Goal: Task Accomplishment & Management: Manage account settings

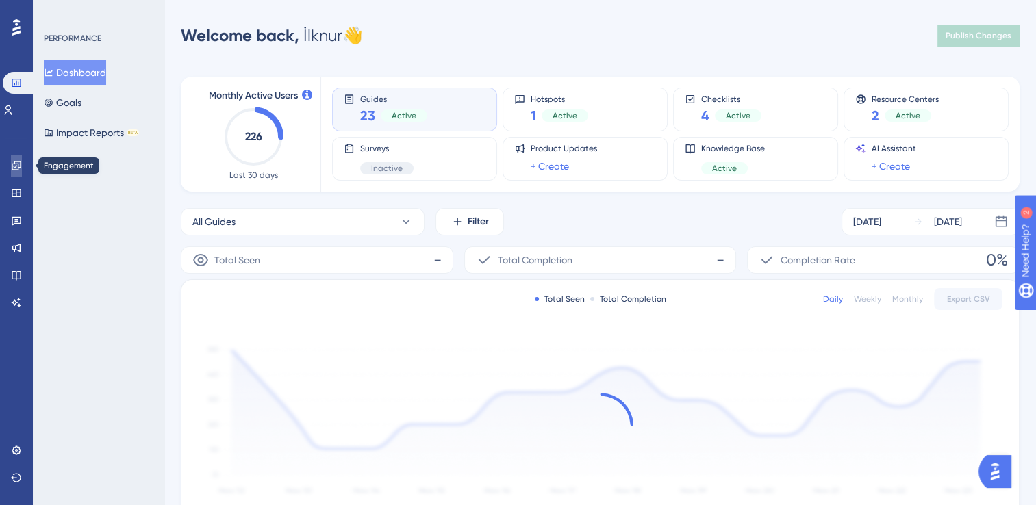
click at [22, 166] on link at bounding box center [16, 166] width 11 height 22
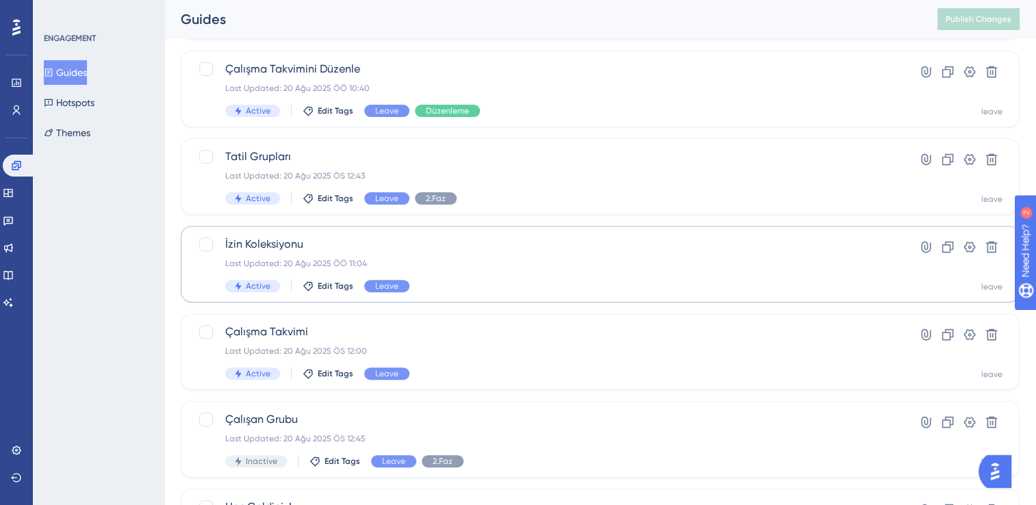
scroll to position [479, 0]
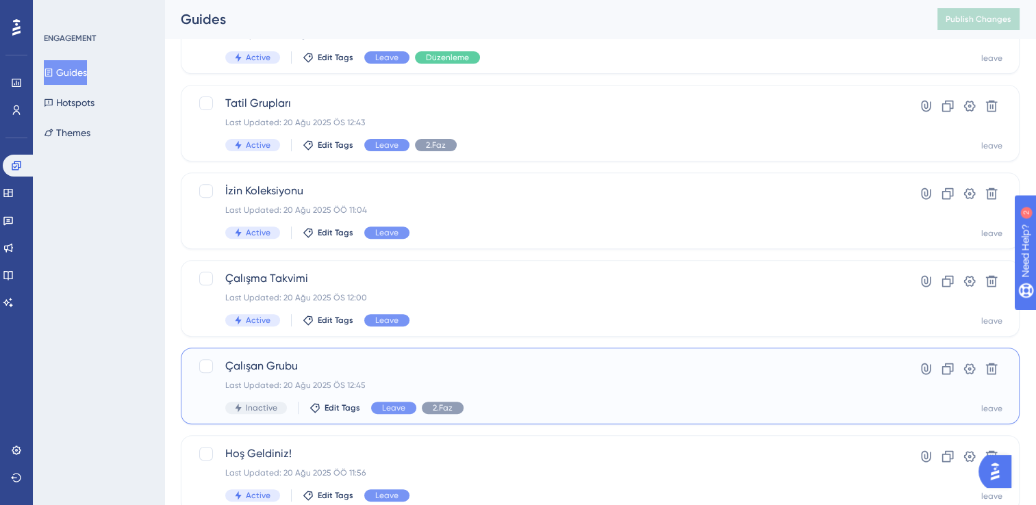
click at [454, 377] on div "Çalışan Grubu Last Updated: 20 Ağu 2025 ÖS 12:45 Inactive Edit Tags Leave 2.Faz" at bounding box center [545, 386] width 640 height 56
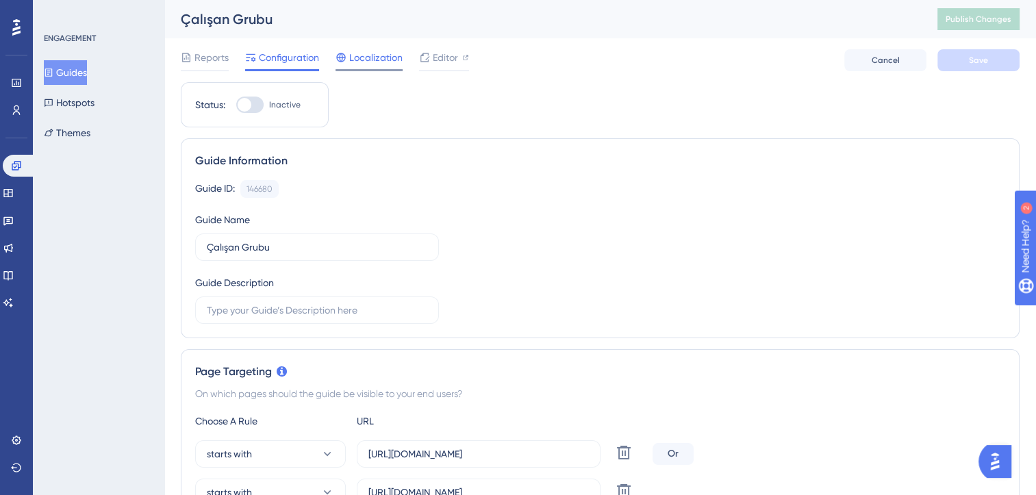
click at [392, 52] on span "Localization" at bounding box center [375, 57] width 53 height 16
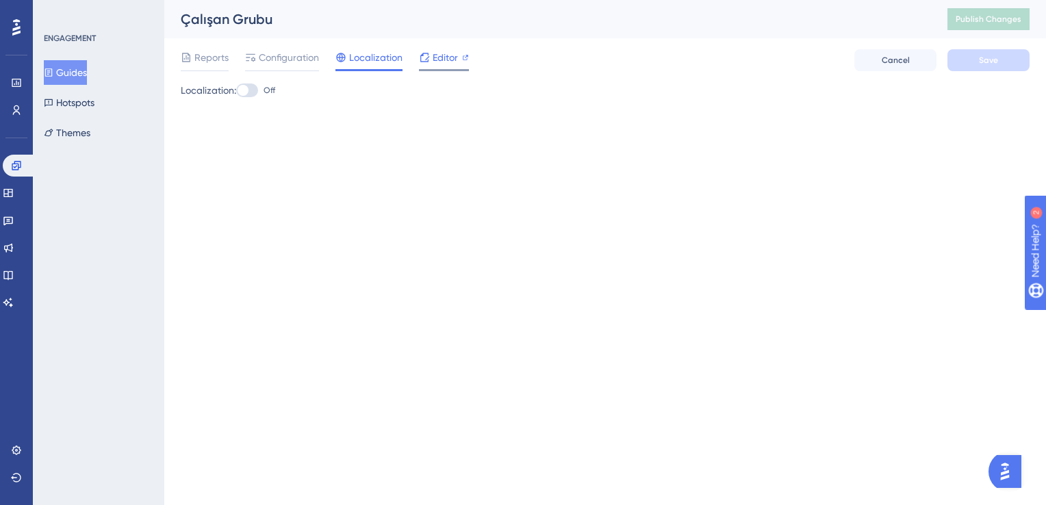
click at [422, 56] on icon at bounding box center [424, 57] width 11 height 11
click at [960, 25] on button "Publish Changes" at bounding box center [988, 19] width 82 height 22
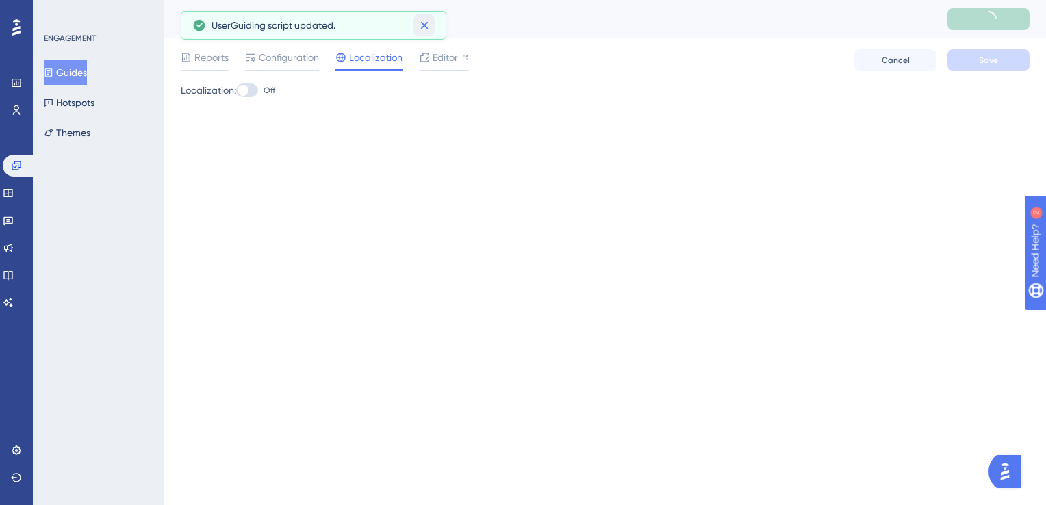
click at [425, 24] on icon at bounding box center [424, 26] width 8 height 8
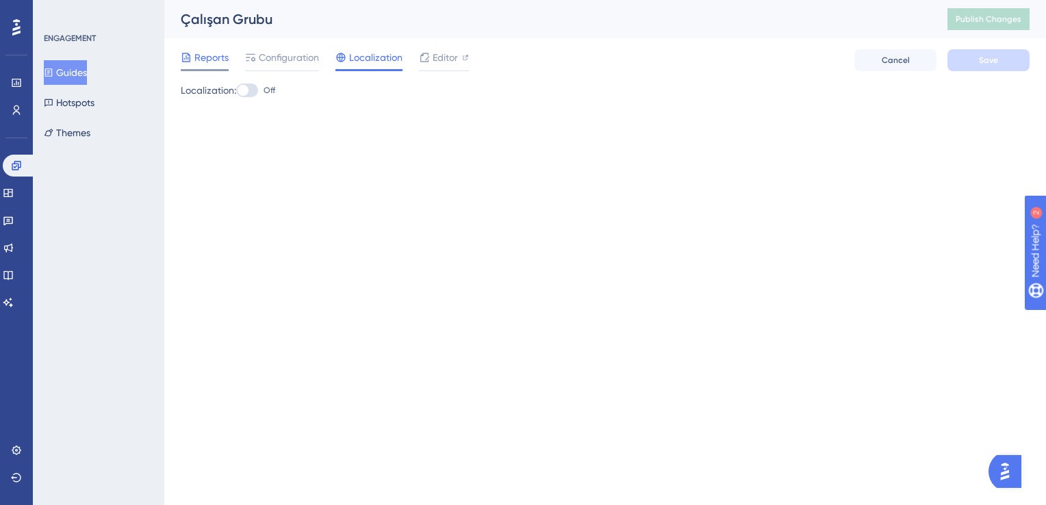
click at [214, 56] on span "Reports" at bounding box center [211, 57] width 34 height 16
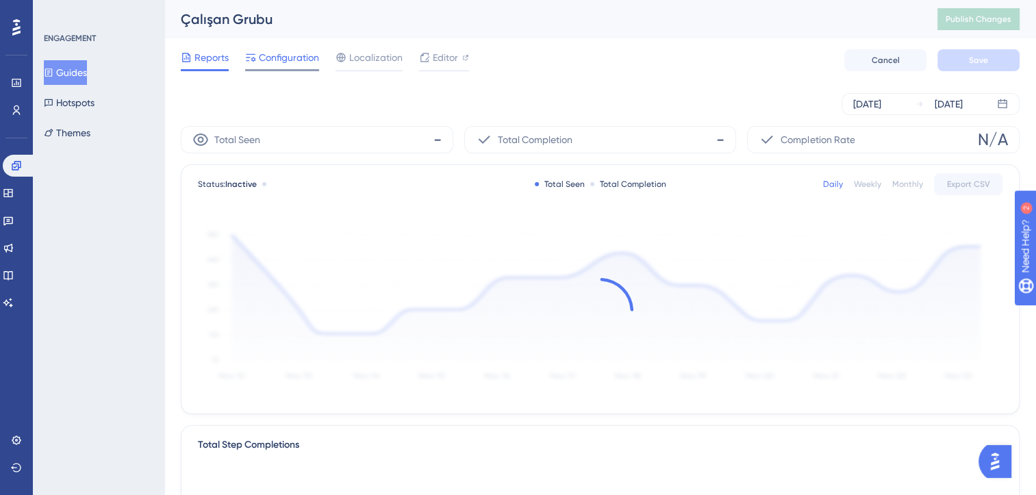
click at [282, 57] on span "Configuration" at bounding box center [289, 57] width 60 height 16
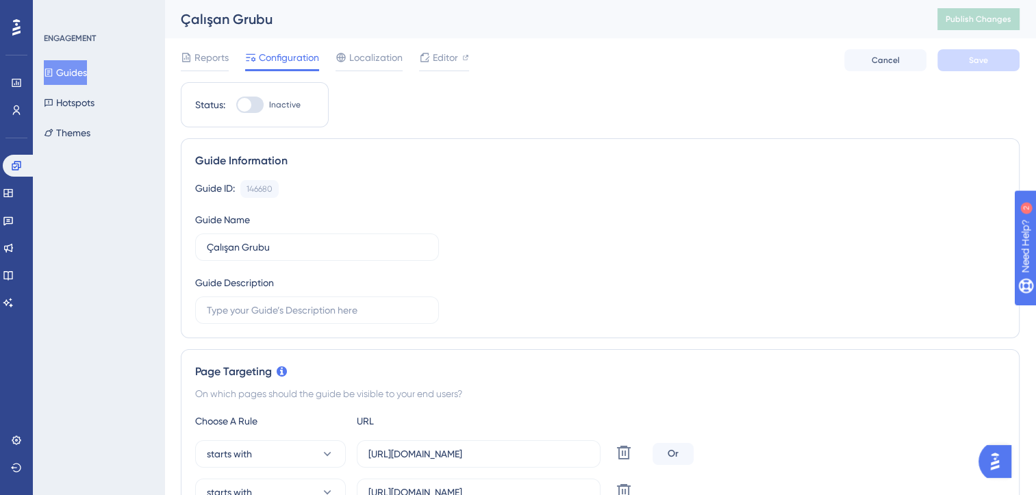
click at [250, 104] on div at bounding box center [245, 105] width 14 height 14
click at [236, 105] on input "Inactive" at bounding box center [235, 105] width 1 height 1
checkbox input "true"
click at [982, 67] on button "Save" at bounding box center [978, 60] width 82 height 22
click at [969, 14] on span "Publish Changes" at bounding box center [978, 19] width 66 height 11
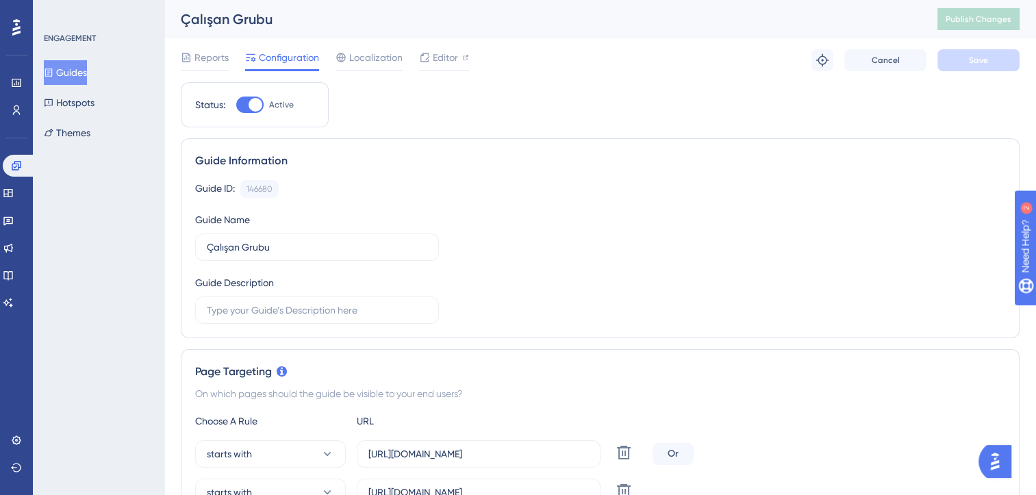
click at [14, 122] on div "Engagement Widgets Feedback Product Updates Knowledge Base AI Assistant" at bounding box center [16, 217] width 27 height 192
click at [19, 112] on icon at bounding box center [16, 110] width 11 height 11
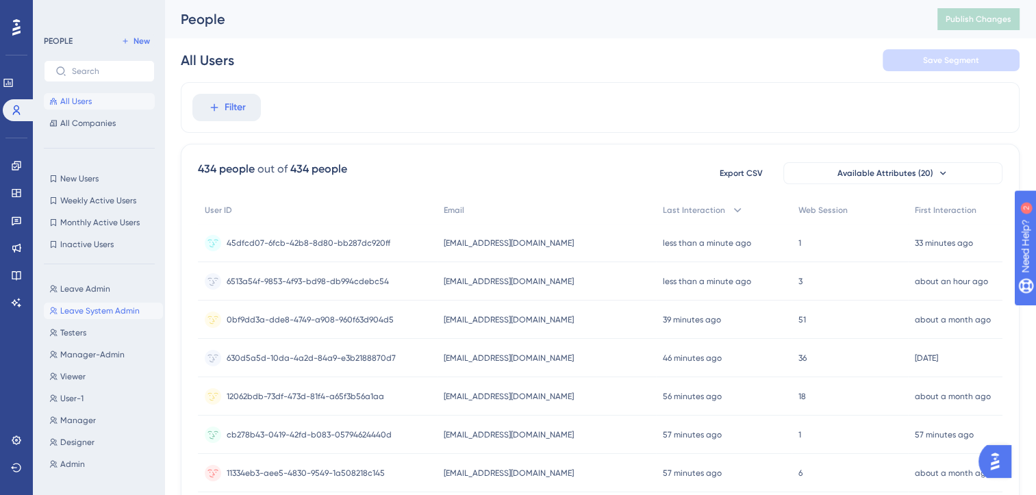
click at [106, 305] on span "Leave System Admin" at bounding box center [99, 310] width 79 height 11
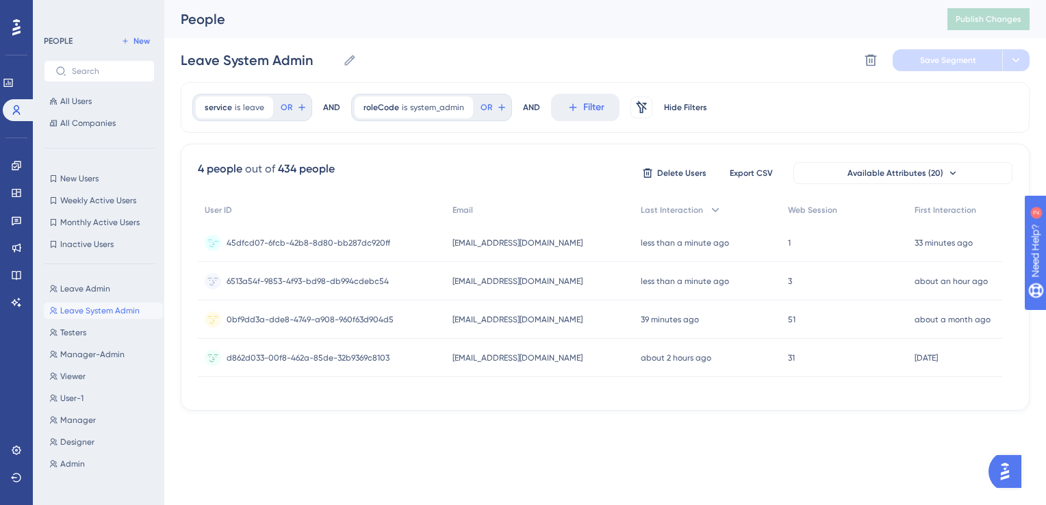
click at [541, 242] on span "root.leave@leavev3-03.com" at bounding box center [517, 243] width 130 height 11
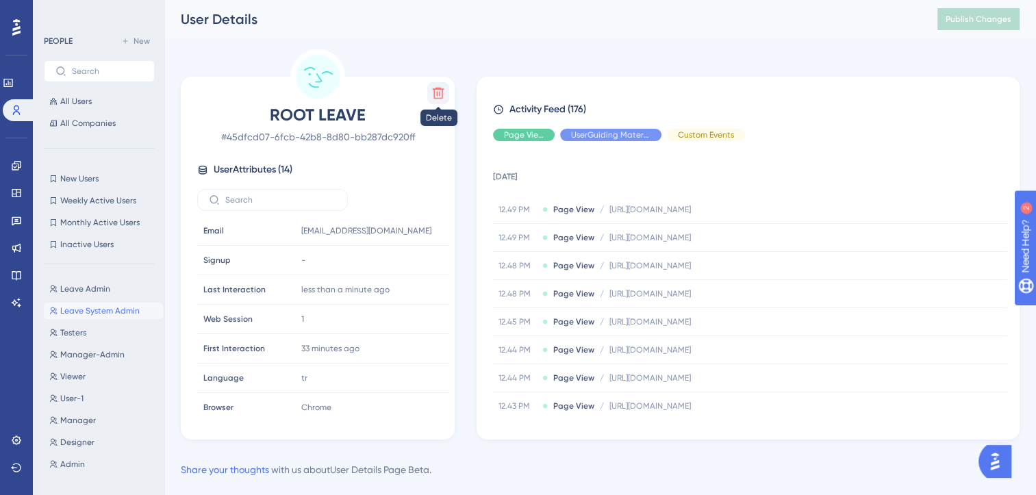
click at [441, 92] on icon at bounding box center [438, 93] width 14 height 14
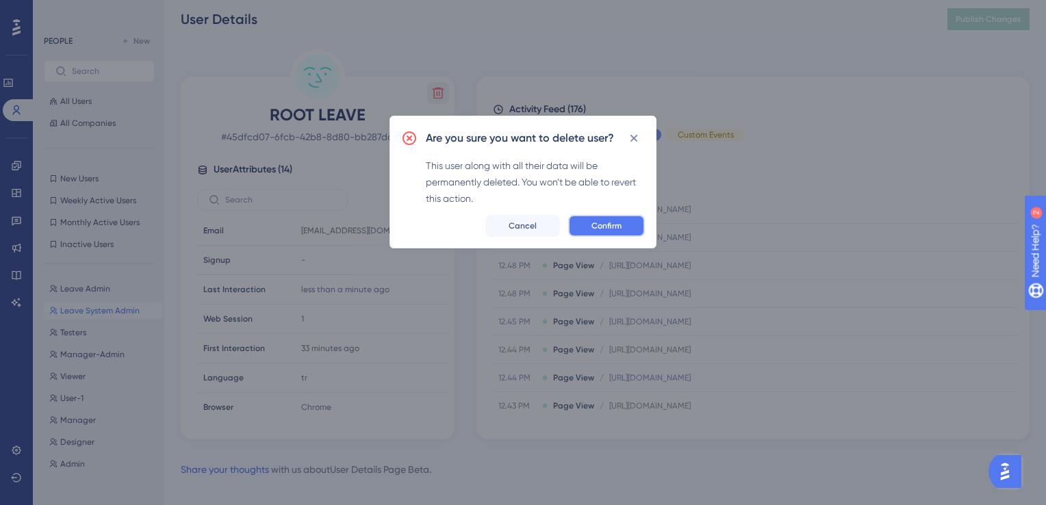
click at [608, 233] on button "Confirm" at bounding box center [606, 226] width 77 height 22
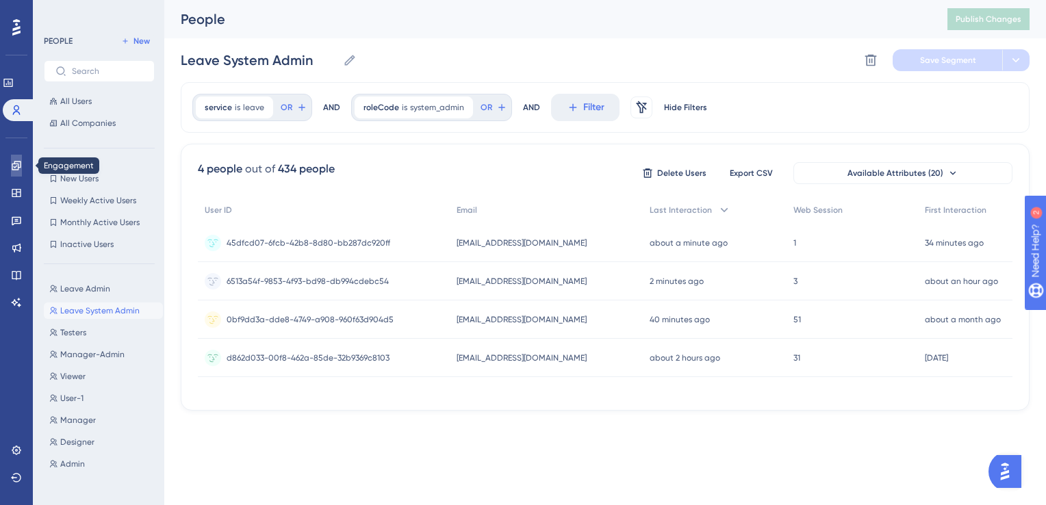
click at [19, 167] on icon at bounding box center [16, 165] width 9 height 9
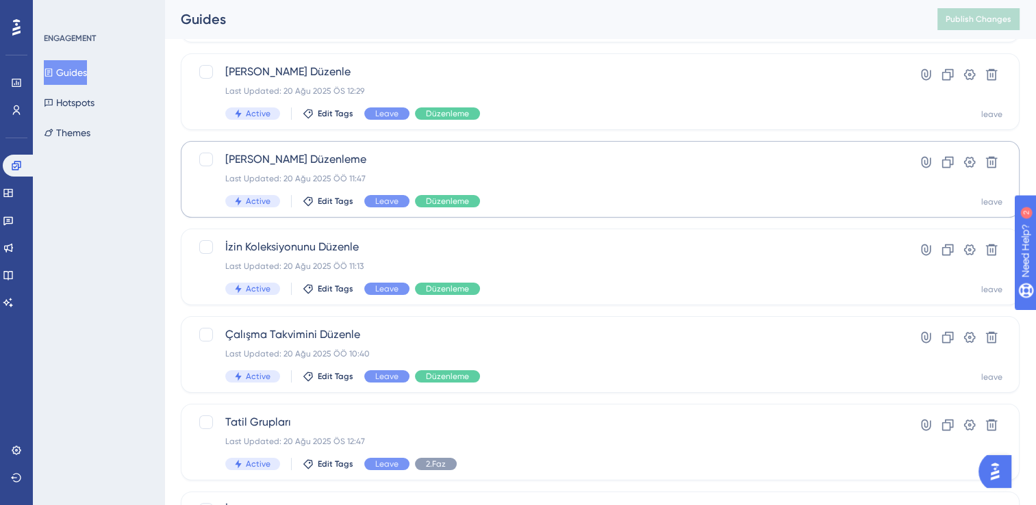
scroll to position [137, 0]
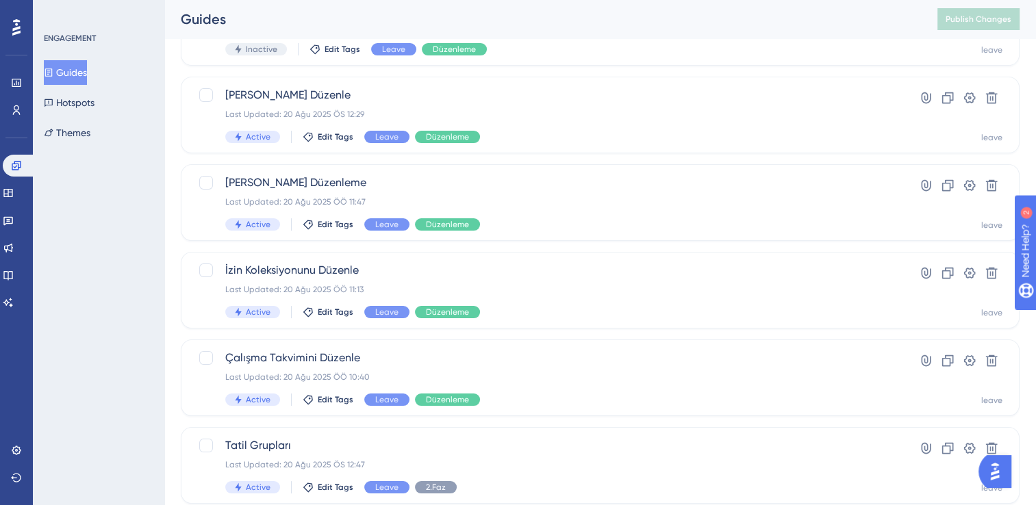
click at [75, 74] on button "Guides" at bounding box center [65, 72] width 43 height 25
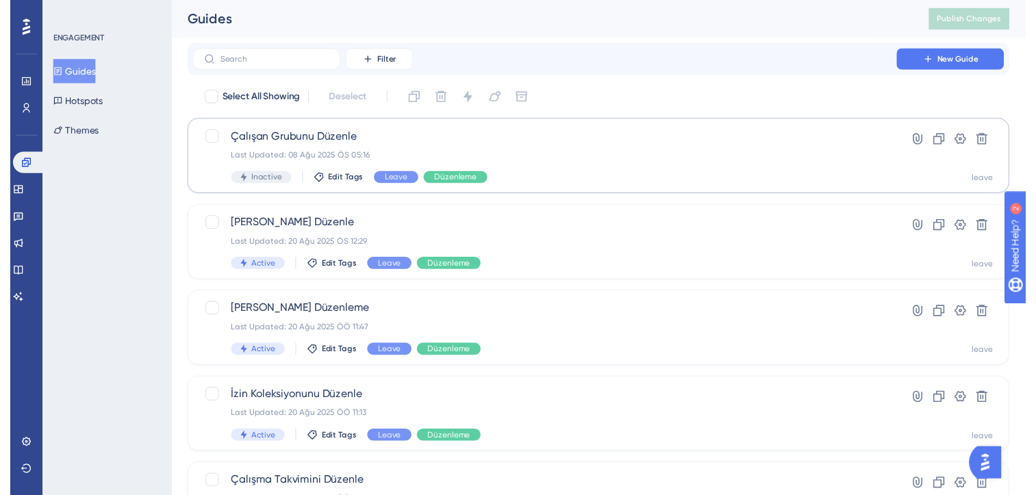
scroll to position [0, 0]
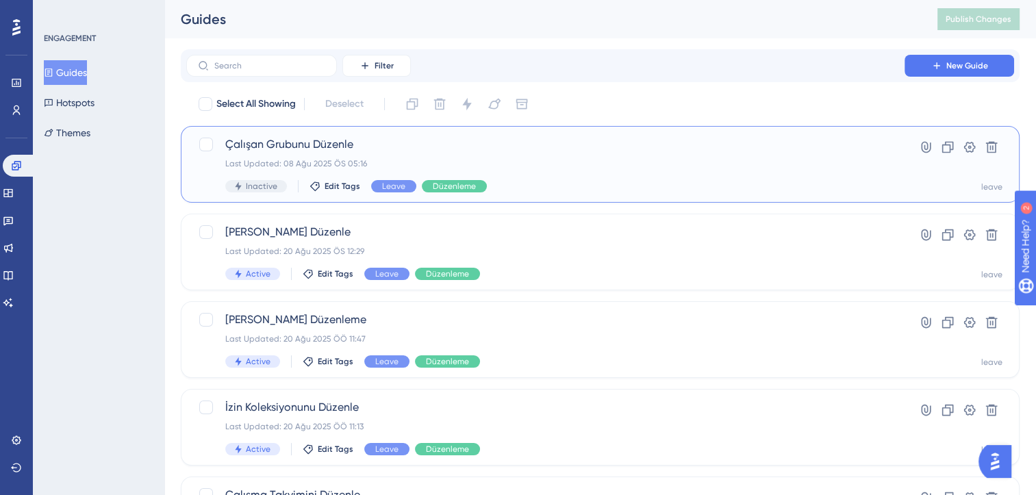
click at [535, 155] on div "Çalışan Grubunu Düzenle Last Updated: 08 Ağu 2025 ÖS 05:16 Inactive Edit Tags L…" at bounding box center [545, 164] width 640 height 56
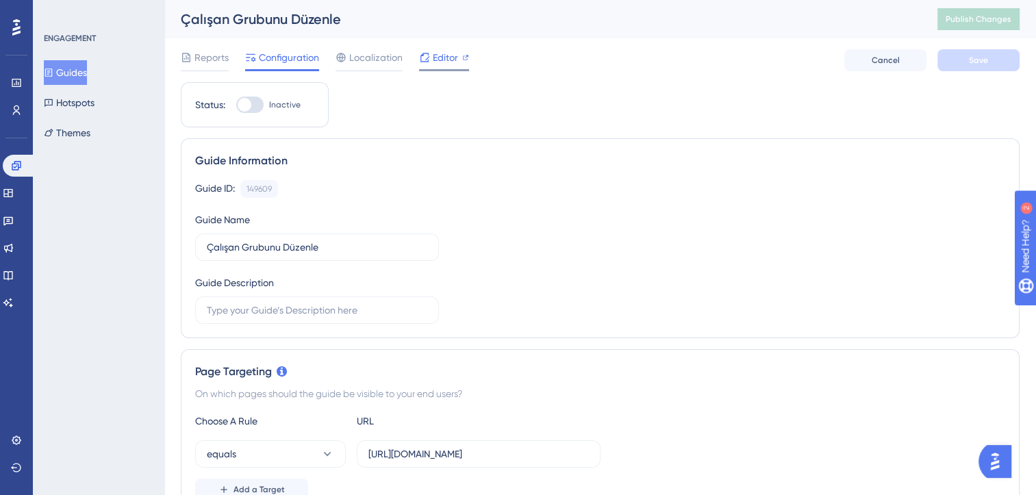
click at [435, 67] on div "Editor" at bounding box center [444, 60] width 50 height 22
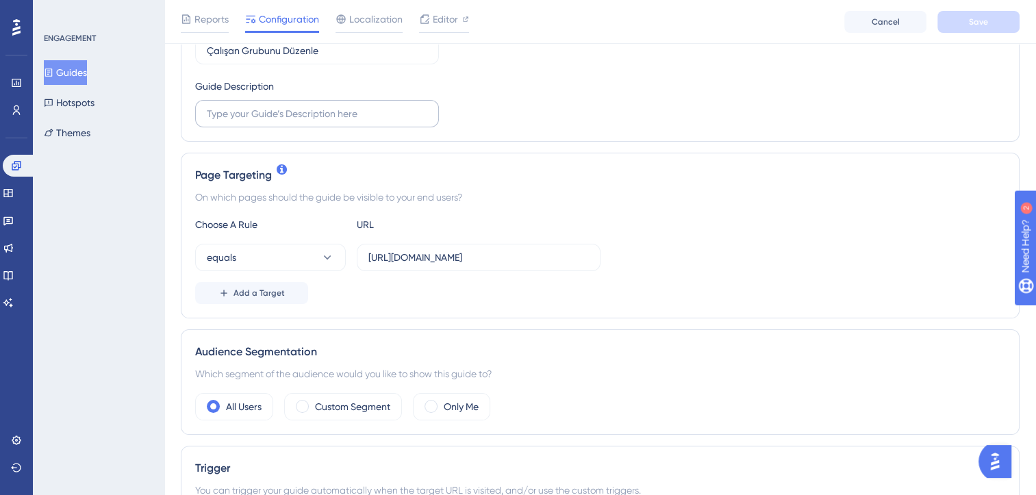
scroll to position [205, 0]
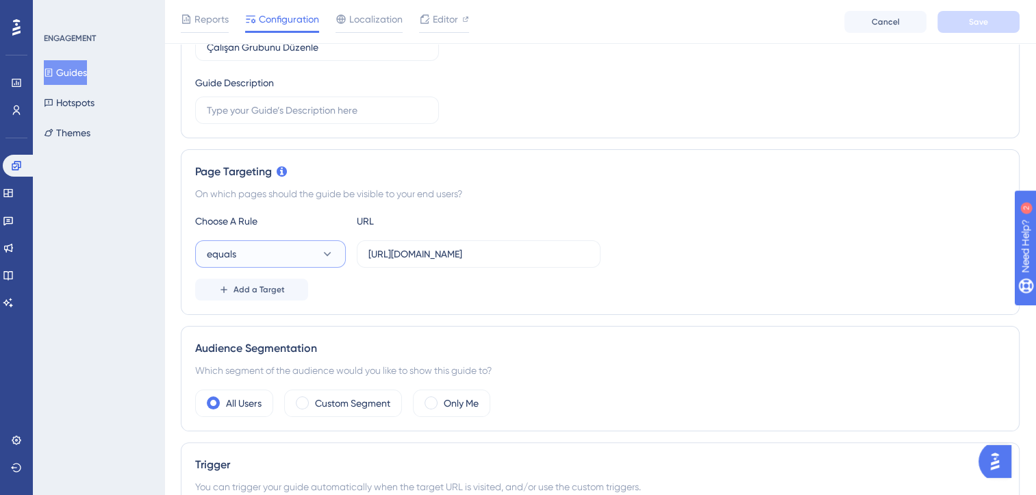
click at [271, 259] on button "equals" at bounding box center [270, 253] width 151 height 27
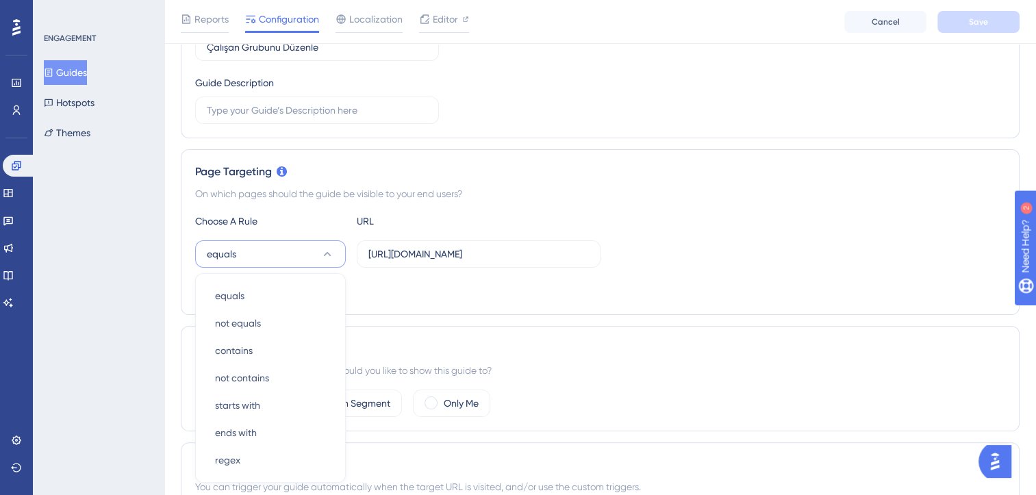
scroll to position [334, 0]
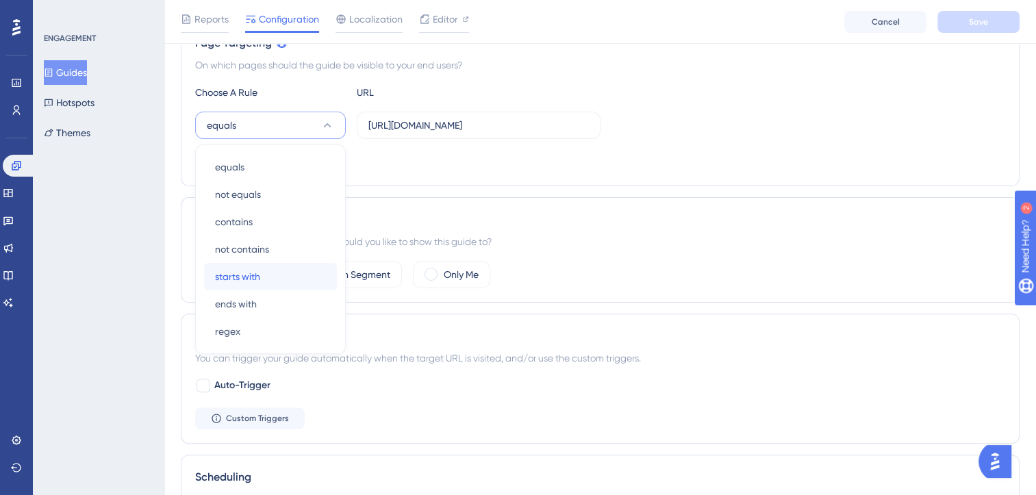
click at [262, 273] on div "starts with starts with" at bounding box center [270, 276] width 111 height 27
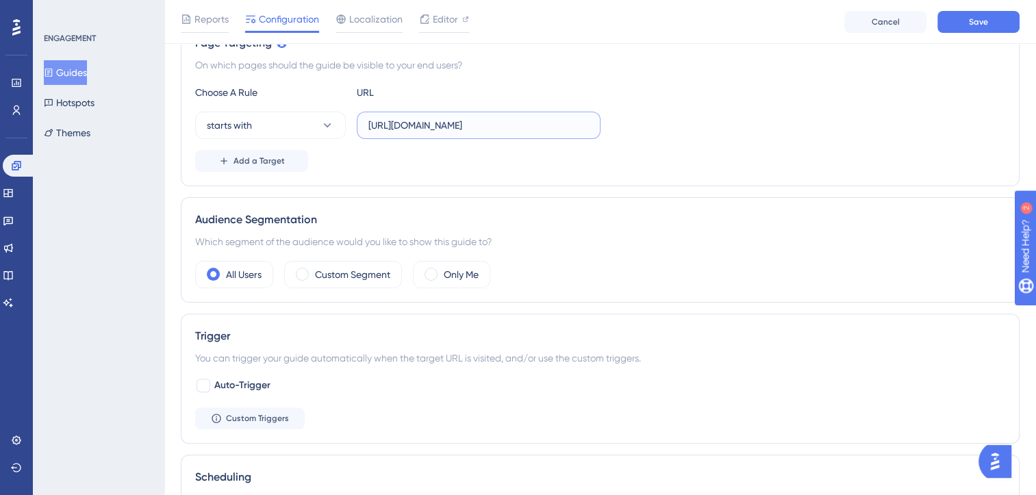
click at [463, 122] on input "https://leave-dev.peakup.org/management/work-groups/list" at bounding box center [478, 125] width 220 height 15
paste input "text"
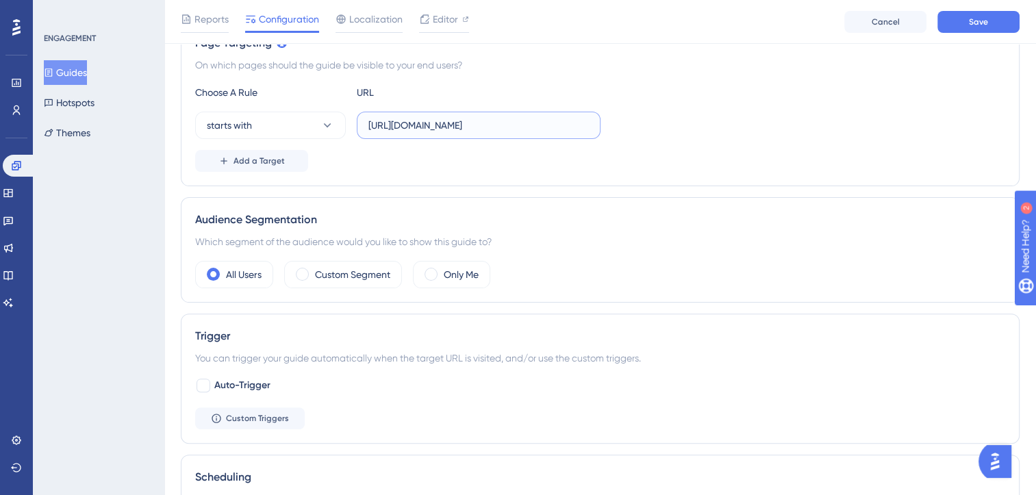
type input "https://leave.peakup.org/management/work-groups/list"
click at [436, 150] on div "Add a Target" at bounding box center [600, 161] width 810 height 22
click at [259, 159] on span "Add a Target" at bounding box center [258, 160] width 51 height 11
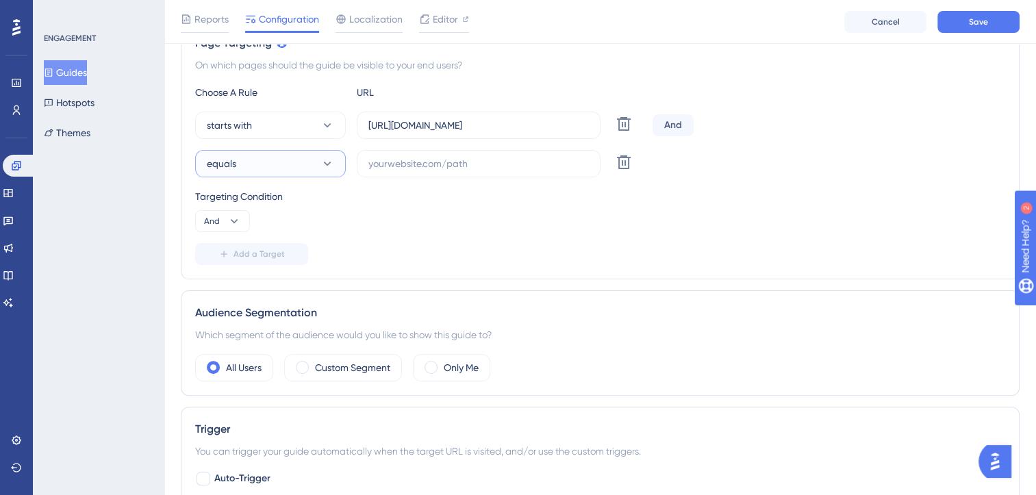
click at [256, 161] on button "equals" at bounding box center [270, 163] width 151 height 27
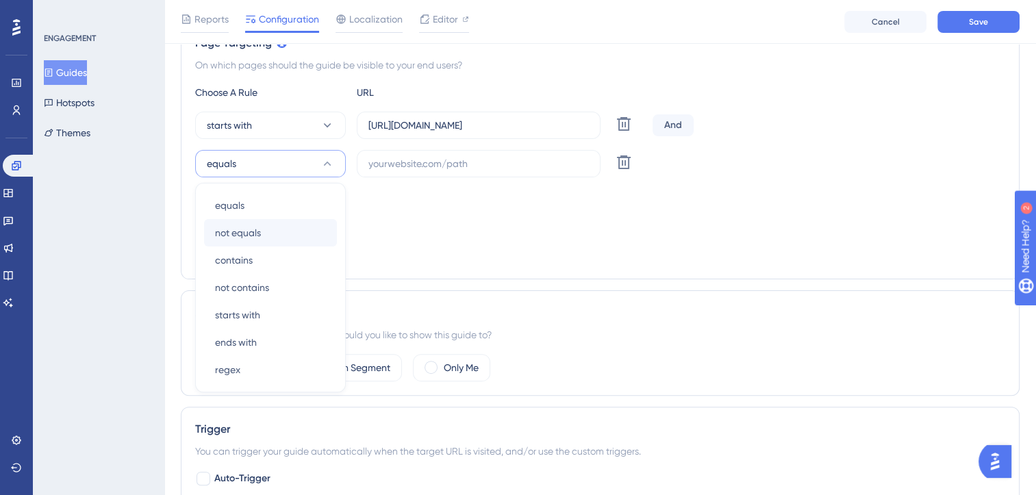
scroll to position [372, 0]
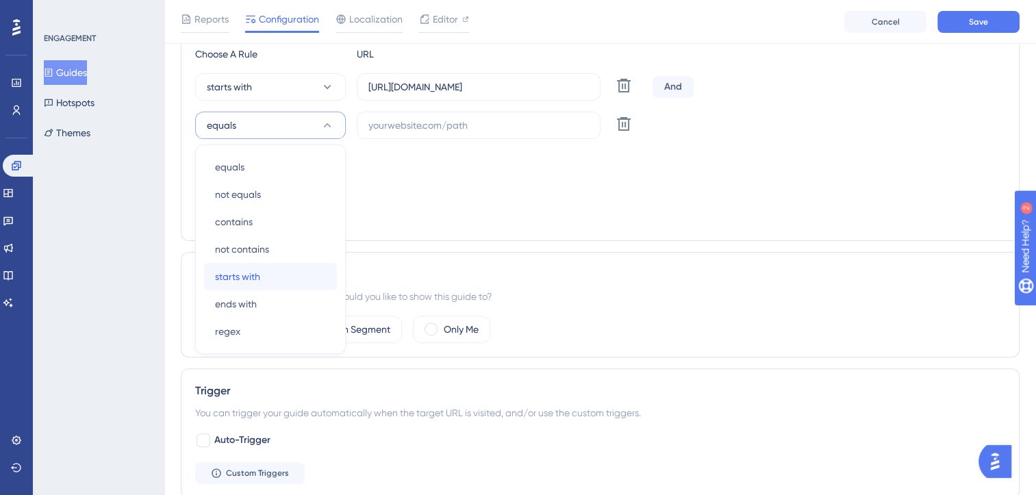
click at [253, 274] on span "starts with" at bounding box center [237, 276] width 45 height 16
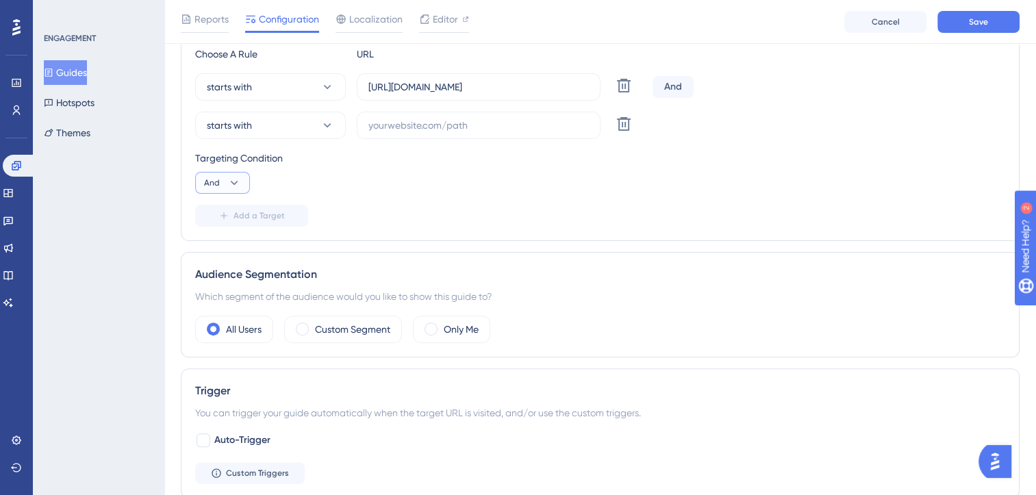
click at [244, 180] on button "And" at bounding box center [222, 183] width 55 height 22
click at [230, 240] on div "Or Or" at bounding box center [222, 248] width 26 height 27
click at [456, 124] on input "text" at bounding box center [478, 125] width 220 height 15
paste input "https://leave.velocityapp.io/management/work-groups/list"
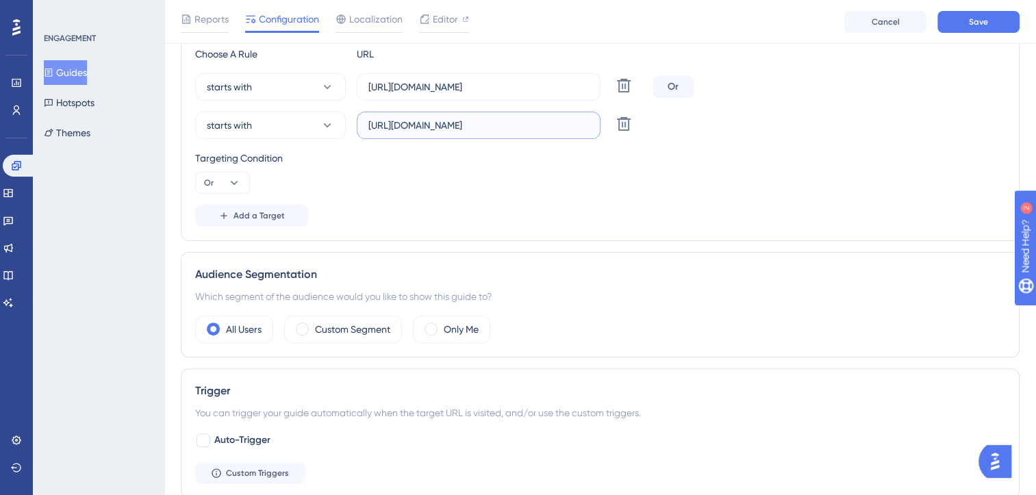
drag, startPoint x: 564, startPoint y: 125, endPoint x: 587, endPoint y: 125, distance: 23.3
click at [587, 125] on input "https://leave.velocityapp.io/management/work-groups/list" at bounding box center [478, 125] width 220 height 15
type input "https://leave.velocityapp.io/management/work-groups/list"
click at [567, 94] on label "https://leave.peakup.org/management/work-groups/list" at bounding box center [479, 86] width 244 height 27
click at [567, 94] on input "https://leave.peakup.org/management/work-groups/list" at bounding box center [478, 86] width 220 height 15
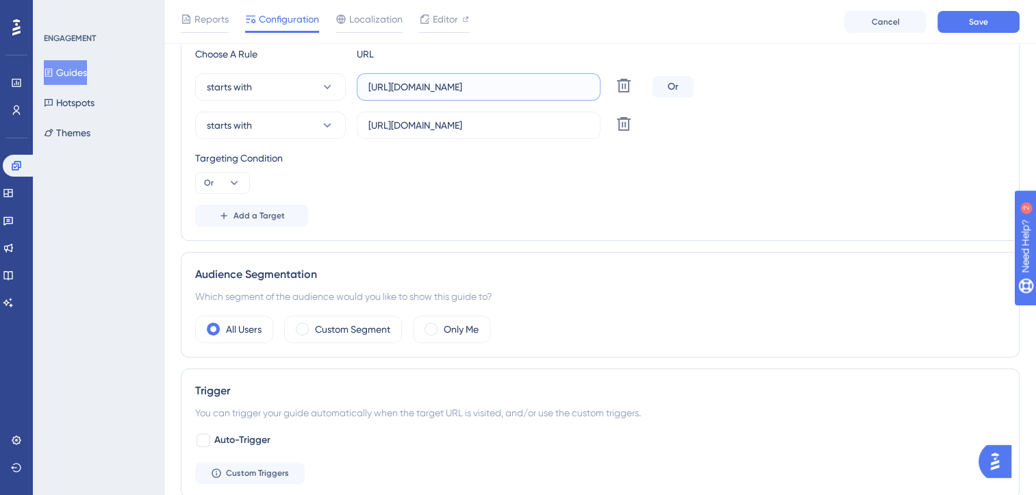
scroll to position [0, 34]
drag, startPoint x: 564, startPoint y: 86, endPoint x: 594, endPoint y: 87, distance: 30.1
click at [594, 87] on label "https://leave.peakup.org/management/work-groups/list" at bounding box center [479, 86] width 244 height 27
click at [591, 171] on div "Targeting Condition Or" at bounding box center [600, 172] width 810 height 44
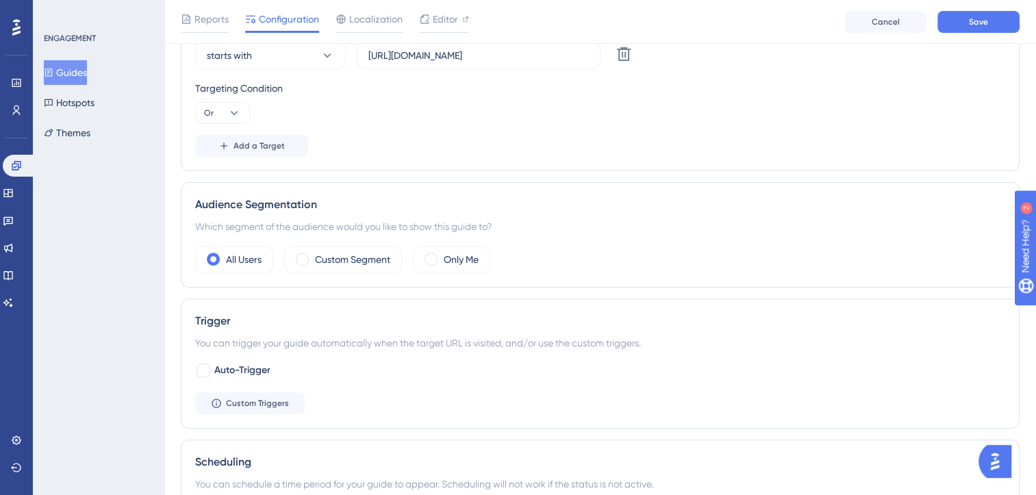
scroll to position [509, 0]
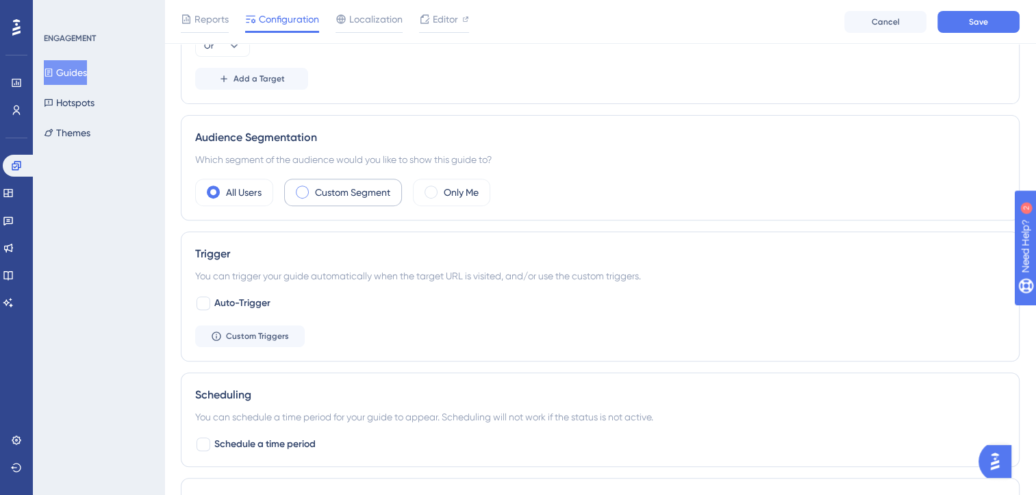
click at [329, 203] on div "Custom Segment" at bounding box center [343, 192] width 118 height 27
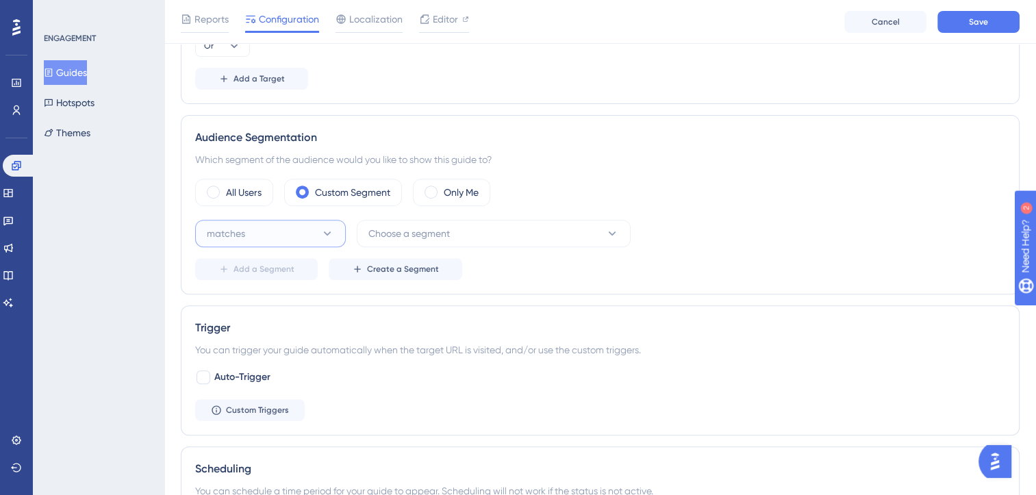
click at [282, 242] on button "matches" at bounding box center [270, 233] width 151 height 27
click at [274, 271] on div "matches matches" at bounding box center [270, 274] width 111 height 27
click at [446, 225] on span "Choose a segment" at bounding box center [408, 233] width 81 height 16
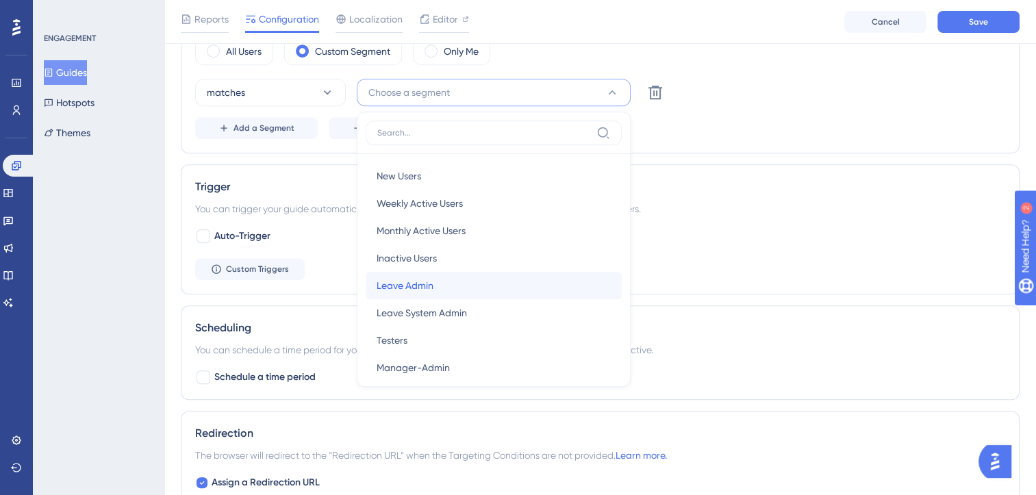
click at [440, 287] on div "Leave Admin Leave Admin" at bounding box center [493, 285] width 234 height 27
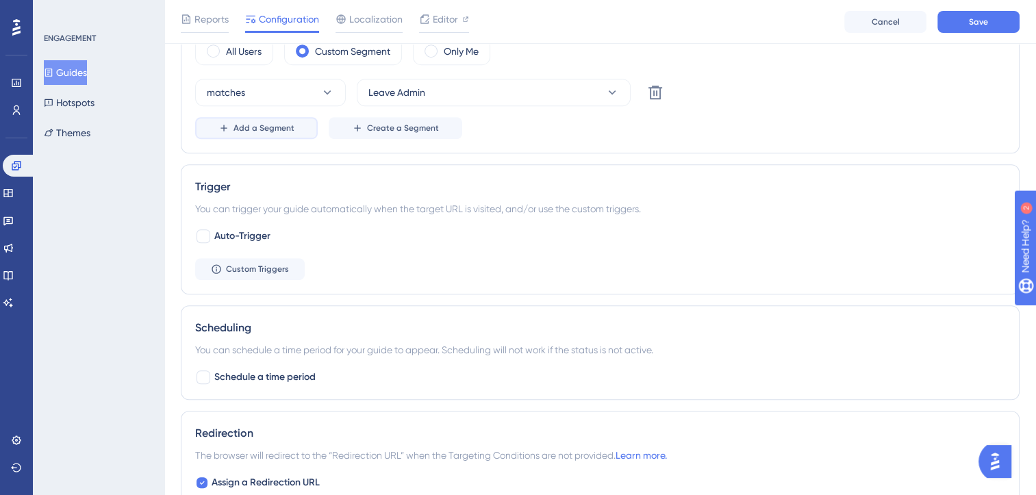
click at [281, 136] on button "Add a Segment" at bounding box center [256, 128] width 123 height 22
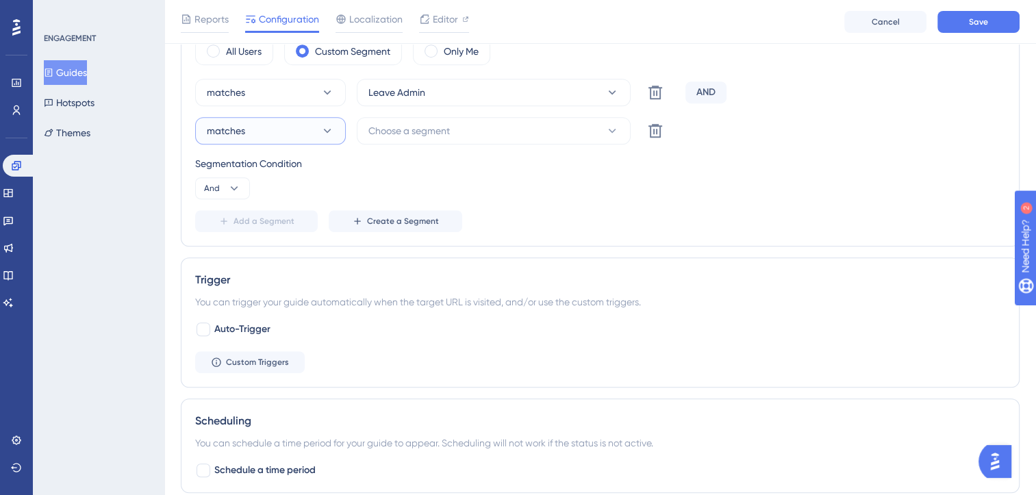
click at [277, 131] on button "matches" at bounding box center [270, 130] width 151 height 27
click at [285, 136] on button "matches" at bounding box center [270, 130] width 151 height 27
click at [432, 133] on span "Choose a segment" at bounding box center [408, 131] width 81 height 16
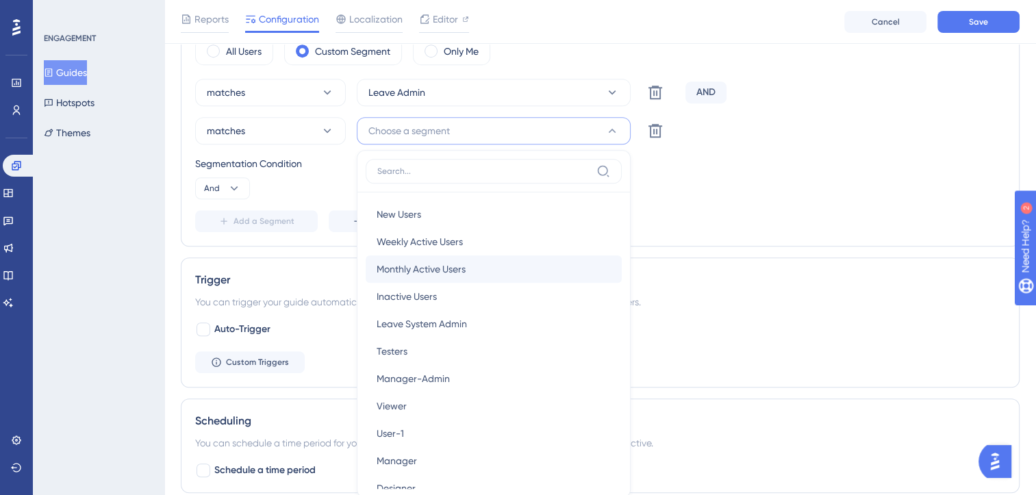
scroll to position [725, 0]
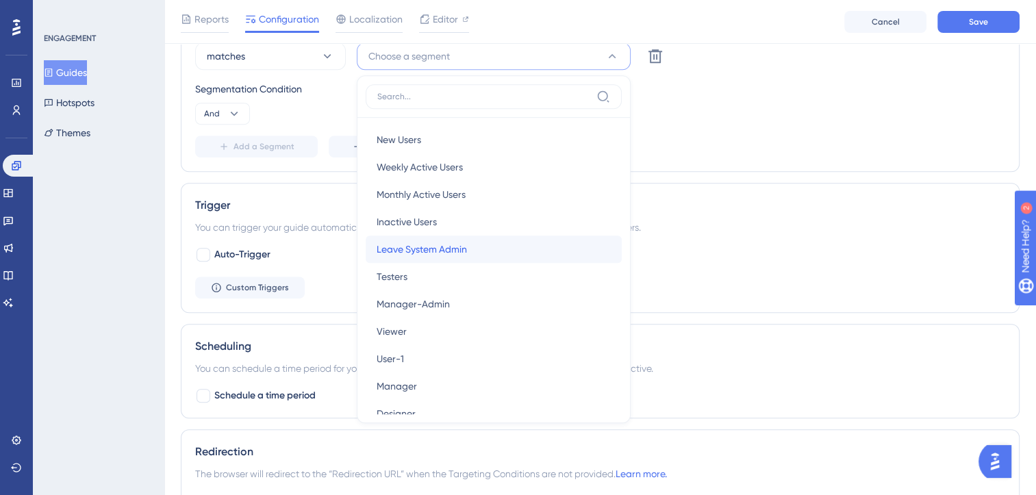
click at [430, 244] on span "Leave System Admin" at bounding box center [421, 249] width 90 height 16
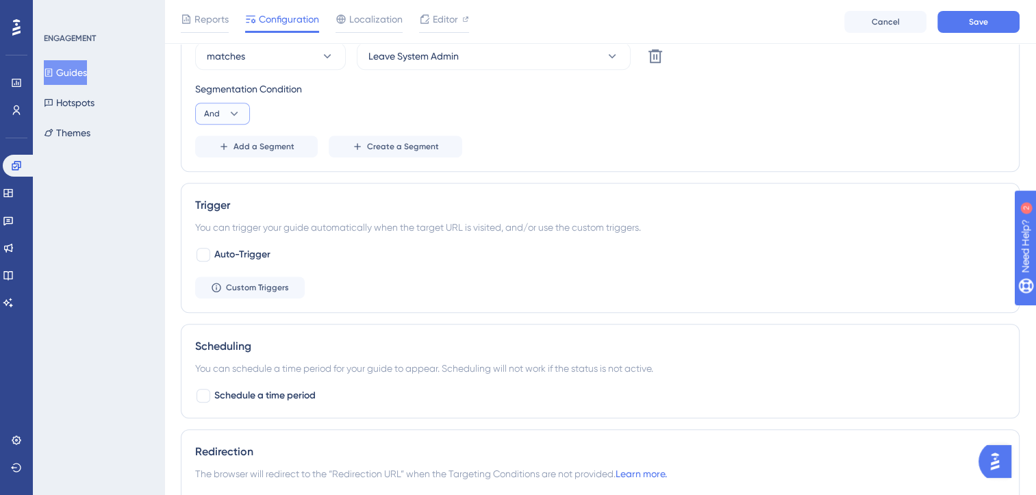
click at [235, 114] on icon at bounding box center [234, 114] width 14 height 14
click at [222, 179] on div "Or Or" at bounding box center [222, 179] width 26 height 27
click at [557, 157] on div "Audience Segmentation Which segment of the audience would you like to show this…" at bounding box center [600, 35] width 838 height 272
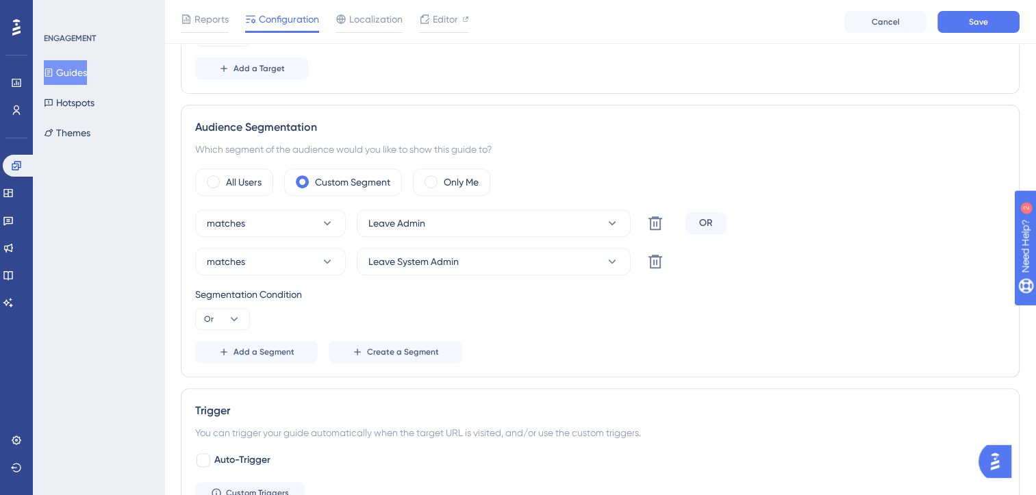
scroll to position [314, 0]
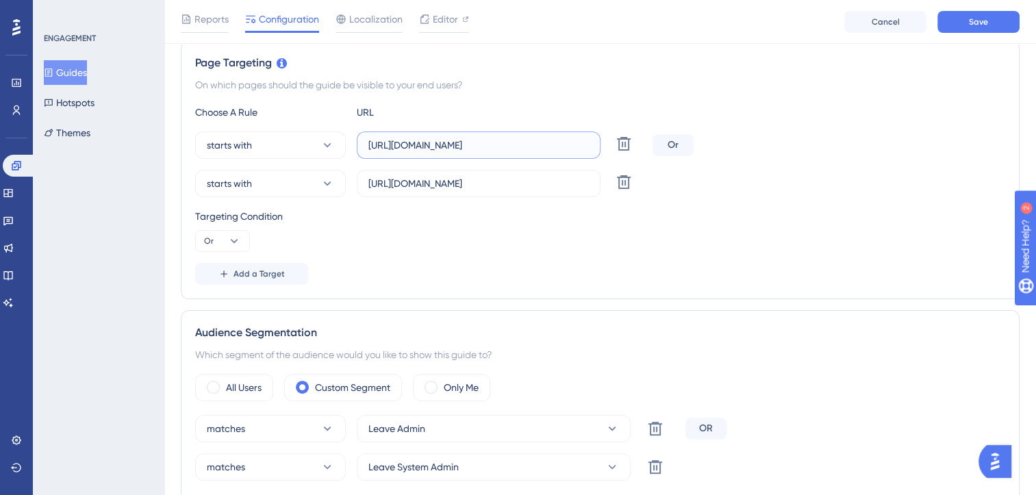
click at [447, 148] on input "https://leave.peakup.org/management/work-groups/list" at bounding box center [478, 145] width 220 height 15
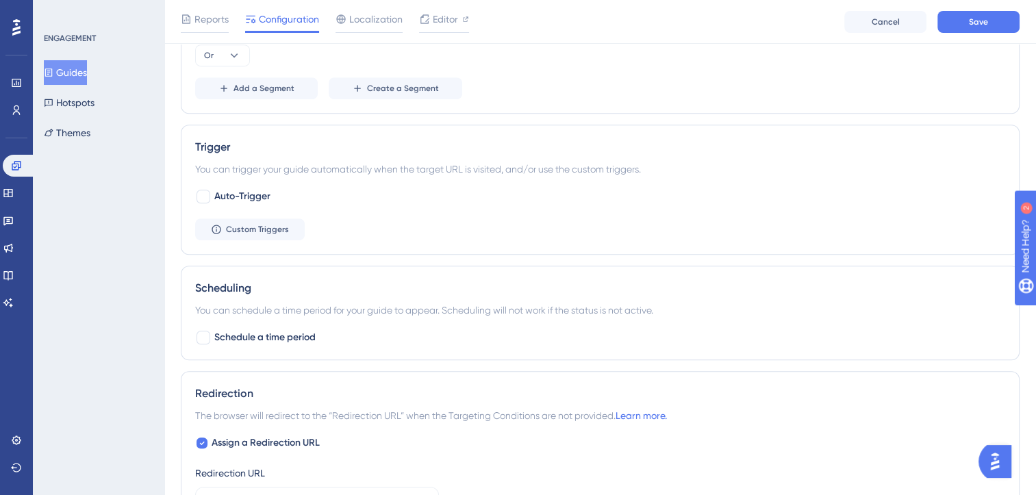
scroll to position [930, 0]
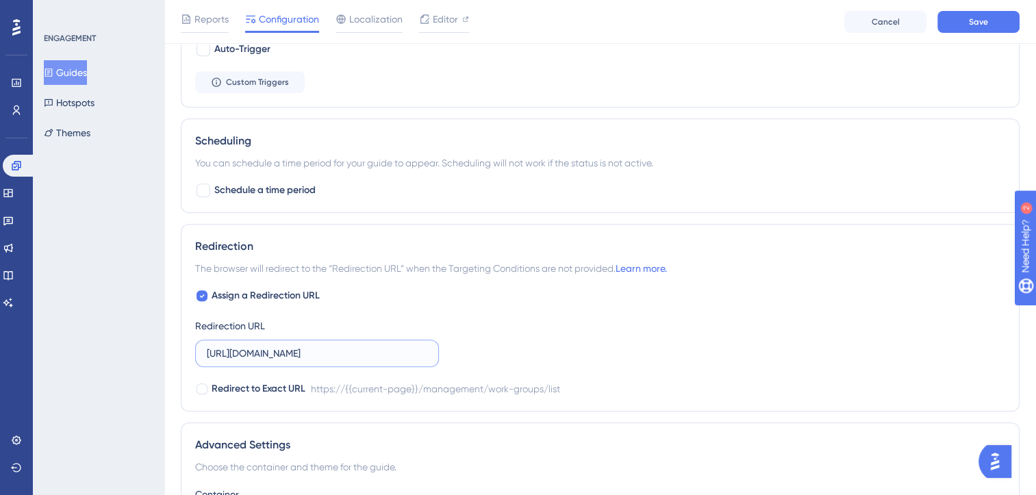
click at [352, 348] on input "https://leave-dev.peakup.org/management/work-groups/list" at bounding box center [317, 353] width 220 height 15
paste input "text"
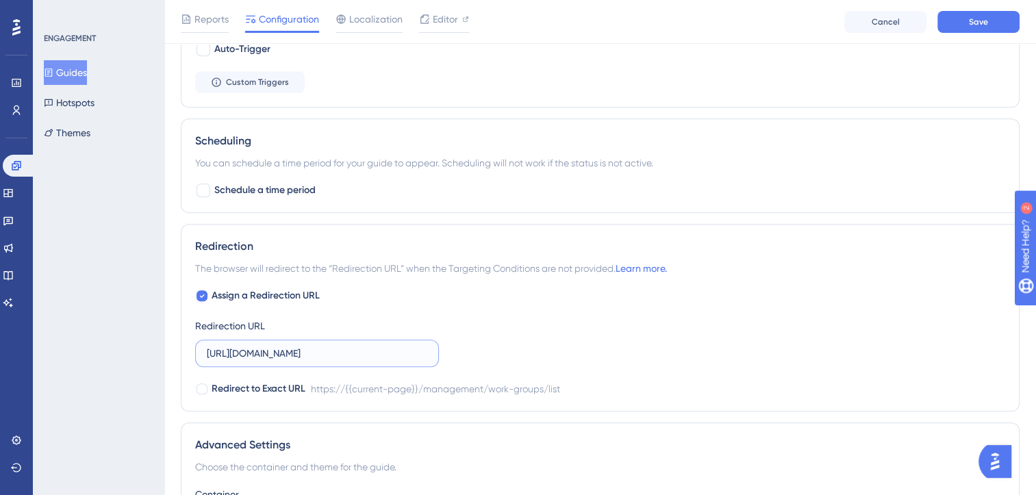
type input "https://leave.peakup.org/management/work-groups/list"
click at [663, 328] on div "Assign a Redirection URL Redirection URL https://leave.peakup.org/management/wo…" at bounding box center [600, 342] width 810 height 110
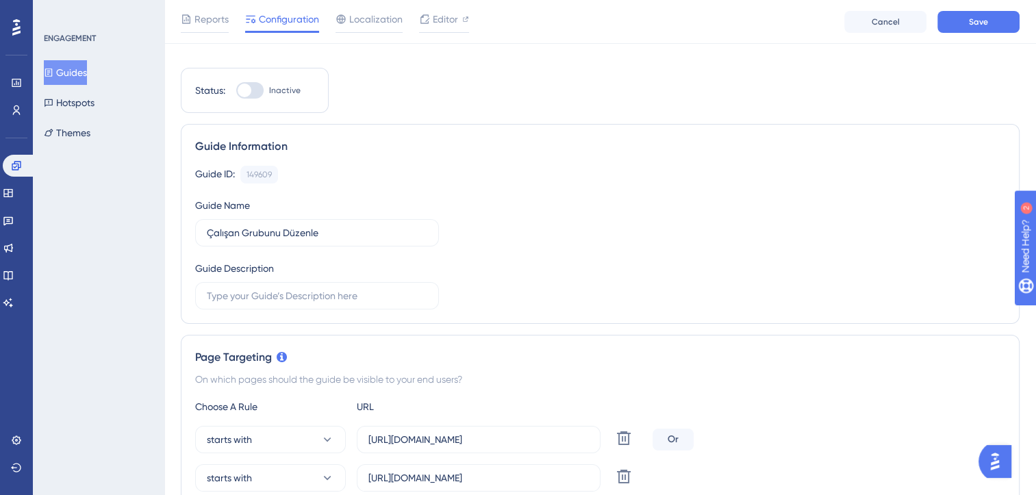
scroll to position [0, 0]
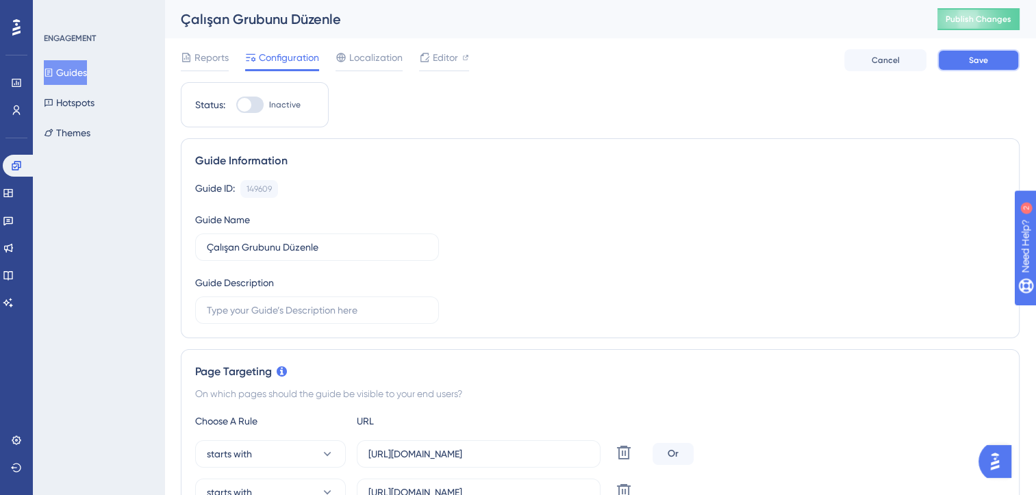
click at [964, 58] on button "Save" at bounding box center [978, 60] width 82 height 22
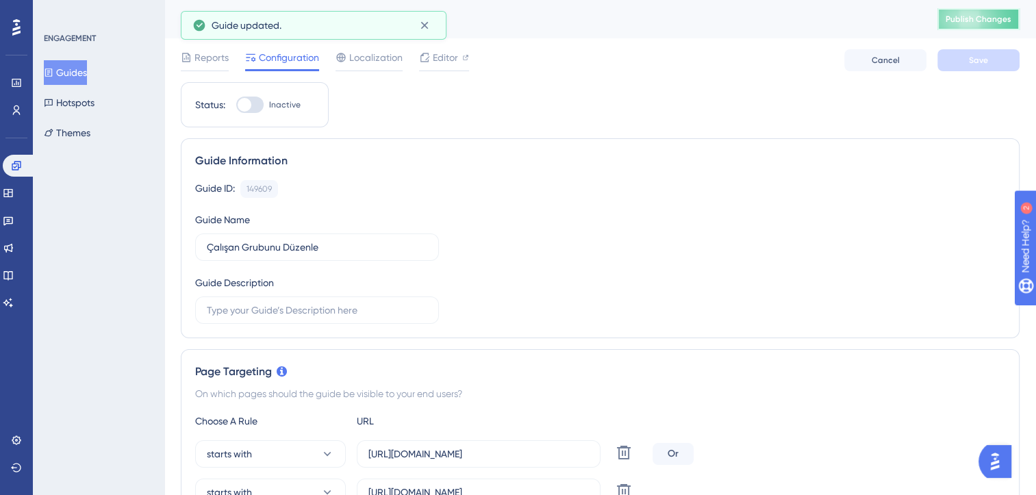
click at [984, 19] on span "Publish Changes" at bounding box center [978, 19] width 66 height 11
click at [246, 105] on div at bounding box center [245, 105] width 14 height 14
click at [236, 105] on input "Inactive" at bounding box center [235, 105] width 1 height 1
checkbox input "true"
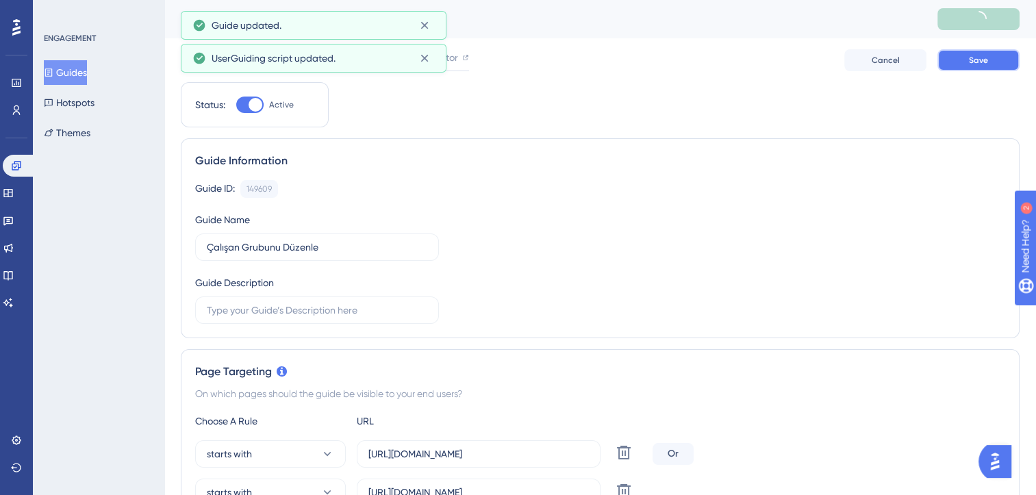
click at [971, 62] on span "Save" at bounding box center [978, 60] width 19 height 11
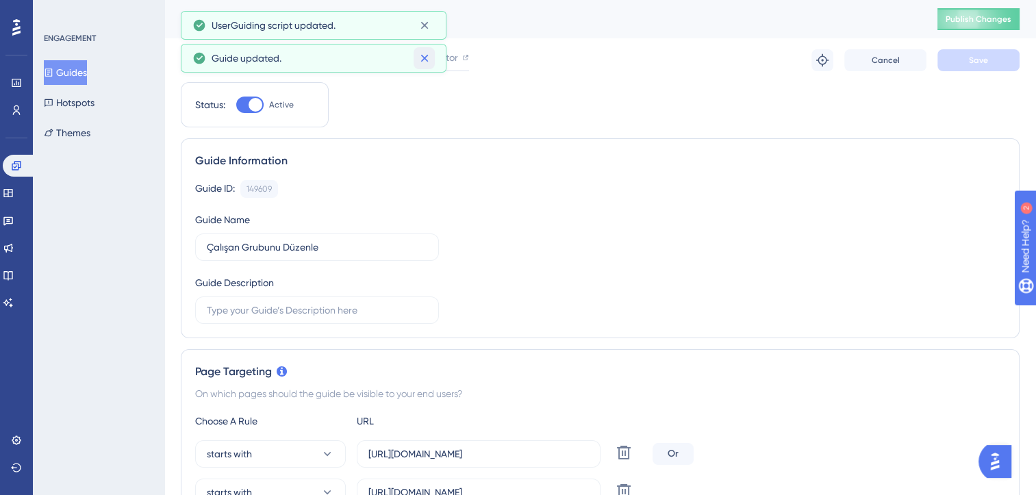
click at [428, 54] on icon at bounding box center [425, 58] width 14 height 14
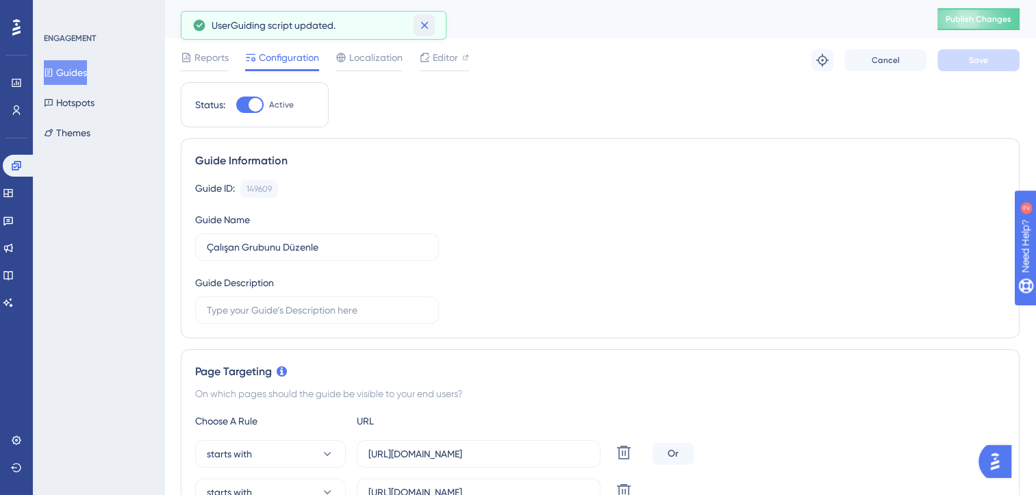
click at [426, 29] on icon at bounding box center [425, 25] width 14 height 14
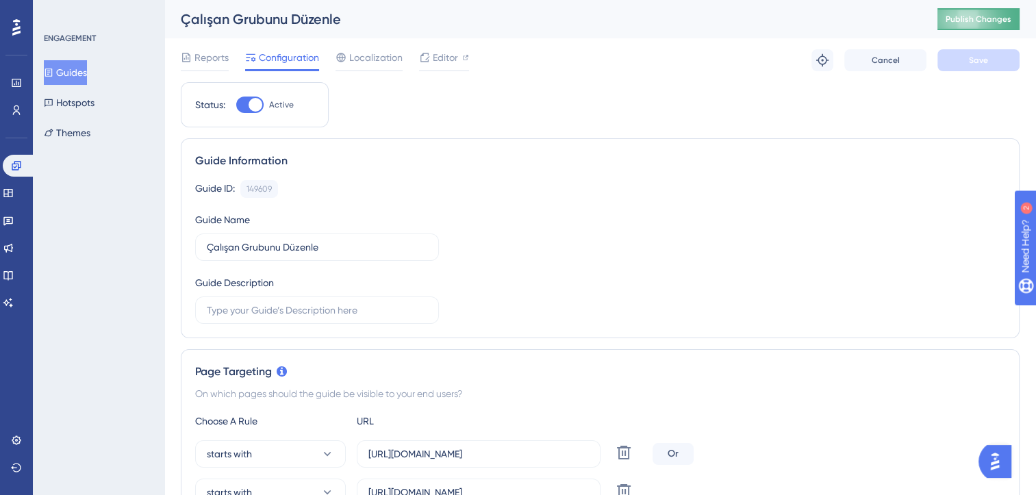
click at [987, 16] on span "Publish Changes" at bounding box center [978, 19] width 66 height 11
click at [77, 71] on button "Guides" at bounding box center [65, 72] width 43 height 25
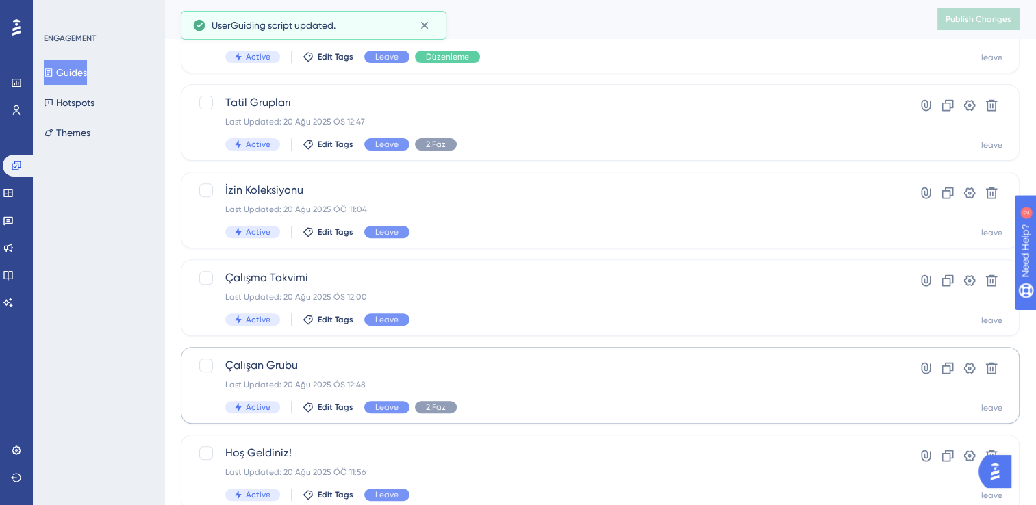
scroll to position [548, 0]
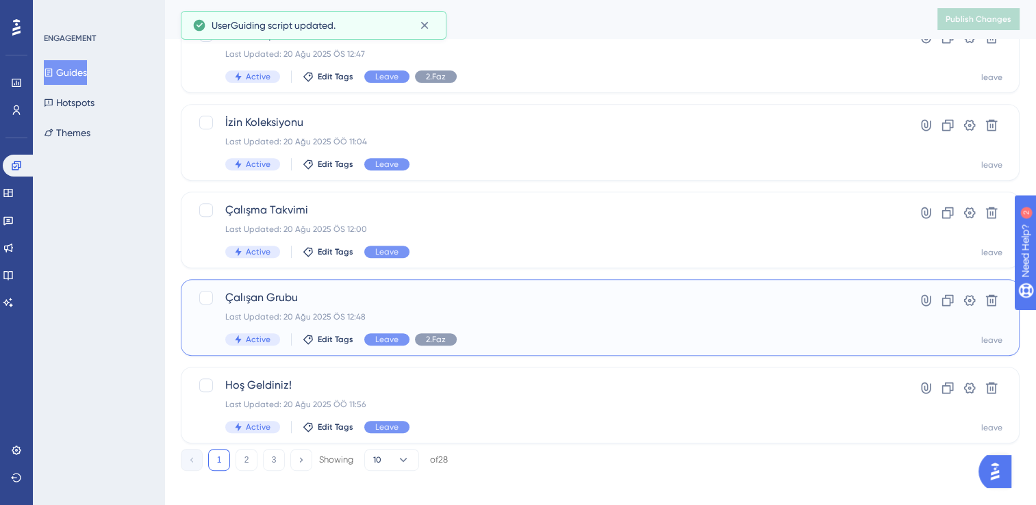
click at [490, 316] on div "Last Updated: 20 Ağu 2025 ÖS 12:48" at bounding box center [545, 316] width 640 height 11
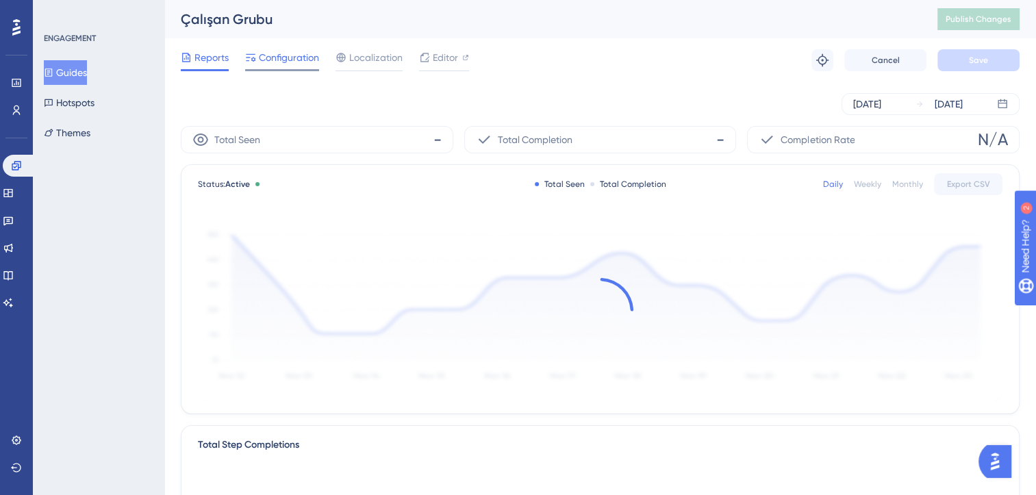
click at [291, 60] on span "Configuration" at bounding box center [289, 57] width 60 height 16
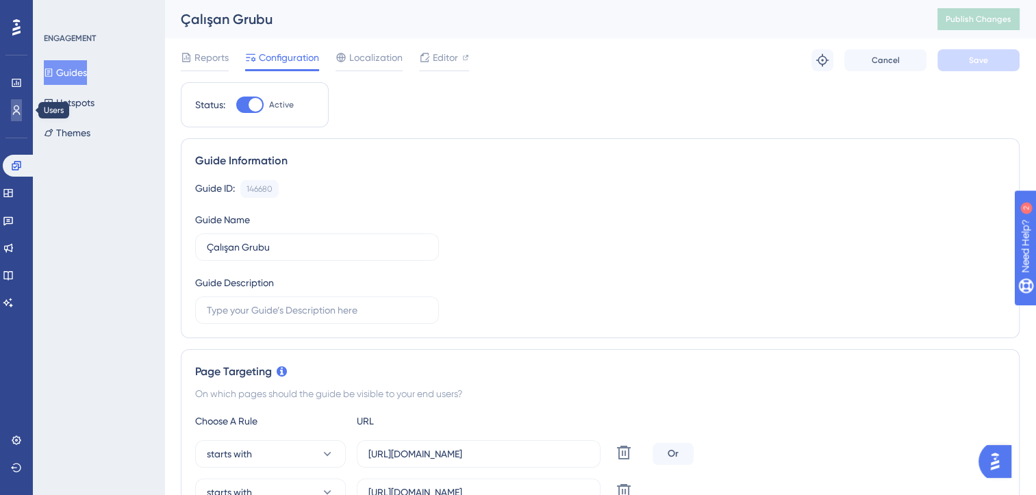
click at [17, 120] on link at bounding box center [16, 110] width 11 height 22
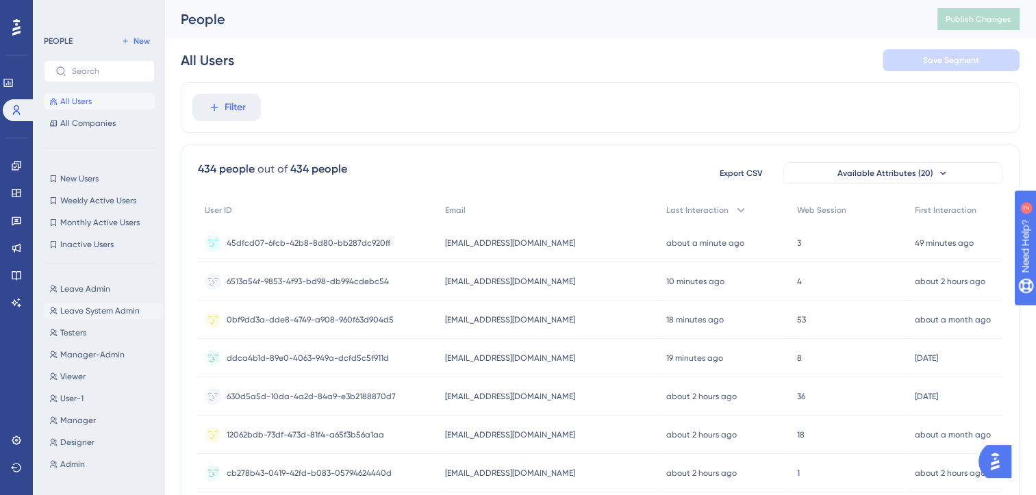
click at [88, 305] on span "Leave System Admin" at bounding box center [99, 310] width 79 height 11
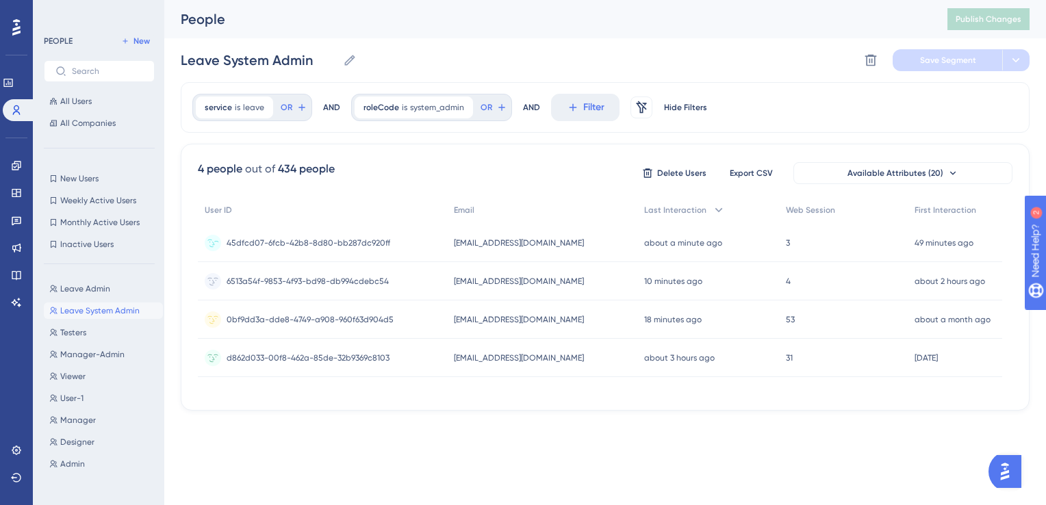
click at [583, 245] on div "root.leave@leavev3-03.com root.leave@leavev3-03.com" at bounding box center [542, 243] width 190 height 38
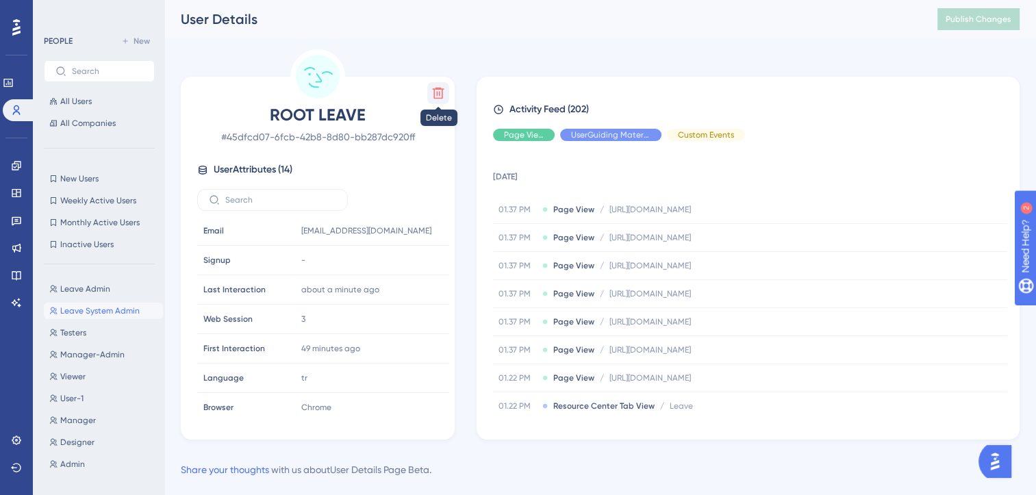
click at [443, 94] on icon at bounding box center [438, 93] width 14 height 14
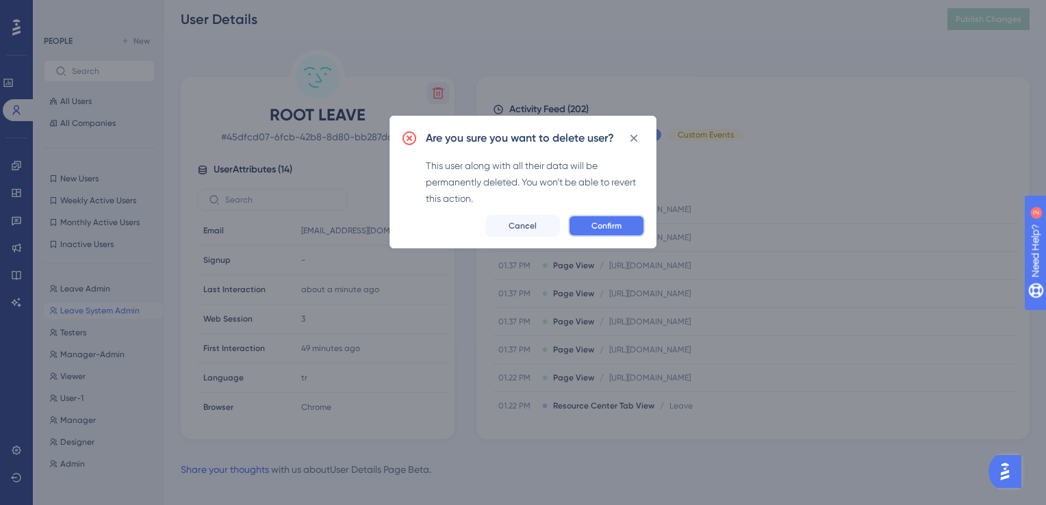
click at [617, 226] on span "Confirm" at bounding box center [606, 225] width 30 height 11
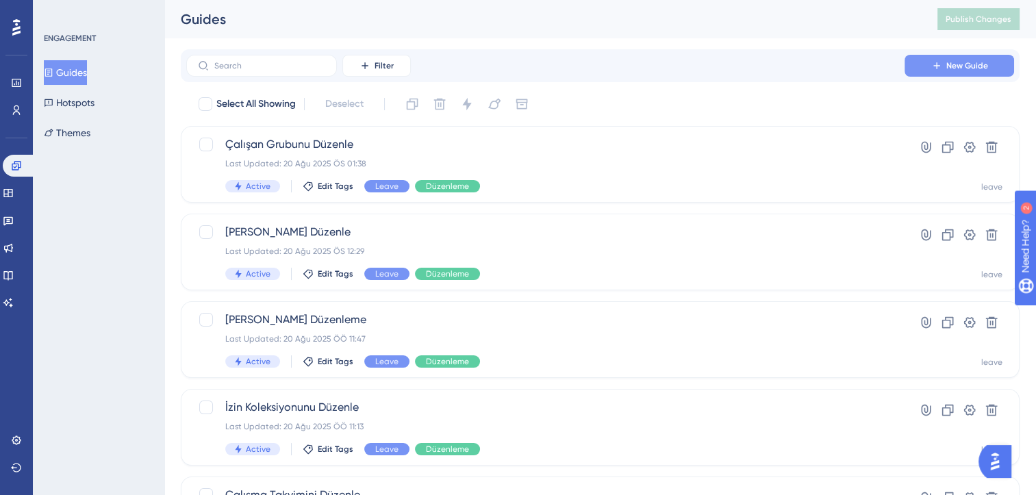
click at [947, 64] on span "New Guide" at bounding box center [967, 65] width 42 height 11
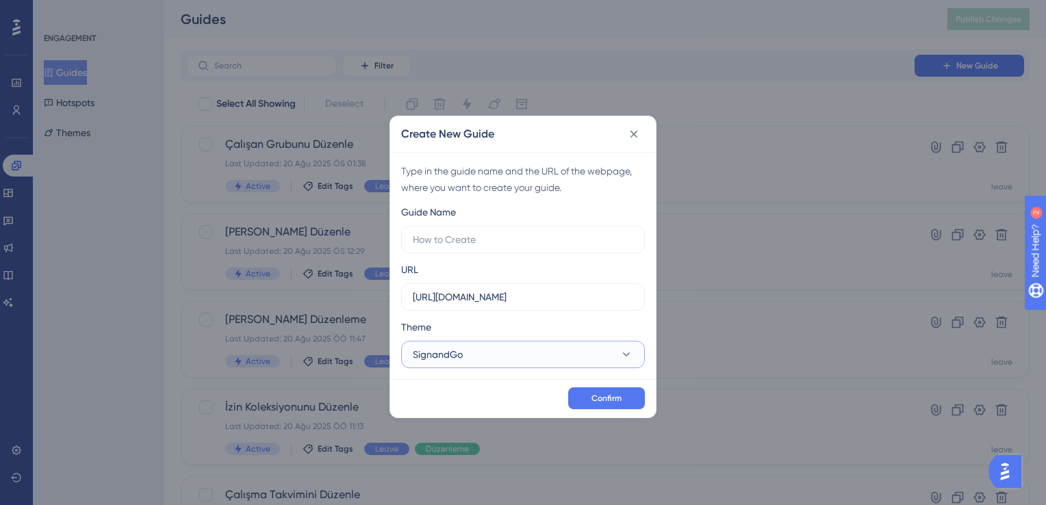
click at [541, 362] on button "SignandGo" at bounding box center [523, 354] width 244 height 27
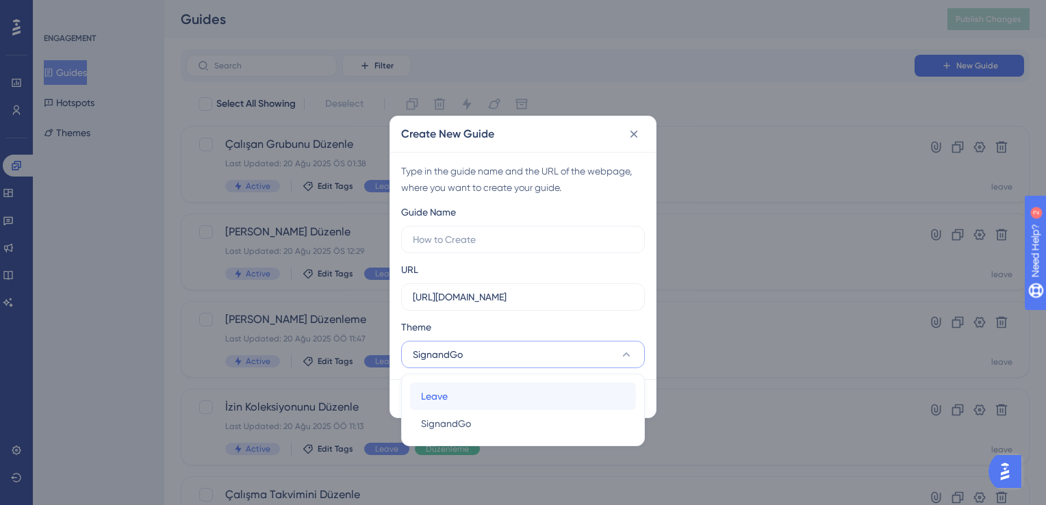
click at [520, 388] on div "Leave Leave" at bounding box center [523, 396] width 204 height 27
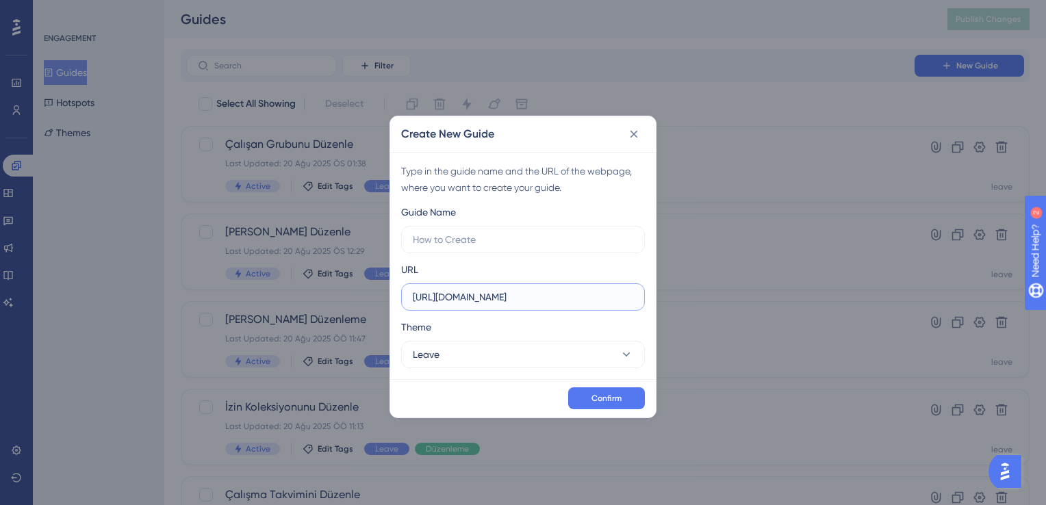
click at [490, 290] on input "https://signandgo-dev.peakup.org" at bounding box center [523, 297] width 220 height 15
click at [563, 298] on input "https://signandgo-dev.peakup.org" at bounding box center [523, 297] width 220 height 15
paste input "leave-dev.peakup.org/management/leave-rules/list"
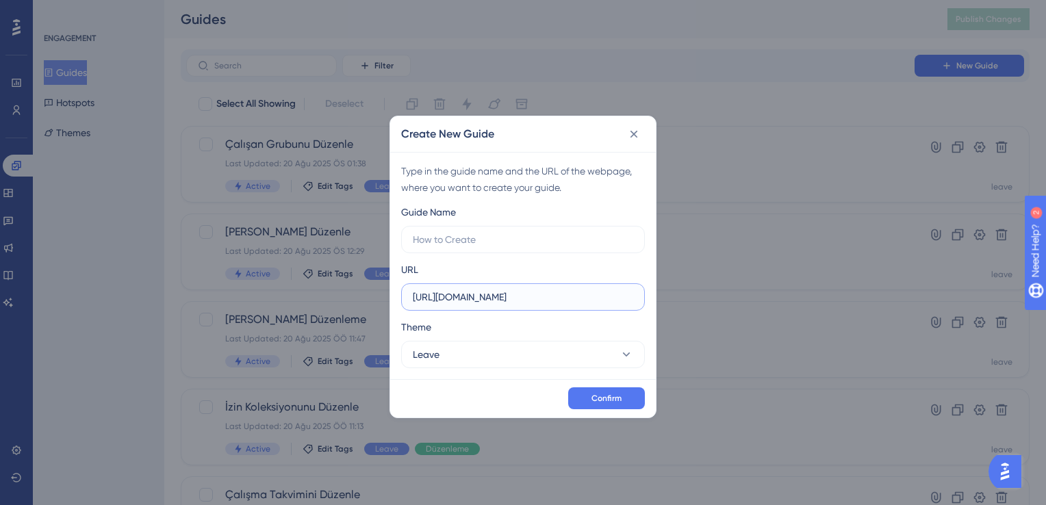
scroll to position [0, 48]
type input "https://leave-dev.peakup.org/management/leave-rules/list"
click at [582, 270] on div "URL https://leave-dev.peakup.org/management/leave-rules/list" at bounding box center [523, 285] width 244 height 49
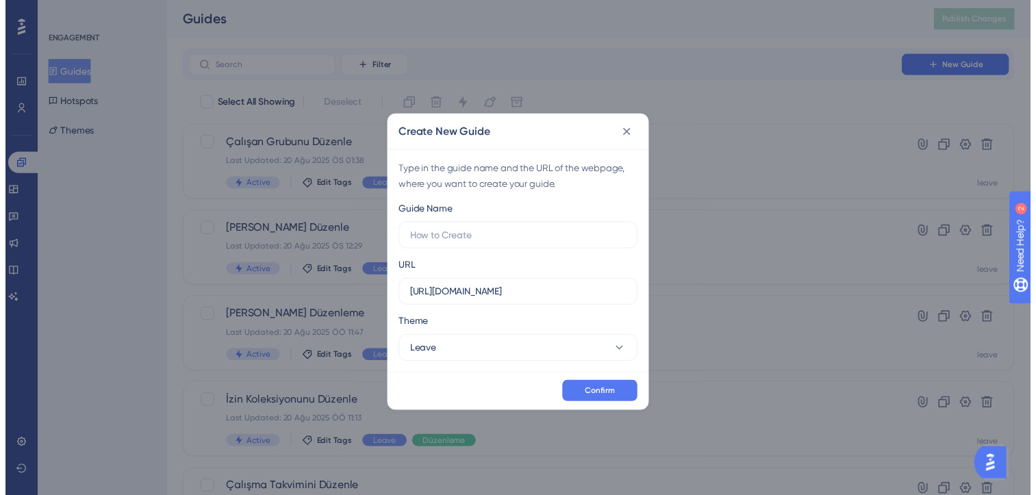
scroll to position [0, 0]
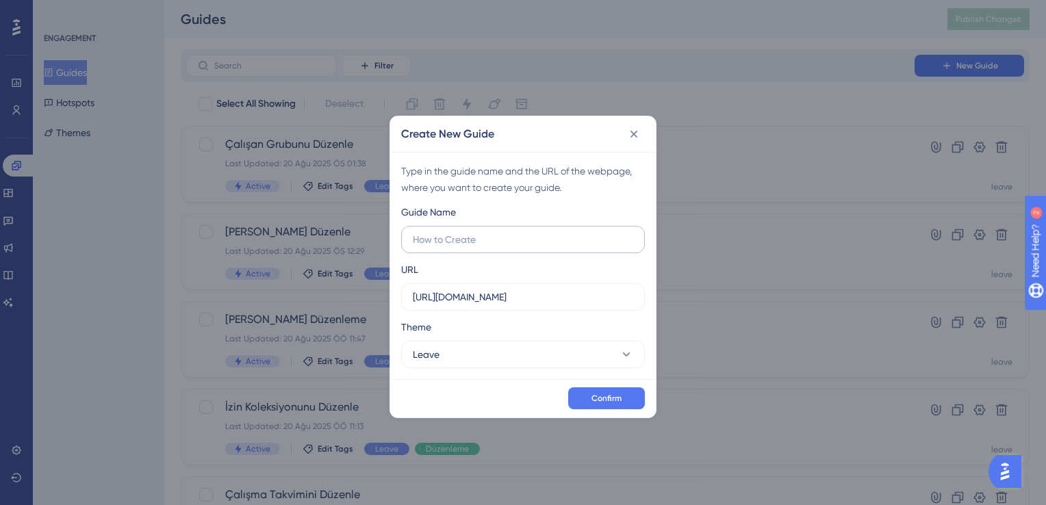
click at [509, 231] on label at bounding box center [523, 239] width 244 height 27
click at [509, 232] on input "text" at bounding box center [523, 239] width 220 height 15
type input "Yeni İzin Koleksiyonu"
click at [534, 218] on div "Guide Name Yeni İzin Koleksiyonu" at bounding box center [523, 228] width 244 height 49
click at [617, 394] on span "Confirm" at bounding box center [606, 398] width 30 height 11
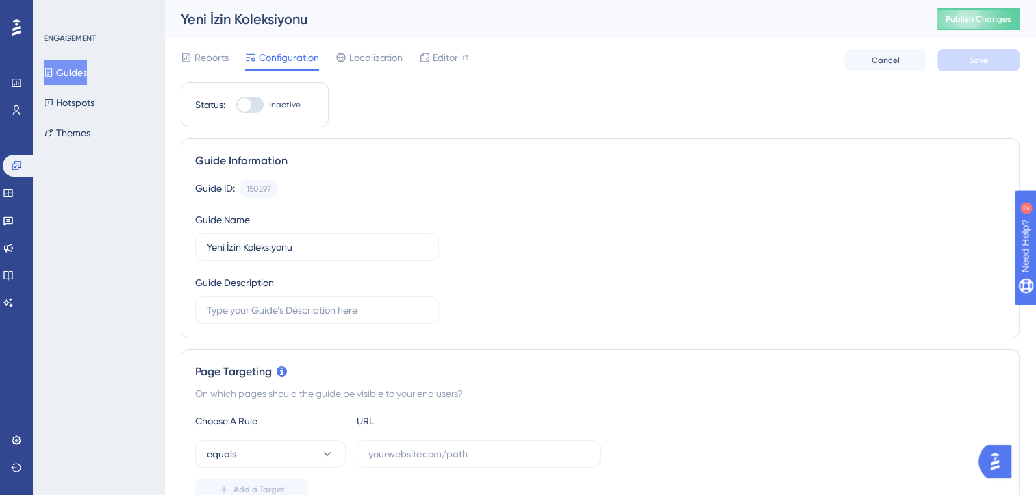
click at [87, 70] on button "Guides" at bounding box center [65, 72] width 43 height 25
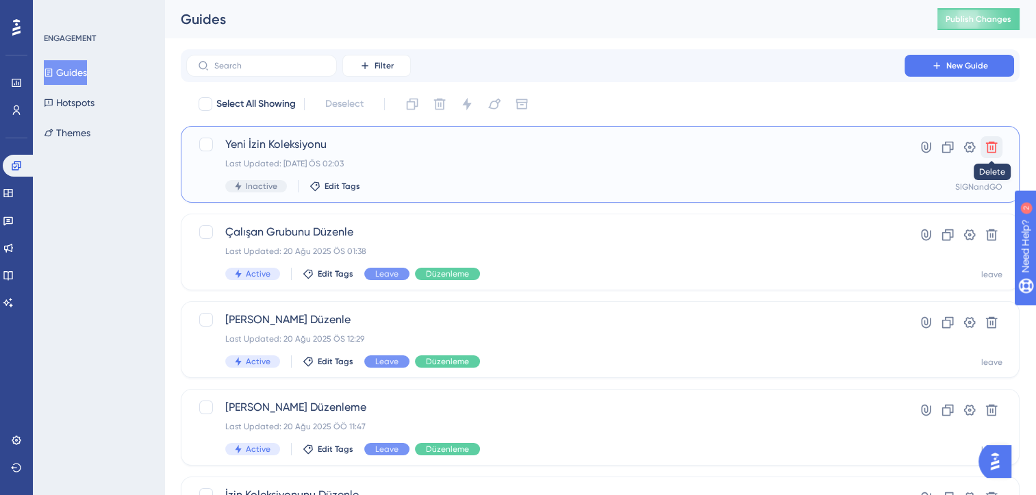
click at [987, 144] on icon at bounding box center [992, 148] width 12 height 12
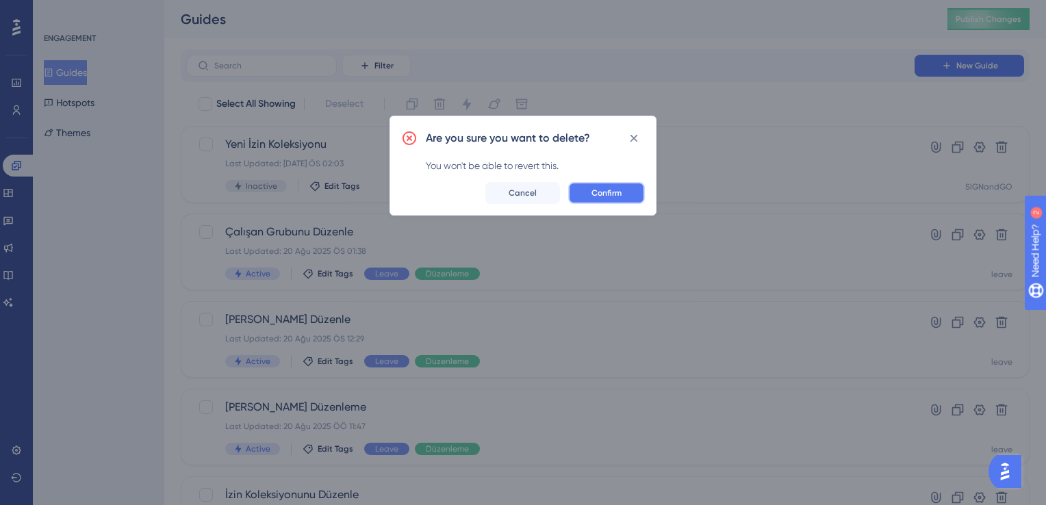
click at [619, 192] on span "Confirm" at bounding box center [606, 193] width 30 height 11
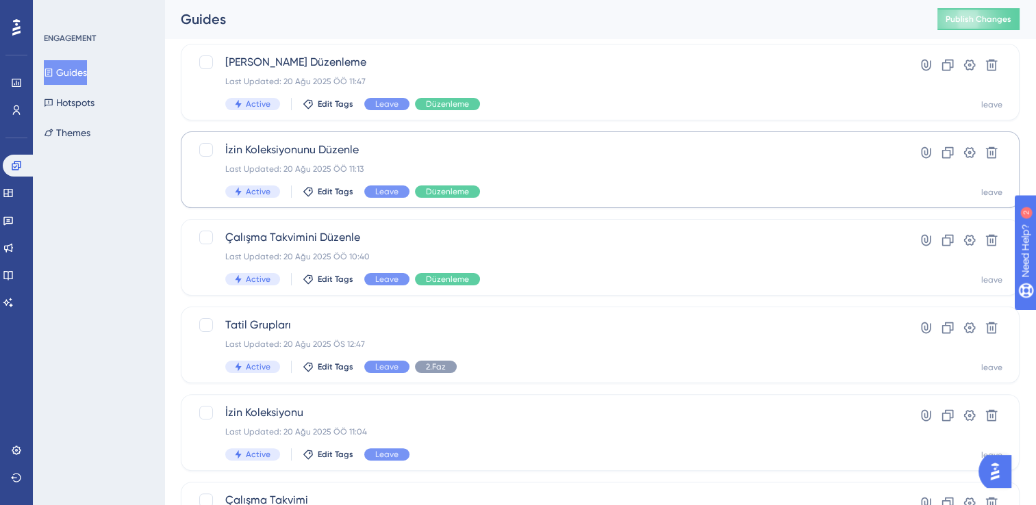
scroll to position [205, 0]
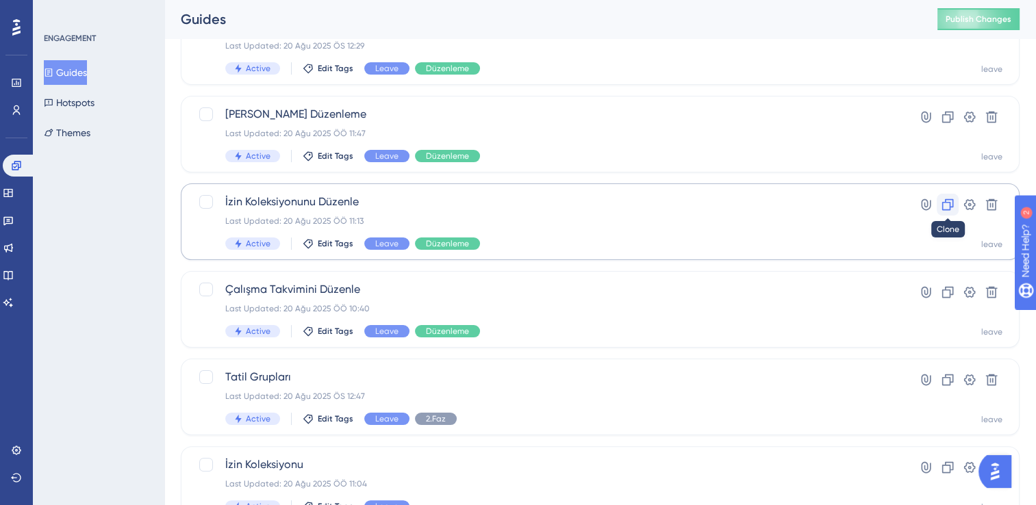
click at [953, 205] on icon at bounding box center [948, 205] width 12 height 12
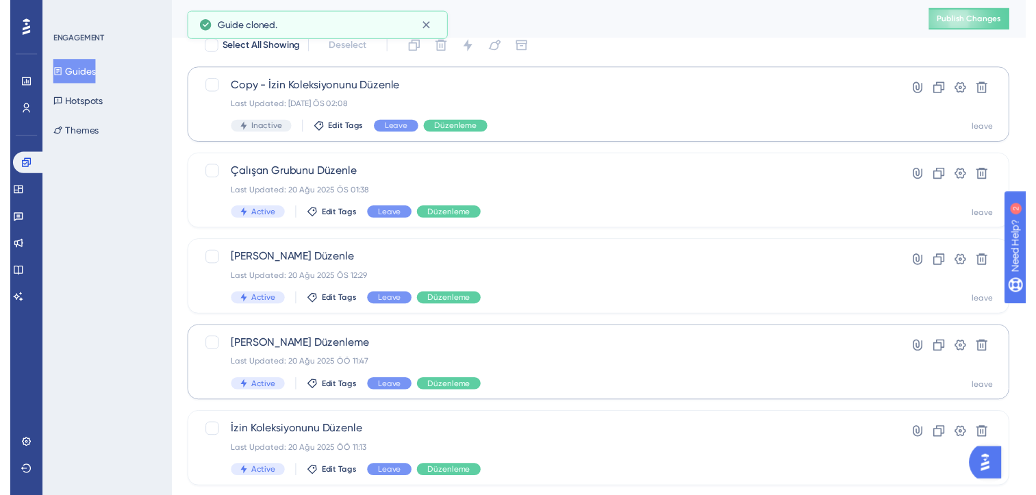
scroll to position [0, 0]
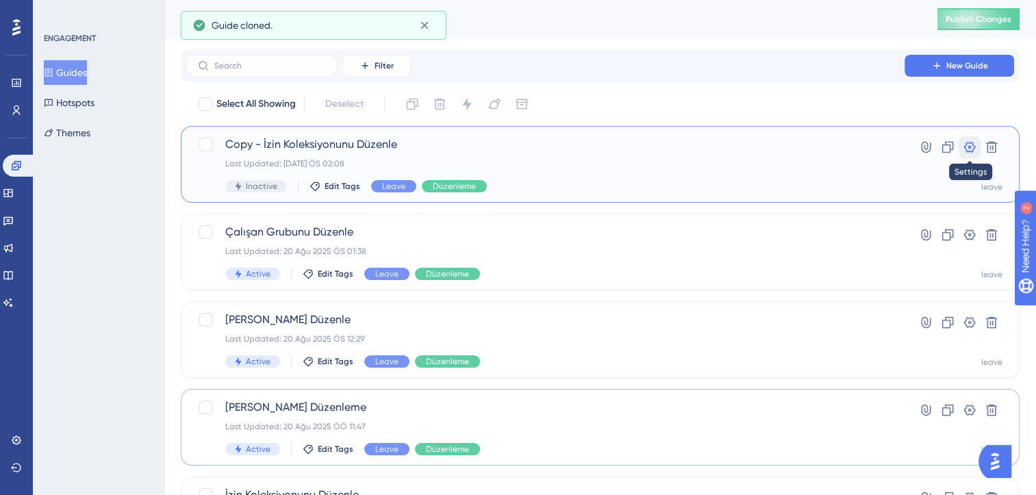
click at [964, 149] on icon at bounding box center [969, 147] width 14 height 14
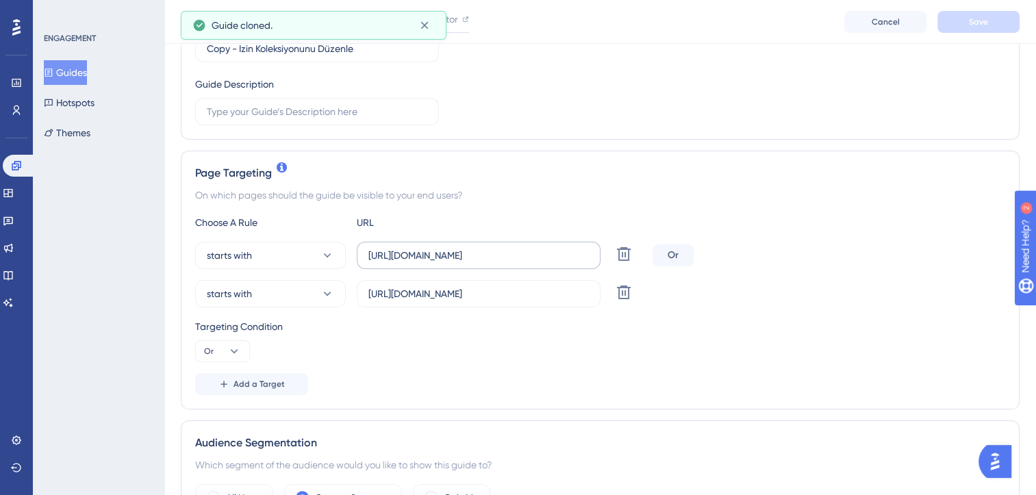
scroll to position [205, 0]
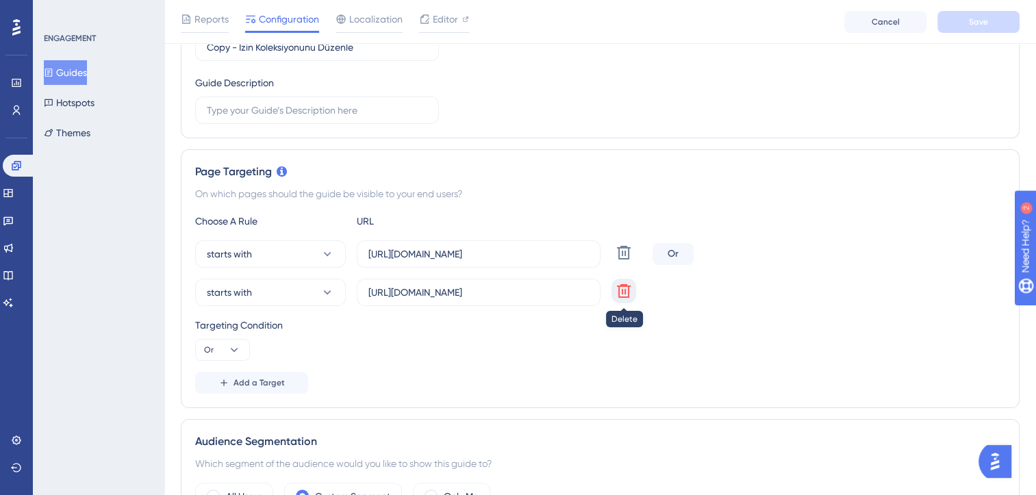
click at [626, 261] on icon at bounding box center [623, 252] width 16 height 16
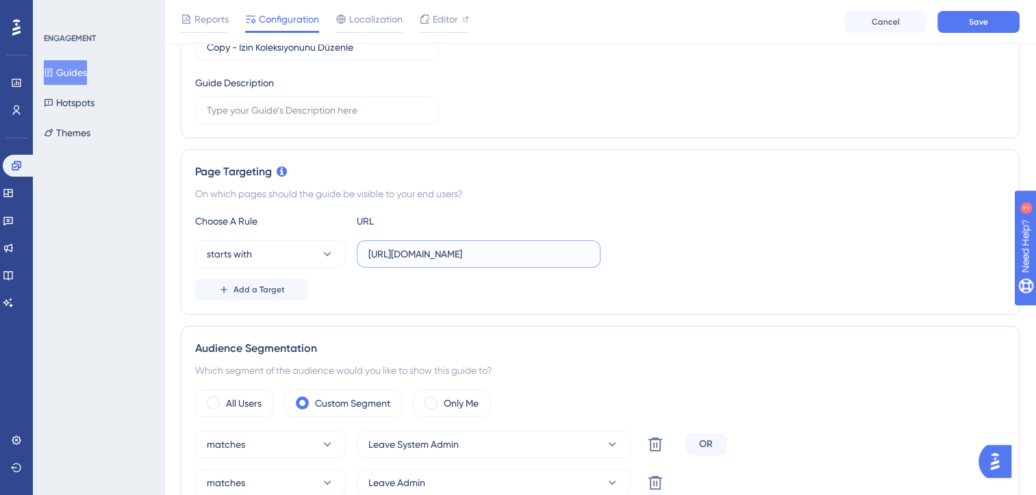
click at [475, 248] on input "https://leave.velocityapp.io/management/leave-rules/list" at bounding box center [478, 253] width 220 height 15
paste input "-dev.peakup.org"
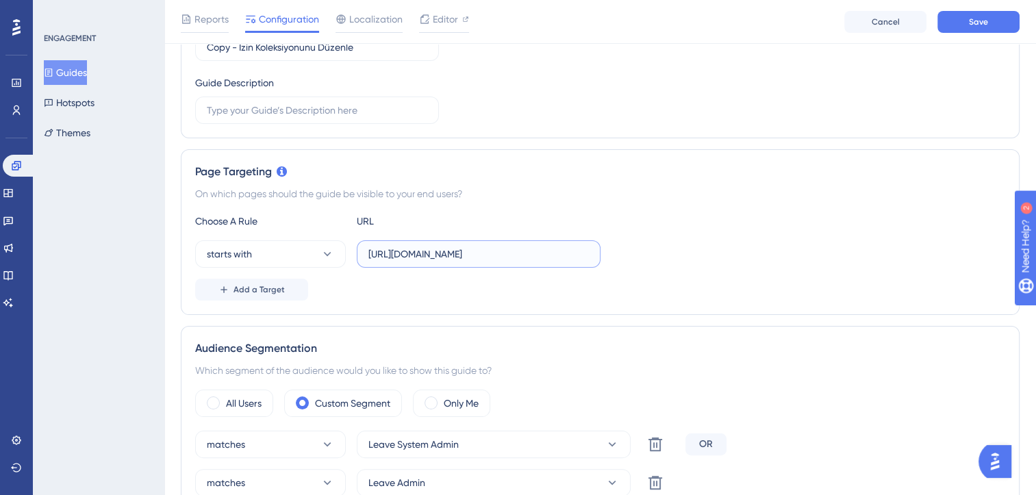
type input "https://leave-dev.peakup.org/management/leave-rules/list"
click at [632, 201] on div "Page Targeting On which pages should the guide be visible to your end users? Ch…" at bounding box center [600, 232] width 838 height 166
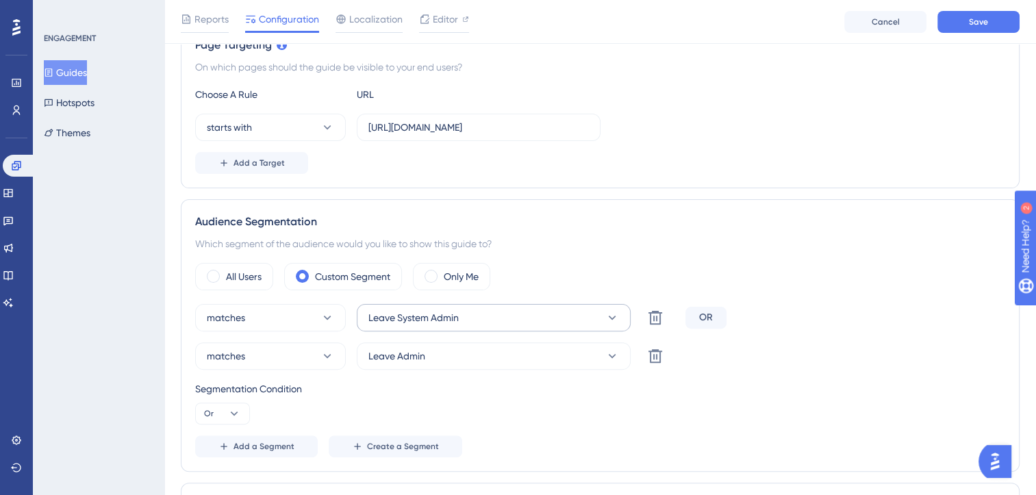
scroll to position [411, 0]
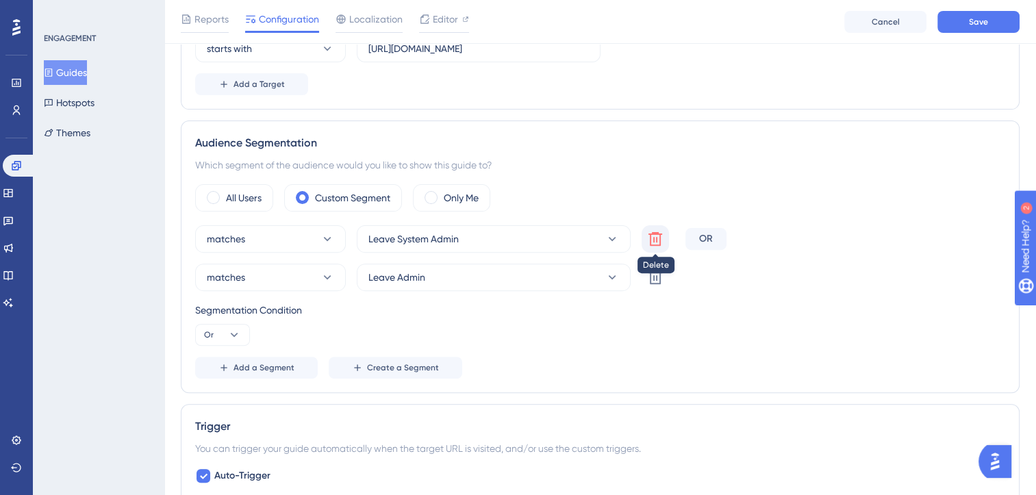
click at [656, 238] on icon at bounding box center [655, 239] width 14 height 14
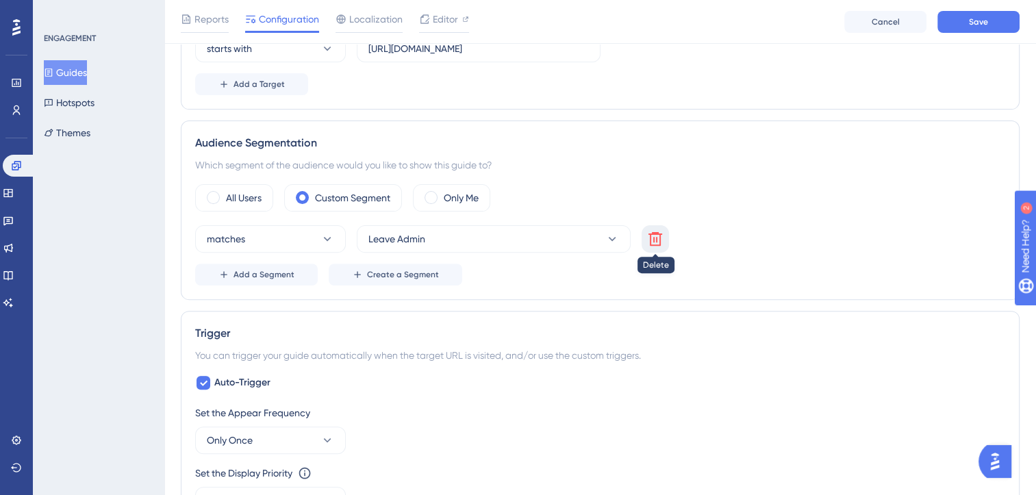
click at [656, 238] on icon at bounding box center [655, 239] width 14 height 14
click at [252, 201] on label "All Users" at bounding box center [244, 198] width 36 height 16
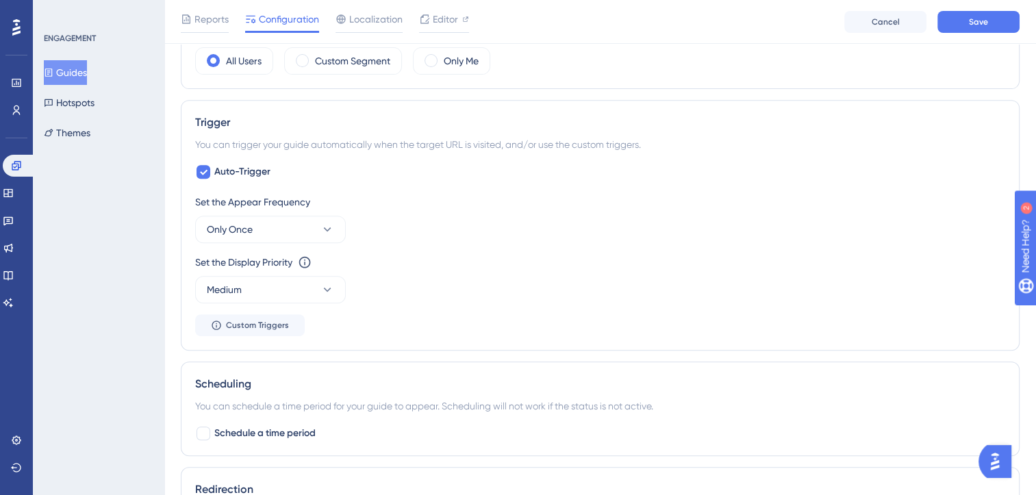
scroll to position [821, 0]
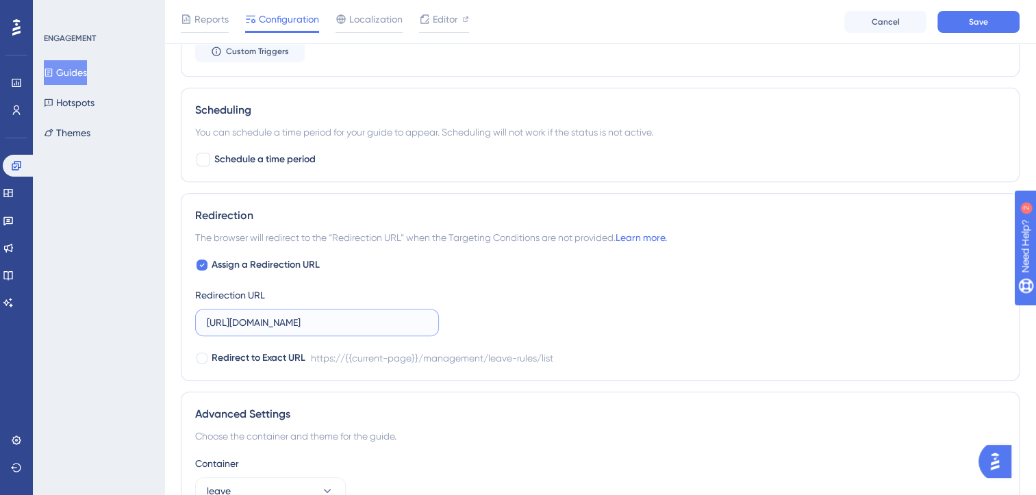
click at [378, 315] on input "https://leave.peakup.org/management/leave-rules/list" at bounding box center [317, 322] width 220 height 15
paste input "-dev"
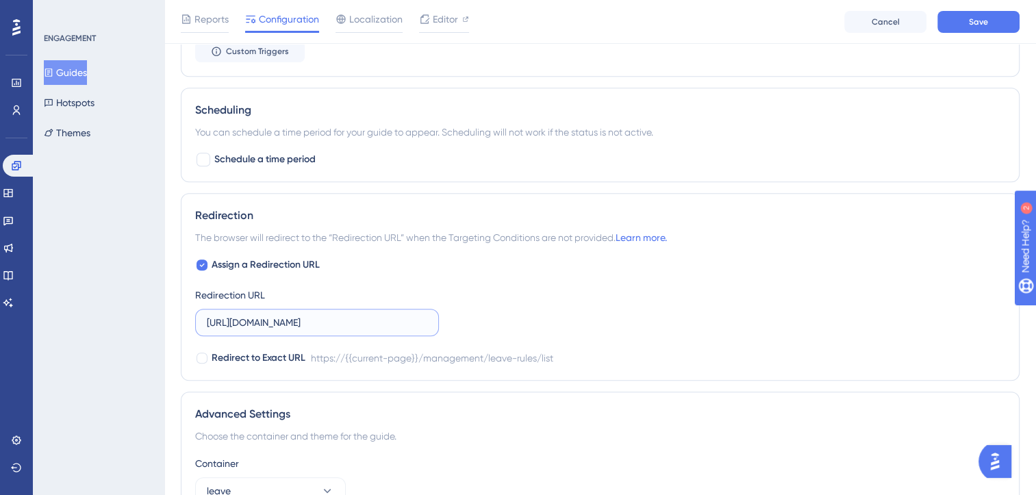
type input "https://leave-dev.peakup.org/management/leave-rules/list"
click at [627, 300] on div "Assign a Redirection URL Redirection URL https://leave-dev.peakup.org/managemen…" at bounding box center [600, 312] width 810 height 110
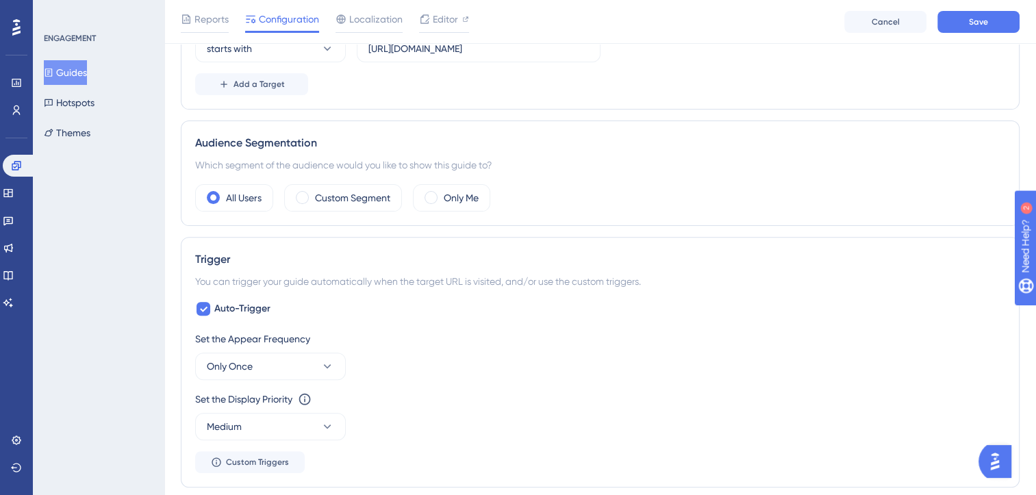
scroll to position [0, 0]
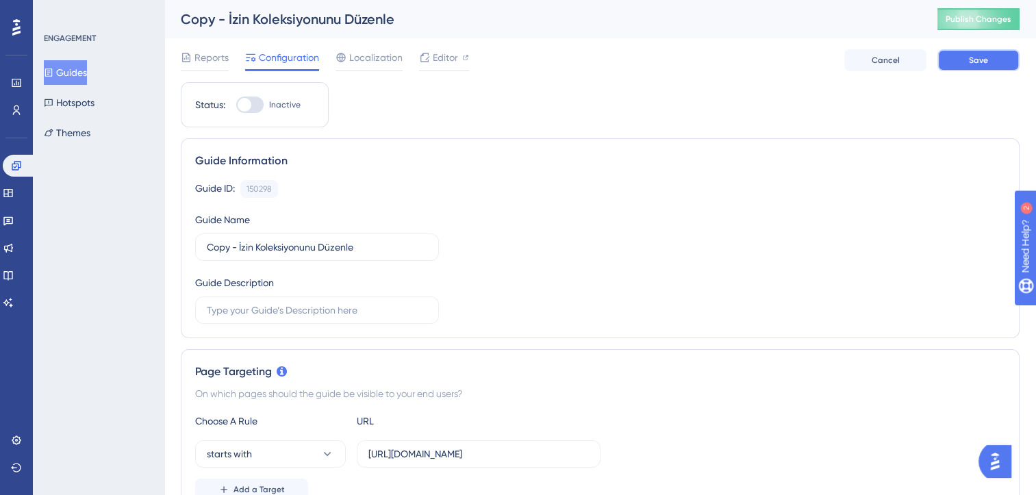
click at [971, 64] on span "Save" at bounding box center [978, 60] width 19 height 11
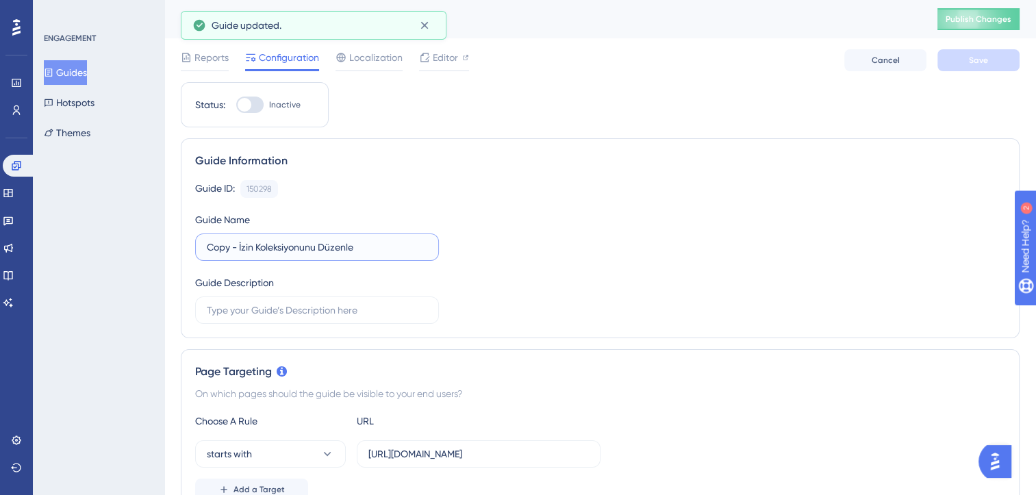
click at [317, 247] on input "Copy - İzin Koleksiyonunu Düzenle" at bounding box center [317, 247] width 220 height 15
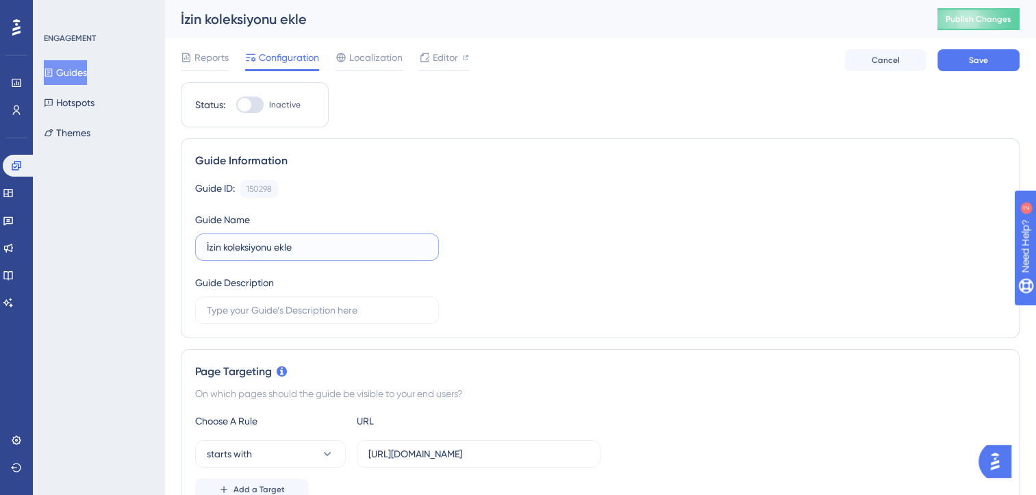
type input "İzin koleksiyonu ekle"
click at [464, 196] on div "Guide ID: 150298 Copy" at bounding box center [600, 189] width 810 height 18
click at [986, 71] on div "Reports Configuration Localization Editor Cancel Save" at bounding box center [600, 60] width 838 height 44
click at [986, 68] on button "Save" at bounding box center [978, 60] width 82 height 22
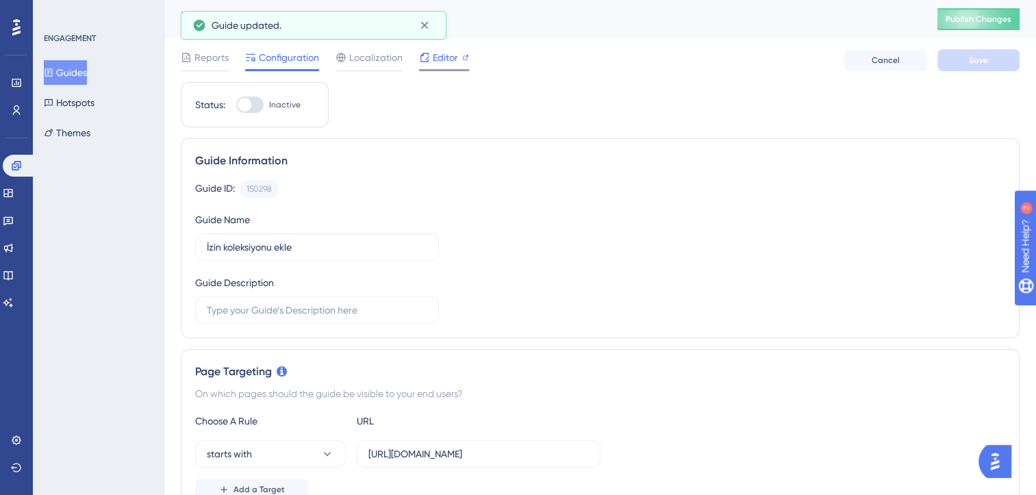
click at [442, 62] on span "Editor" at bounding box center [445, 57] width 25 height 16
click at [441, 61] on span "Editor" at bounding box center [445, 57] width 25 height 16
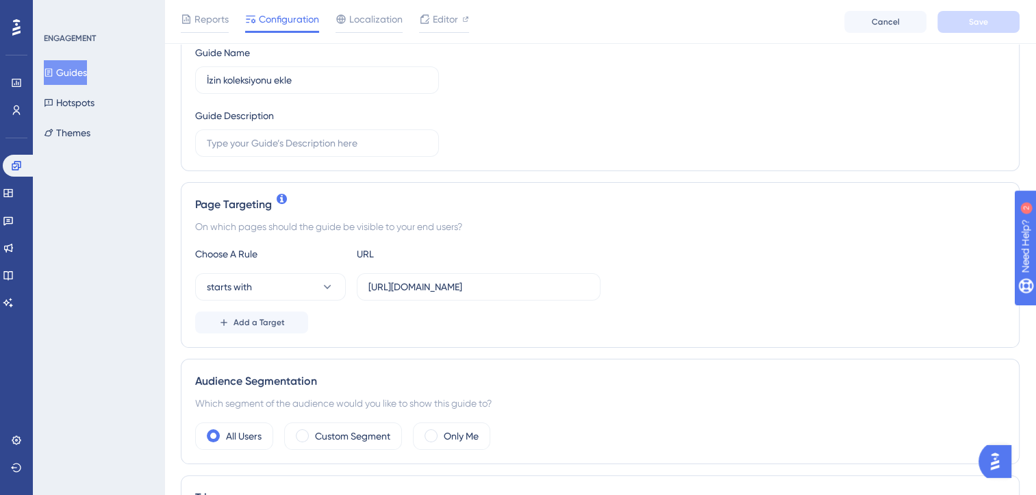
scroll to position [205, 0]
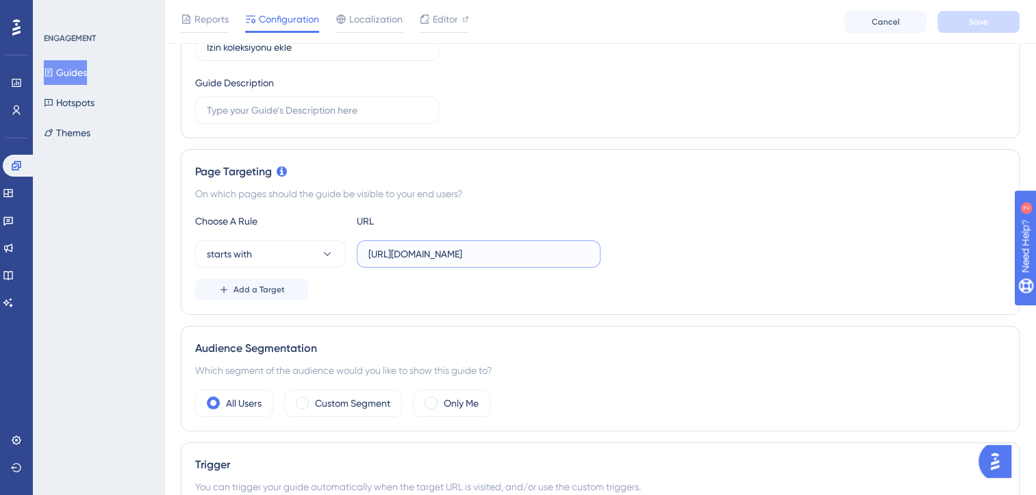
click at [482, 248] on input "https://leave-dev.peakup.org/management/leave-rules/list" at bounding box center [478, 253] width 220 height 15
paste input "company/all-records"
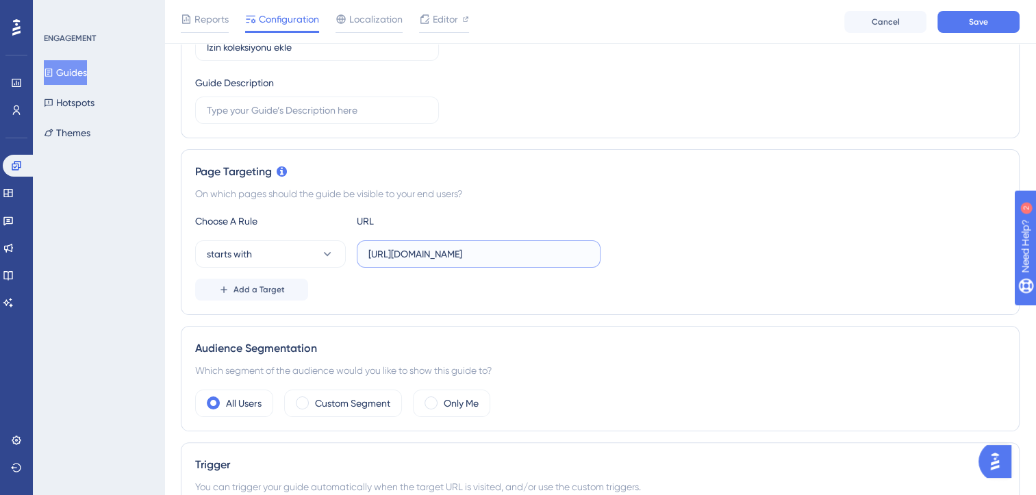
type input "https://leave-dev.peakup.org/company/all-records"
click at [570, 206] on div "Page Targeting On which pages should the guide be visible to your end users? Ch…" at bounding box center [600, 232] width 838 height 166
drag, startPoint x: 570, startPoint y: 206, endPoint x: 415, endPoint y: 279, distance: 170.9
click at [415, 279] on div "Add a Target" at bounding box center [600, 290] width 810 height 22
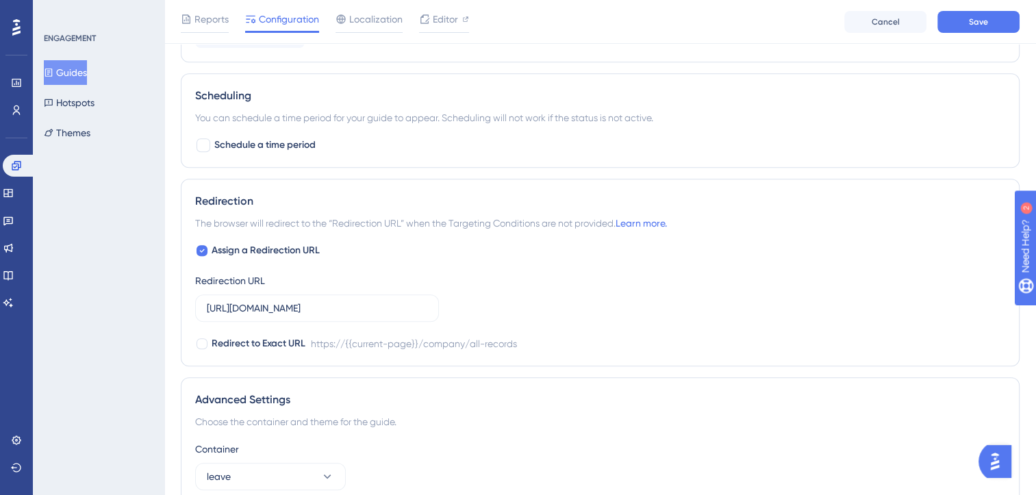
scroll to position [890, 0]
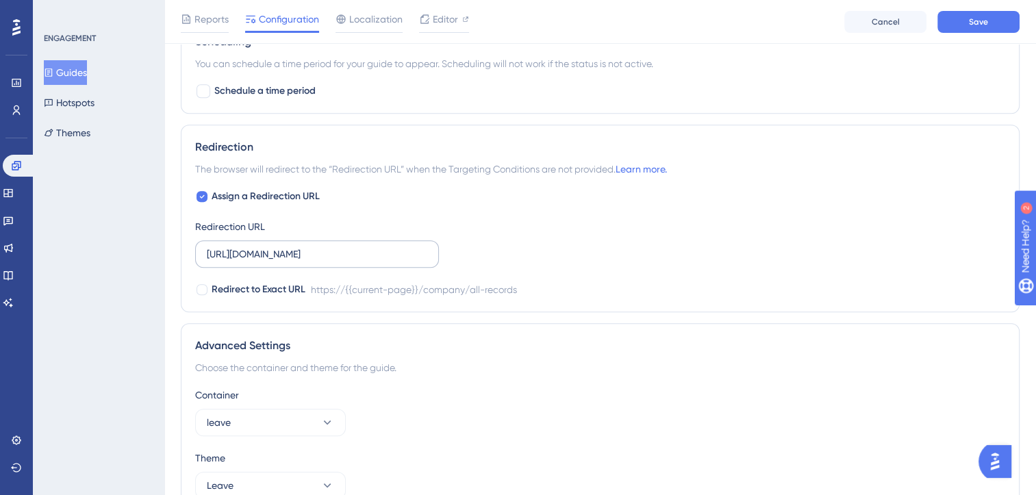
click at [376, 262] on label "https://leave-dev.peakup.org/company/all-records" at bounding box center [317, 253] width 244 height 27
click at [376, 261] on input "https://leave-dev.peakup.org/company/all-records" at bounding box center [317, 253] width 220 height 15
click at [376, 262] on label "https://leave-dev.peakup.org/company/all-records" at bounding box center [317, 253] width 244 height 27
click at [376, 261] on input "https://leave-dev.peakup.org/company/all-records" at bounding box center [317, 253] width 220 height 15
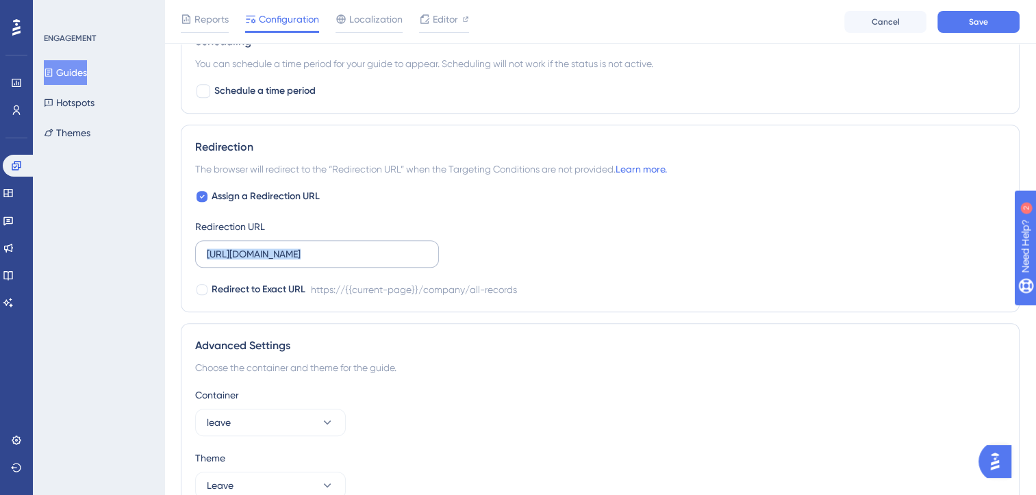
click at [376, 262] on label "https://leave-dev.peakup.org/company/all-records" at bounding box center [317, 253] width 244 height 27
click at [376, 261] on input "https://leave-dev.peakup.org/company/all-records" at bounding box center [317, 253] width 220 height 15
click at [416, 248] on input "https://leave-dev.peakup.org/company/all-records" at bounding box center [317, 253] width 220 height 15
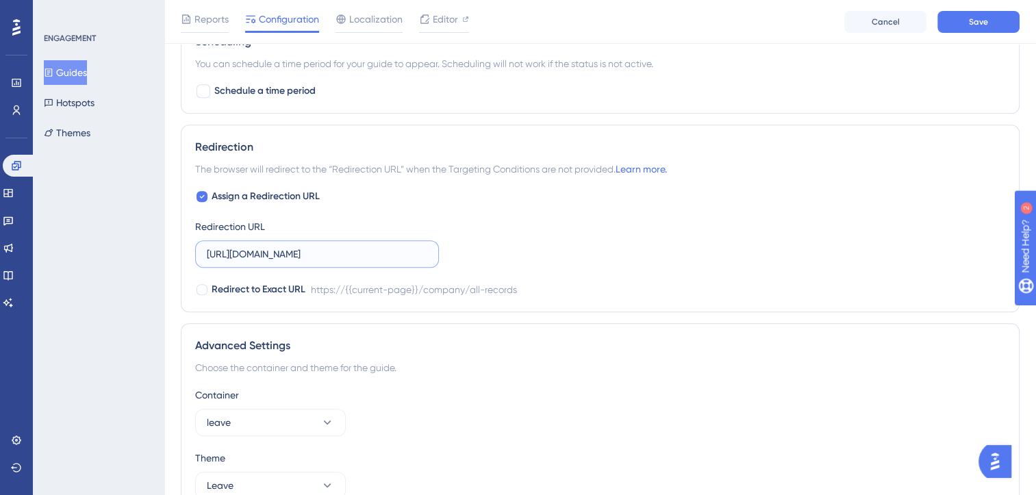
scroll to position [0, 11]
click at [552, 231] on div "Assign a Redirection URL Redirection URL https://leave-dev.peakup.org/company/a…" at bounding box center [600, 243] width 810 height 110
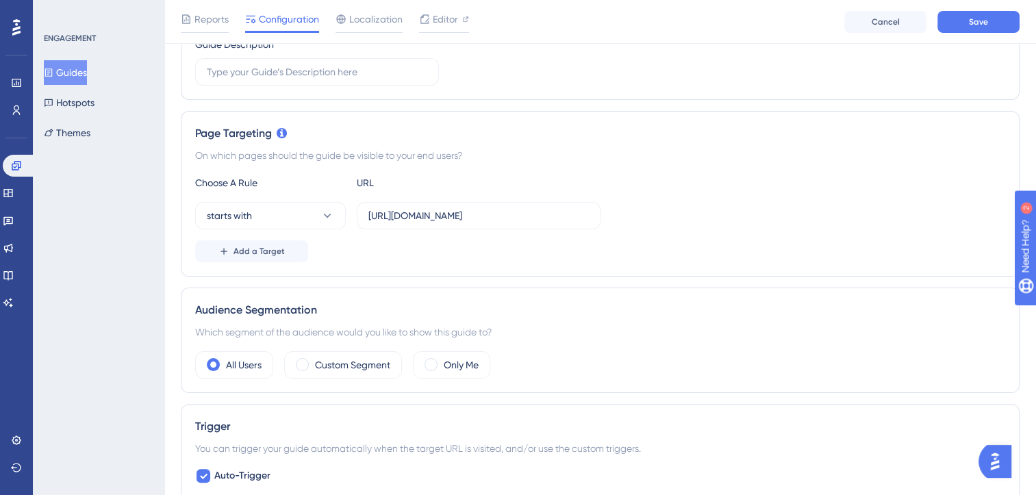
scroll to position [68, 0]
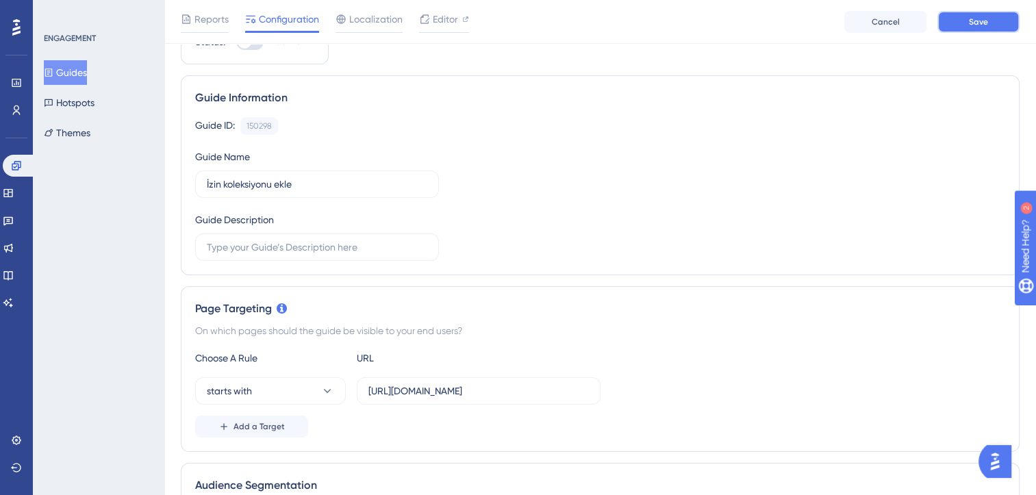
click at [986, 20] on span "Save" at bounding box center [978, 21] width 19 height 11
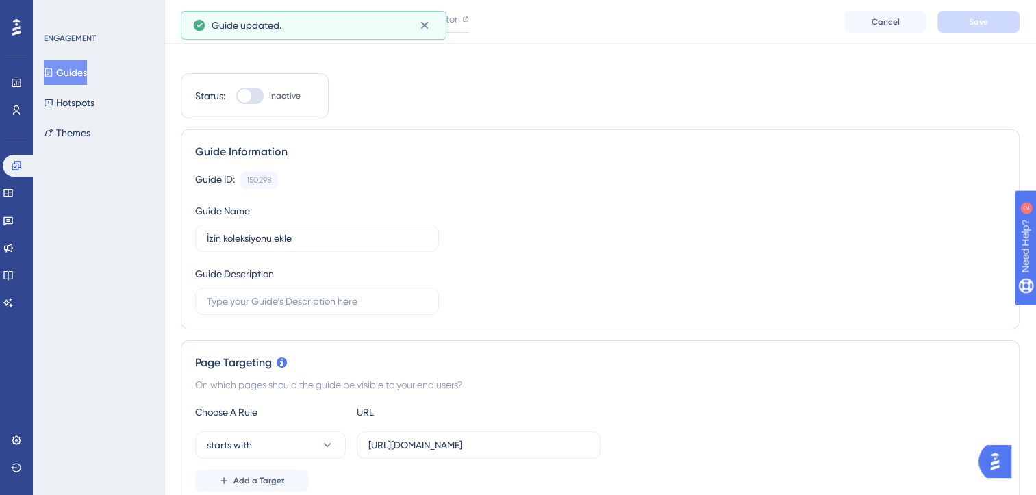
scroll to position [0, 0]
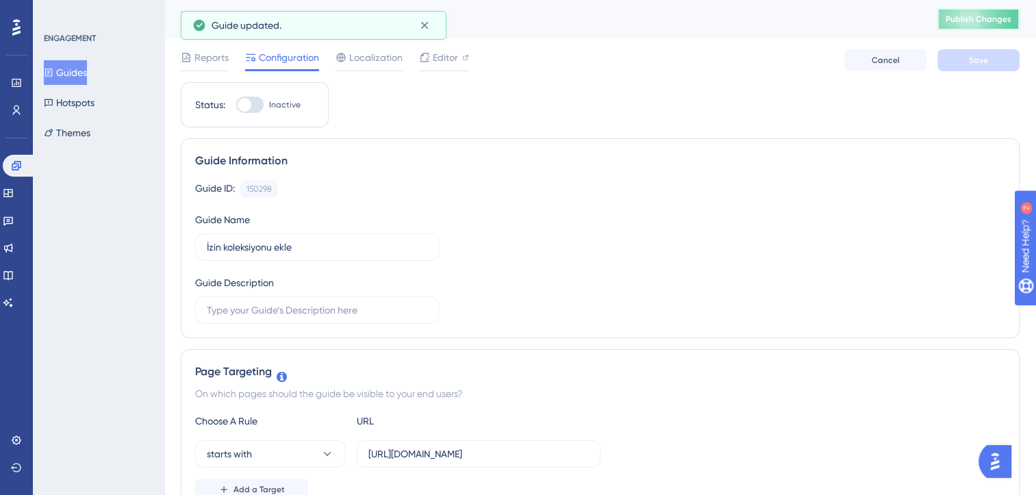
click at [974, 29] on button "Publish Changes" at bounding box center [978, 19] width 82 height 22
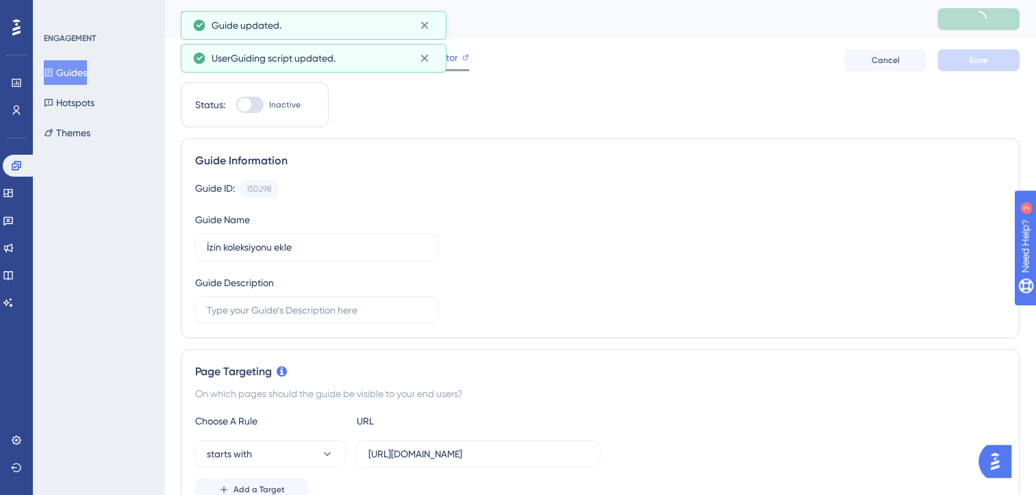
click at [438, 59] on div "UserGuiding script updated." at bounding box center [314, 58] width 266 height 29
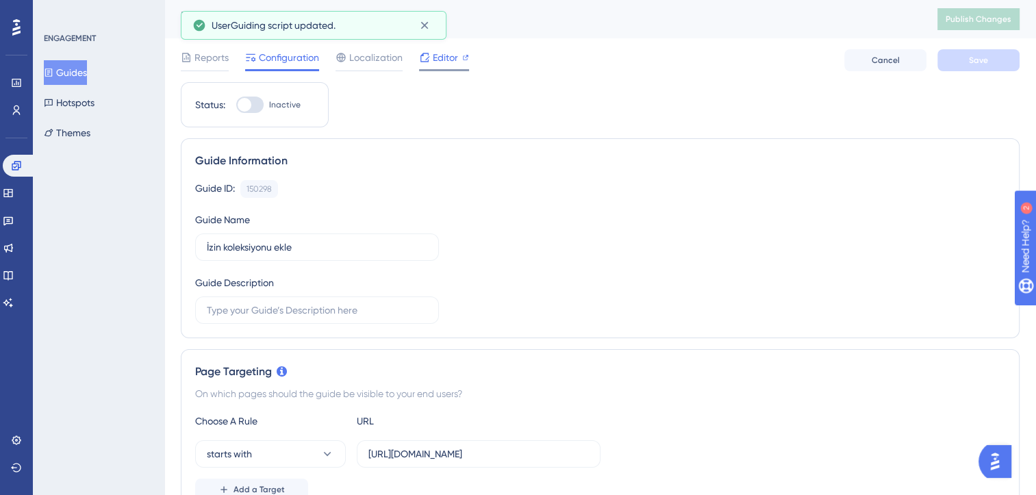
click at [446, 59] on span "Editor" at bounding box center [445, 57] width 25 height 16
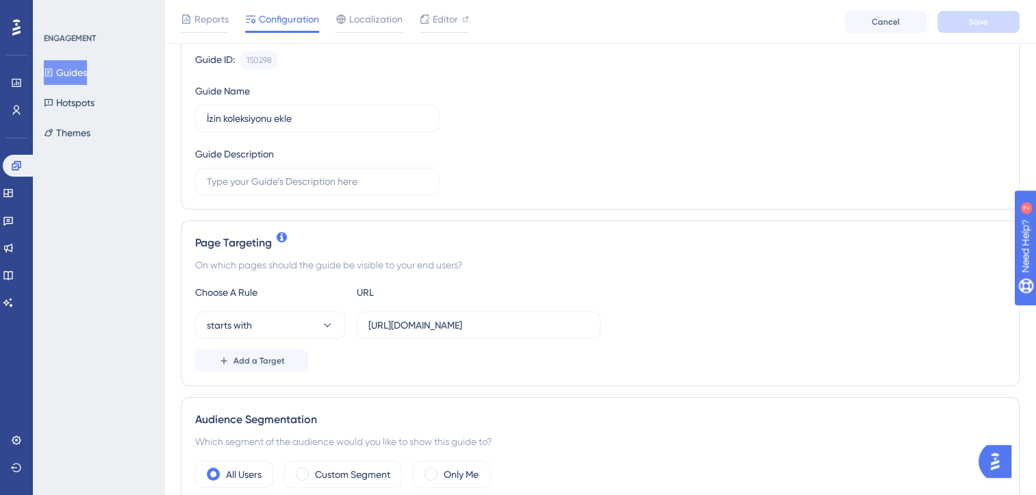
scroll to position [137, 0]
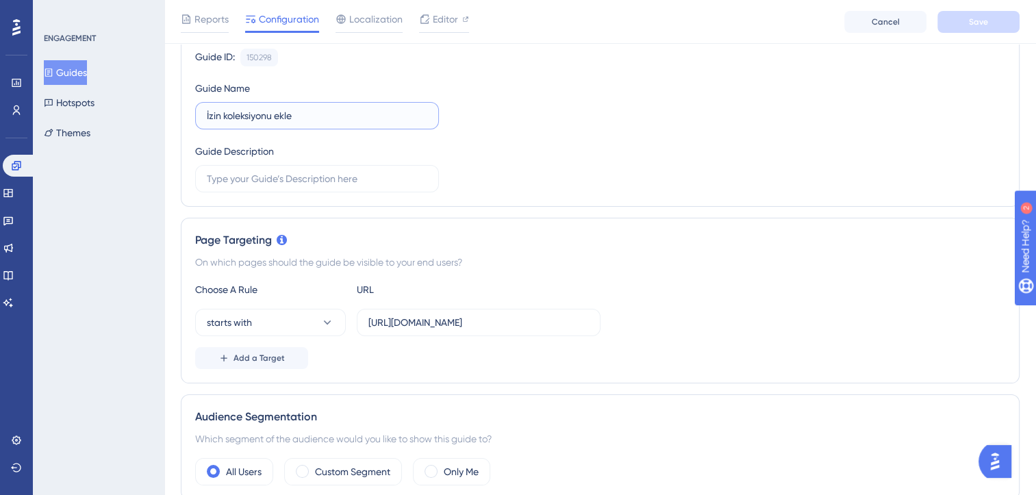
click at [308, 119] on input "İzin koleksiyonu ekle" at bounding box center [317, 115] width 220 height 15
type input "İ"
click at [230, 116] on input "Yeni Bir izin koleksiyonu oluşturmak istiyorum." at bounding box center [317, 115] width 220 height 15
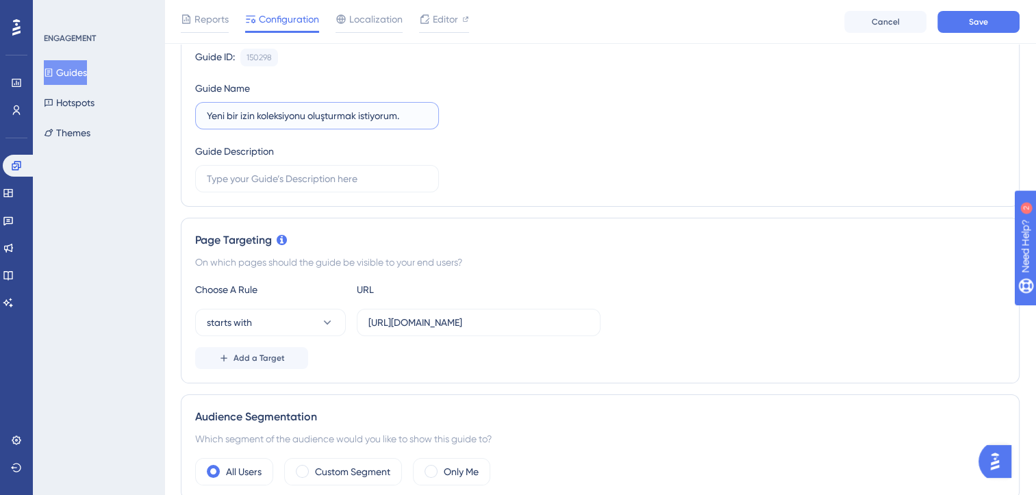
type input "Yeni bir izin koleksiyonu oluşturmak istiyorum."
click at [539, 111] on div "Guide ID: 150298 Copy Guide Name Yeni bir izin koleksiyonu oluşturmak istiyorum…" at bounding box center [600, 121] width 810 height 144
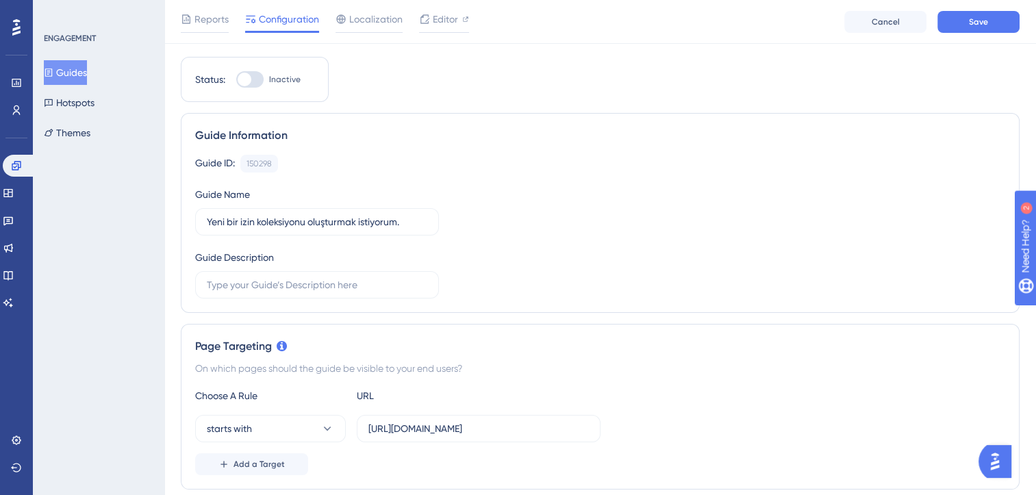
scroll to position [0, 0]
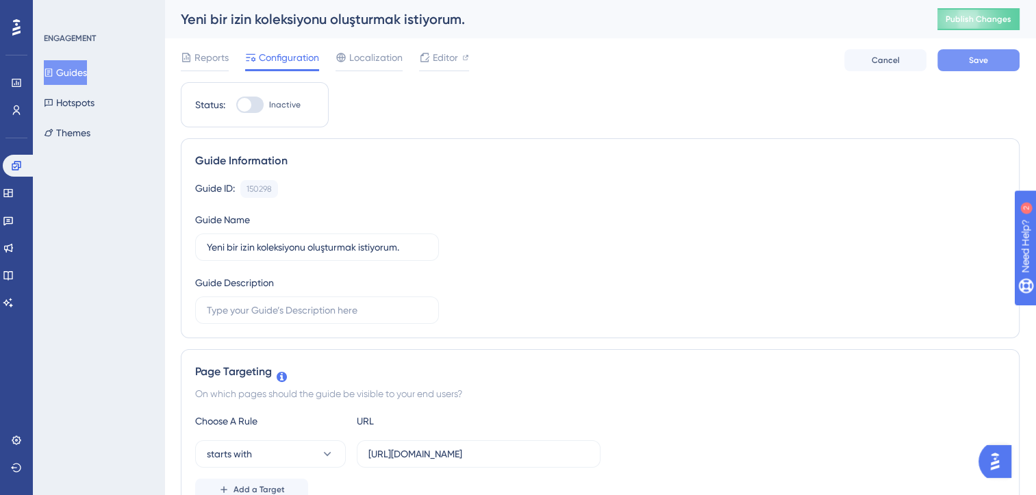
click at [986, 56] on span "Save" at bounding box center [978, 60] width 19 height 11
click at [87, 75] on button "Guides" at bounding box center [65, 72] width 43 height 25
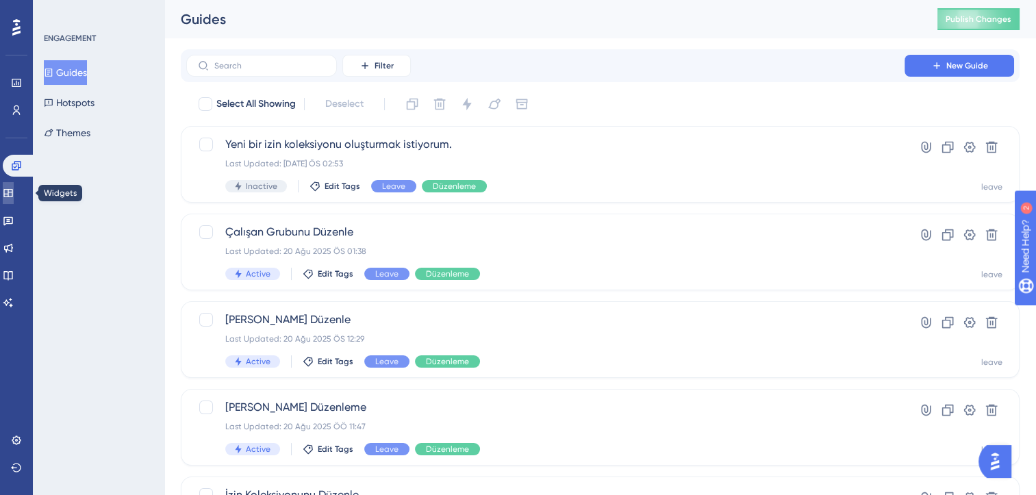
click at [12, 192] on icon at bounding box center [7, 193] width 9 height 8
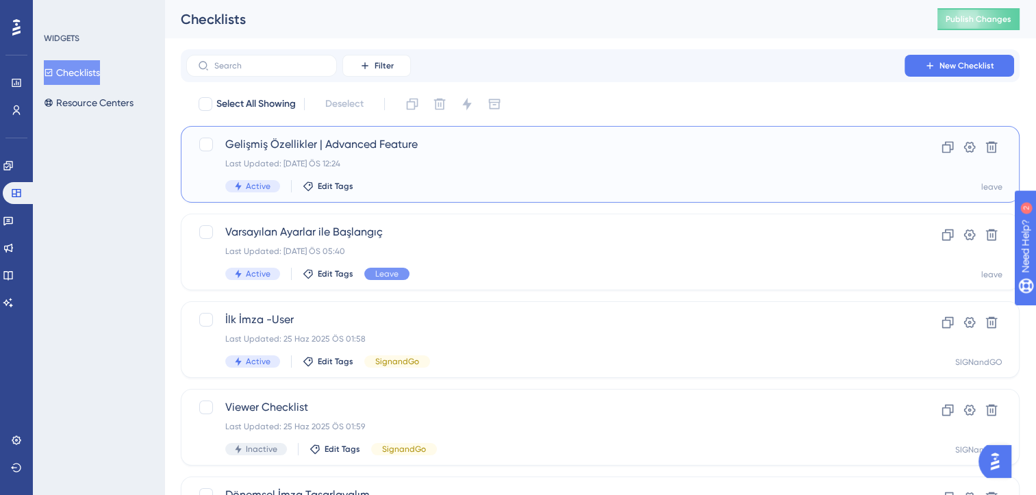
click at [487, 155] on div "Gelişmiş Özellikler | Advanced Feature Last Updated: 20 Ağu 2025 ÖS 12:24 Activ…" at bounding box center [545, 164] width 640 height 56
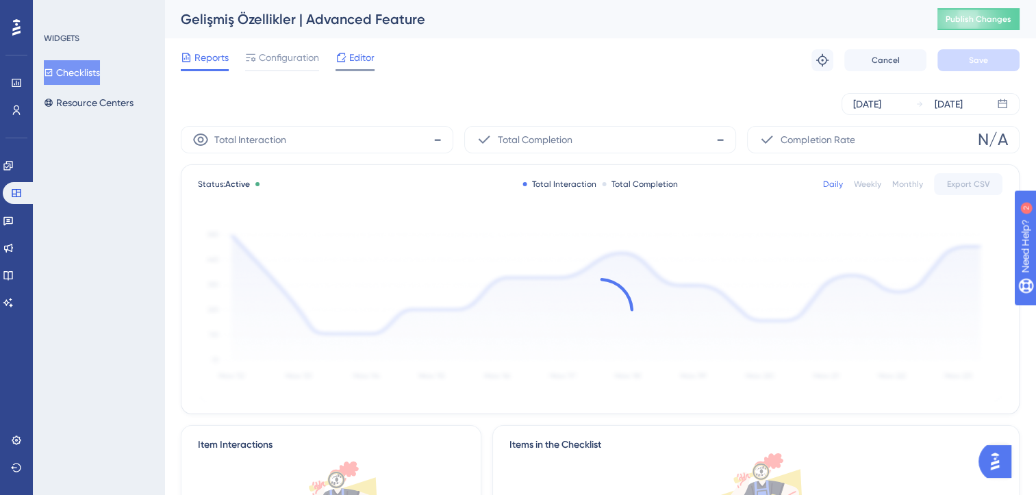
click at [355, 61] on span "Editor" at bounding box center [361, 57] width 25 height 16
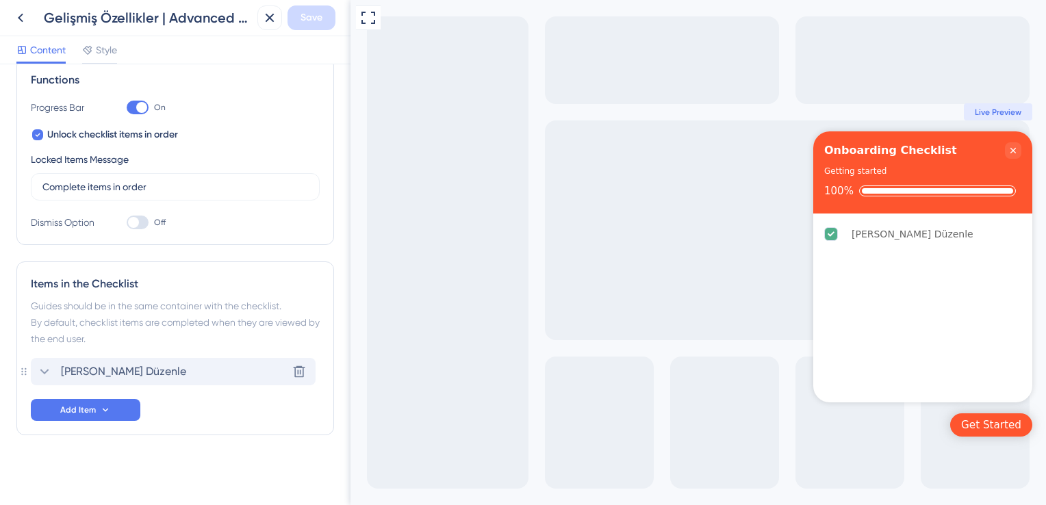
click at [94, 371] on span "Tatil Grubunu Düzenle" at bounding box center [123, 371] width 125 height 16
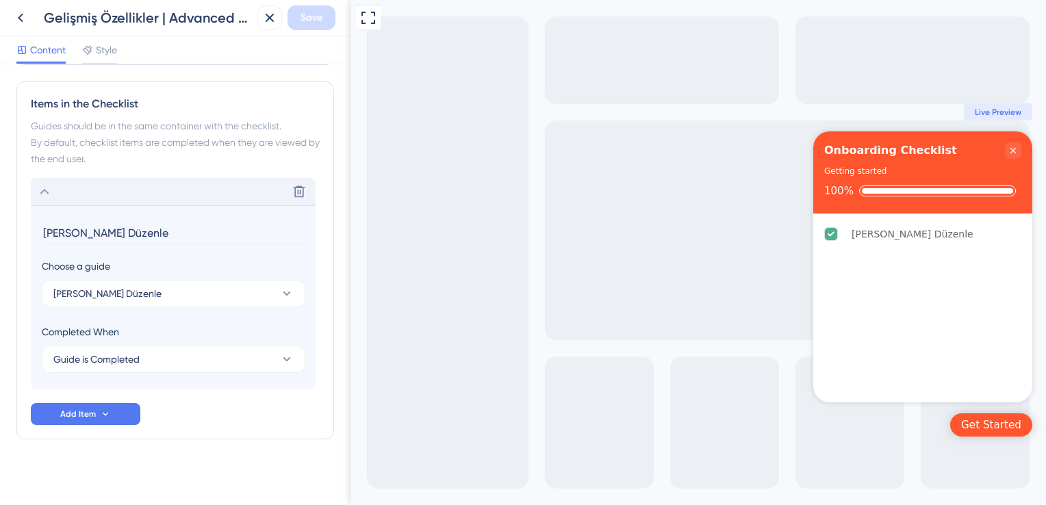
scroll to position [392, 0]
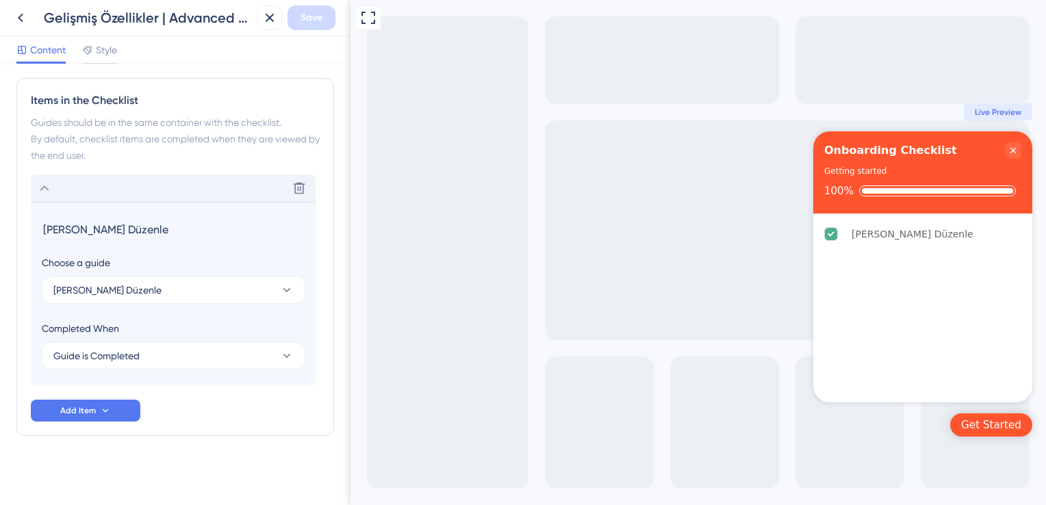
drag, startPoint x: 168, startPoint y: 229, endPoint x: 115, endPoint y: 228, distance: 52.7
click at [115, 228] on input "Tatil Grubunu Düzenle" at bounding box center [175, 229] width 266 height 21
drag, startPoint x: 164, startPoint y: 228, endPoint x: 68, endPoint y: 228, distance: 95.1
click at [68, 228] on input "Tatil Grubunu Düzenle" at bounding box center [175, 229] width 266 height 21
type input "Tatil grubunu düzenlemek istiyorum."
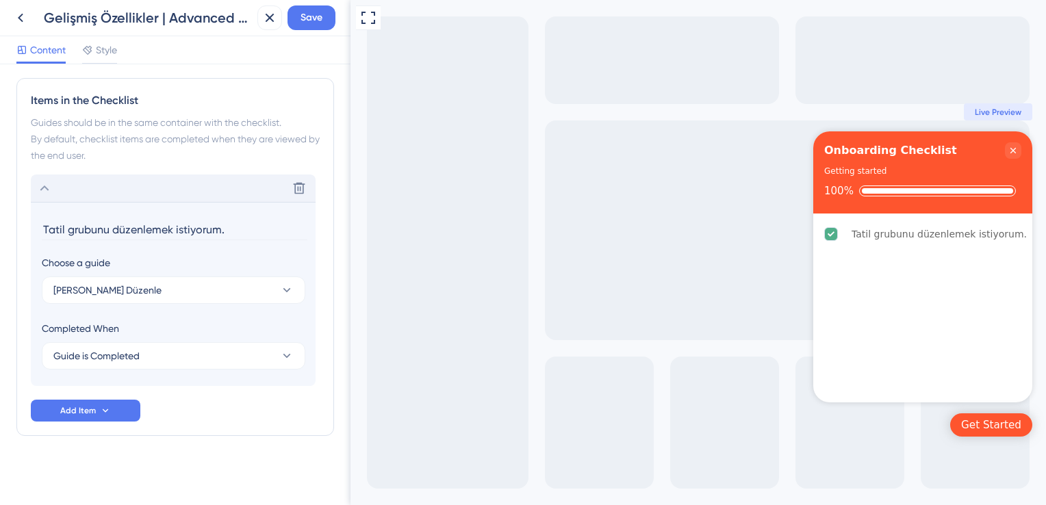
click at [180, 396] on div "Delete Tatil grubunu düzenlemek istiyorum. Choose a guide Tatil Grubunu Düzenle…" at bounding box center [175, 298] width 289 height 247
click at [42, 222] on input "Tatil grubunu düzenlemek istiyorum." at bounding box center [175, 229] width 266 height 21
click at [44, 190] on icon at bounding box center [44, 188] width 16 height 16
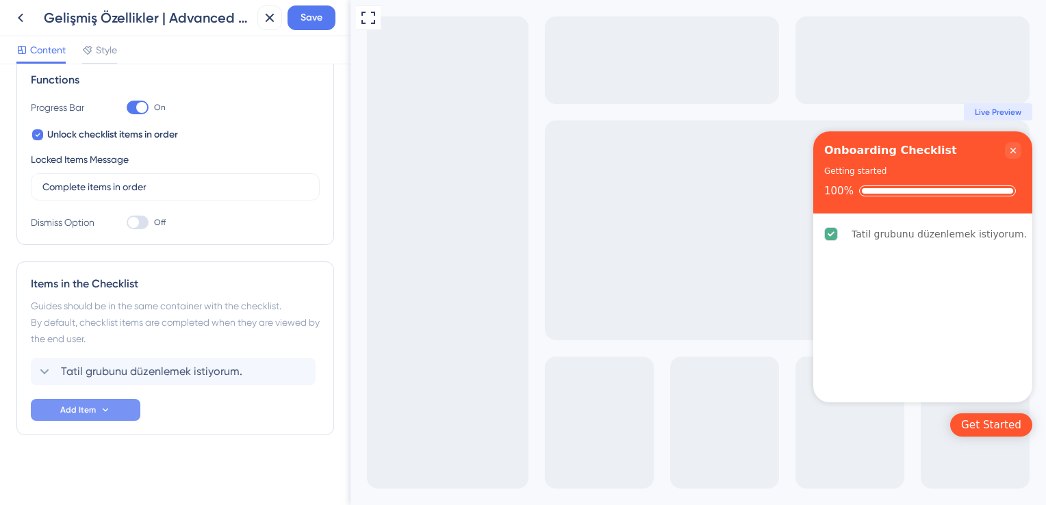
click at [106, 410] on icon at bounding box center [105, 410] width 11 height 11
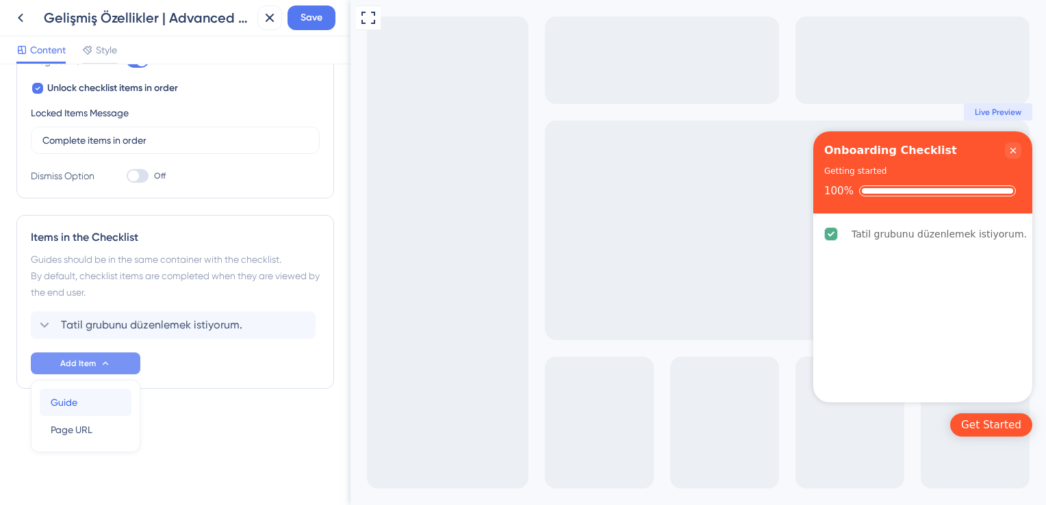
click at [107, 397] on div "Guide Guide" at bounding box center [86, 402] width 70 height 27
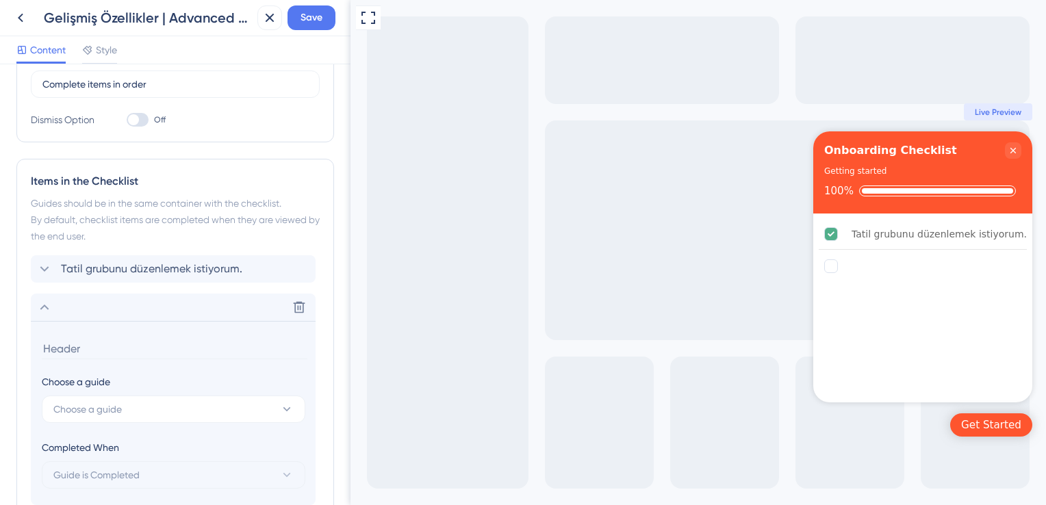
scroll to position [430, 0]
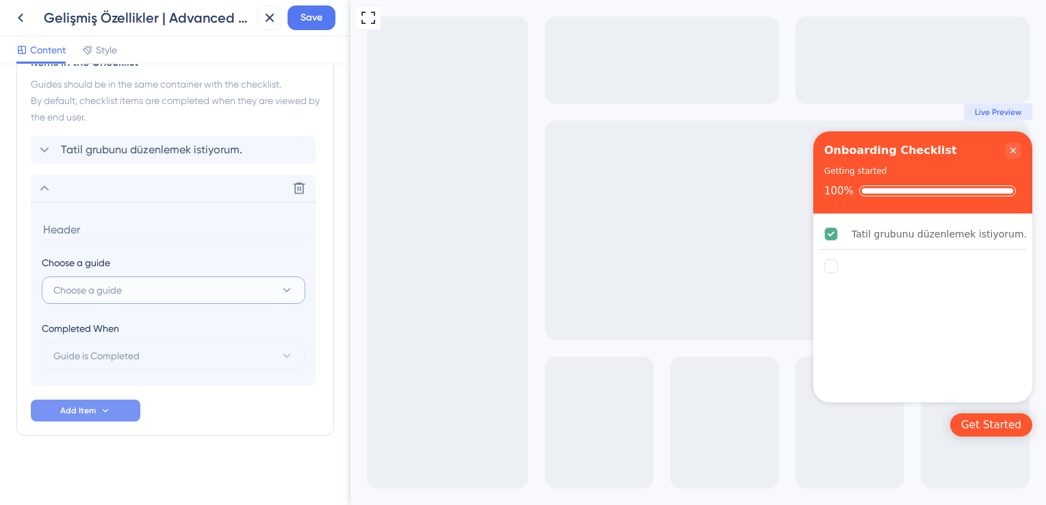
click at [126, 297] on button "Choose a guide" at bounding box center [174, 290] width 264 height 27
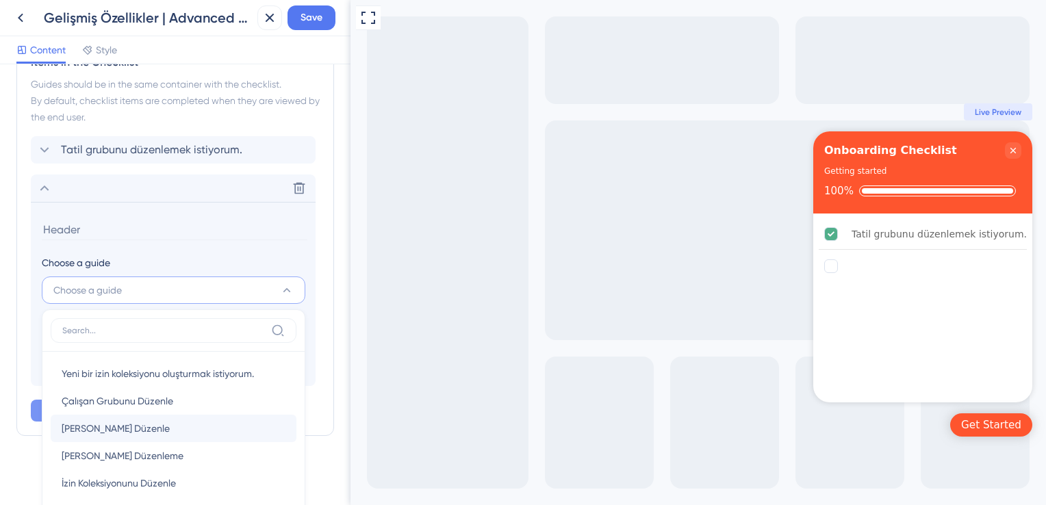
scroll to position [571, 0]
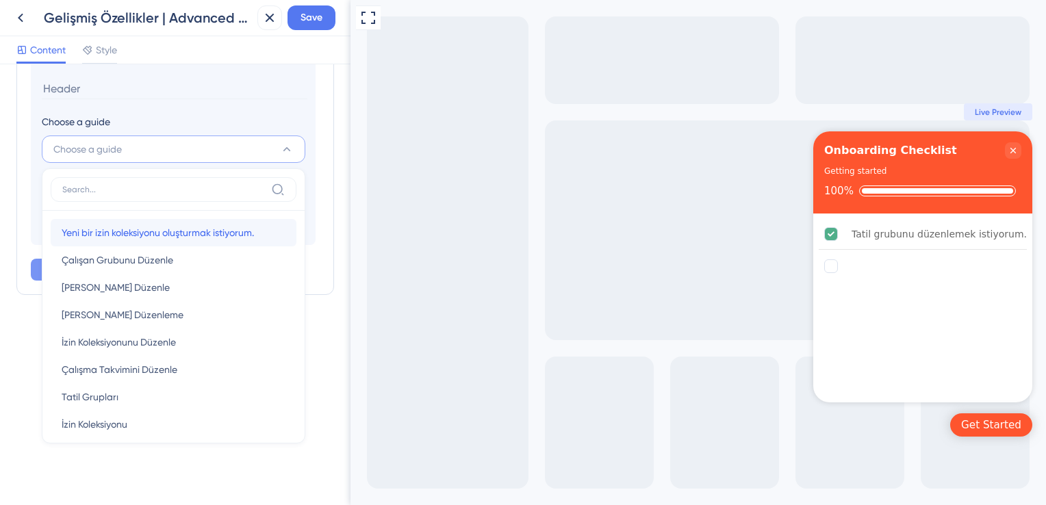
click at [140, 240] on div "Yeni bir izin koleksiyonu oluşturmak istiyorum. Yeni bir izin koleksiyonu oluşt…" at bounding box center [174, 232] width 224 height 27
type input "Yeni bir izin koleksiyonu oluşturmak istiyorum."
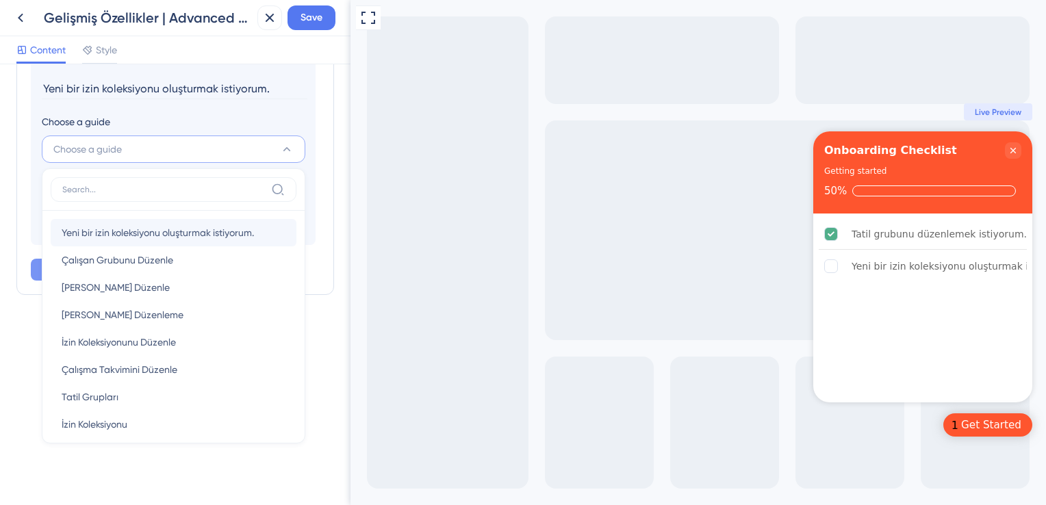
scroll to position [430, 0]
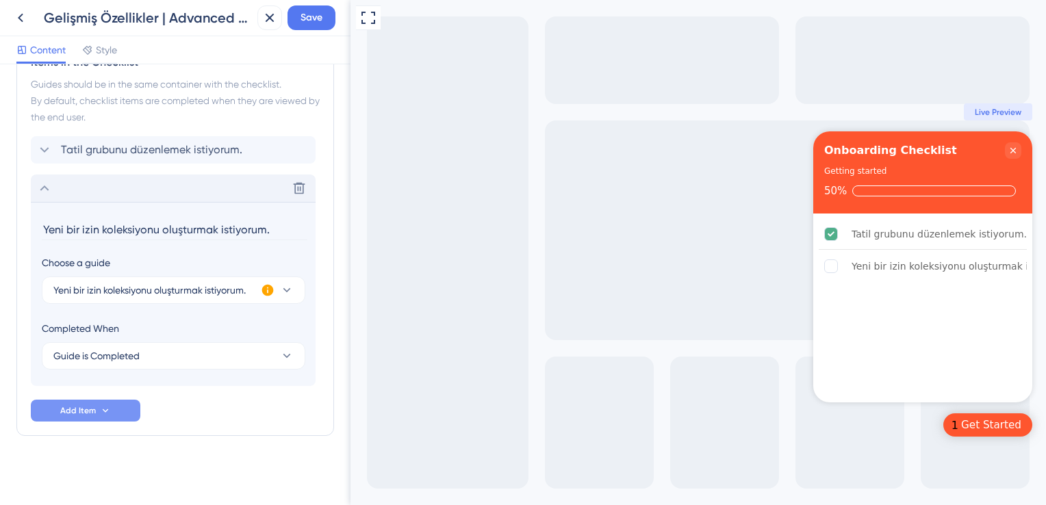
click at [46, 193] on icon at bounding box center [44, 188] width 16 height 16
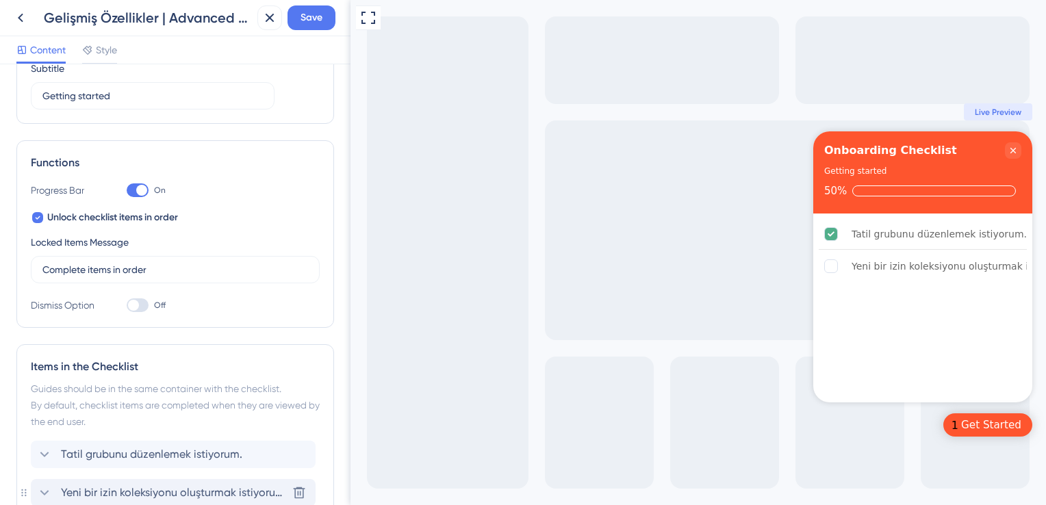
scroll to position [110, 0]
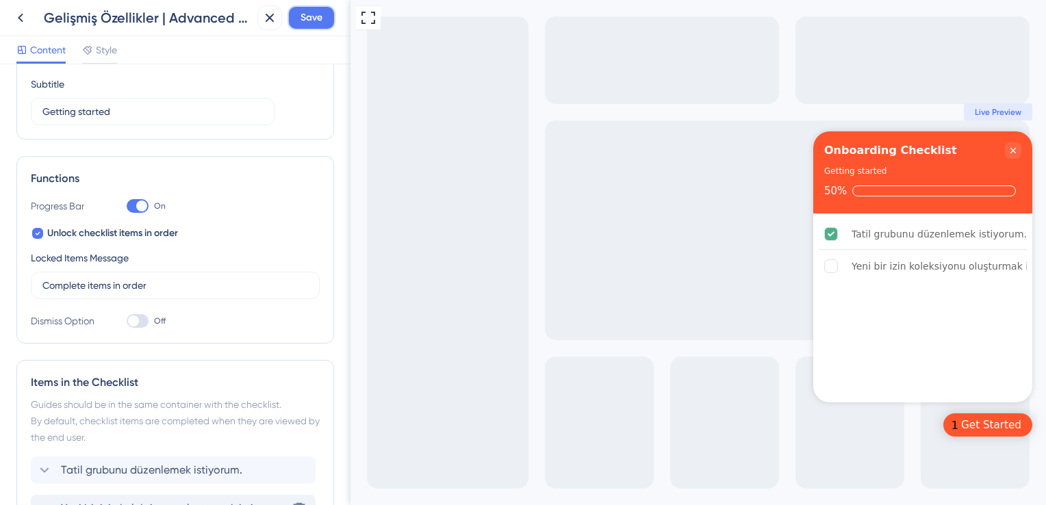
click at [316, 21] on span "Save" at bounding box center [311, 18] width 22 height 16
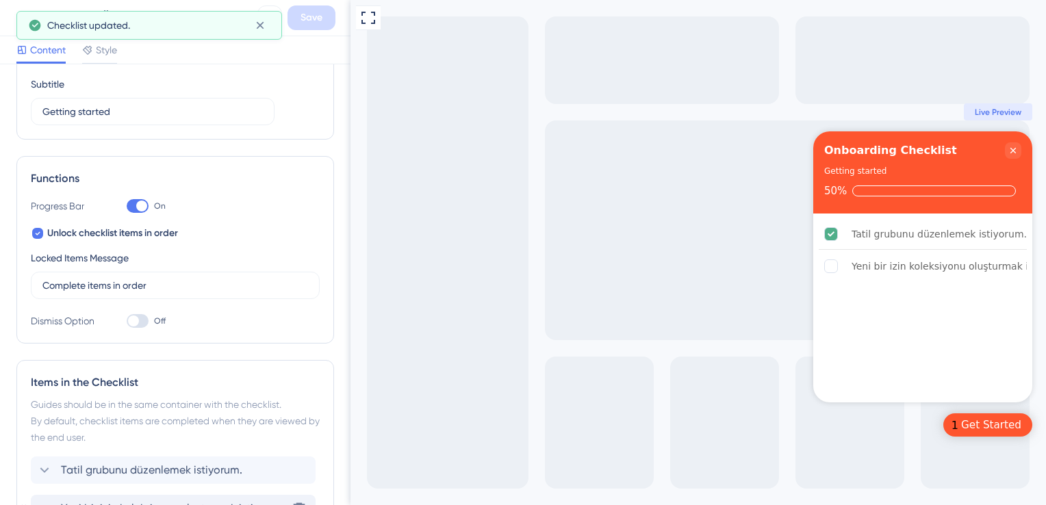
scroll to position [178, 0]
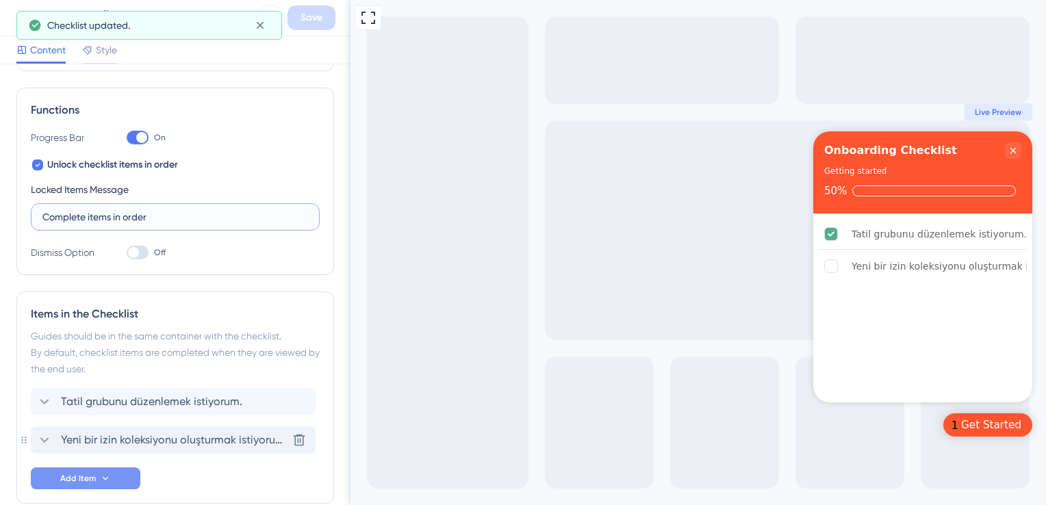
click at [153, 218] on input "Complete items in order" at bounding box center [175, 216] width 266 height 15
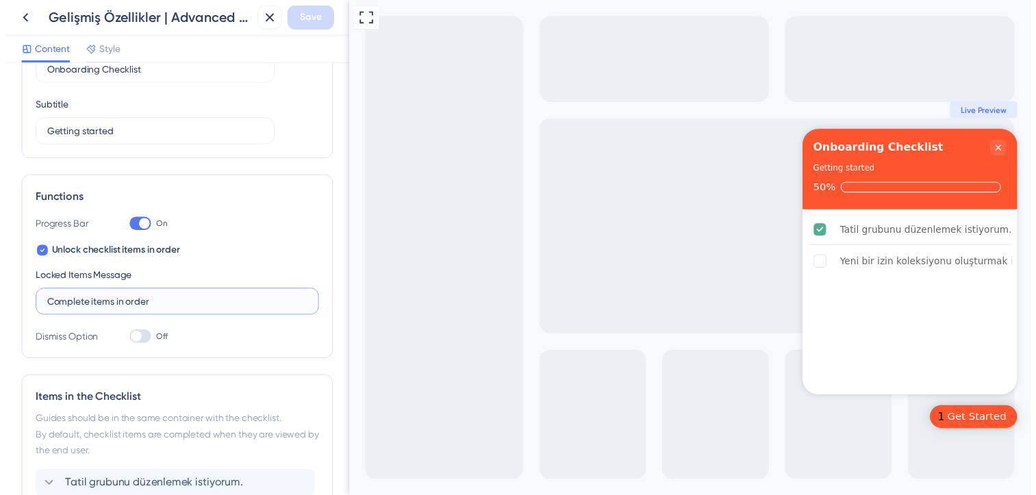
scroll to position [0, 0]
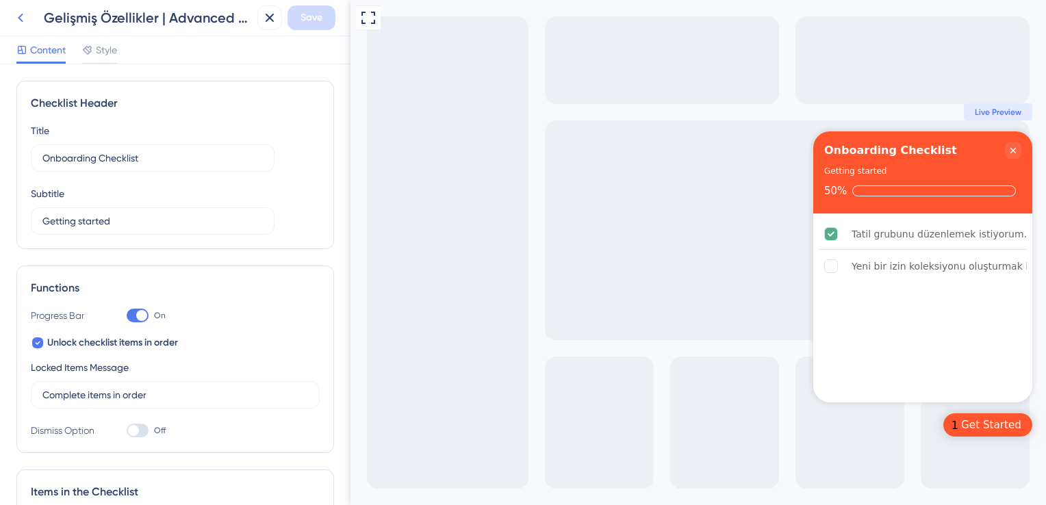
click at [30, 21] on button at bounding box center [20, 17] width 25 height 25
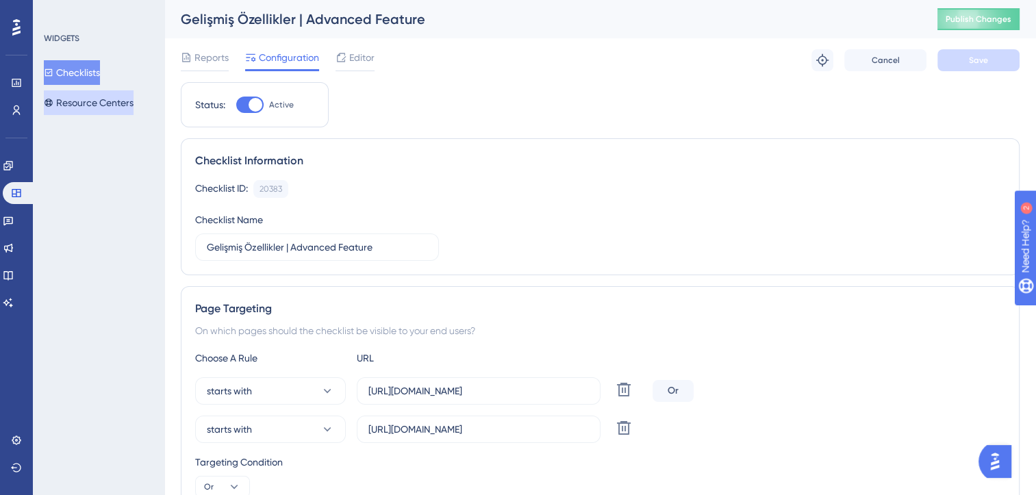
click at [92, 104] on button "Resource Centers" at bounding box center [89, 102] width 90 height 25
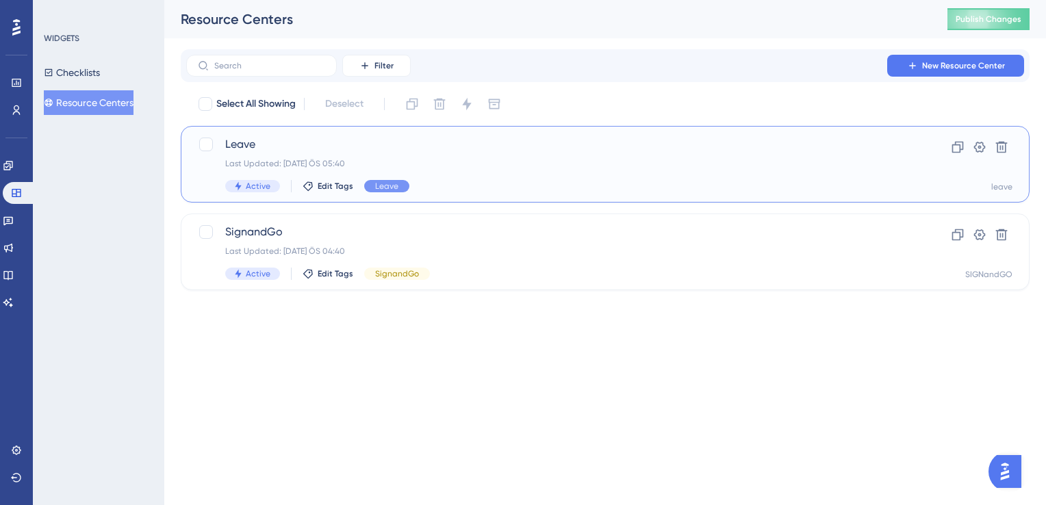
click at [380, 146] on span "Leave" at bounding box center [550, 144] width 650 height 16
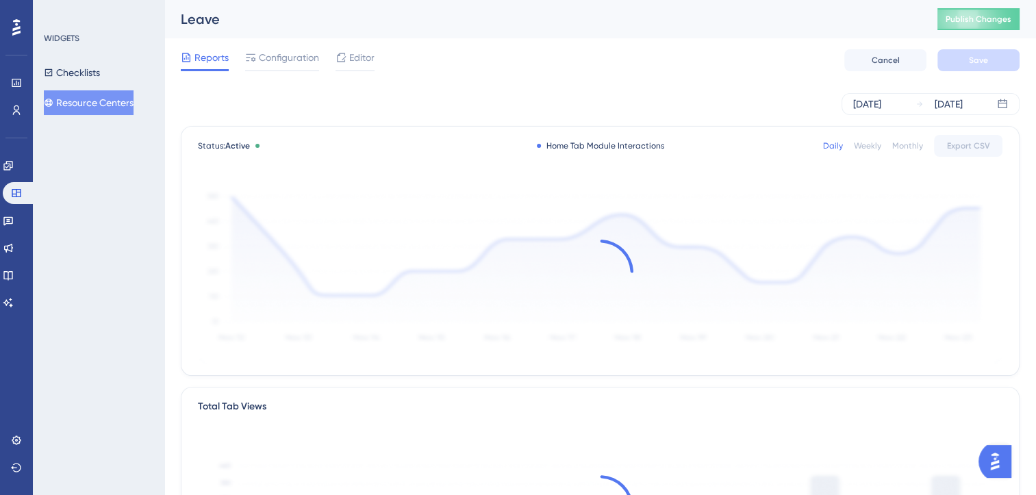
click at [387, 62] on div "Reports Configuration Editor Cancel Save" at bounding box center [600, 60] width 838 height 44
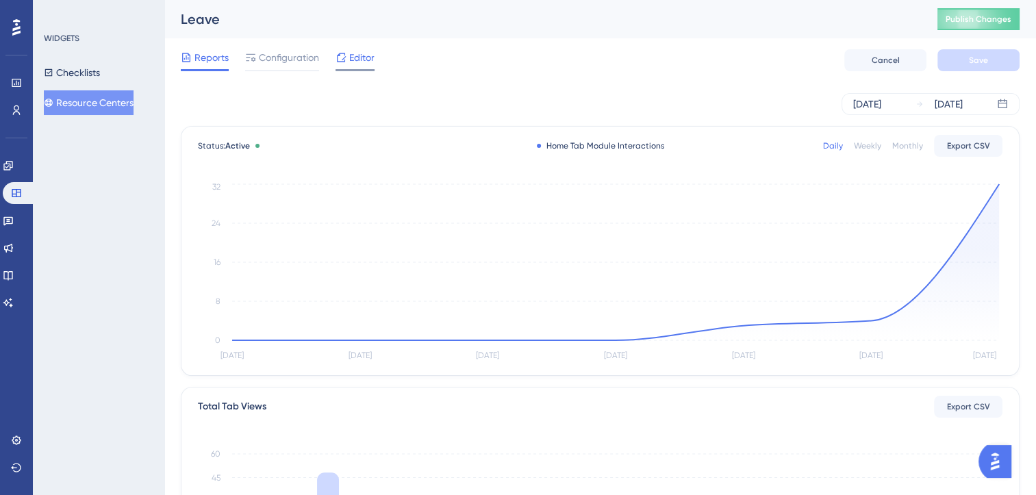
click at [359, 60] on span "Editor" at bounding box center [361, 57] width 25 height 16
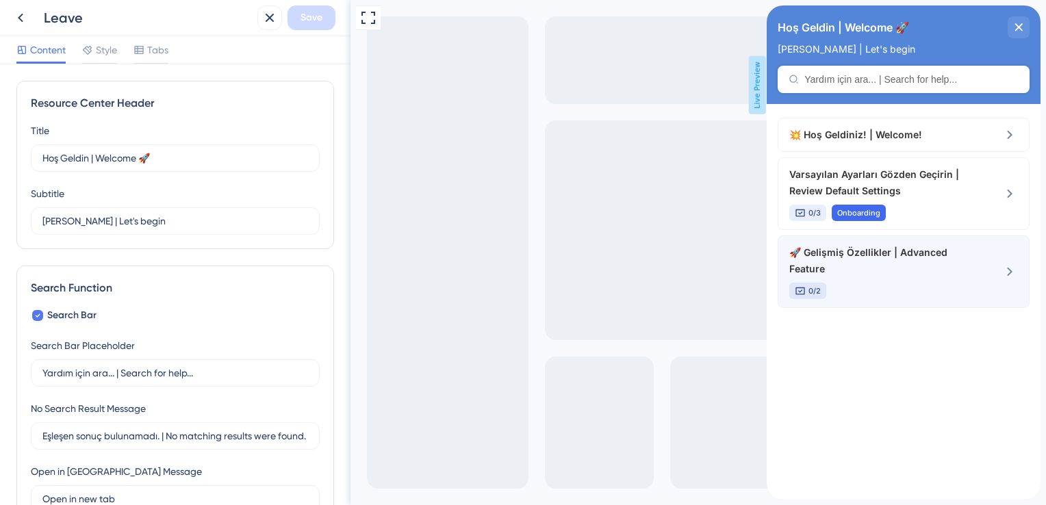
click at [959, 267] on span "🚀 Gelişmiş Özellikler | Advanced Feature" at bounding box center [880, 260] width 183 height 33
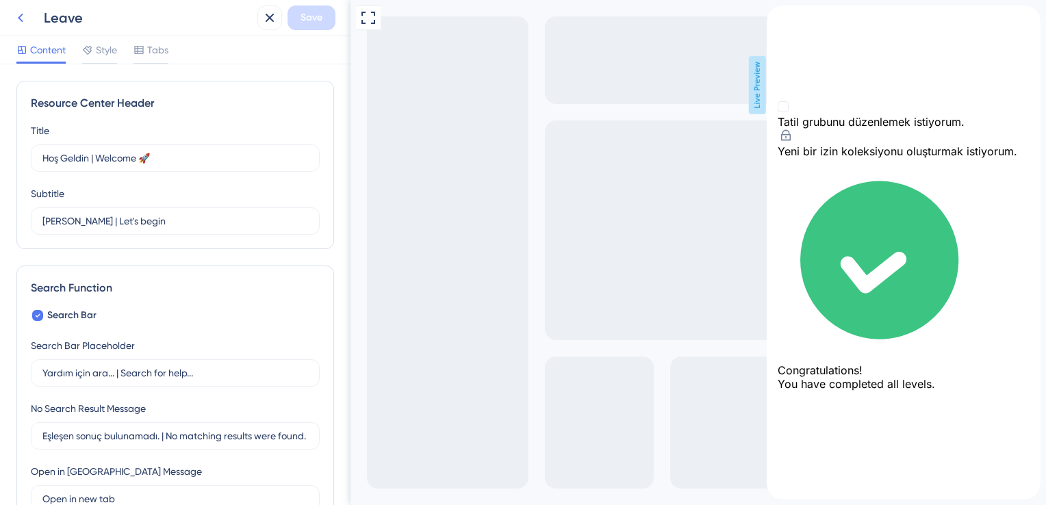
click at [23, 21] on icon at bounding box center [20, 18] width 16 height 16
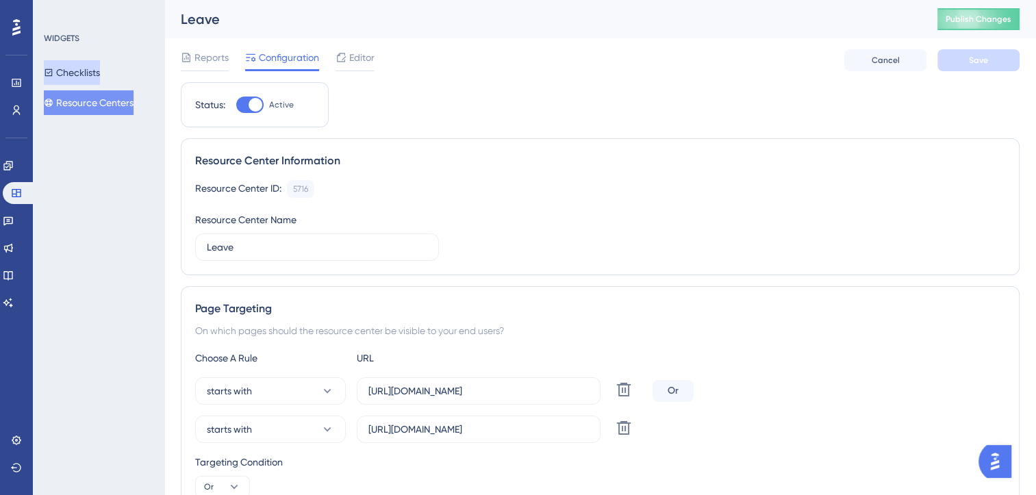
click at [97, 74] on button "Checklists" at bounding box center [72, 72] width 56 height 25
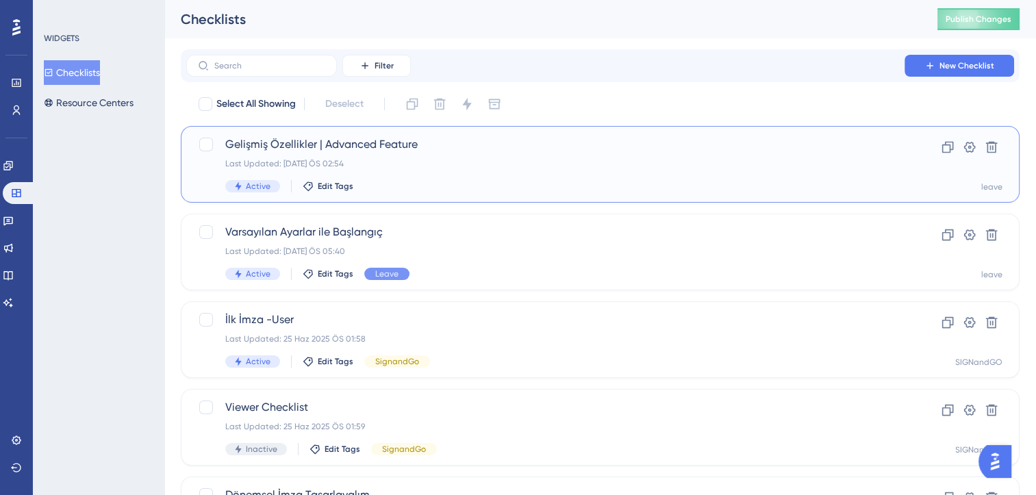
click at [459, 164] on div "Last Updated: 20 Ağu 2025 ÖS 02:54" at bounding box center [545, 163] width 640 height 11
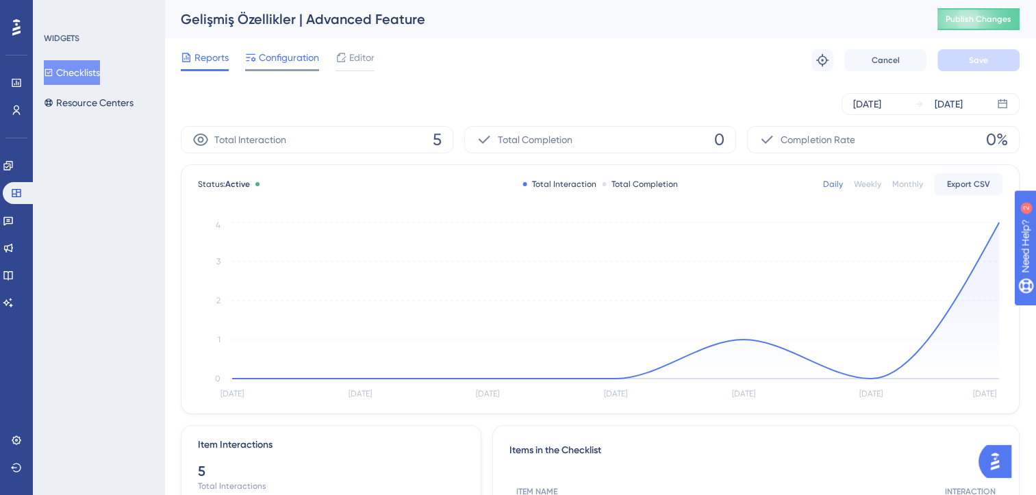
click at [287, 55] on span "Configuration" at bounding box center [289, 57] width 60 height 16
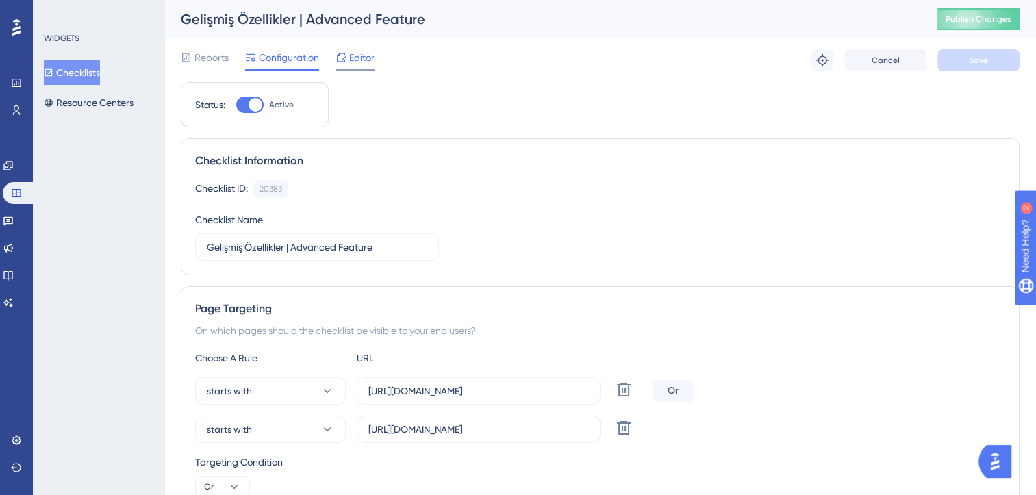
click at [352, 60] on span "Editor" at bounding box center [361, 57] width 25 height 16
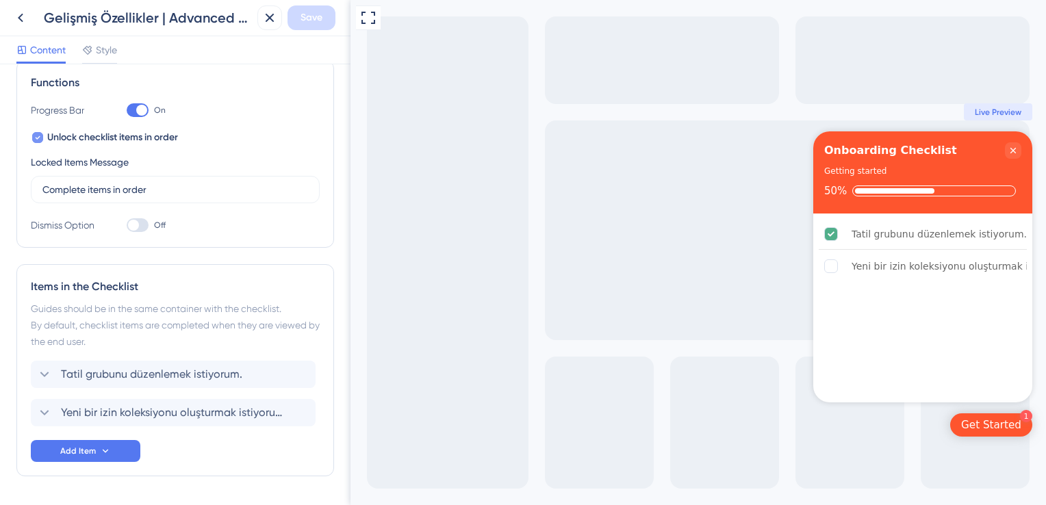
click at [38, 138] on icon at bounding box center [37, 137] width 5 height 11
checkbox input "false"
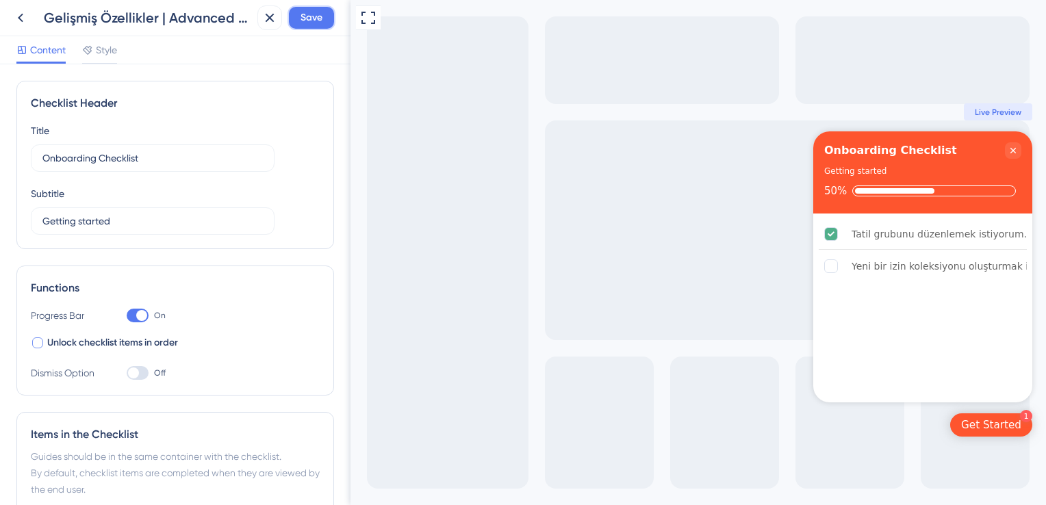
click at [304, 25] on span "Save" at bounding box center [311, 18] width 22 height 16
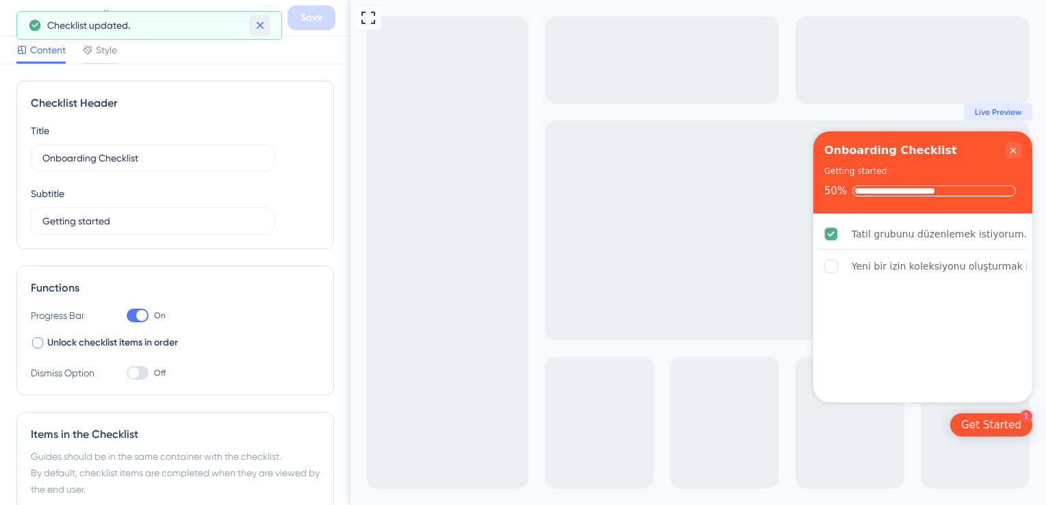
click at [260, 27] on icon at bounding box center [260, 25] width 14 height 14
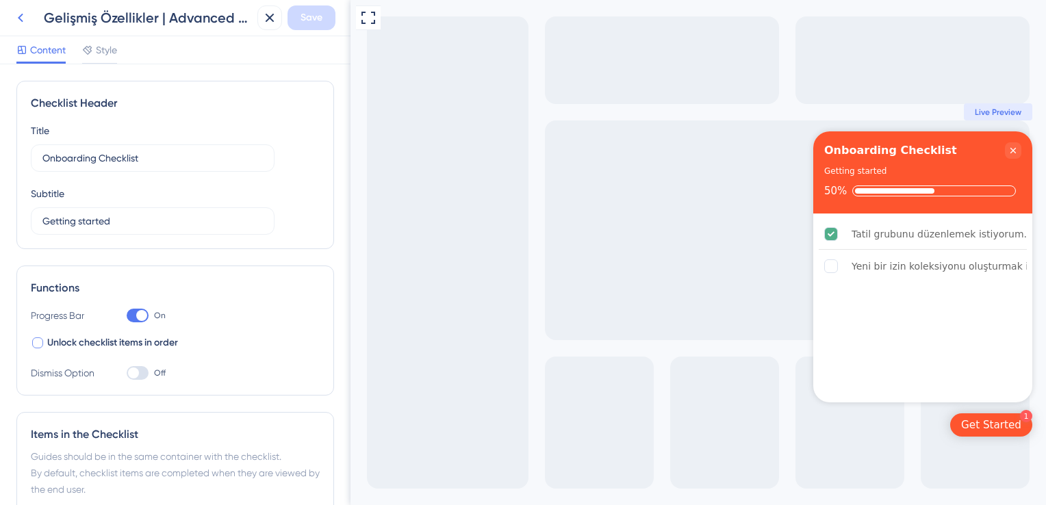
click at [27, 21] on icon at bounding box center [20, 18] width 16 height 16
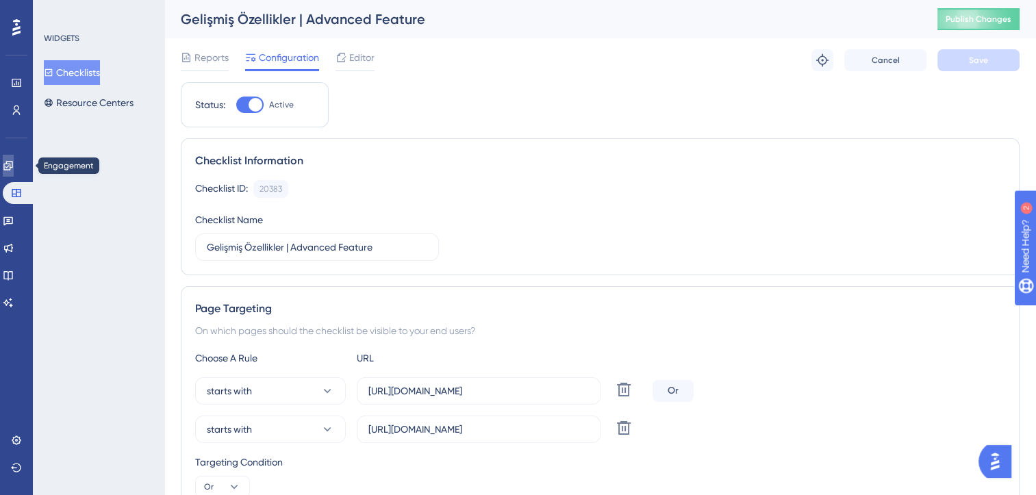
click at [5, 164] on link at bounding box center [8, 166] width 11 height 22
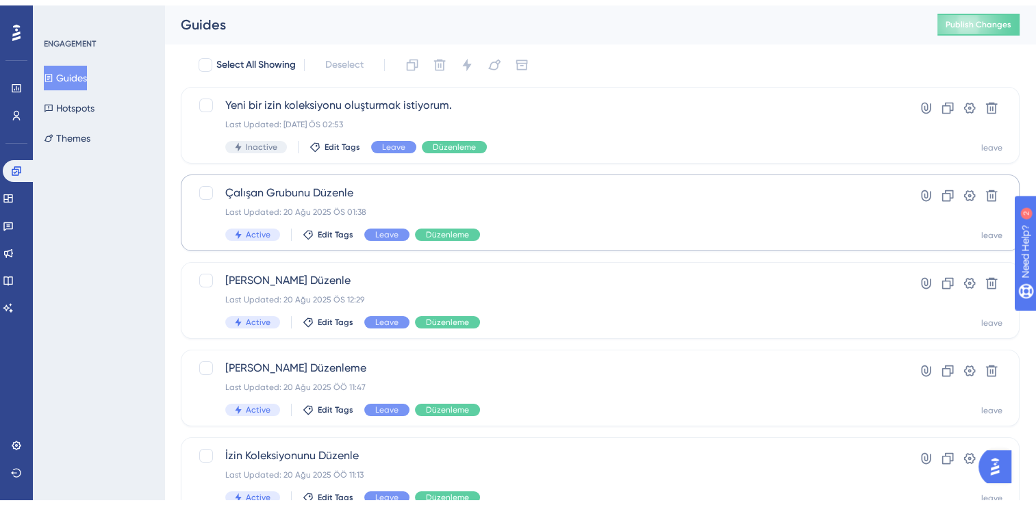
scroll to position [68, 0]
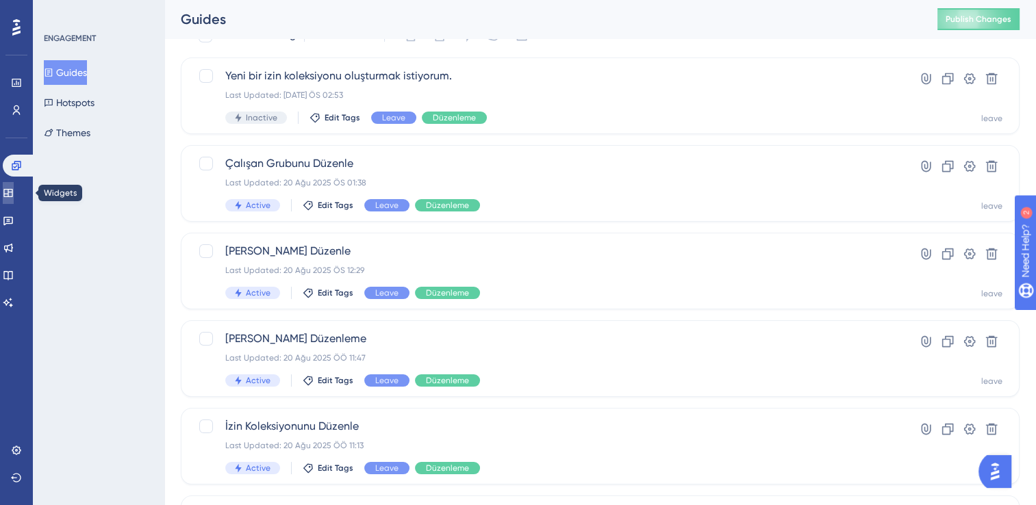
click at [12, 193] on icon at bounding box center [7, 193] width 9 height 8
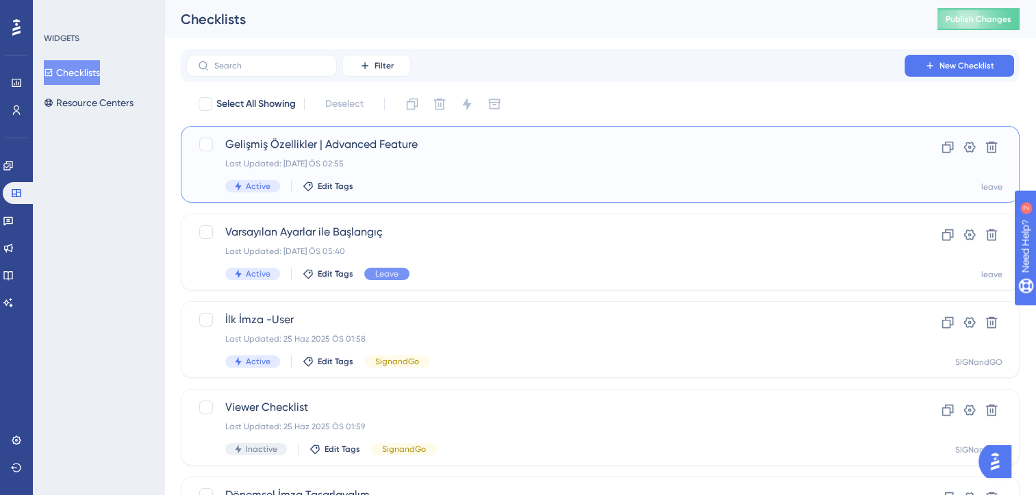
click at [455, 139] on span "Gelişmiş Özellikler | Advanced Feature" at bounding box center [545, 144] width 640 height 16
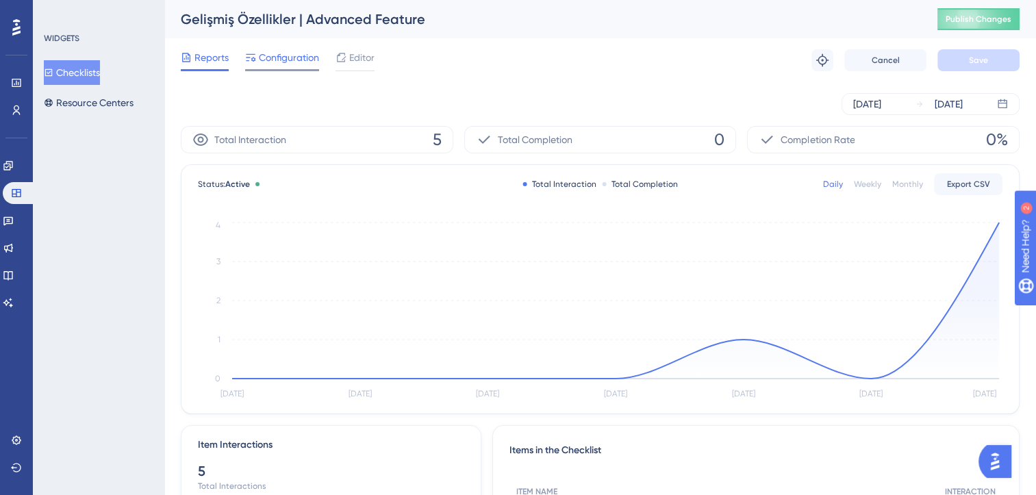
click at [286, 61] on span "Configuration" at bounding box center [289, 57] width 60 height 16
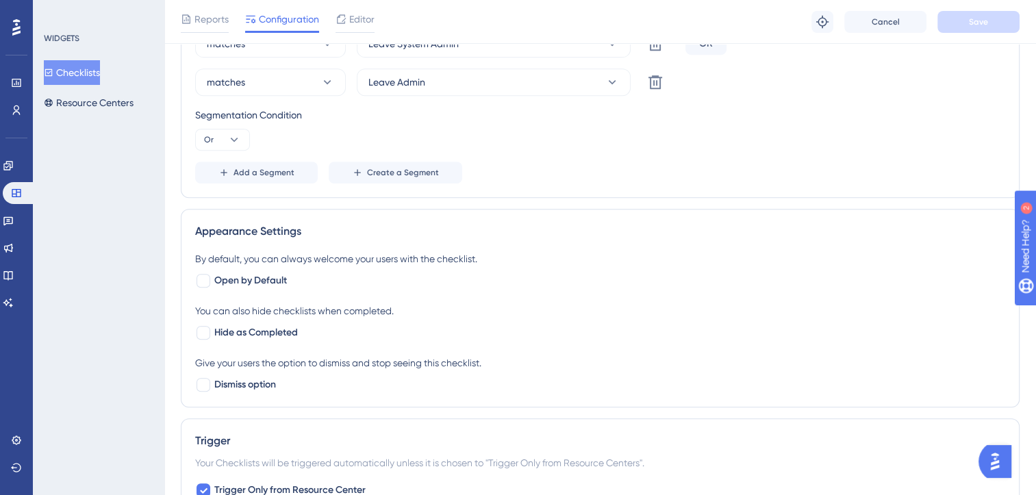
scroll to position [753, 0]
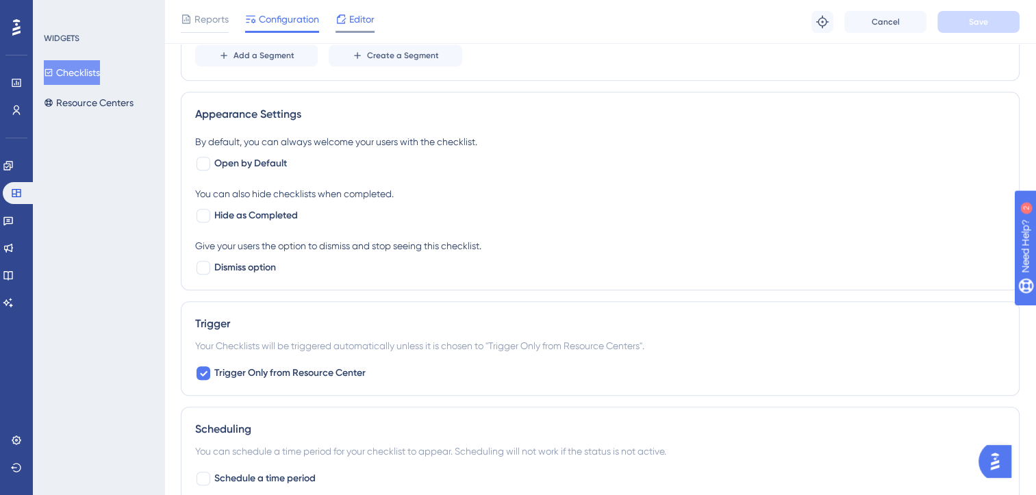
click at [353, 21] on span "Editor" at bounding box center [361, 19] width 25 height 16
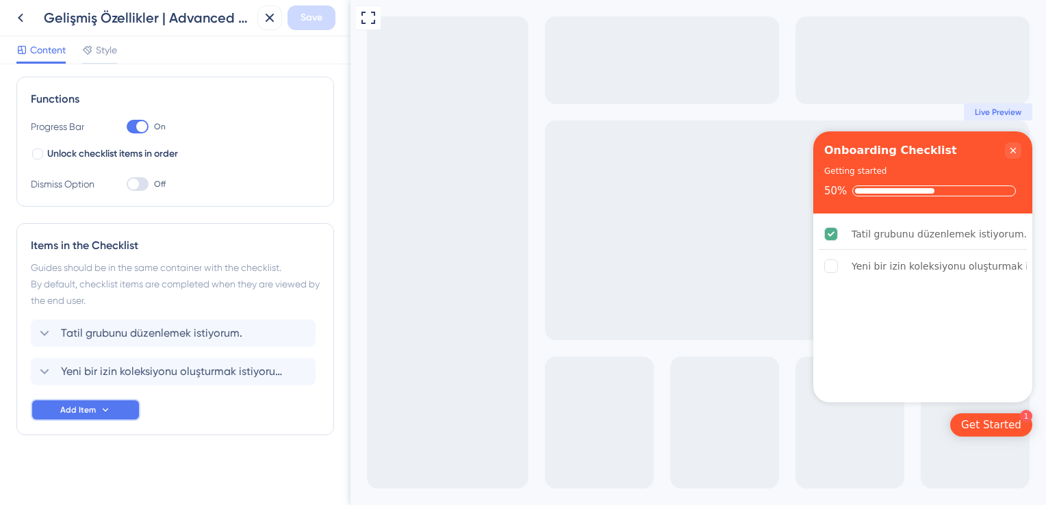
click at [92, 405] on span "Add Item" at bounding box center [78, 410] width 36 height 11
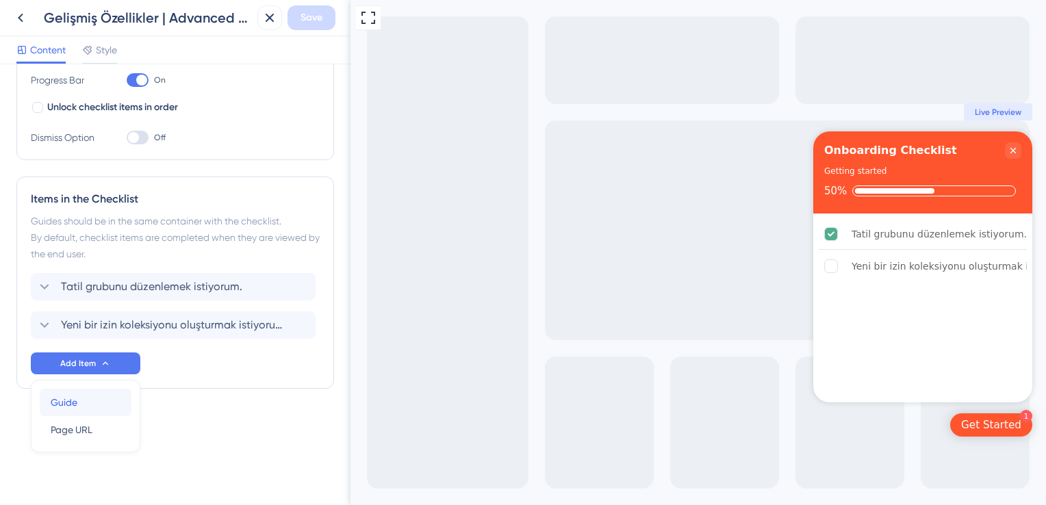
click at [83, 397] on div "Guide Guide" at bounding box center [86, 402] width 70 height 27
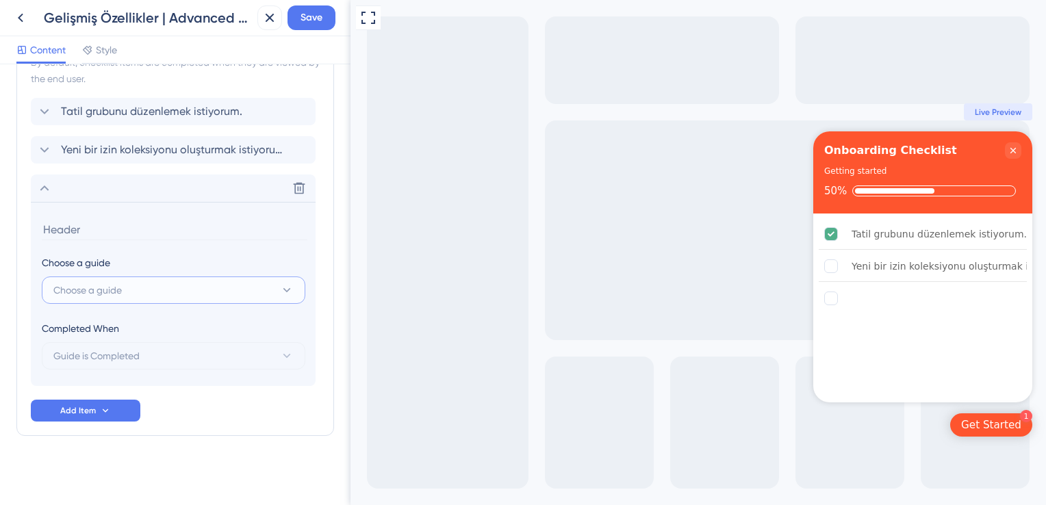
click at [130, 292] on button "Choose a guide" at bounding box center [174, 290] width 264 height 27
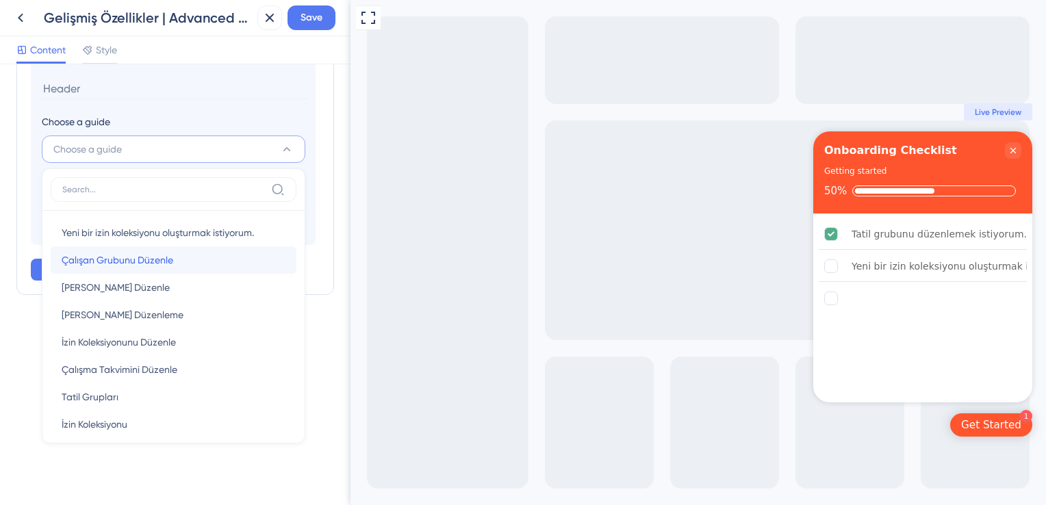
click at [131, 260] on span "Çalışan Grubunu Düzenle" at bounding box center [118, 260] width 112 height 16
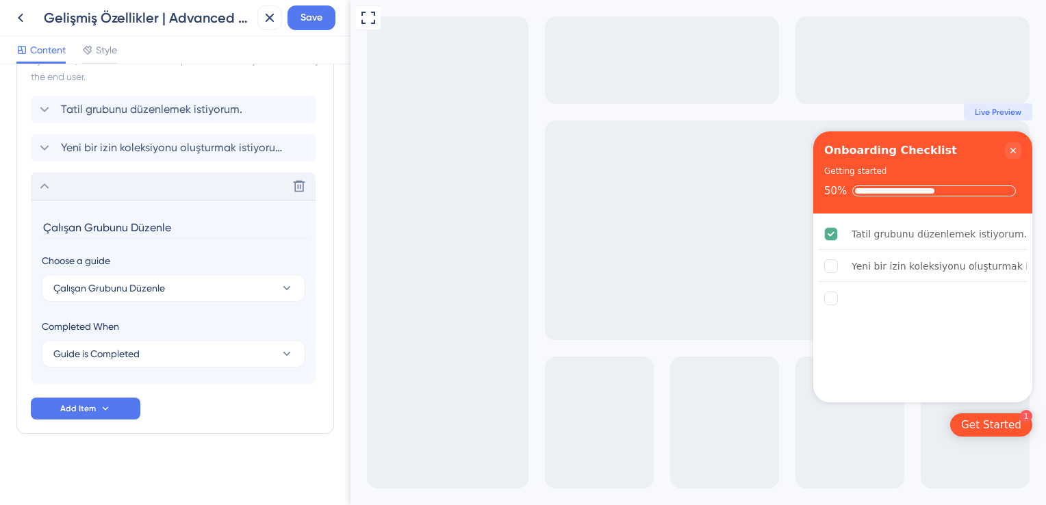
scroll to position [411, 0]
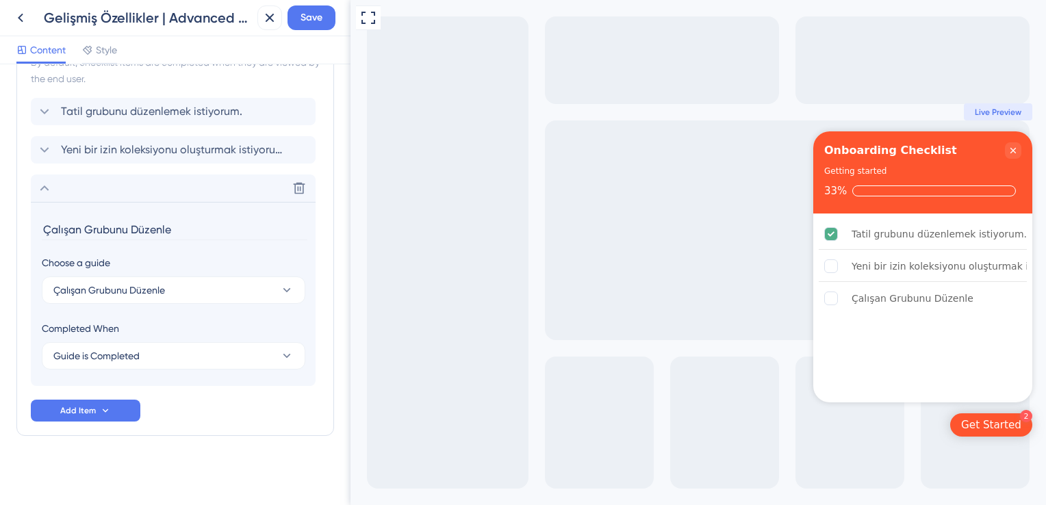
drag, startPoint x: 88, startPoint y: 227, endPoint x: 173, endPoint y: 225, distance: 84.9
click at [173, 225] on input "Çalışan Grubunu Düzenle" at bounding box center [175, 229] width 266 height 21
type input "Çalışan grubunu düzenlemek istiyorum"
click at [311, 21] on span "Save" at bounding box center [311, 18] width 22 height 16
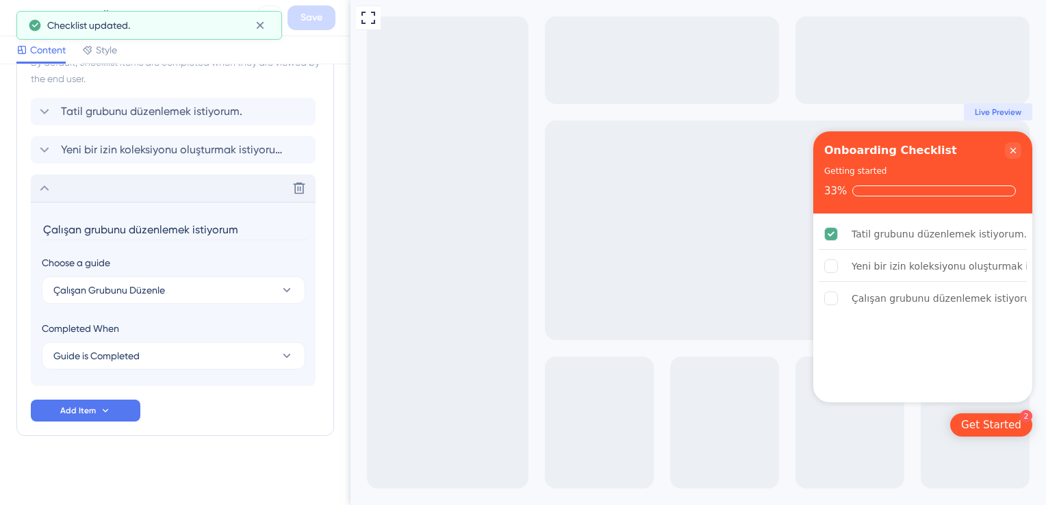
click at [38, 183] on icon at bounding box center [44, 188] width 16 height 16
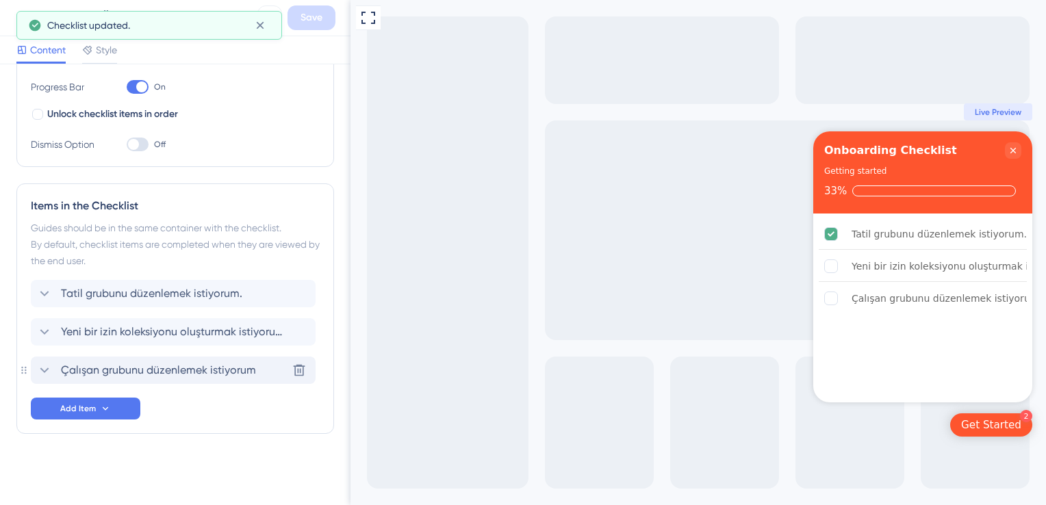
scroll to position [227, 0]
drag, startPoint x: 25, startPoint y: 370, endPoint x: 25, endPoint y: 363, distance: 7.5
click at [25, 363] on div "Items in the Checklist Guides should be in the same container with the checklis…" at bounding box center [175, 310] width 318 height 251
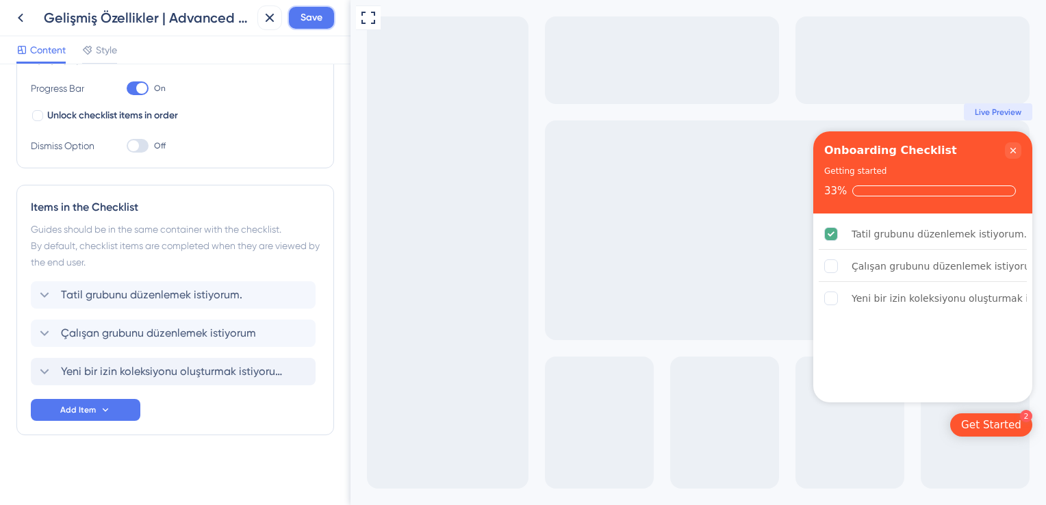
click at [309, 18] on span "Save" at bounding box center [311, 18] width 22 height 16
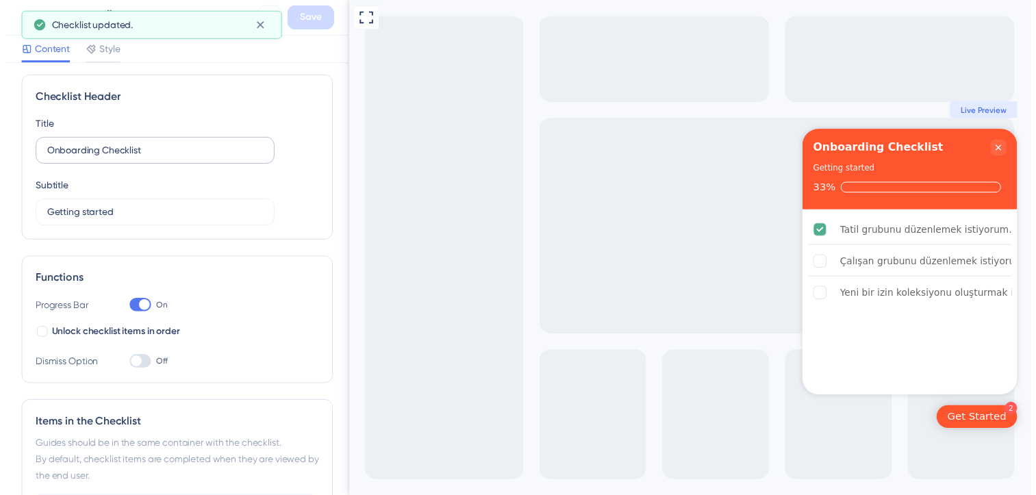
scroll to position [0, 0]
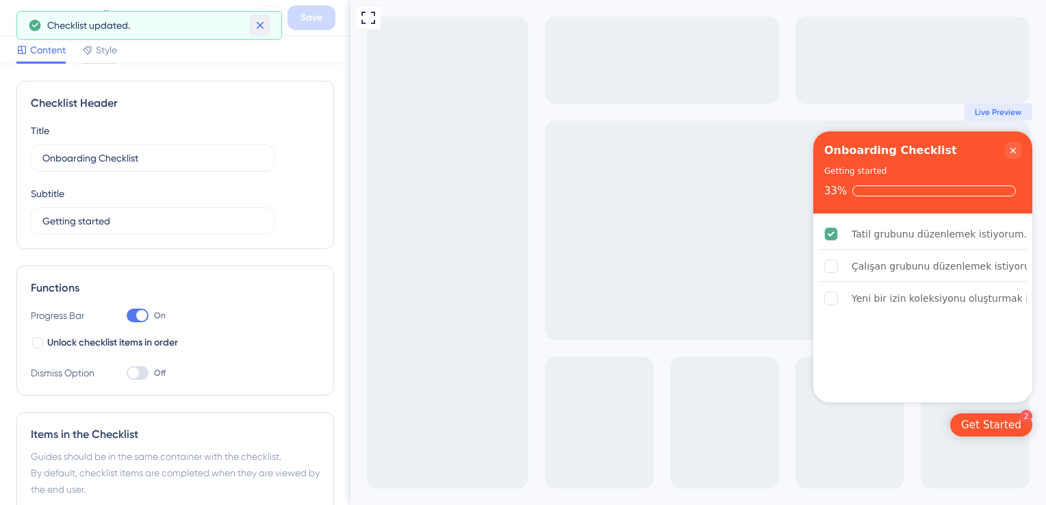
click at [265, 28] on icon at bounding box center [260, 25] width 14 height 14
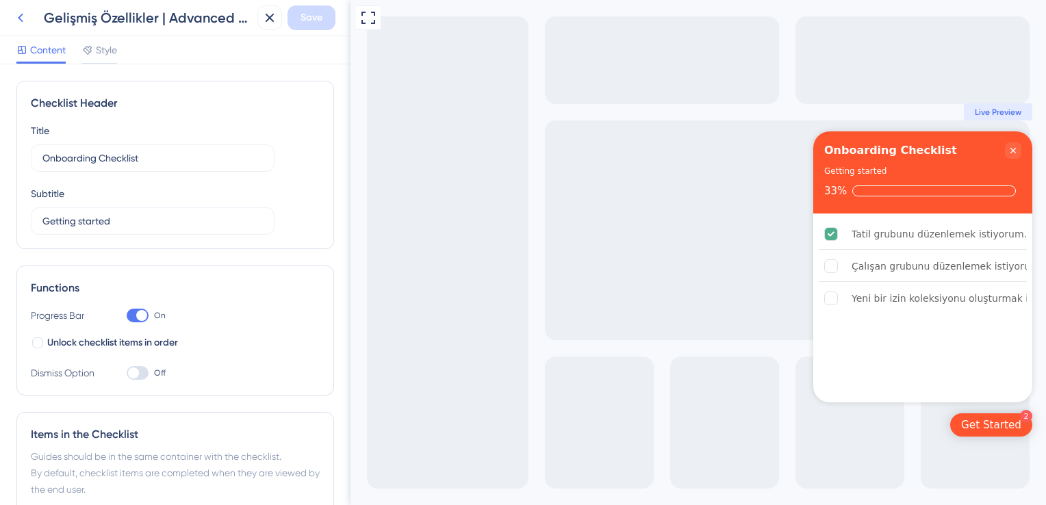
click at [27, 23] on icon at bounding box center [20, 18] width 16 height 16
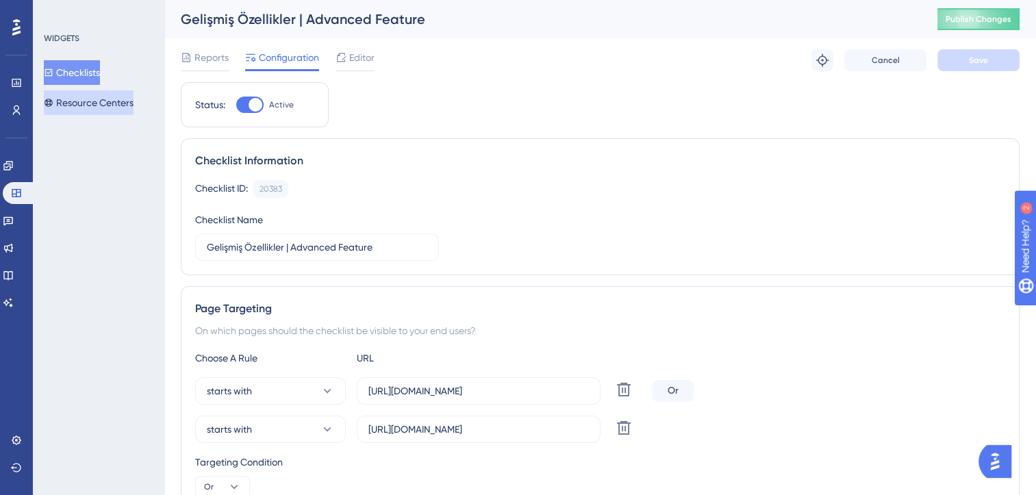
click at [107, 108] on button "Resource Centers" at bounding box center [89, 102] width 90 height 25
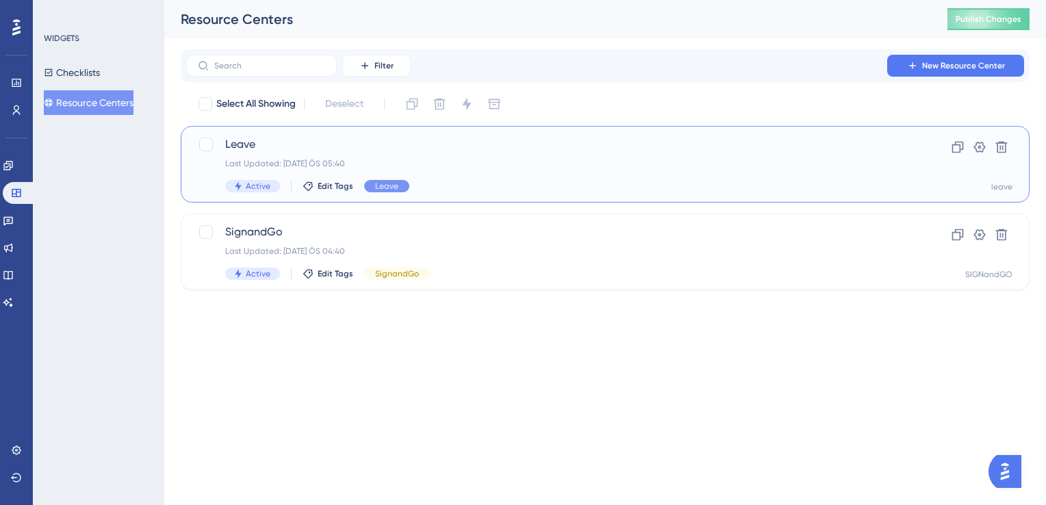
click at [456, 155] on div "Leave Last Updated: 19 Ağu 2025 ÖS 05:40 Active Edit Tags Leave" at bounding box center [550, 164] width 650 height 56
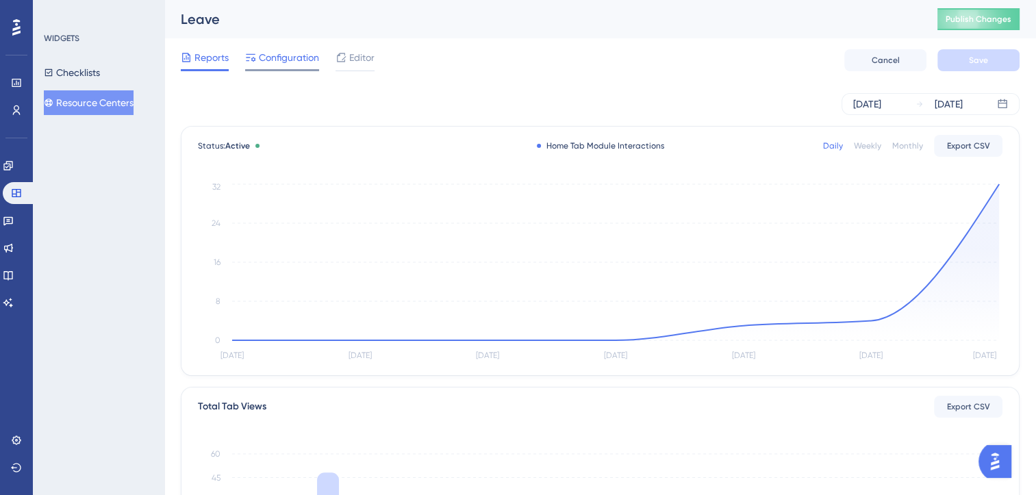
click at [266, 56] on span "Configuration" at bounding box center [289, 57] width 60 height 16
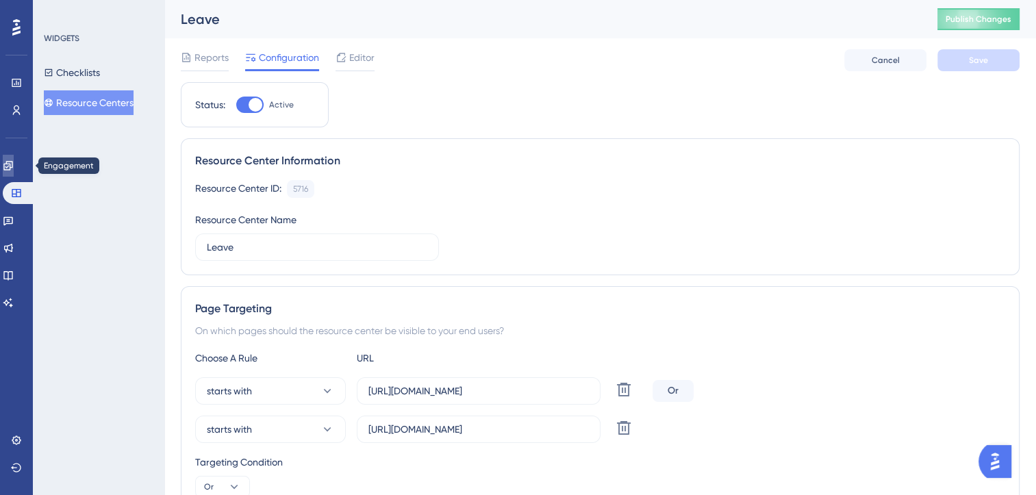
click at [14, 157] on link at bounding box center [8, 166] width 11 height 22
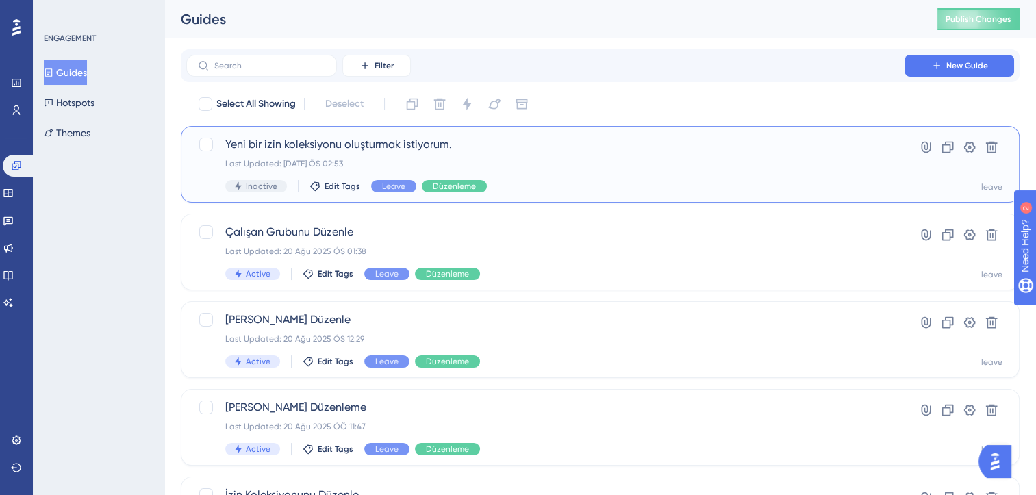
click at [509, 155] on div "Yeni bir izin koleksiyonu oluşturmak istiyorum. Last Updated: 20 Ağu 2025 ÖS 02…" at bounding box center [545, 164] width 640 height 56
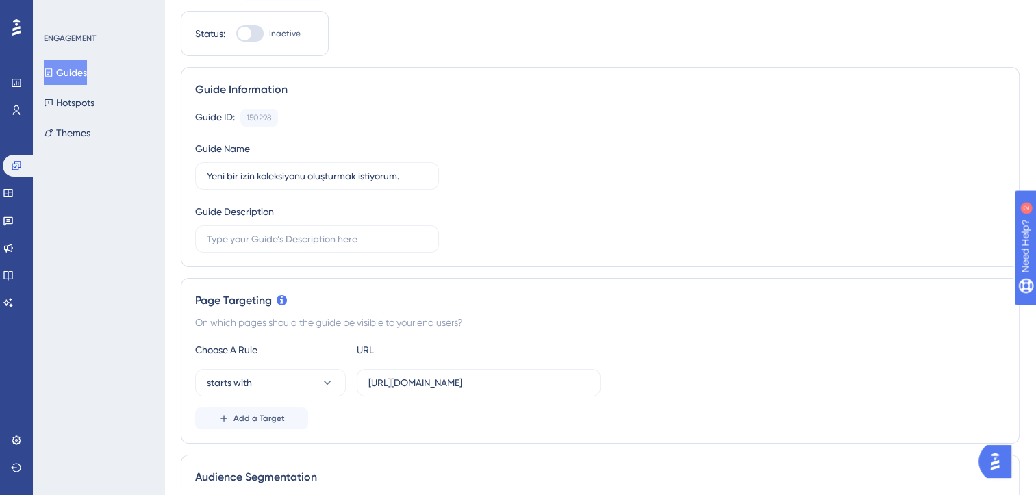
scroll to position [137, 0]
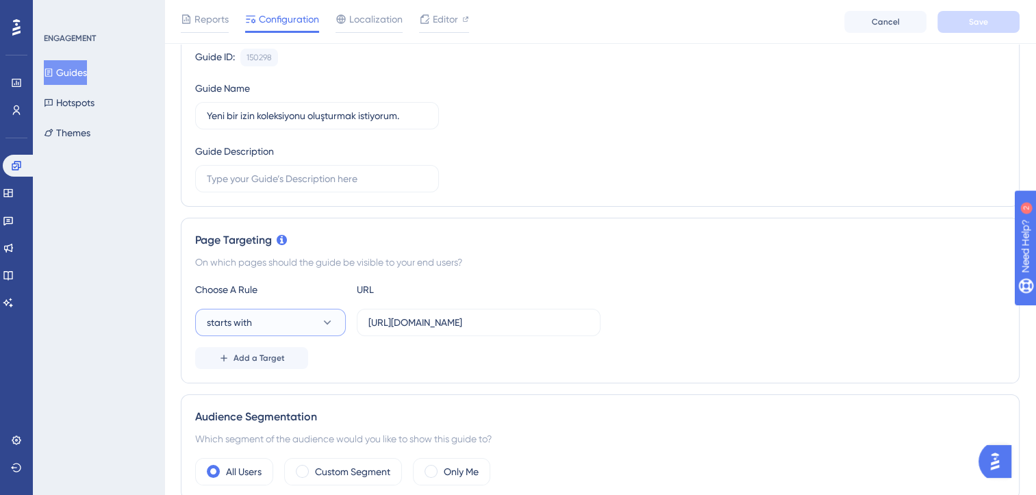
click at [301, 327] on button "starts with" at bounding box center [270, 322] width 151 height 27
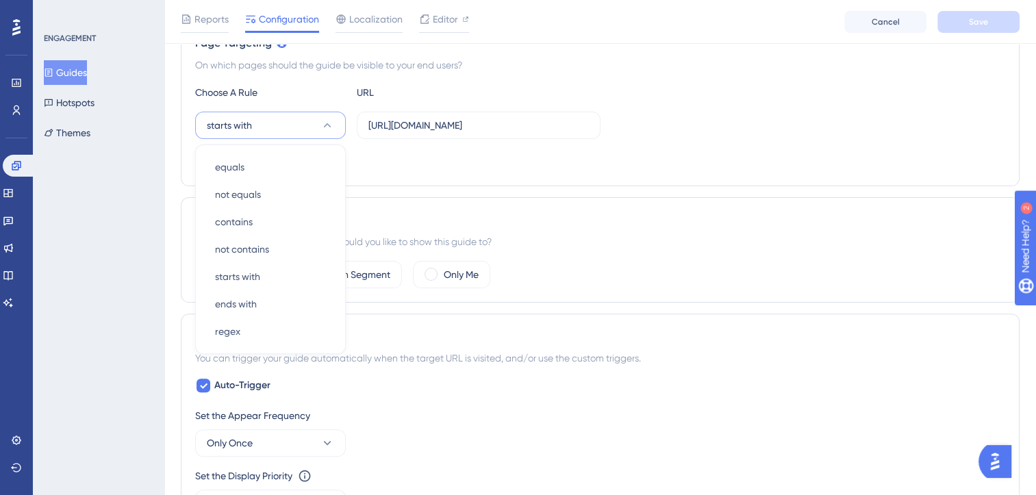
click at [420, 163] on div "Add a Target" at bounding box center [600, 161] width 810 height 22
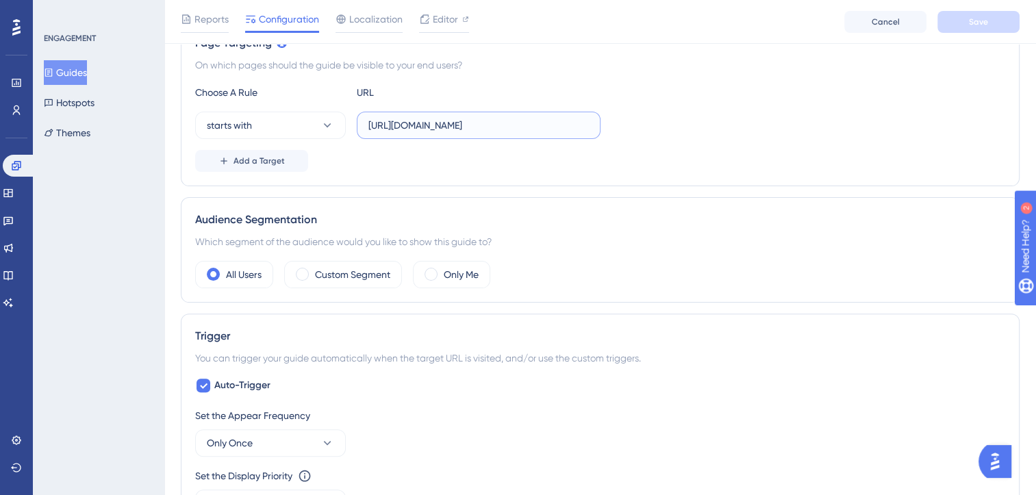
click at [428, 127] on input "https://leave-dev.peakup.org/company/all-records" at bounding box center [478, 125] width 220 height 15
paste input "text"
type input "https://leave.peakup.org/company/all-records"
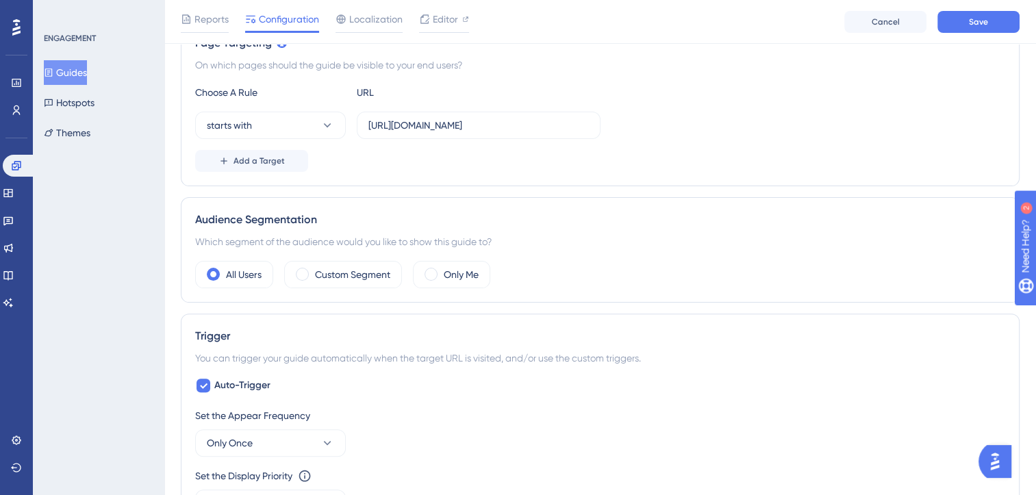
click at [464, 166] on div "Add a Target" at bounding box center [600, 161] width 810 height 22
click at [264, 163] on span "Add a Target" at bounding box center [258, 160] width 51 height 11
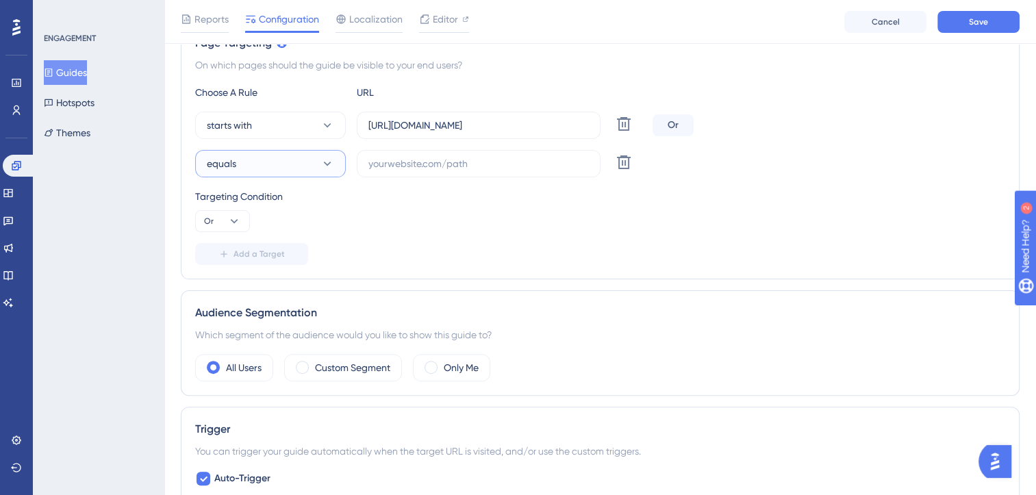
click at [241, 166] on button "equals" at bounding box center [270, 163] width 151 height 27
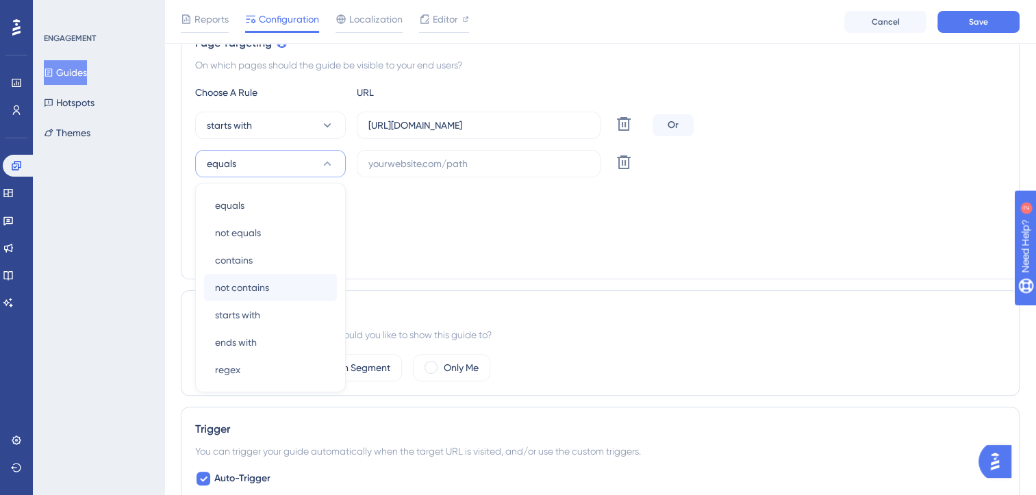
scroll to position [372, 0]
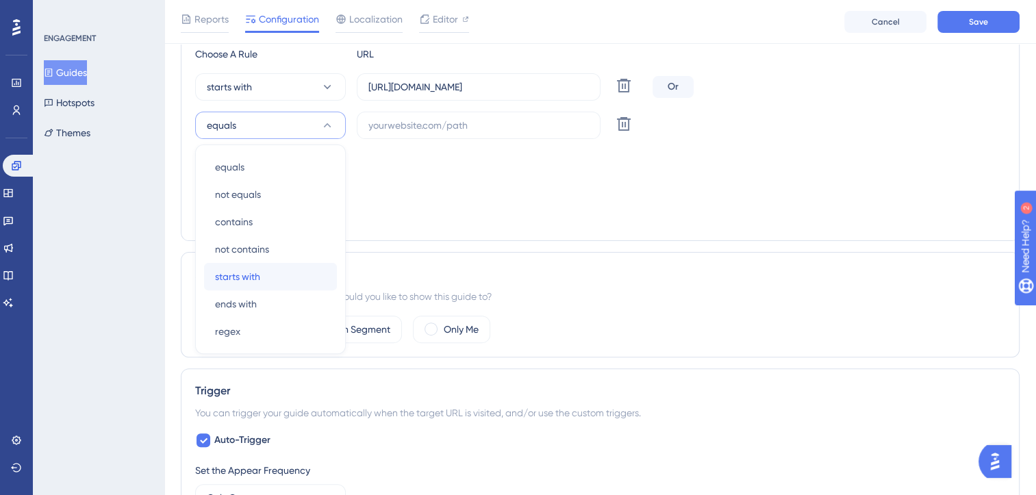
click at [252, 278] on span "starts with" at bounding box center [237, 276] width 45 height 16
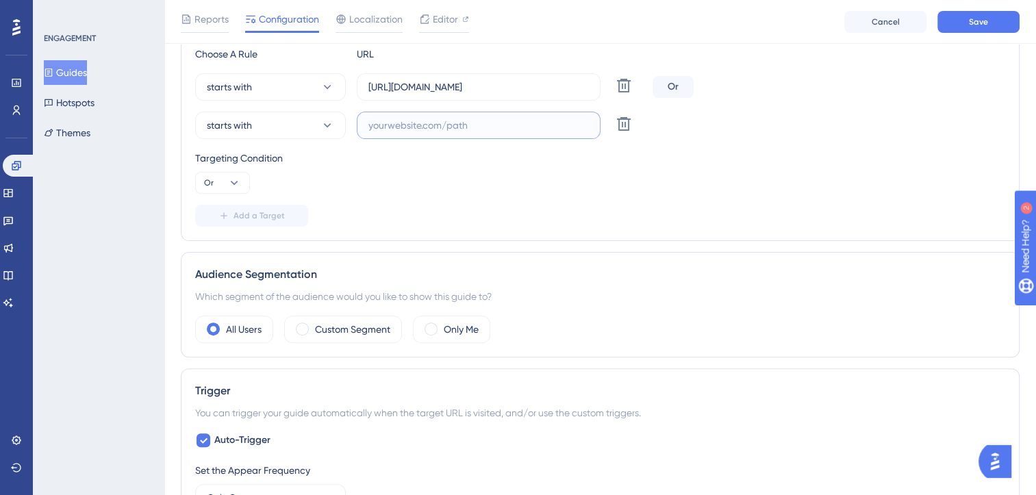
click at [532, 128] on input "text" at bounding box center [478, 125] width 220 height 15
click at [466, 133] on label at bounding box center [479, 125] width 244 height 27
click at [466, 133] on input "text" at bounding box center [478, 125] width 220 height 15
paste input "https://leave.velocityapp.io/company/all-records"
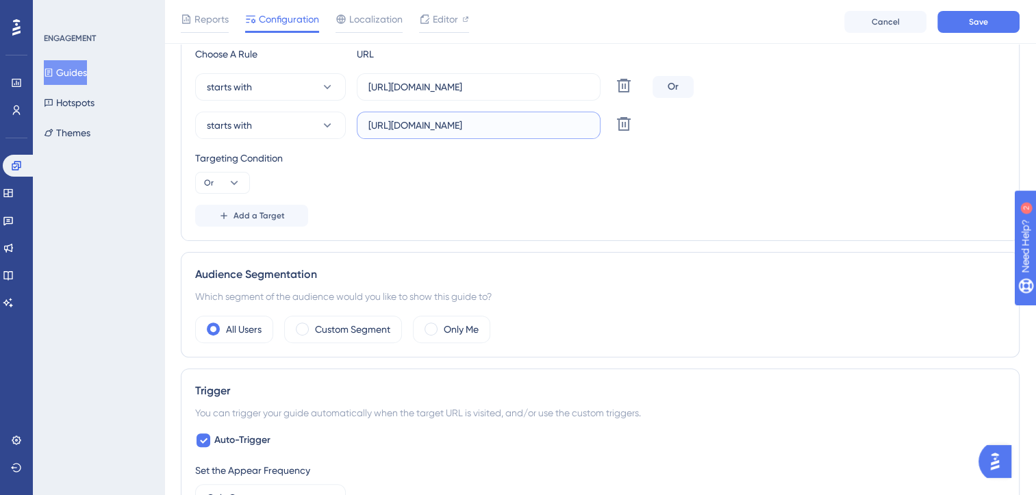
type input "https://leave.velocityapp.io/company/all-records"
click at [517, 177] on div "Targeting Condition Or" at bounding box center [600, 172] width 810 height 44
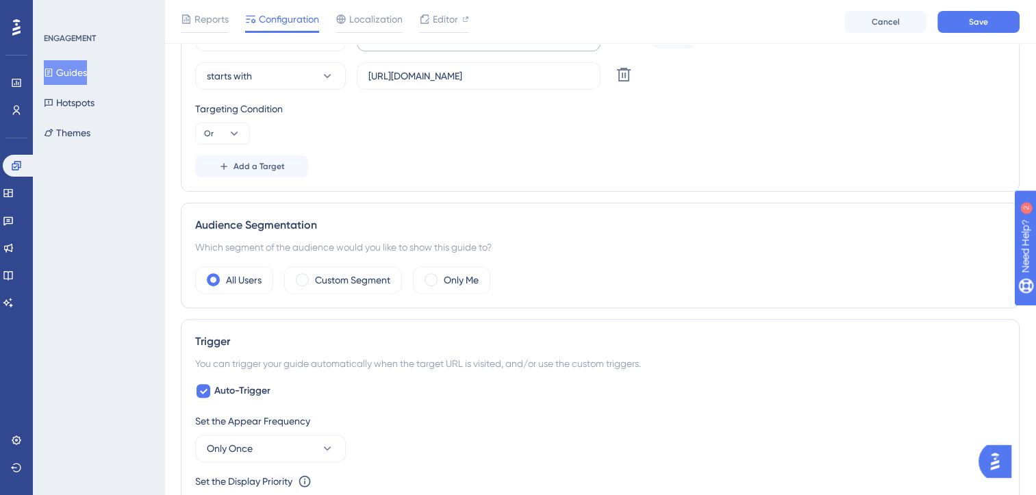
scroll to position [304, 0]
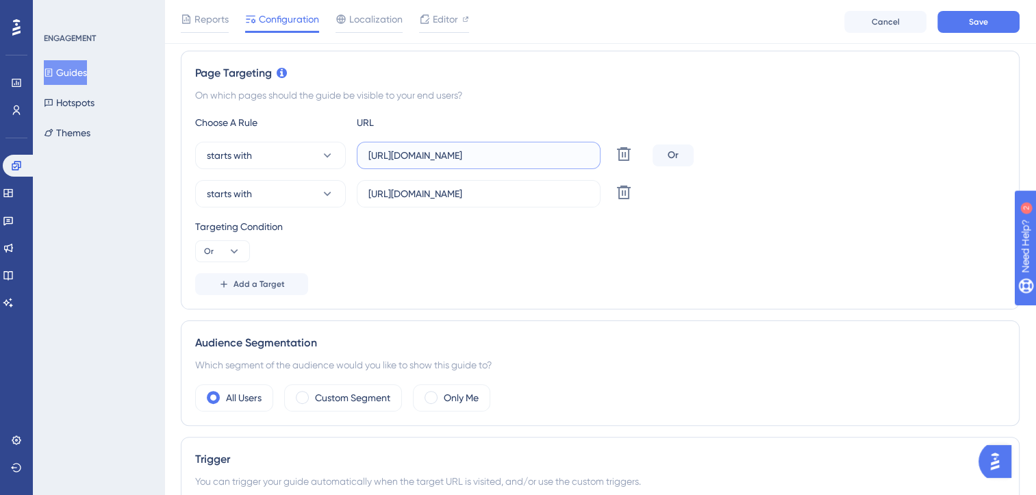
click at [452, 159] on input "https://leave.peakup.org/company/all-records" at bounding box center [478, 155] width 220 height 15
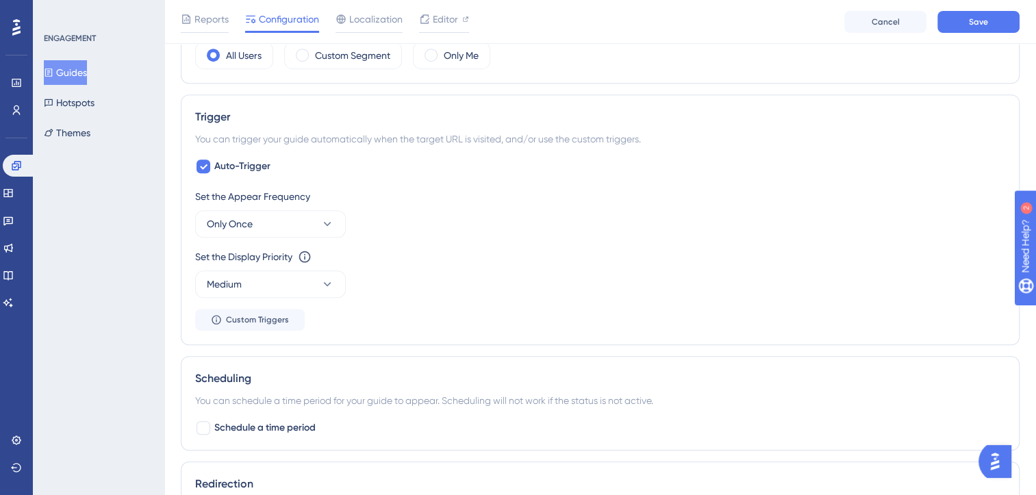
scroll to position [920, 0]
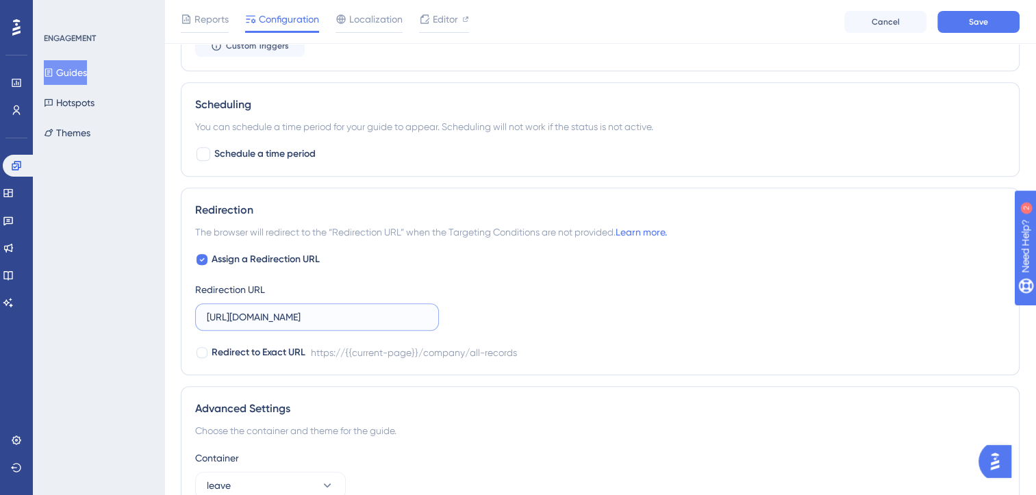
click at [363, 310] on input "https://leave-dev.peakup.org/company/all-records" at bounding box center [317, 316] width 220 height 15
paste input "text"
type input "https://leave.peakup.org/company/all-records"
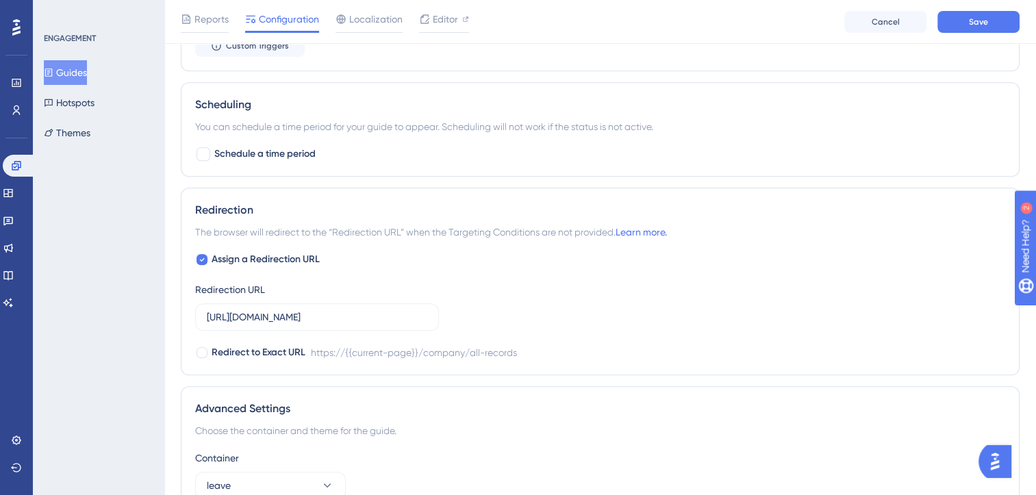
click at [517, 301] on div "Assign a Redirection URL Redirection URL https://leave.peakup.org/company/all-r…" at bounding box center [600, 306] width 810 height 110
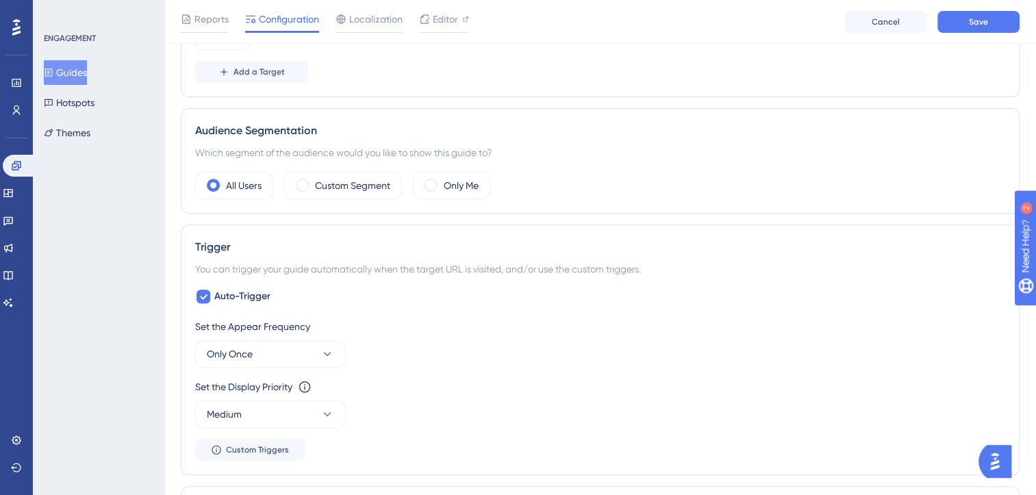
scroll to position [441, 0]
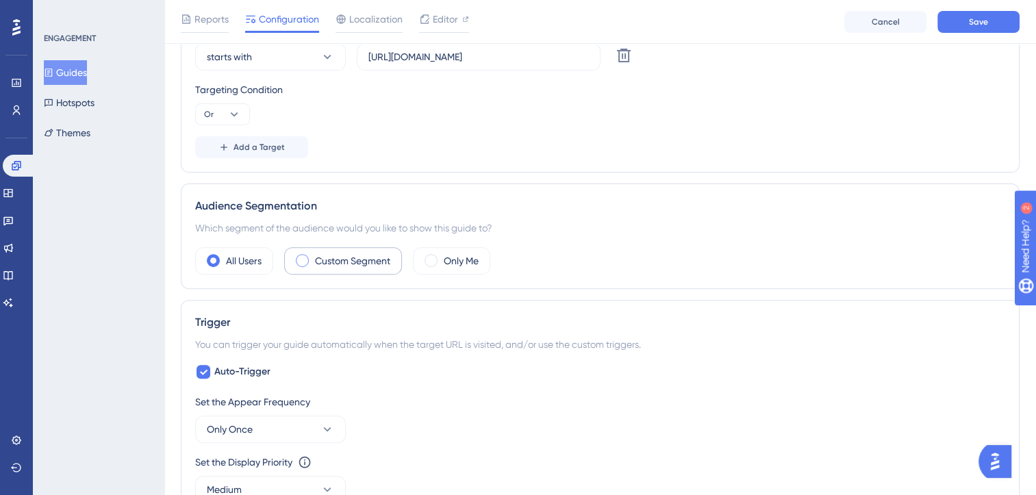
click at [331, 264] on label "Custom Segment" at bounding box center [352, 261] width 75 height 16
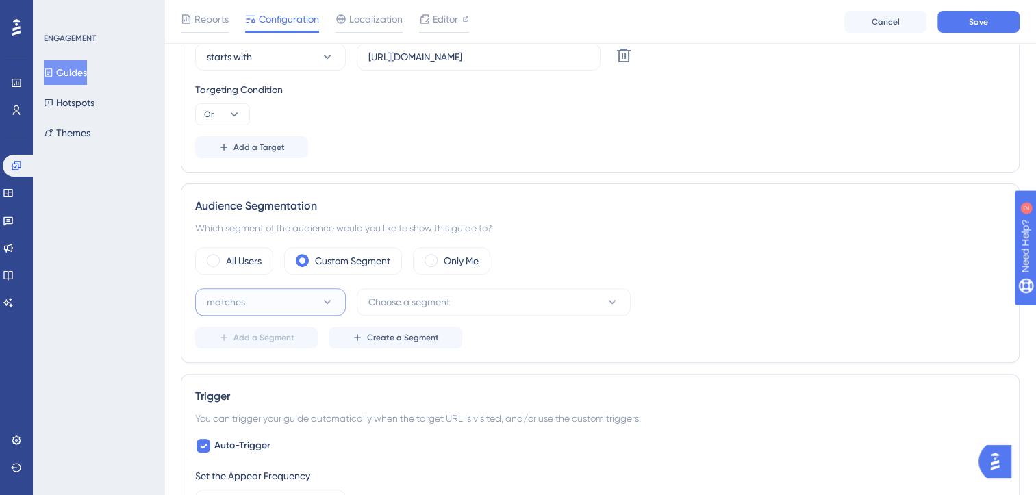
click at [274, 306] on button "matches" at bounding box center [270, 301] width 151 height 27
click at [270, 330] on div "matches matches" at bounding box center [270, 343] width 111 height 27
click at [446, 303] on span "Choose a segment" at bounding box center [408, 302] width 81 height 16
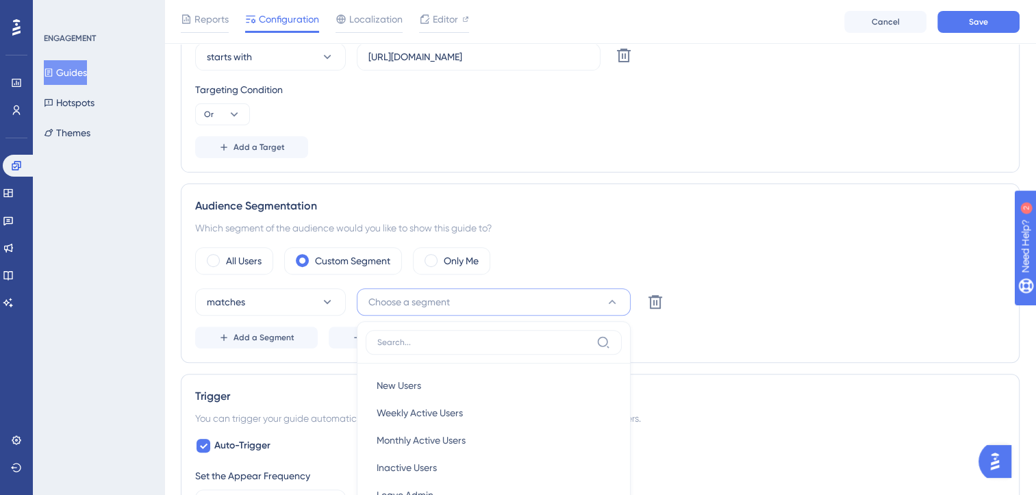
scroll to position [648, 0]
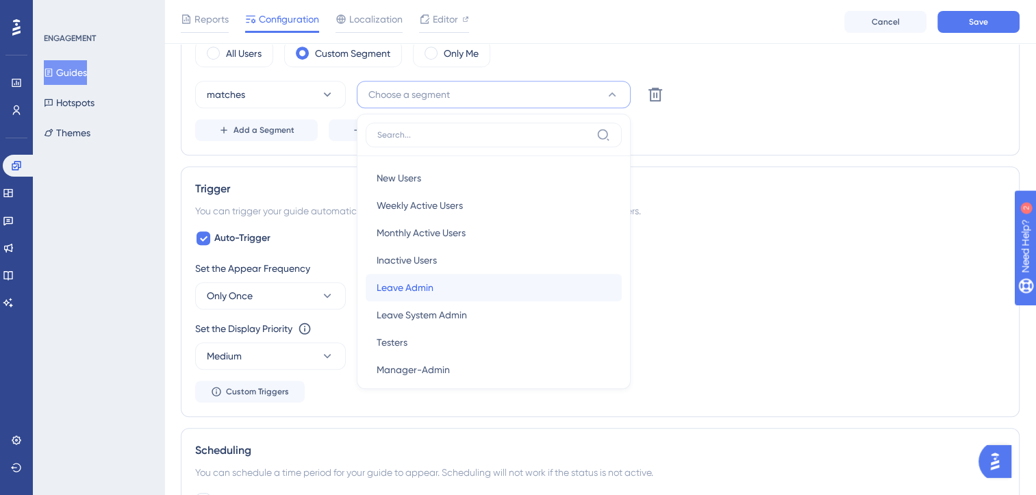
click at [457, 290] on div "Leave Admin Leave Admin" at bounding box center [493, 287] width 234 height 27
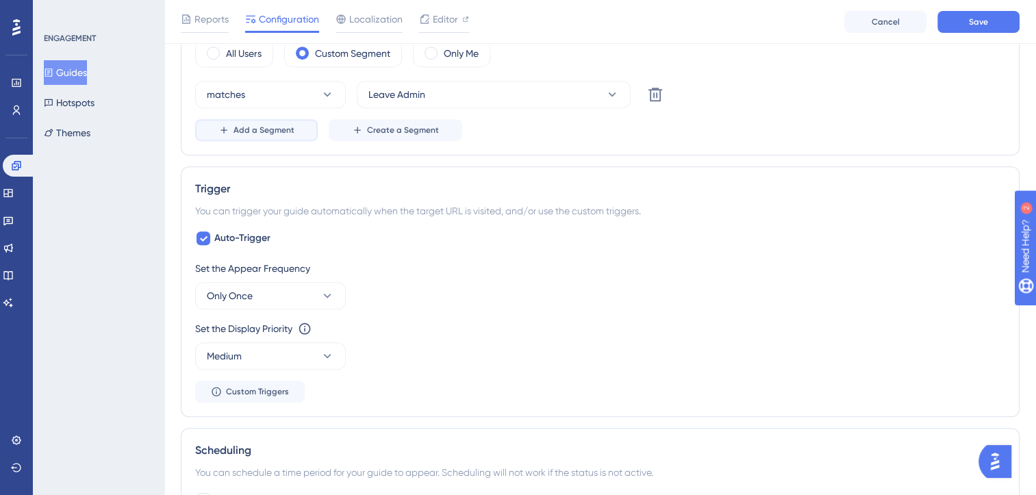
click at [252, 133] on span "Add a Segment" at bounding box center [263, 130] width 61 height 11
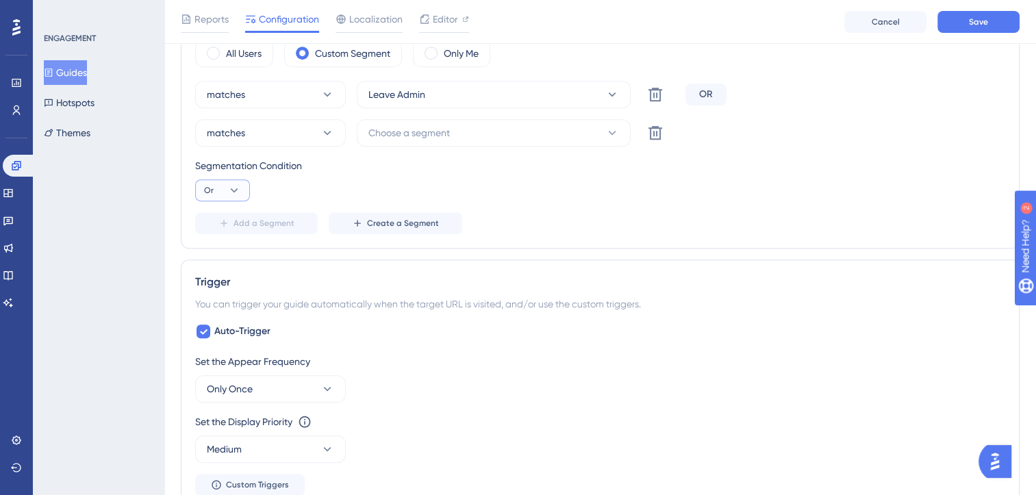
click at [234, 185] on icon at bounding box center [234, 190] width 14 height 14
click at [227, 187] on icon at bounding box center [234, 190] width 14 height 14
click at [441, 126] on span "Choose a segment" at bounding box center [408, 133] width 81 height 16
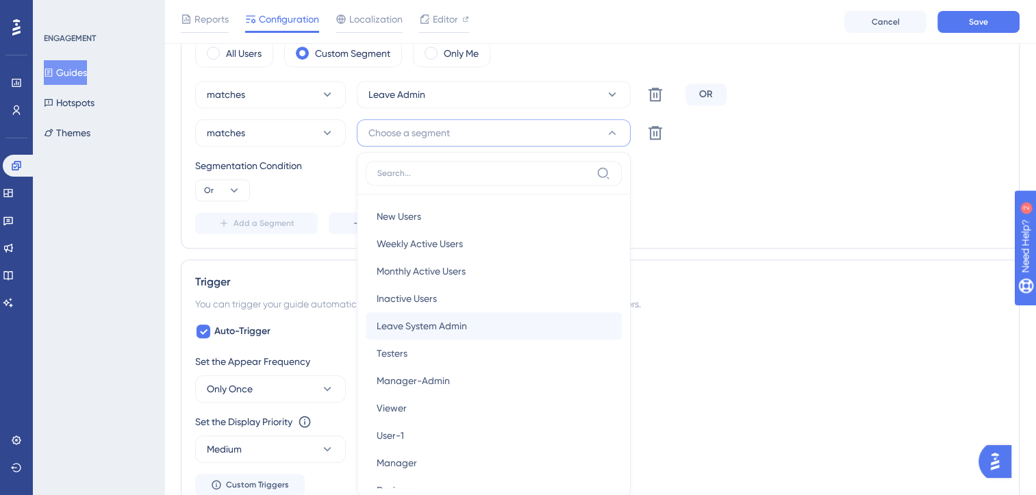
scroll to position [723, 0]
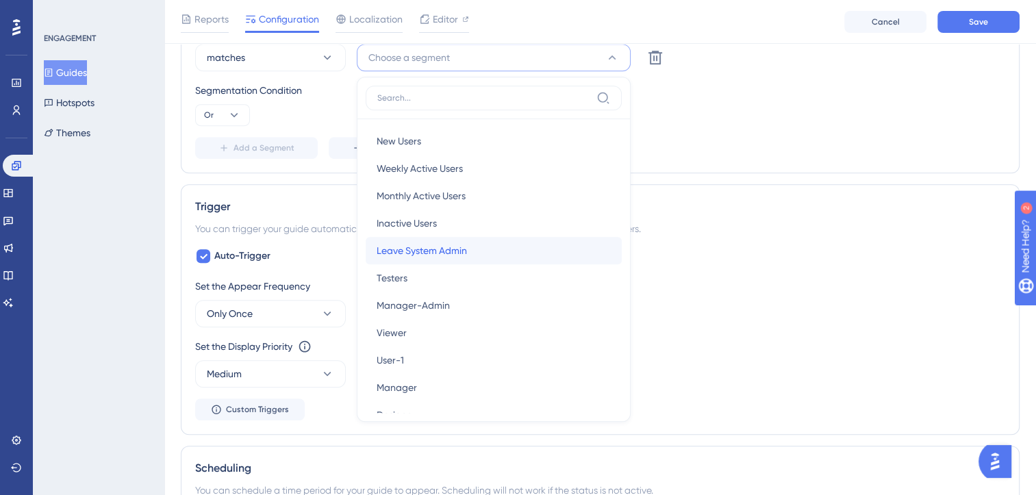
click at [459, 245] on span "Leave System Admin" at bounding box center [421, 250] width 90 height 16
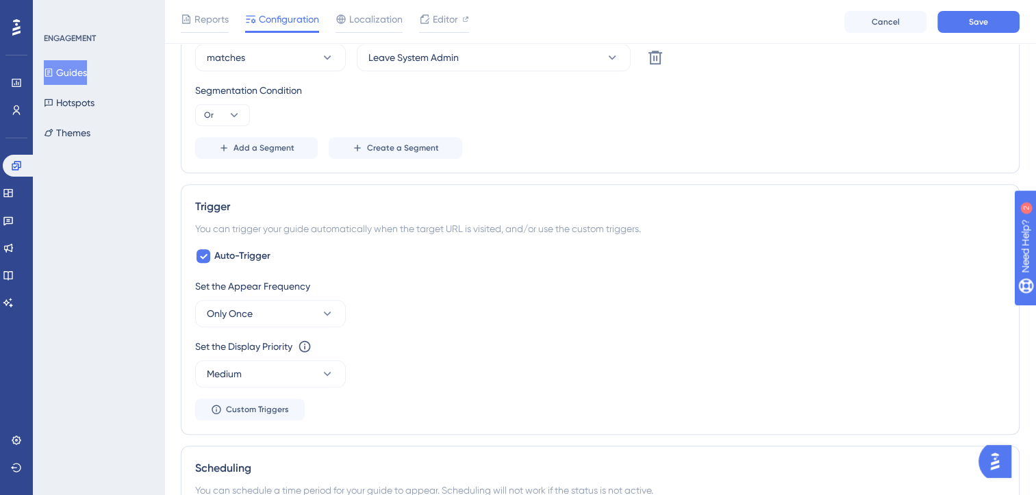
click at [698, 166] on div "Audience Segmentation Which segment of the audience would you like to show this…" at bounding box center [600, 37] width 838 height 272
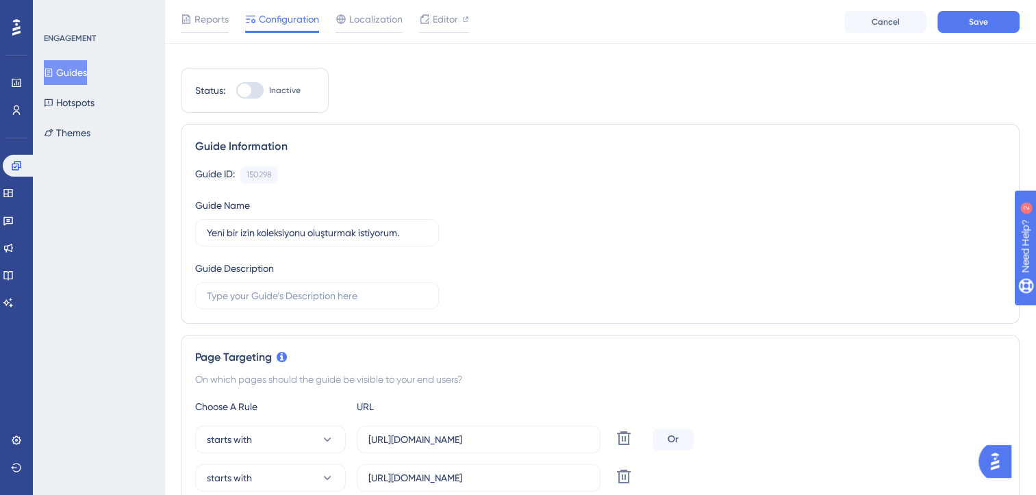
scroll to position [0, 0]
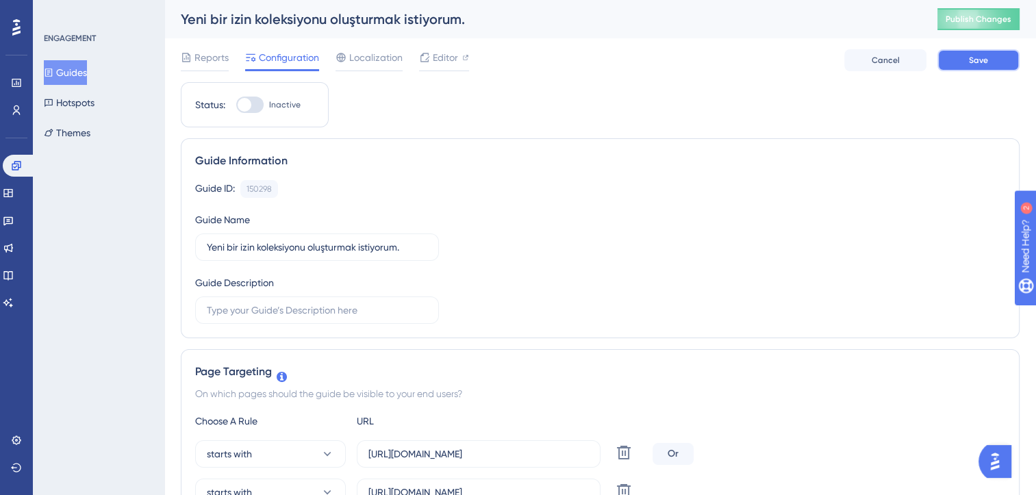
click at [953, 58] on button "Save" at bounding box center [978, 60] width 82 height 22
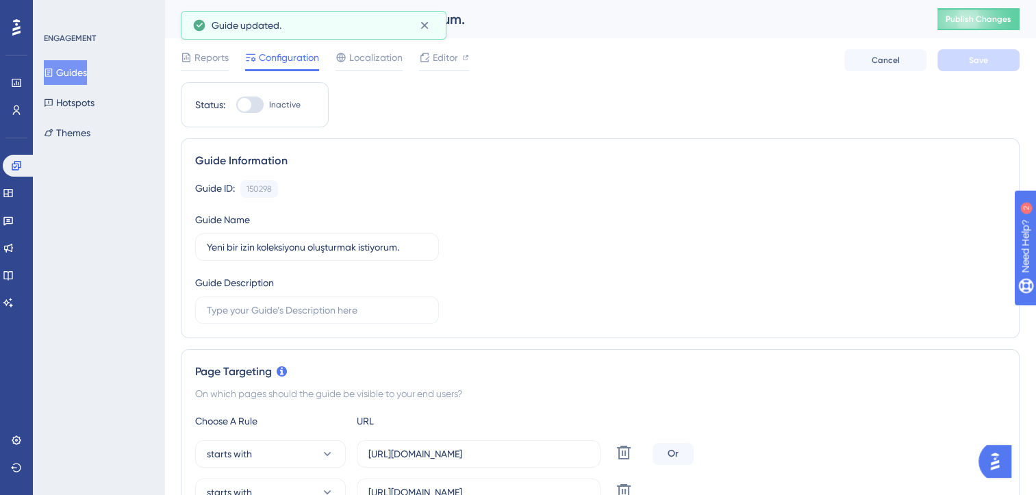
click at [244, 107] on div at bounding box center [245, 105] width 14 height 14
click at [236, 105] on input "Inactive" at bounding box center [235, 105] width 1 height 1
checkbox input "true"
click at [953, 59] on button "Save" at bounding box center [978, 60] width 82 height 22
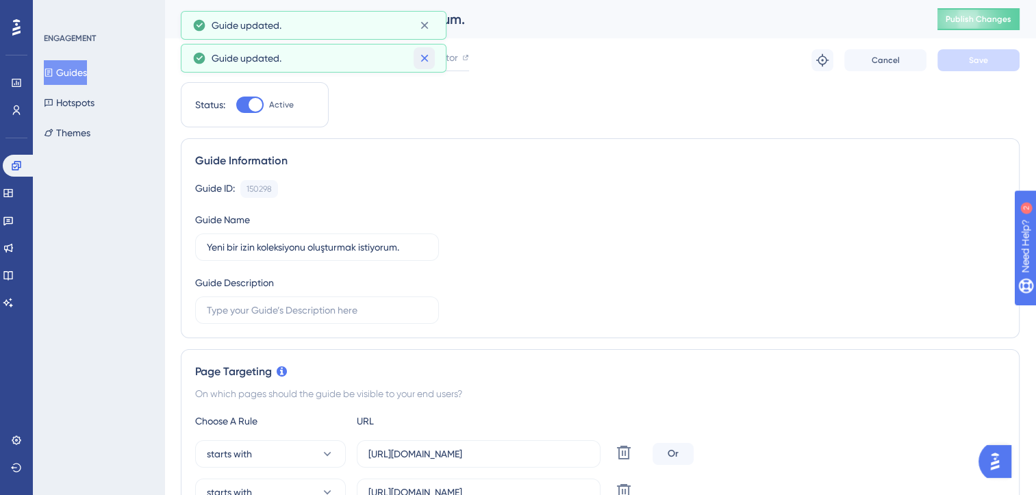
click at [427, 59] on icon at bounding box center [425, 58] width 14 height 14
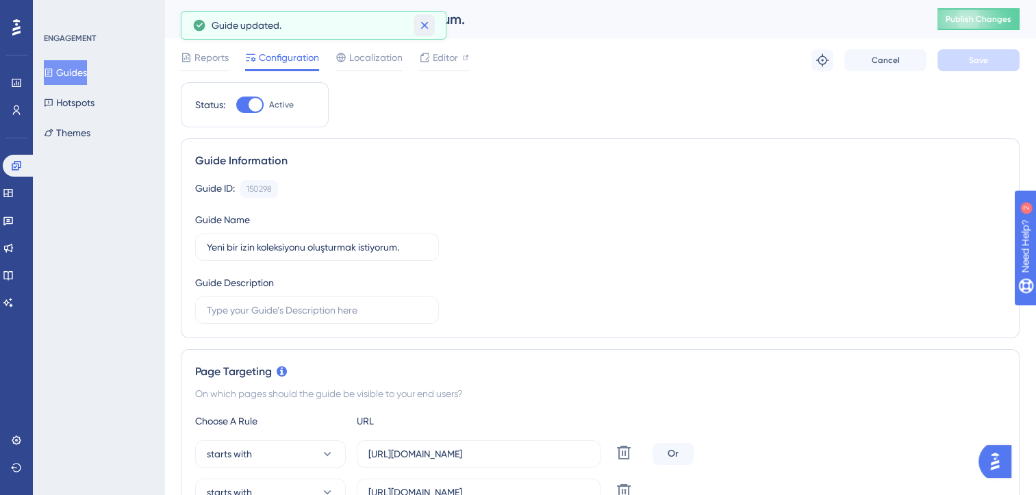
click at [426, 24] on icon at bounding box center [425, 25] width 14 height 14
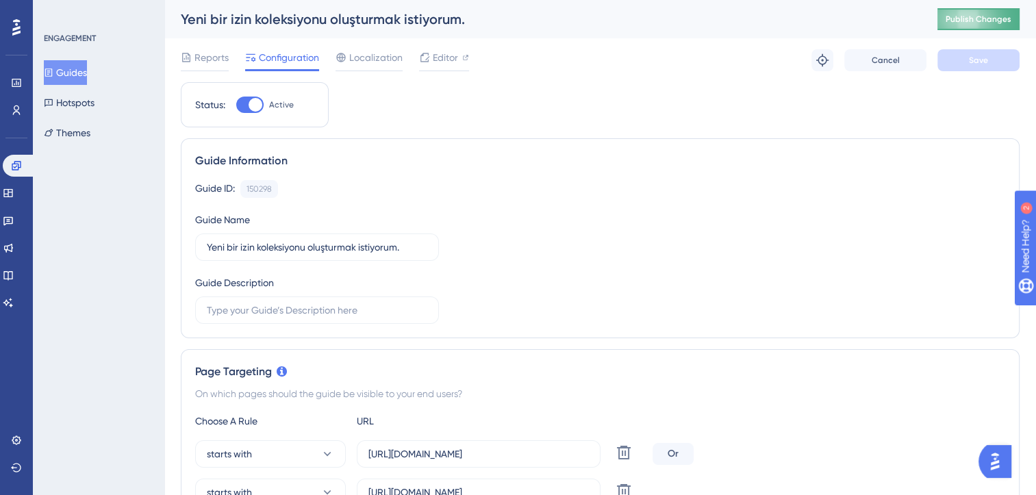
click at [995, 21] on span "Publish Changes" at bounding box center [978, 19] width 66 height 11
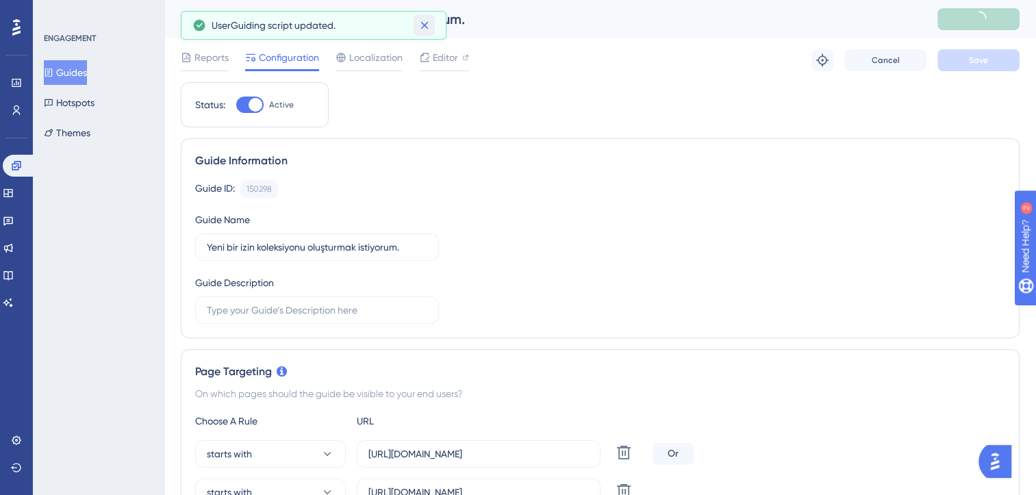
click at [425, 25] on icon at bounding box center [425, 25] width 14 height 14
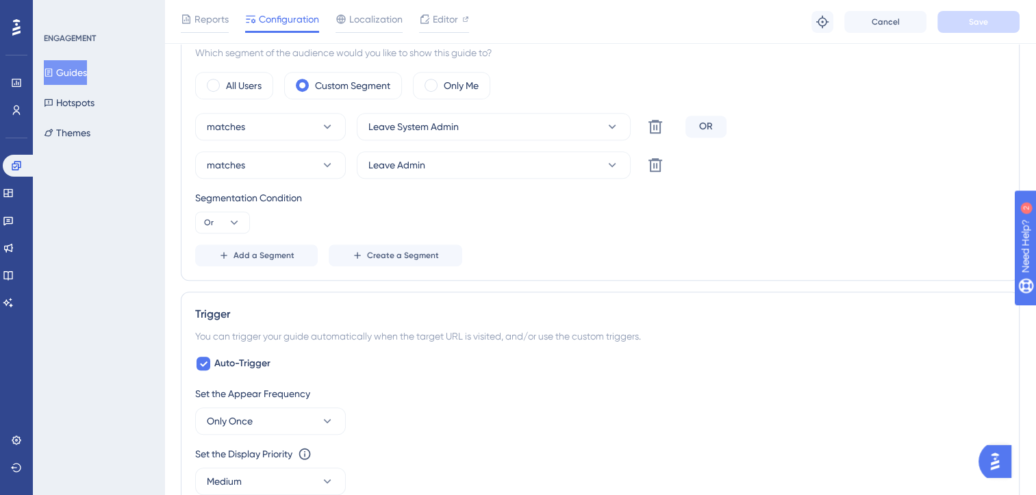
scroll to position [753, 0]
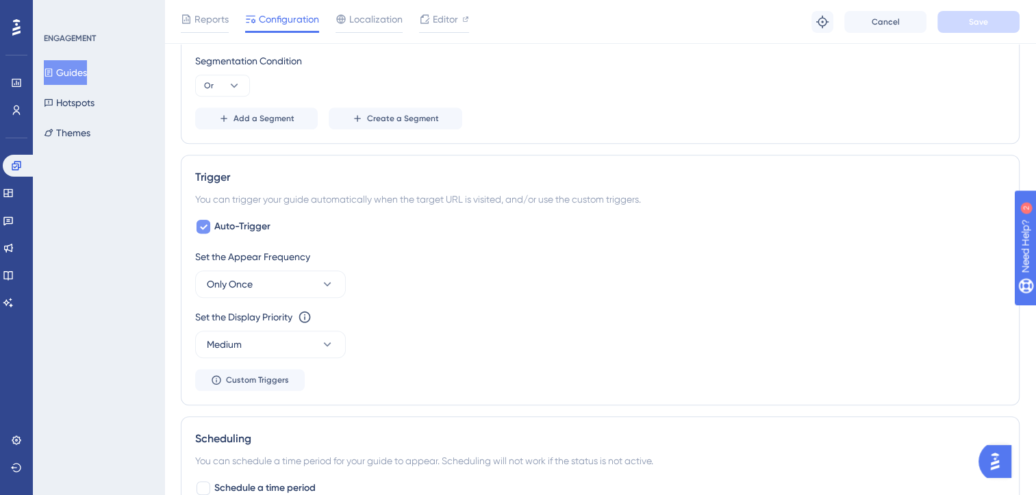
drag, startPoint x: 207, startPoint y: 225, endPoint x: 256, endPoint y: 225, distance: 48.6
click at [207, 225] on div at bounding box center [203, 227] width 14 height 14
checkbox input "false"
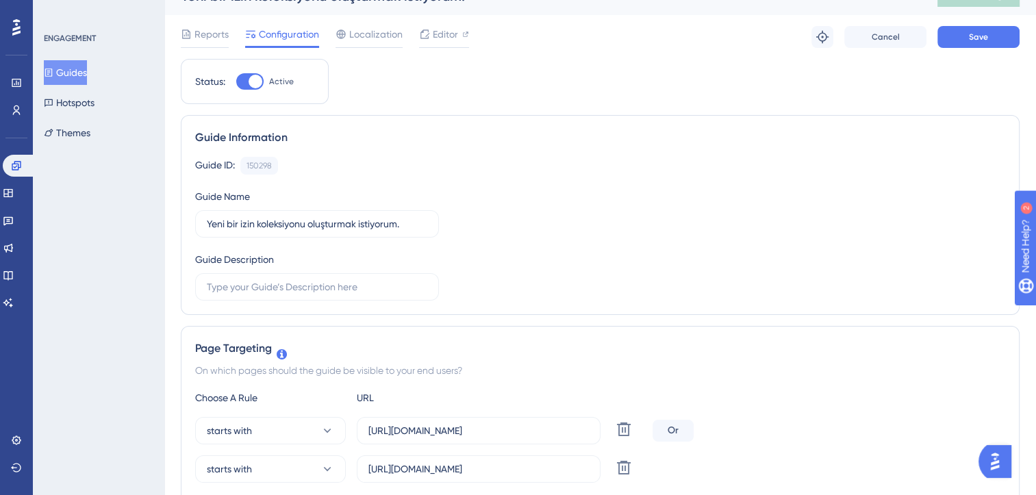
scroll to position [0, 0]
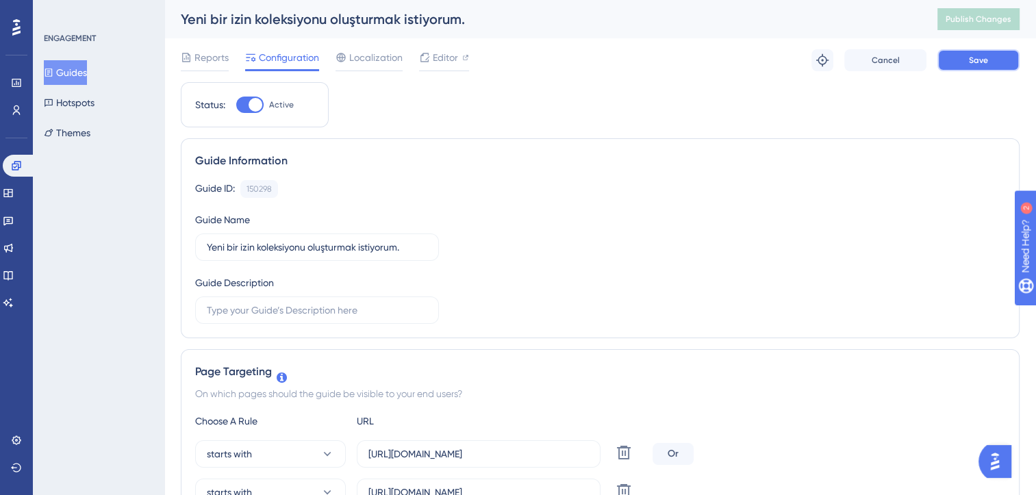
click at [977, 59] on span "Save" at bounding box center [978, 60] width 19 height 11
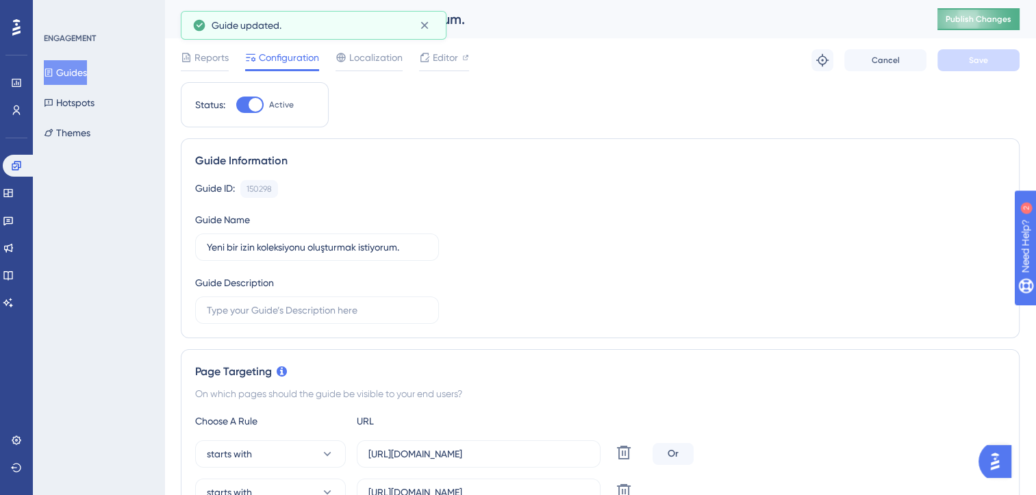
click at [977, 17] on span "Publish Changes" at bounding box center [978, 19] width 66 height 11
click at [422, 29] on icon at bounding box center [425, 25] width 14 height 14
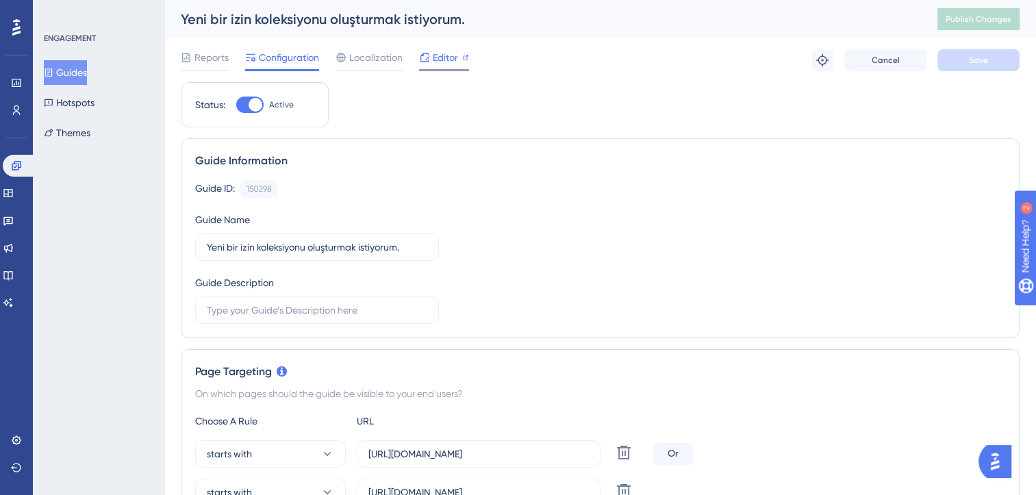
click at [441, 60] on span "Editor" at bounding box center [445, 57] width 25 height 16
click at [970, 18] on span "Publish Changes" at bounding box center [978, 19] width 66 height 11
click at [447, 62] on span "Editor" at bounding box center [445, 57] width 25 height 16
click at [984, 19] on span "Publish Changes" at bounding box center [978, 19] width 66 height 11
click at [974, 16] on span "Publish Changes" at bounding box center [978, 19] width 66 height 11
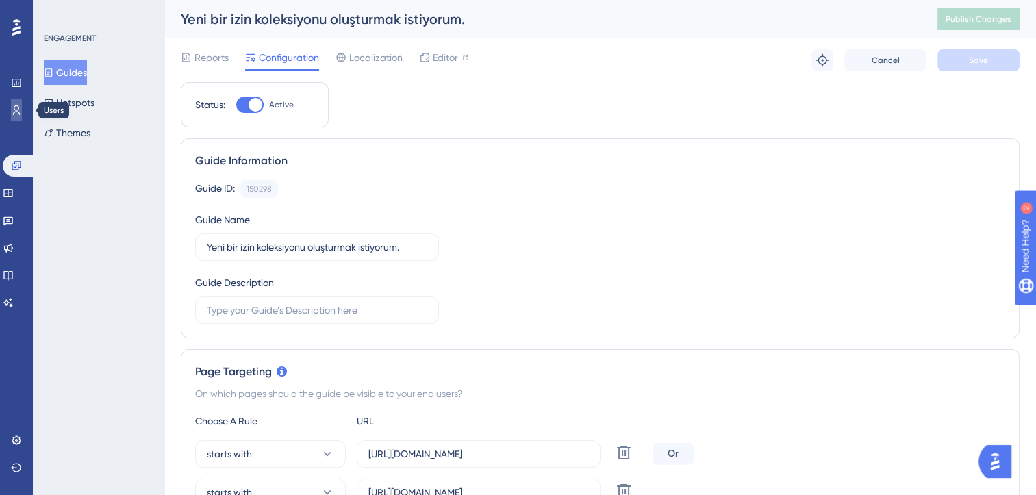
click at [14, 99] on link at bounding box center [16, 110] width 11 height 22
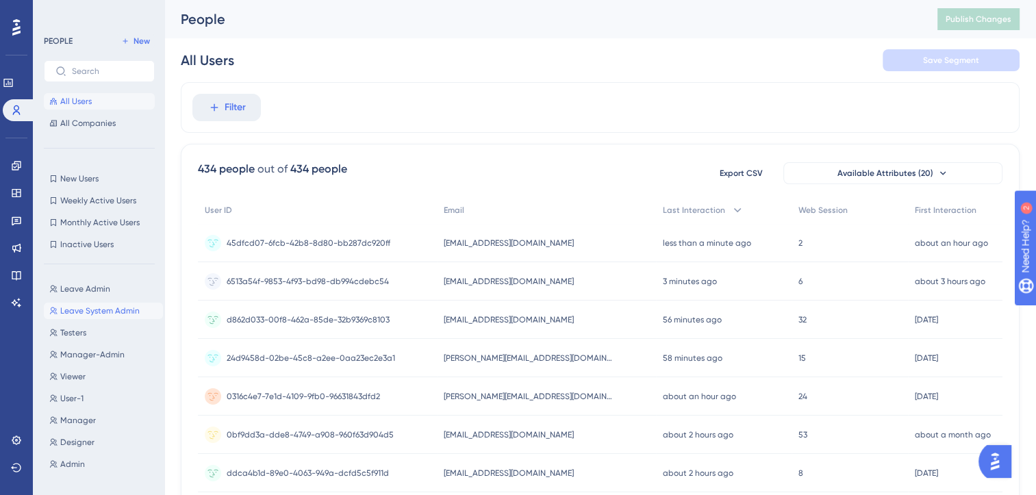
click at [95, 303] on button "Leave System Admin Leave System Admin" at bounding box center [103, 311] width 119 height 16
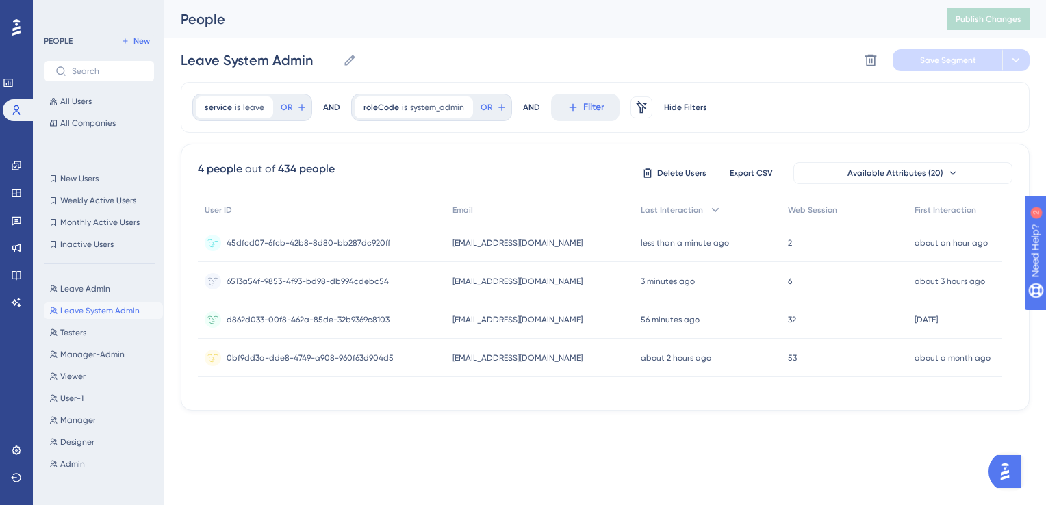
click at [567, 240] on div "root.leave@leavev3-03.com root.leave@leavev3-03.com" at bounding box center [540, 243] width 189 height 38
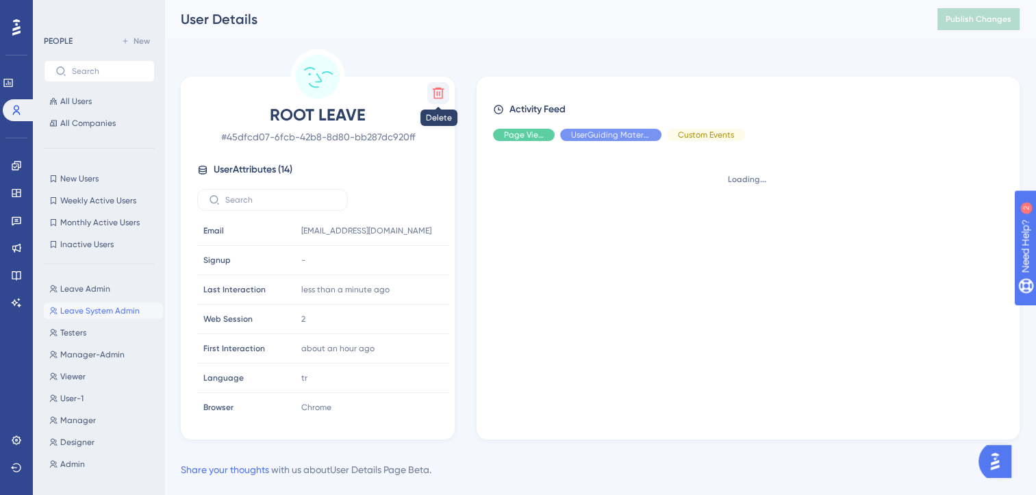
click at [432, 95] on icon at bounding box center [438, 93] width 14 height 14
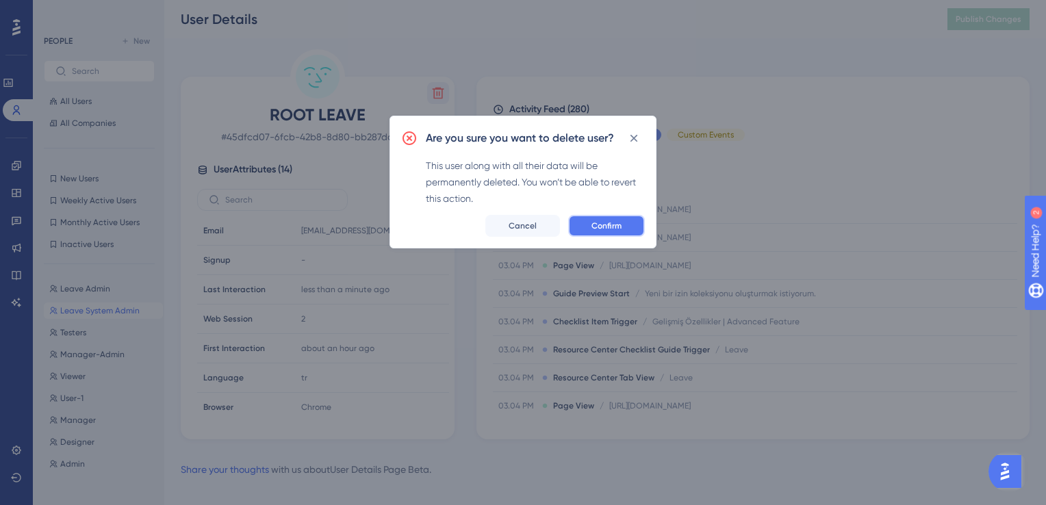
click at [623, 227] on button "Confirm" at bounding box center [606, 226] width 77 height 22
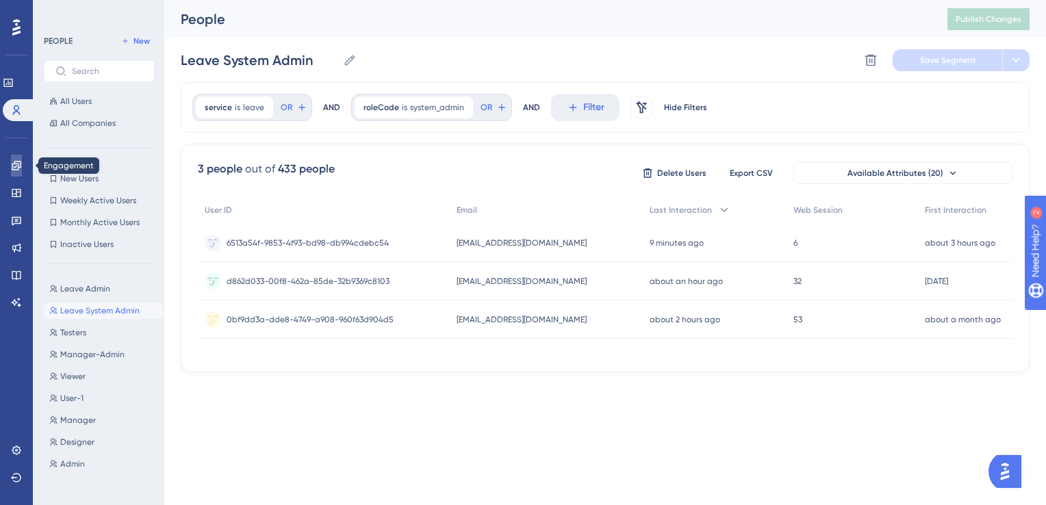
click at [14, 165] on icon at bounding box center [16, 165] width 11 height 11
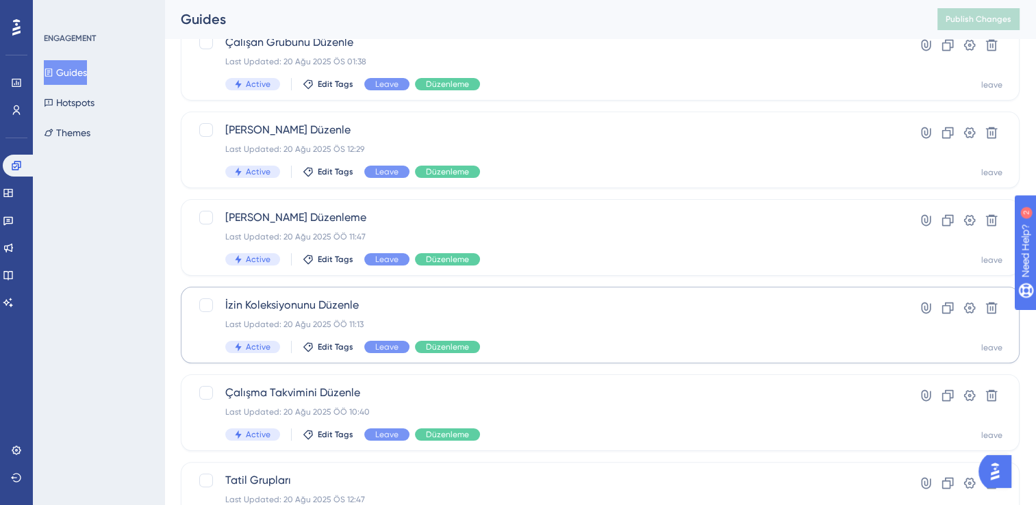
scroll to position [205, 0]
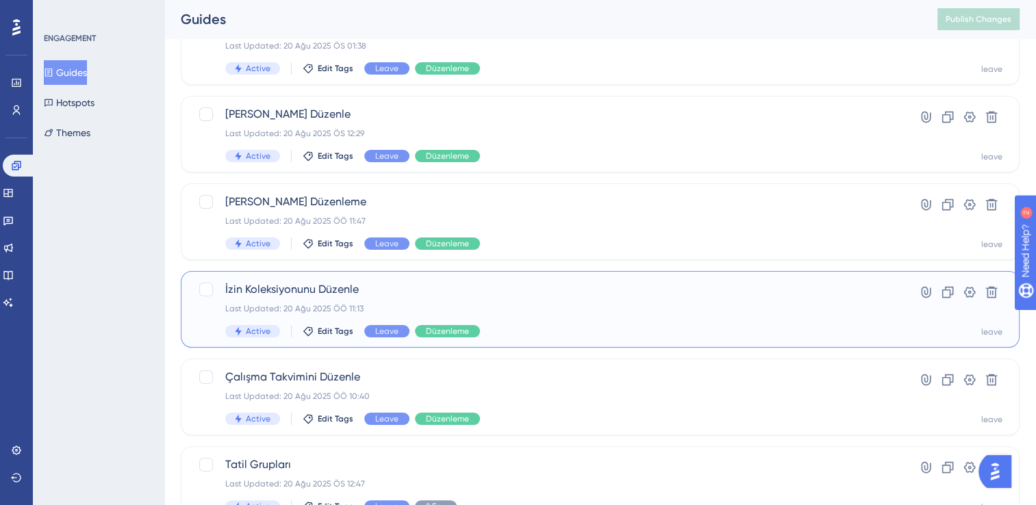
click at [533, 294] on span "İzin Koleksiyonunu Düzenle" at bounding box center [545, 289] width 640 height 16
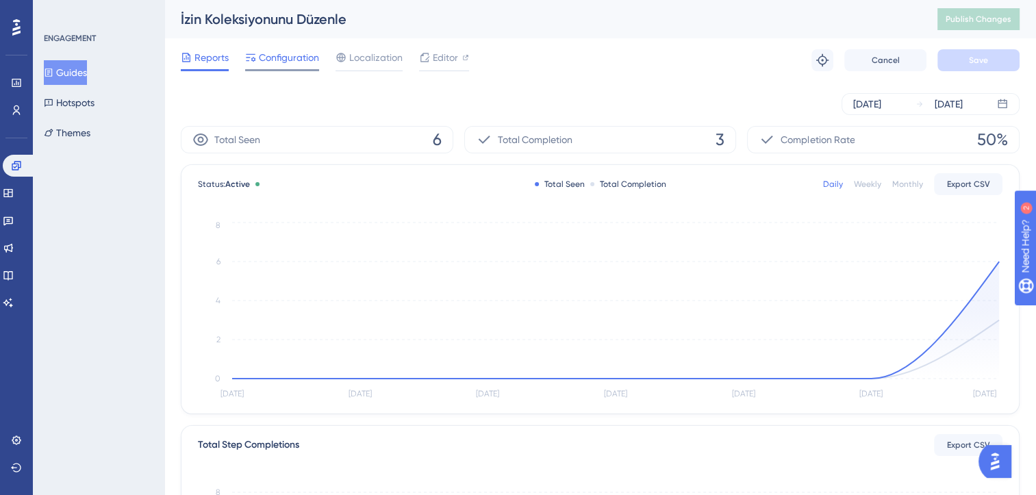
click at [299, 64] on span "Configuration" at bounding box center [289, 57] width 60 height 16
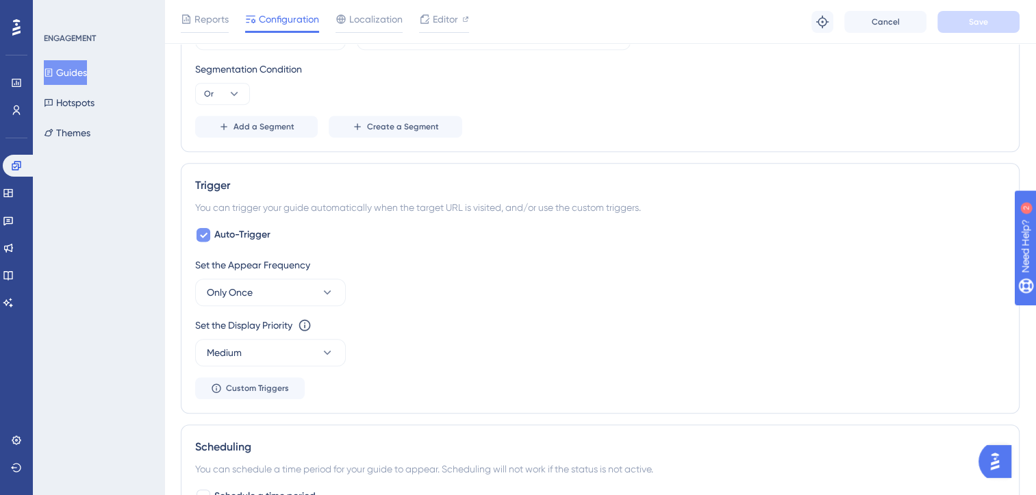
scroll to position [753, 0]
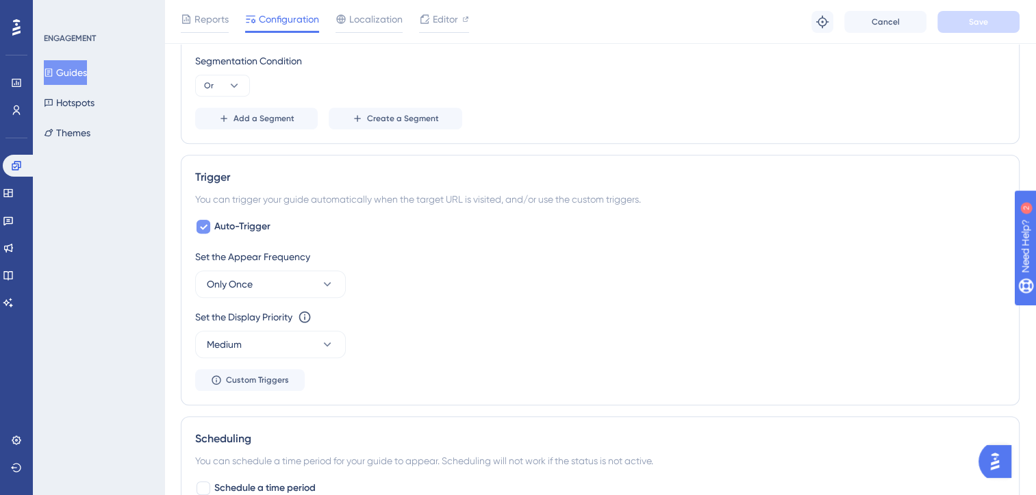
click at [208, 227] on div at bounding box center [203, 227] width 14 height 14
checkbox input "false"
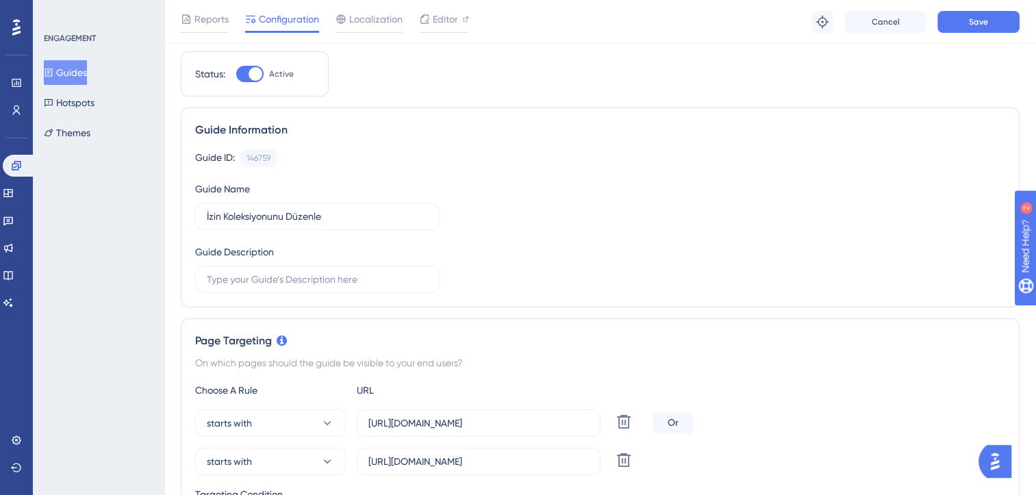
scroll to position [0, 0]
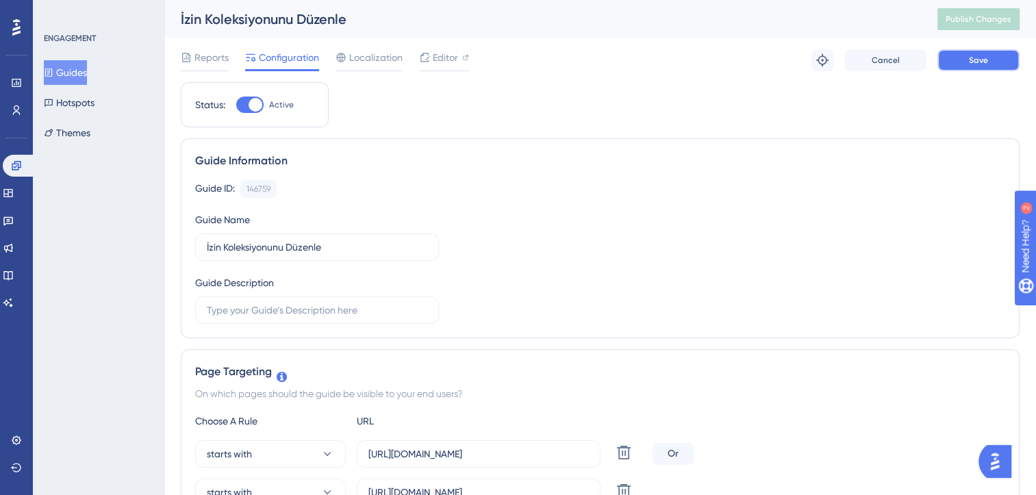
click at [956, 62] on button "Save" at bounding box center [978, 60] width 82 height 22
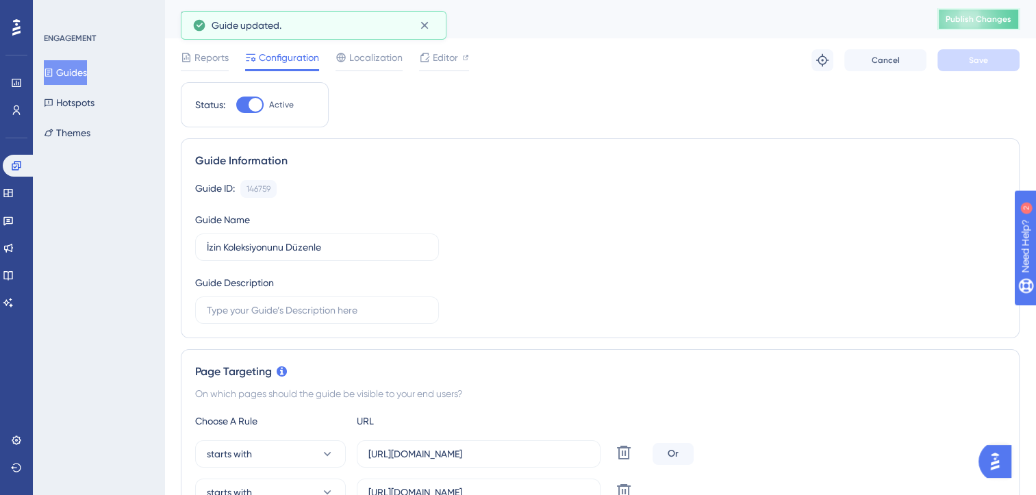
click at [983, 22] on span "Publish Changes" at bounding box center [978, 19] width 66 height 11
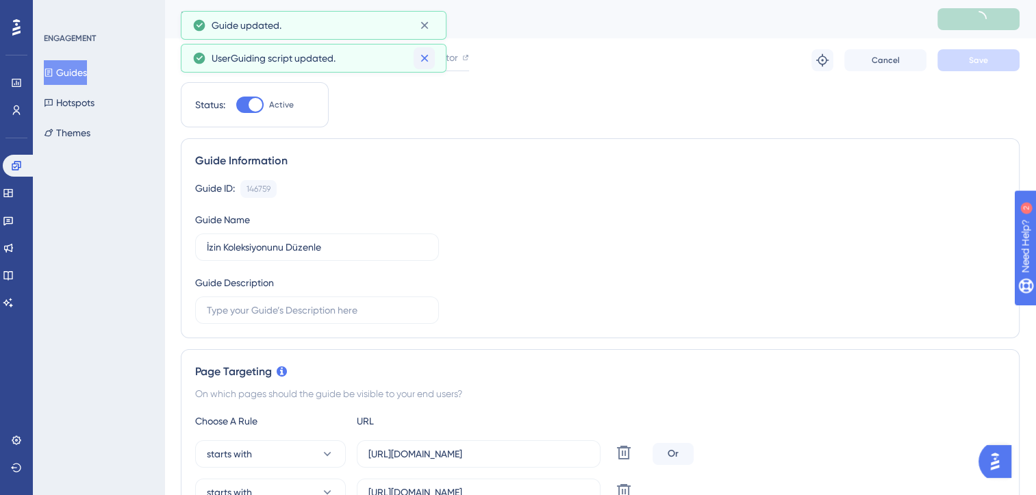
click at [420, 54] on icon at bounding box center [424, 57] width 11 height 11
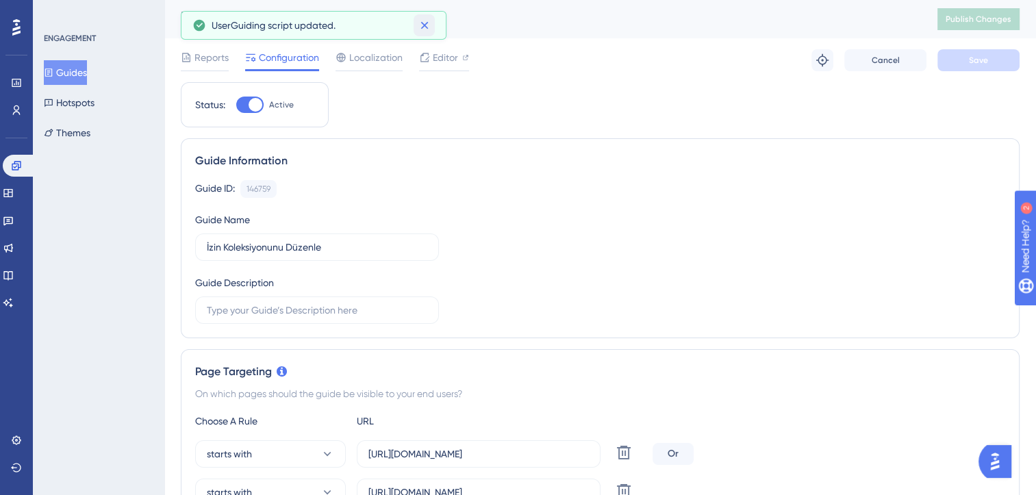
click at [422, 29] on icon at bounding box center [425, 25] width 14 height 14
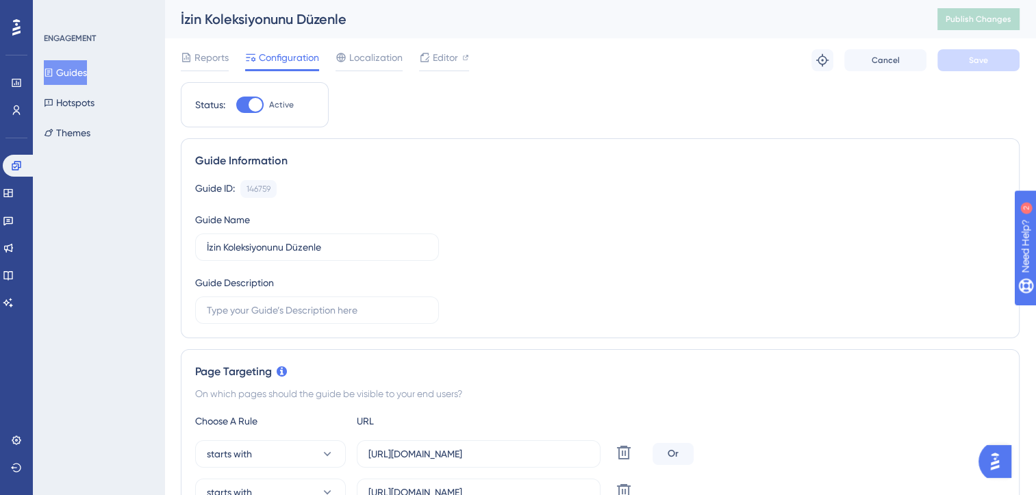
click at [76, 68] on button "Guides" at bounding box center [65, 72] width 43 height 25
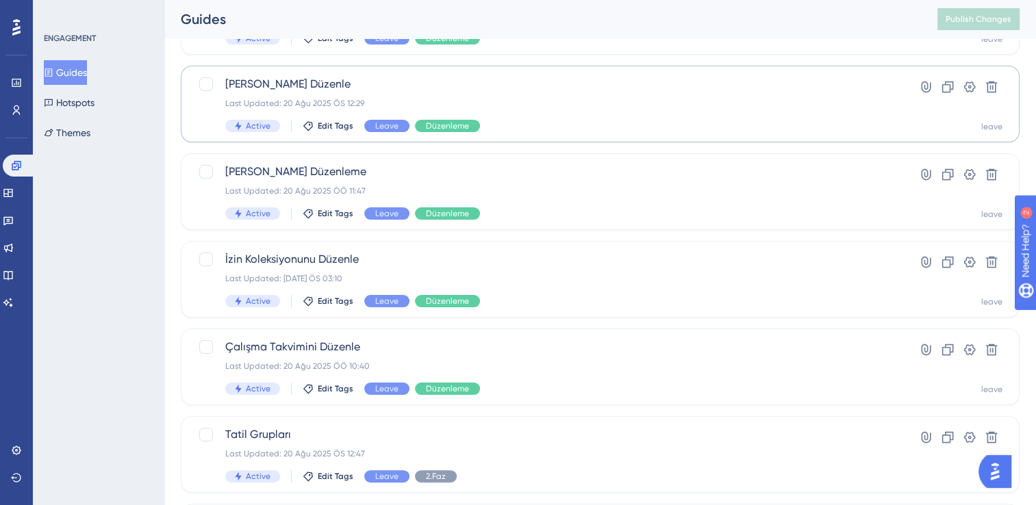
scroll to position [274, 0]
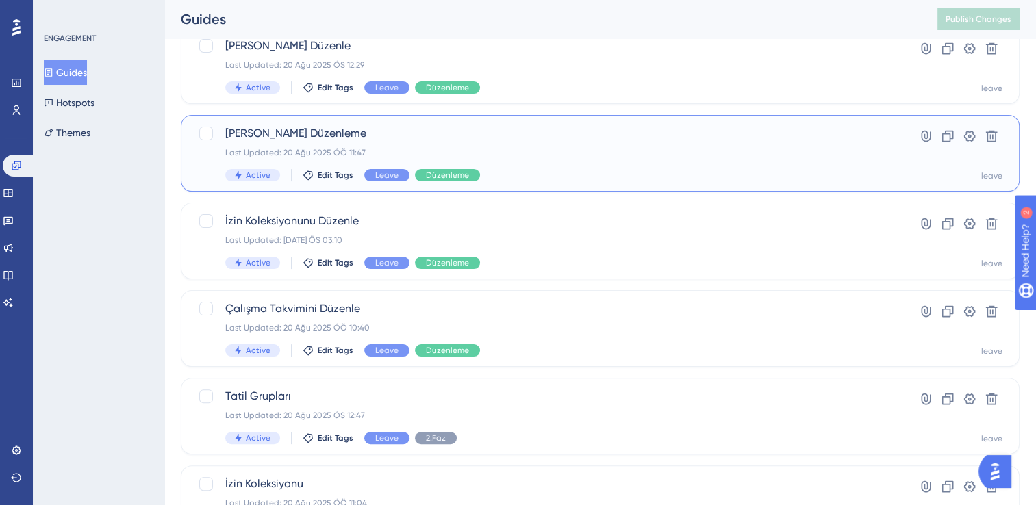
click at [468, 144] on div "Onay Süreçleri Düzenleme Last Updated: 20 Ağu 2025 ÖÖ 11:47 Active Edit Tags Le…" at bounding box center [545, 153] width 640 height 56
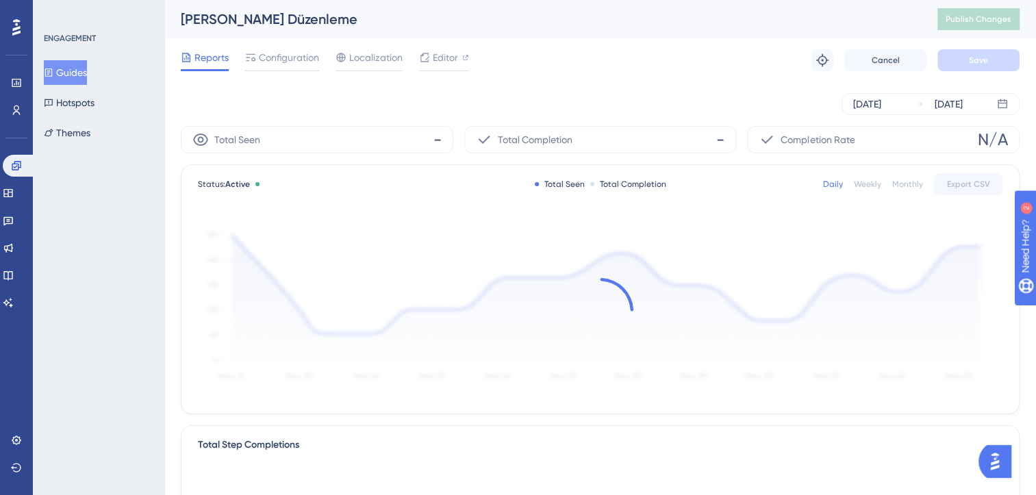
click at [272, 42] on div "Reports Configuration Localization Editor Troubleshoot Cancel Save" at bounding box center [600, 60] width 838 height 44
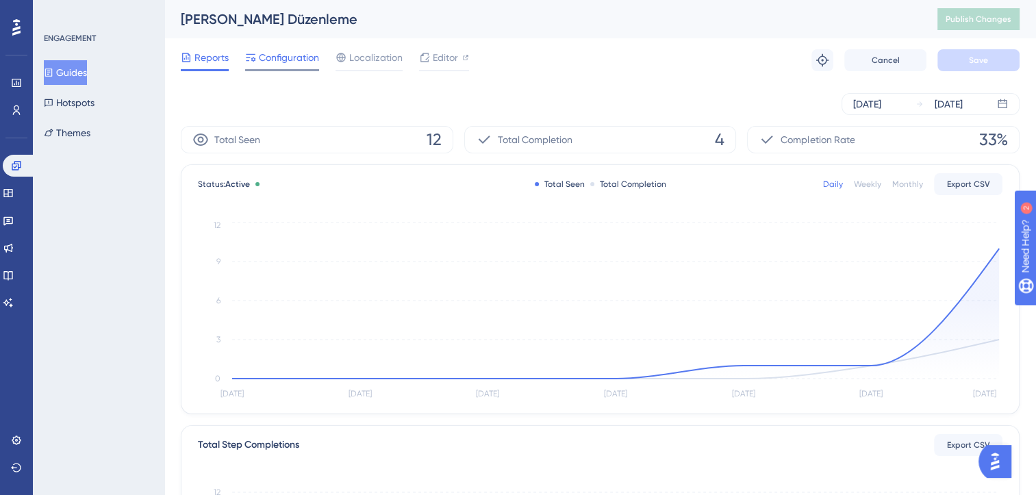
click at [282, 61] on span "Configuration" at bounding box center [289, 57] width 60 height 16
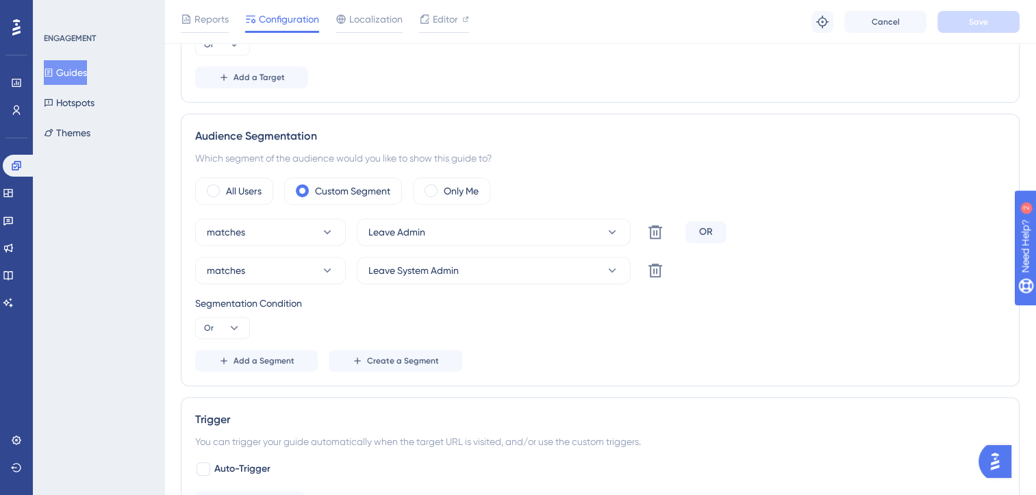
scroll to position [684, 0]
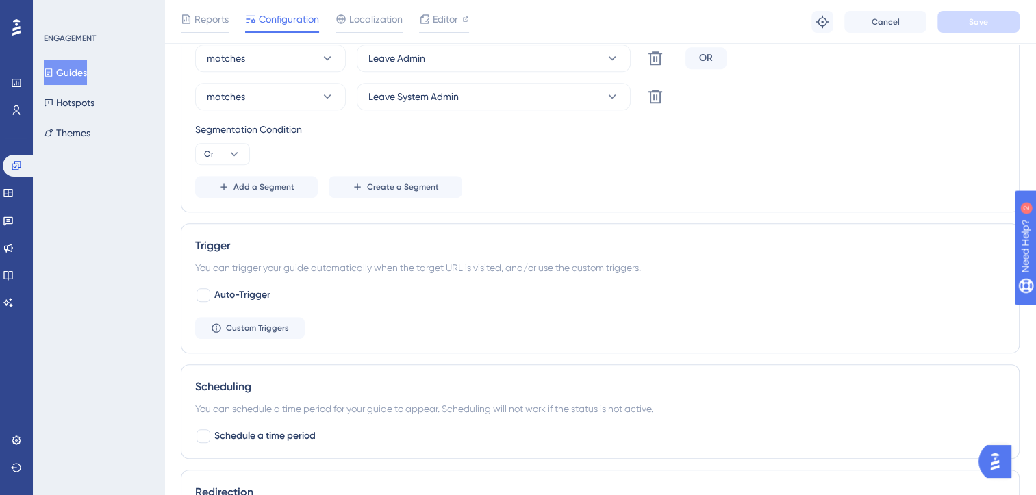
click at [71, 66] on button "Guides" at bounding box center [65, 72] width 43 height 25
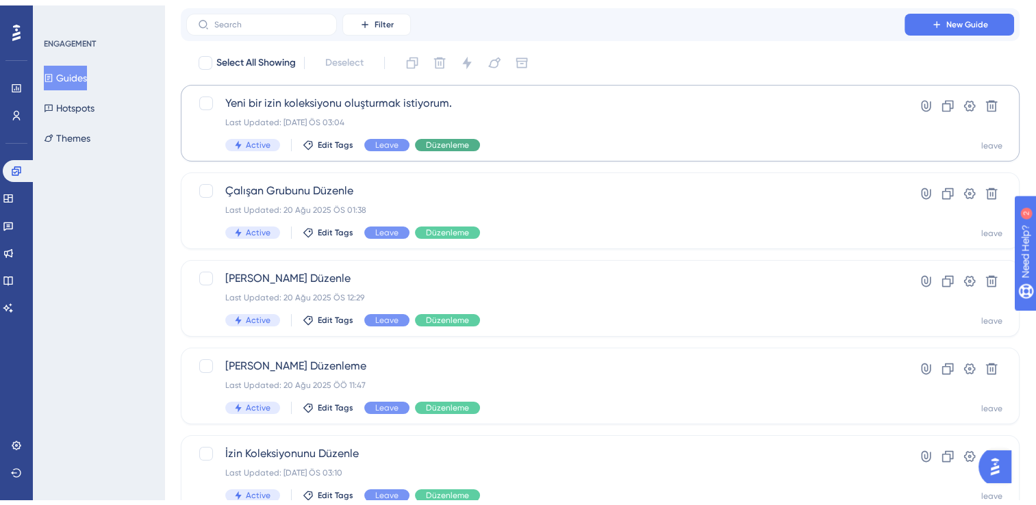
scroll to position [137, 0]
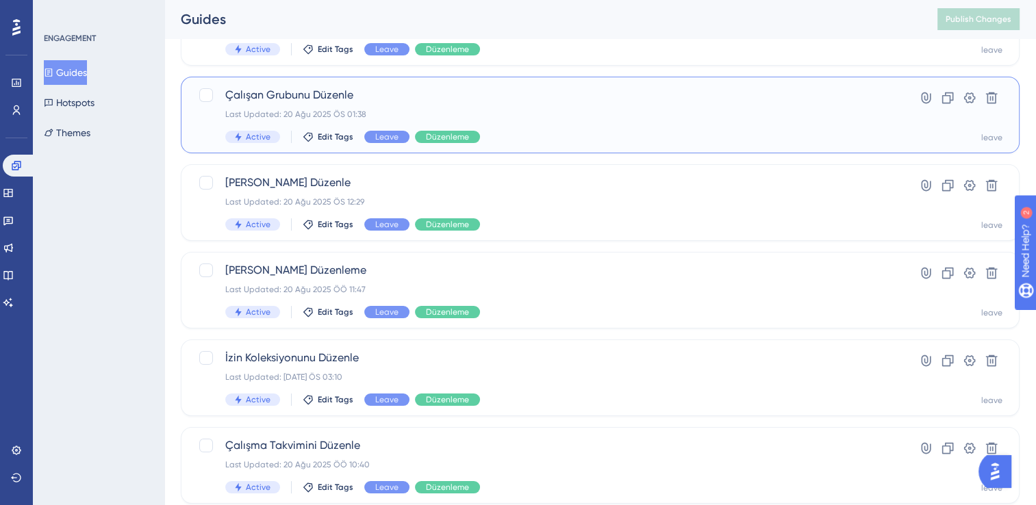
click at [500, 123] on div "Çalışan Grubunu Düzenle Last Updated: 20 Ağu 2025 ÖS 01:38 Active Edit Tags Lea…" at bounding box center [545, 115] width 640 height 56
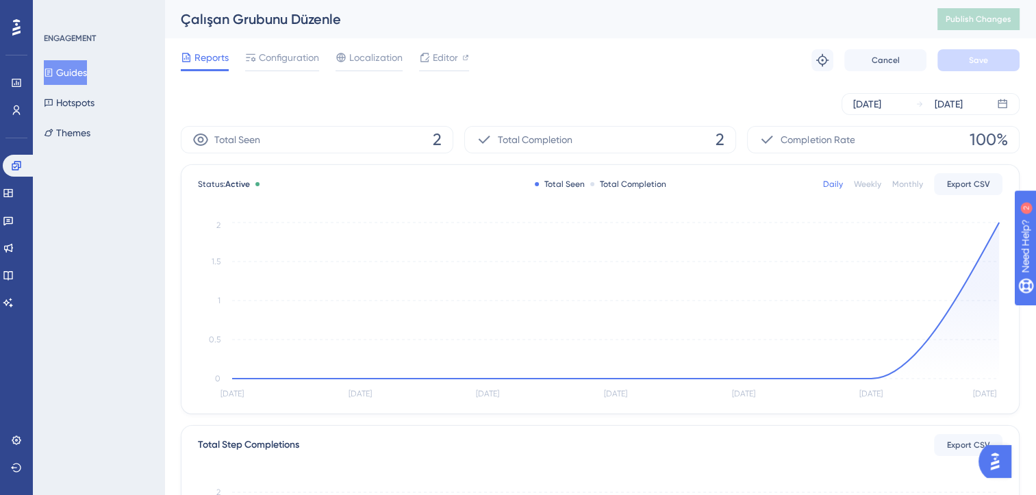
drag, startPoint x: 270, startPoint y: 67, endPoint x: 293, endPoint y: 77, distance: 25.2
click at [270, 67] on div "Configuration" at bounding box center [282, 60] width 74 height 22
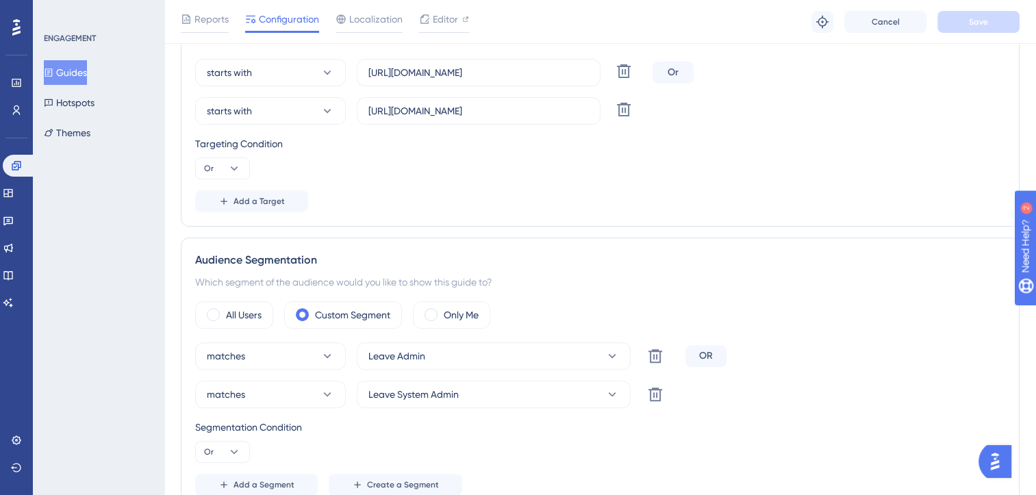
scroll to position [274, 0]
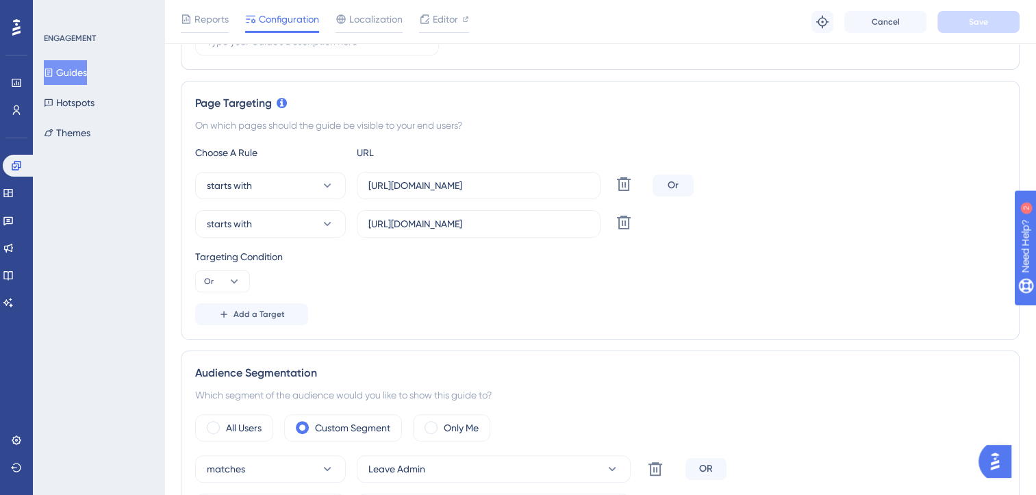
click at [87, 75] on button "Guides" at bounding box center [65, 72] width 43 height 25
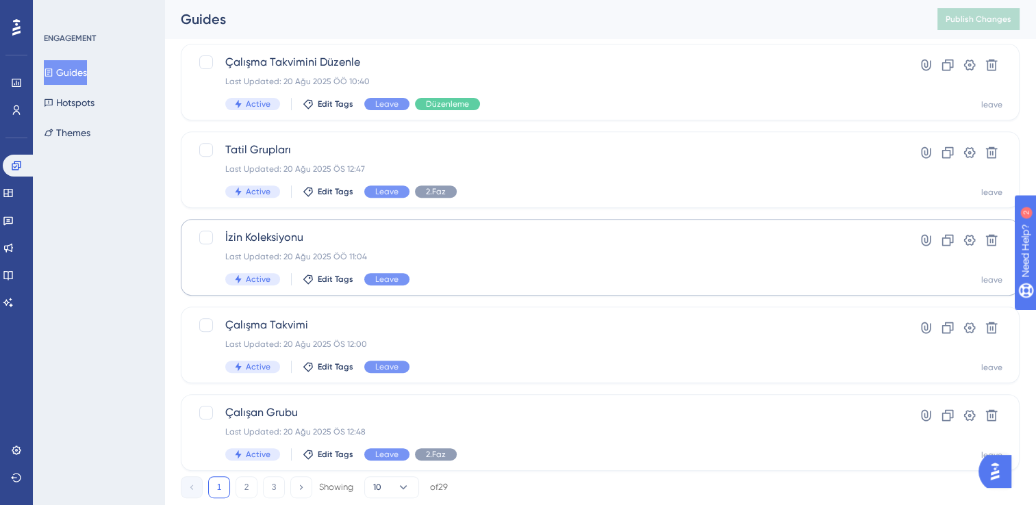
scroll to position [548, 0]
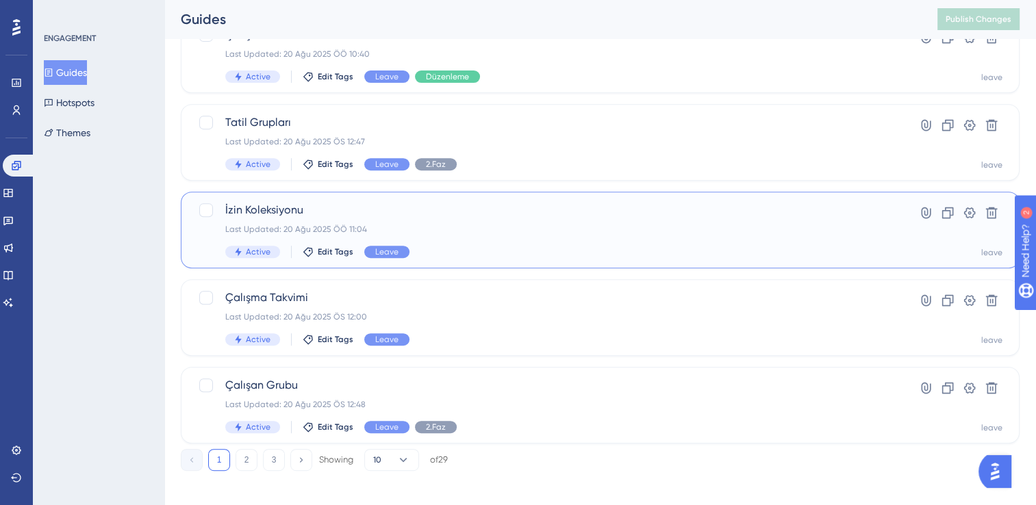
click at [454, 231] on div "Last Updated: 20 Ağu 2025 ÖÖ 11:04" at bounding box center [545, 229] width 640 height 11
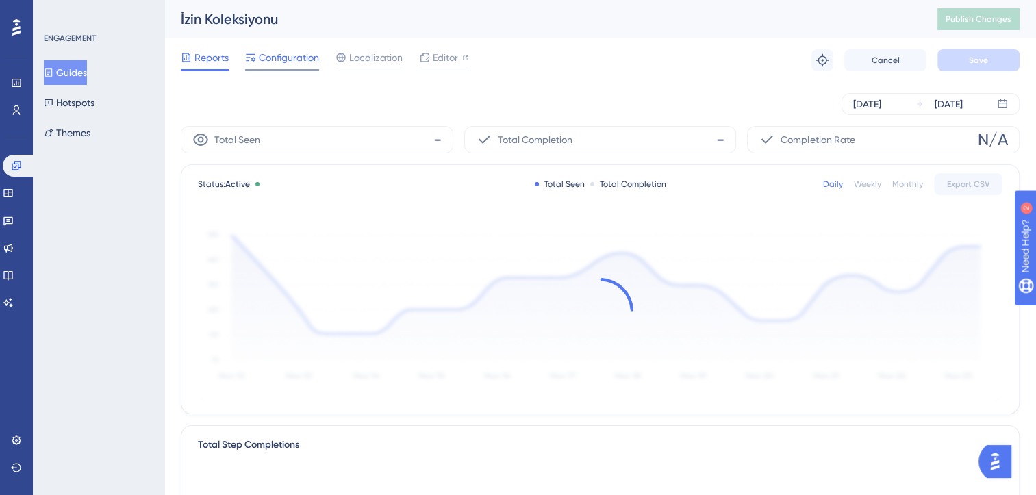
click at [279, 59] on span "Configuration" at bounding box center [289, 57] width 60 height 16
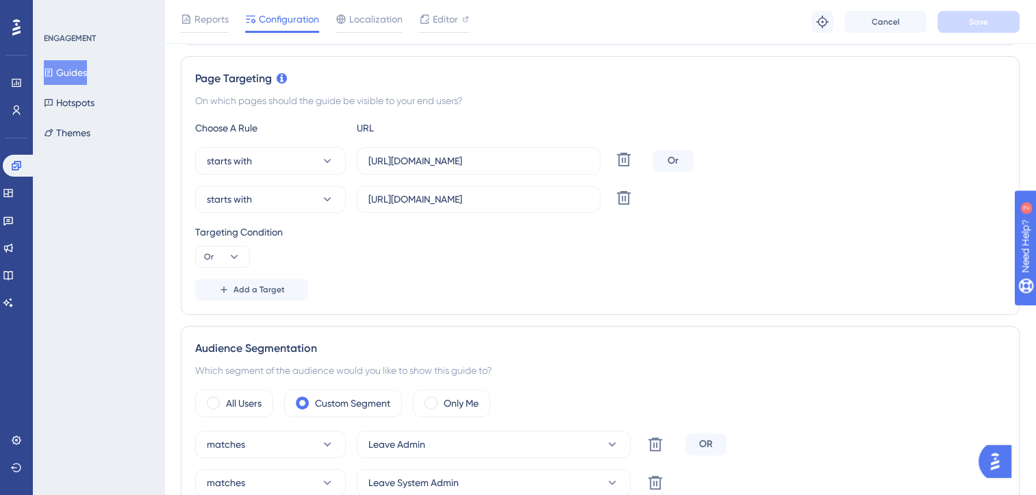
scroll to position [68, 0]
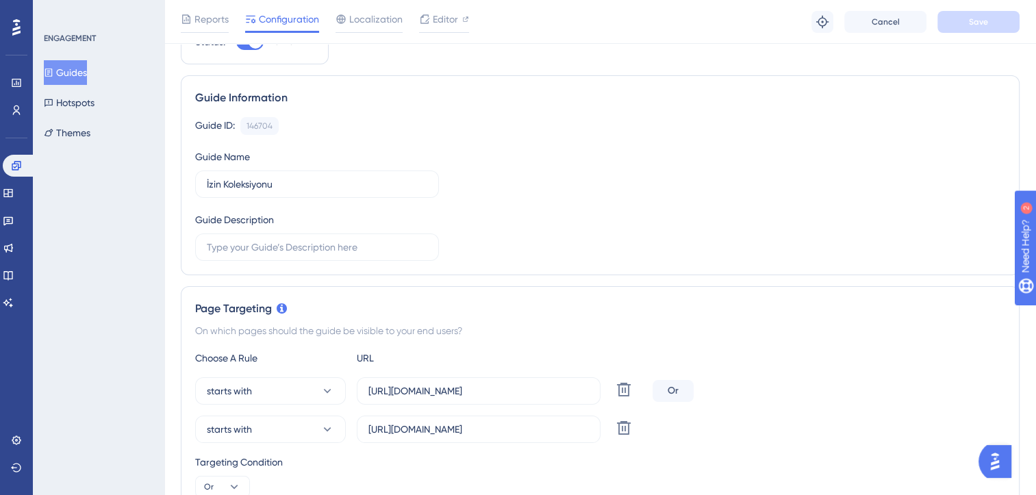
click at [87, 70] on button "Guides" at bounding box center [65, 72] width 43 height 25
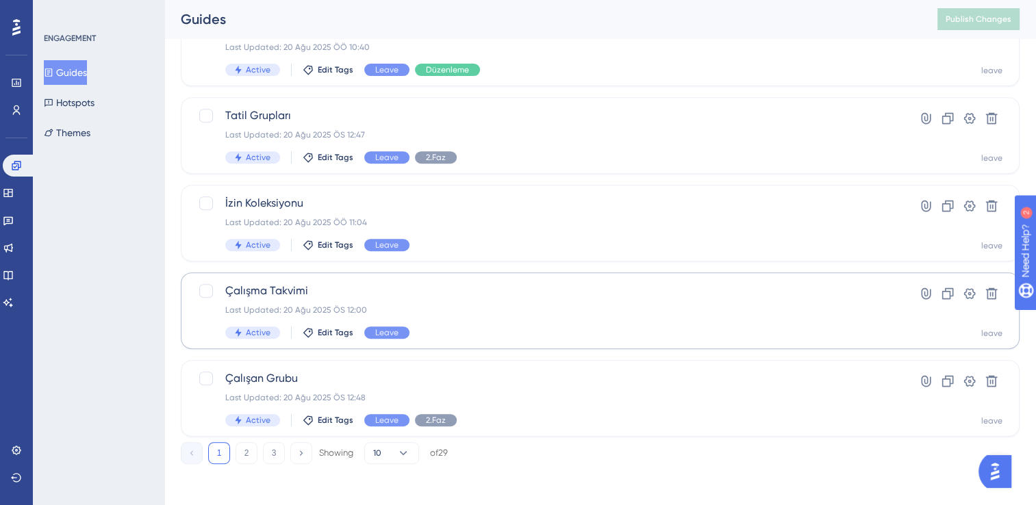
scroll to position [556, 0]
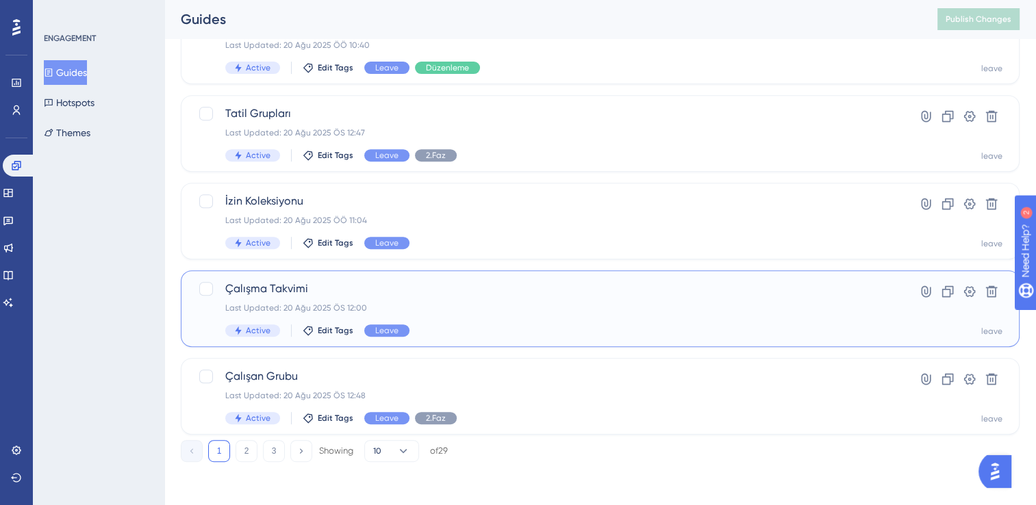
click at [474, 292] on span "Çalışma Takvimi" at bounding box center [545, 289] width 640 height 16
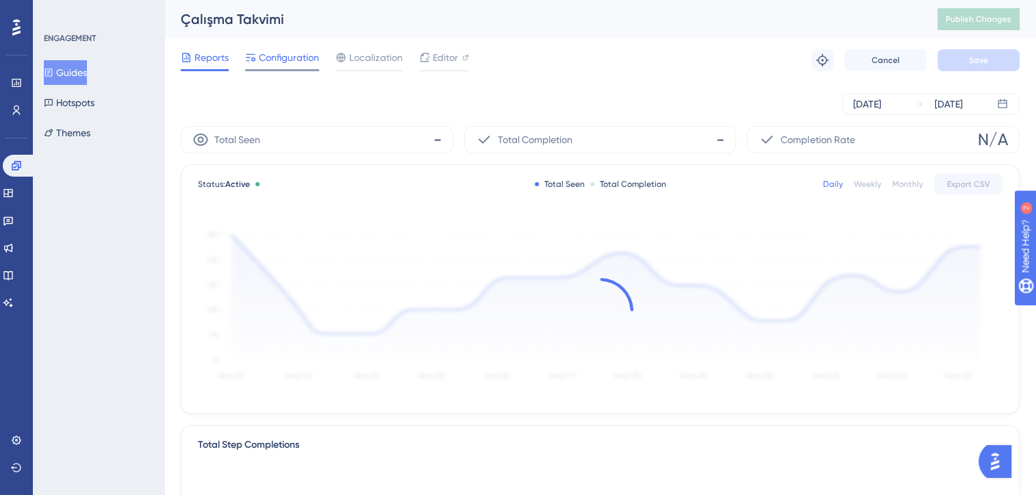
click at [292, 54] on span "Configuration" at bounding box center [289, 57] width 60 height 16
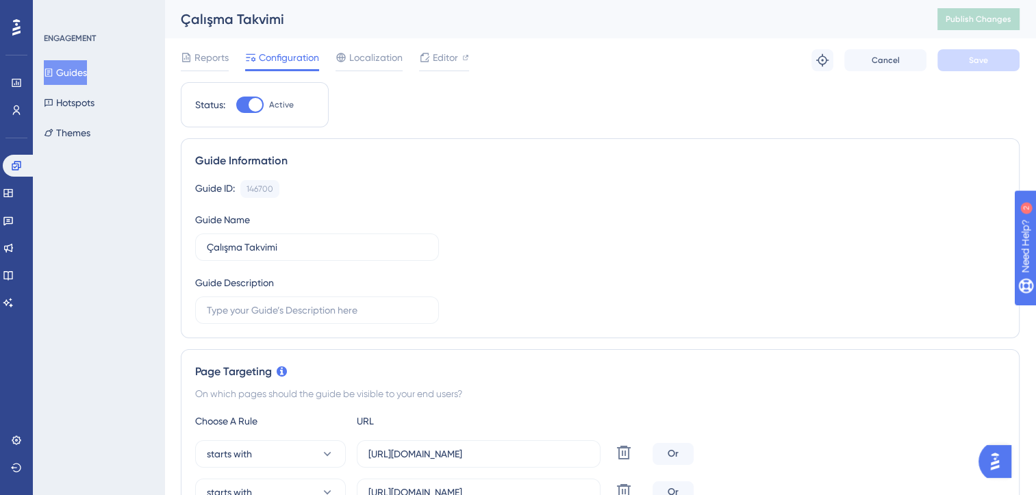
click at [74, 72] on button "Guides" at bounding box center [65, 72] width 43 height 25
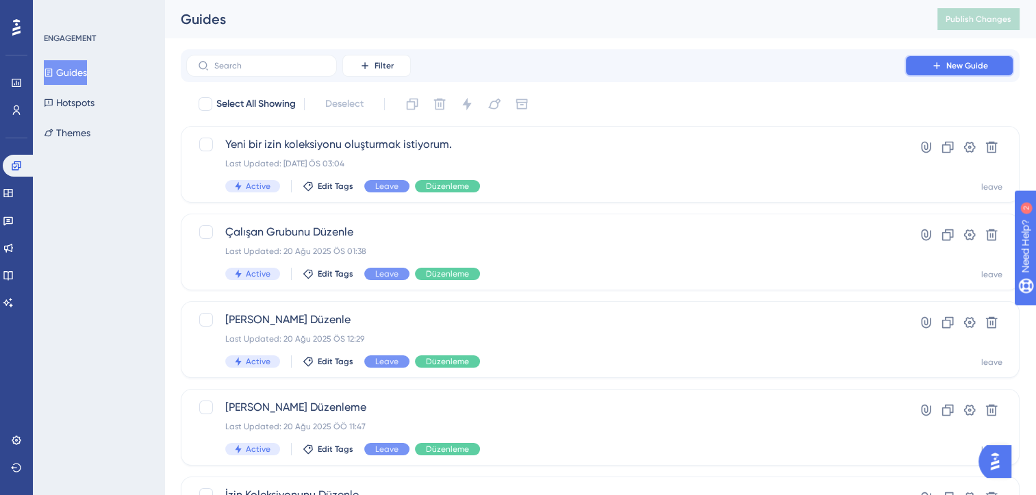
click at [953, 67] on span "New Guide" at bounding box center [967, 65] width 42 height 11
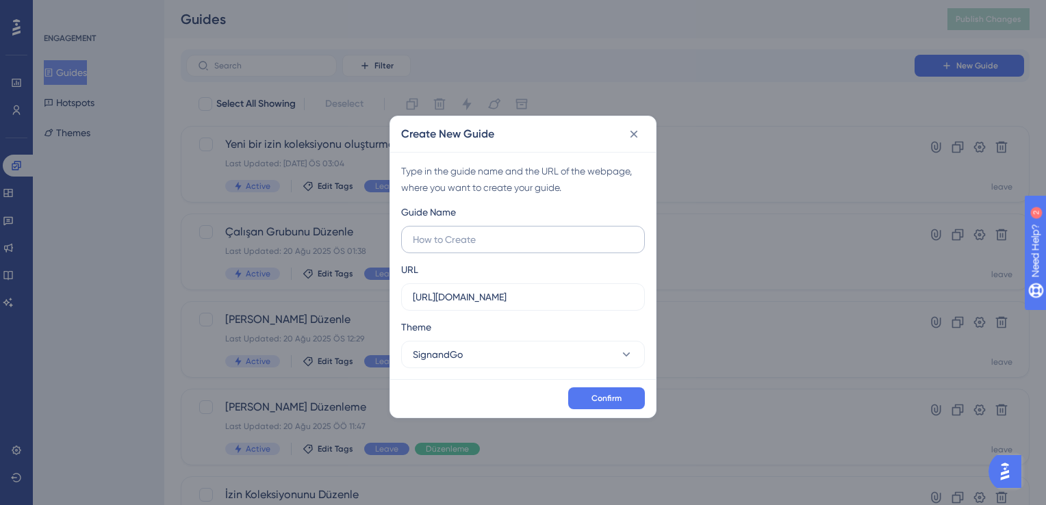
click at [498, 237] on input "text" at bounding box center [523, 239] width 220 height 15
type input "Yeni izin türü oluşturmak istiyorum."
click at [504, 353] on button "SignandGo" at bounding box center [523, 354] width 244 height 27
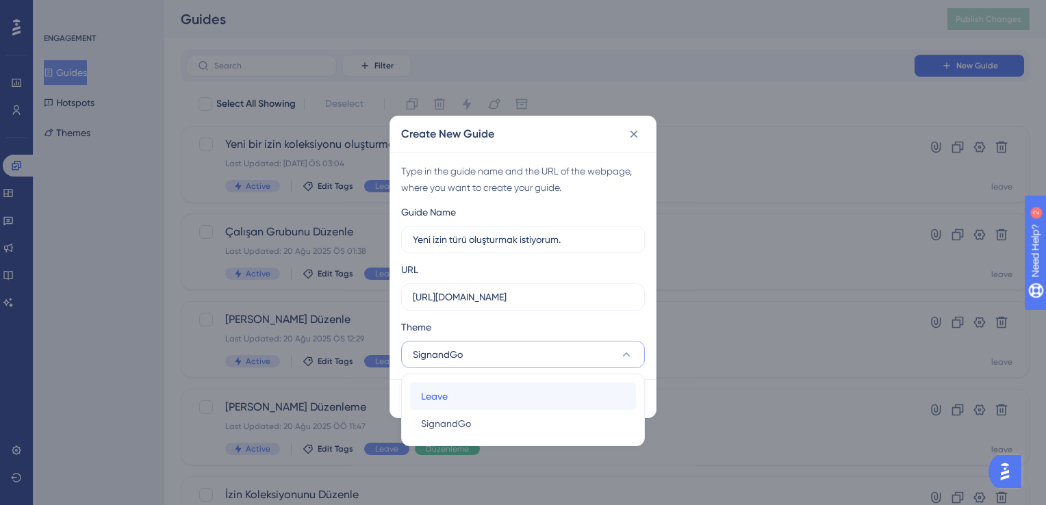
click at [489, 393] on div "Leave Leave" at bounding box center [523, 396] width 204 height 27
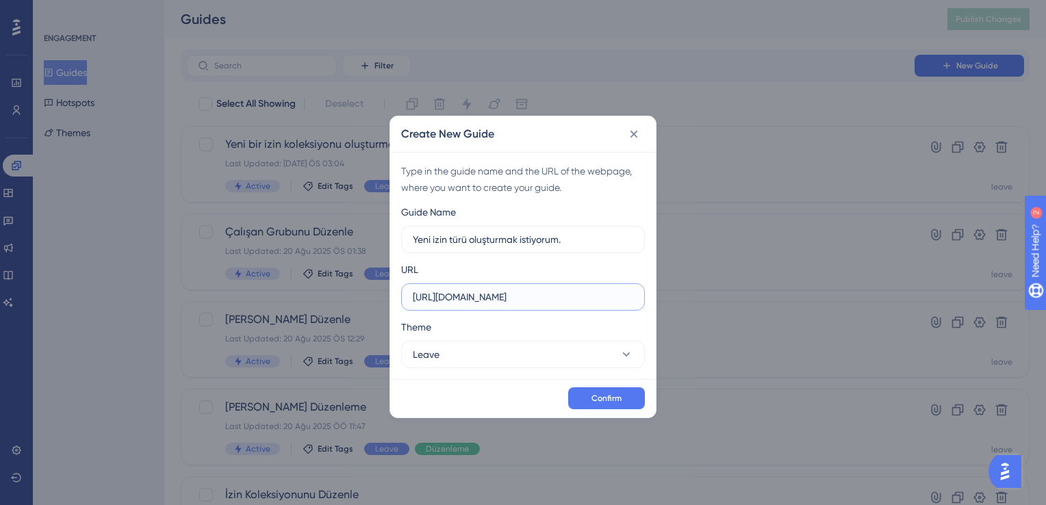
click at [526, 300] on input "https://signandgo-dev.peakup.org" at bounding box center [523, 297] width 220 height 15
click at [580, 291] on input "https://signandgo-dev.peakup.org" at bounding box center [523, 297] width 220 height 15
paste input "leave.peakup.org/company/all-records"
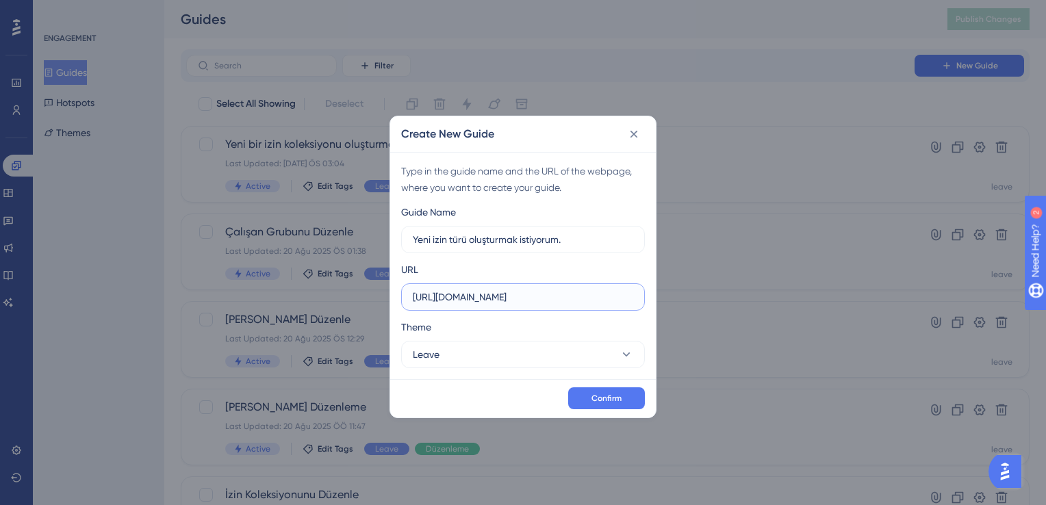
type input "https://leave.peakup.org/company/all-records"
click at [593, 262] on div "URL https://leave.peakup.org/company/all-records" at bounding box center [523, 285] width 244 height 49
click at [608, 396] on span "Confirm" at bounding box center [606, 398] width 30 height 11
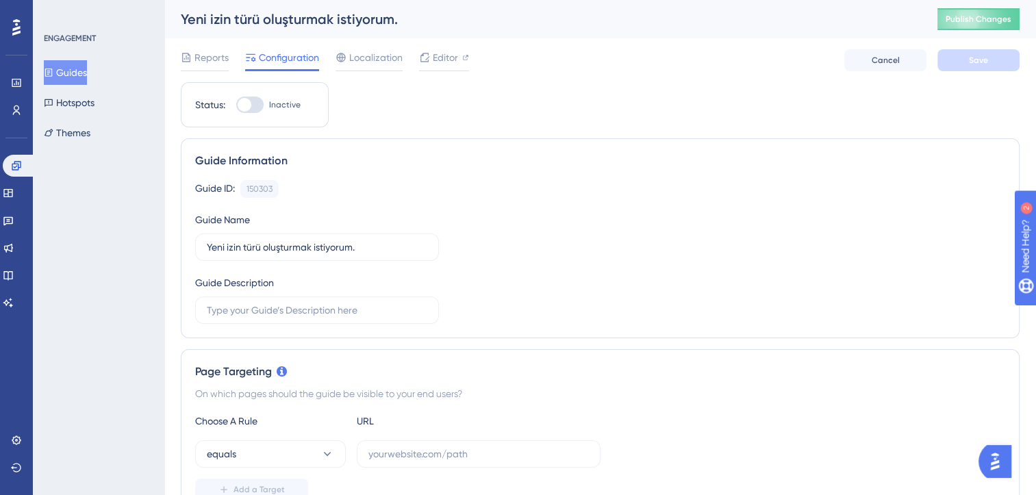
click at [85, 68] on button "Guides" at bounding box center [65, 72] width 43 height 25
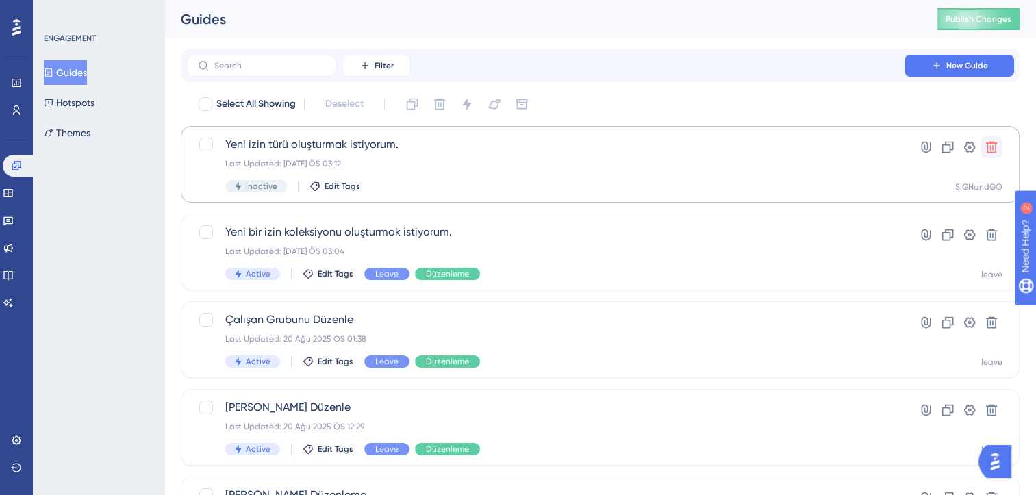
click at [988, 141] on icon at bounding box center [991, 147] width 14 height 14
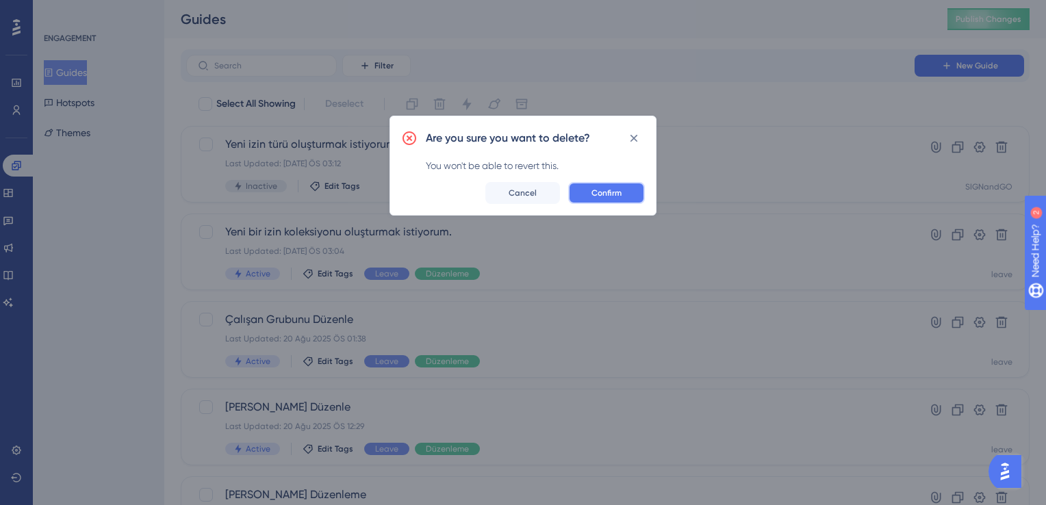
click at [618, 191] on span "Confirm" at bounding box center [606, 193] width 30 height 11
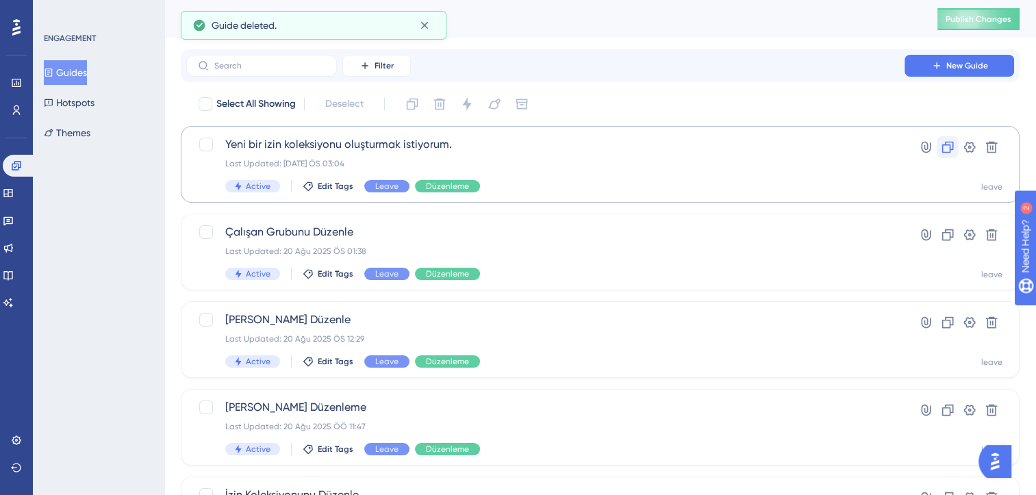
click at [944, 151] on icon at bounding box center [947, 147] width 14 height 14
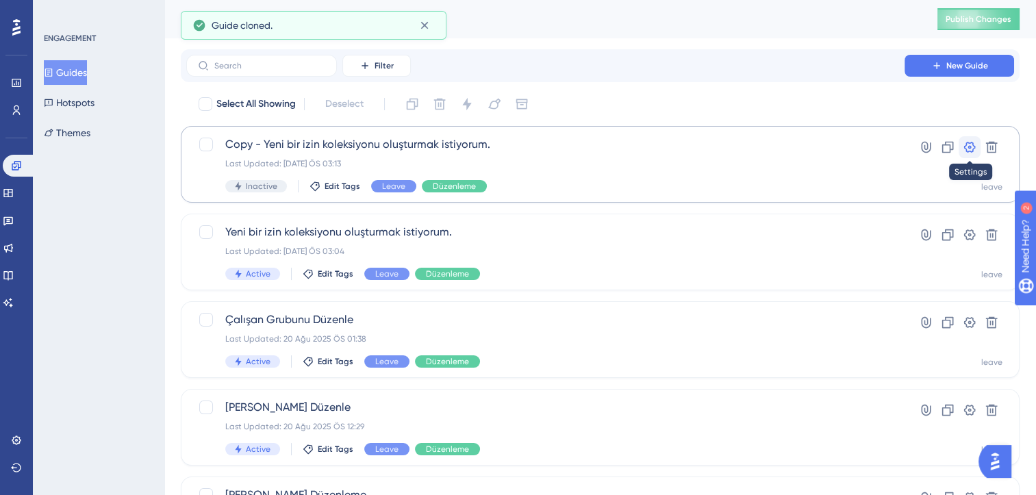
click at [972, 146] on icon at bounding box center [969, 147] width 14 height 14
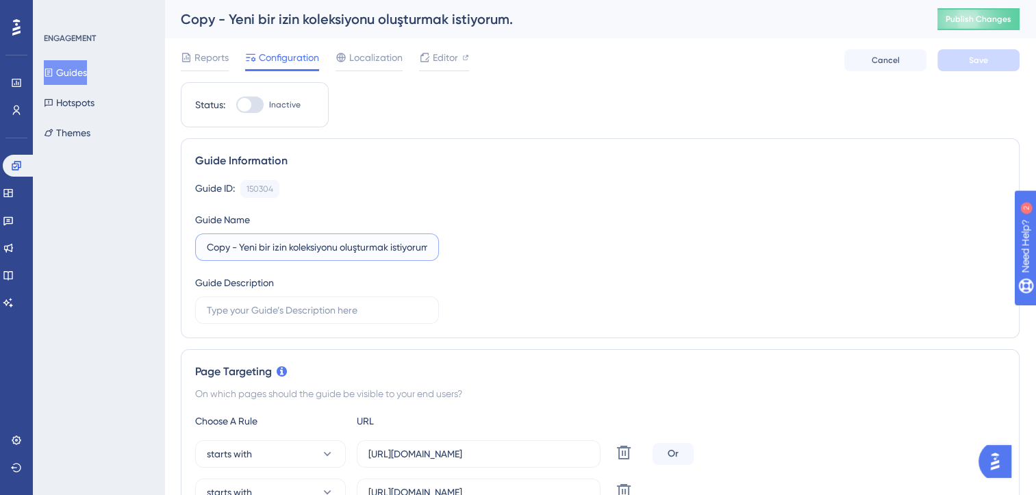
drag, startPoint x: 240, startPoint y: 245, endPoint x: 201, endPoint y: 244, distance: 39.7
click at [201, 244] on label "Copy - Yeni bir izin koleksiyonu oluşturmak istiyorum." at bounding box center [317, 246] width 244 height 27
drag, startPoint x: 332, startPoint y: 246, endPoint x: 394, endPoint y: 246, distance: 62.3
click at [397, 246] on input "Yeni bir izin koleksiyonu oluşturmak istiyorum." at bounding box center [317, 247] width 220 height 15
type input "Yeni bir izin türü oluşturmak istiyorum."
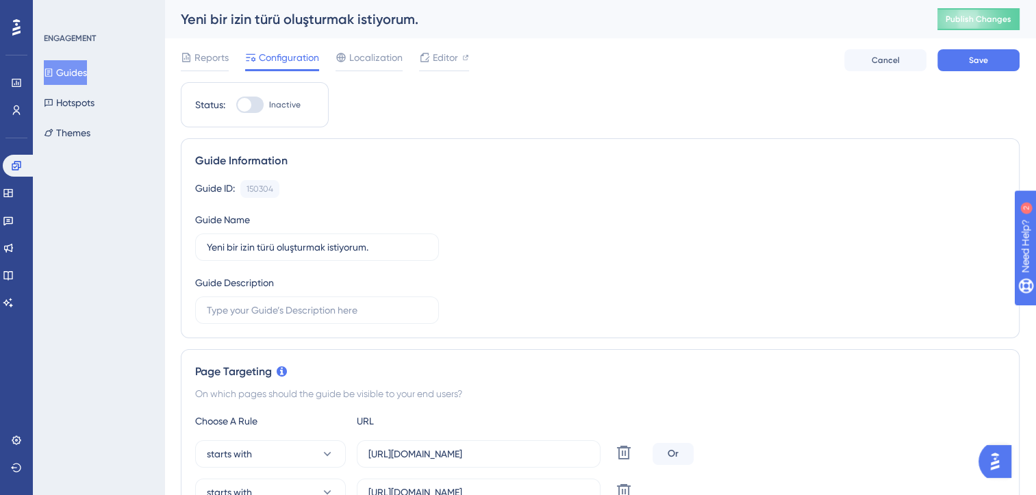
click at [504, 248] on div "Guide ID: 150304 Copy Guide Name Yeni bir izin türü oluşturmak istiyorum. Guide…" at bounding box center [600, 252] width 810 height 144
click at [954, 58] on button "Save" at bounding box center [978, 60] width 82 height 22
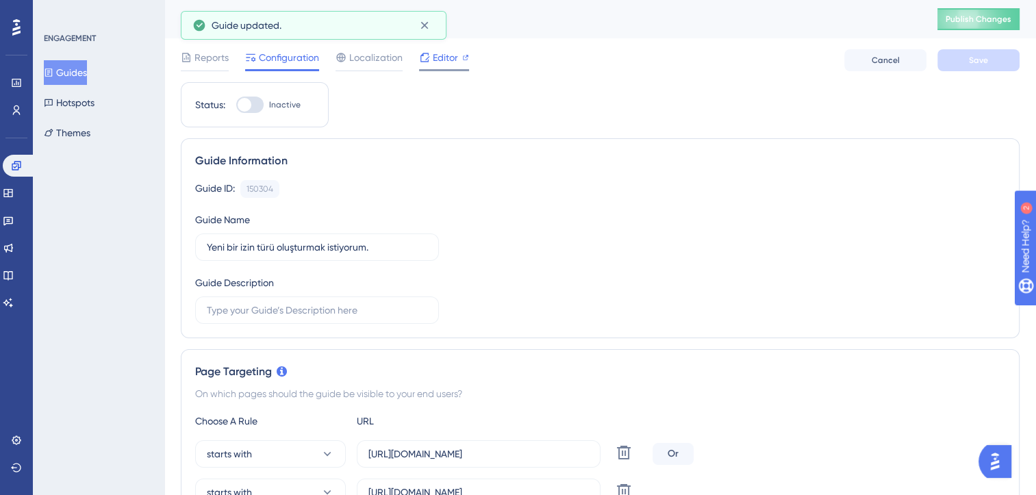
click at [436, 60] on span "Editor" at bounding box center [445, 57] width 25 height 16
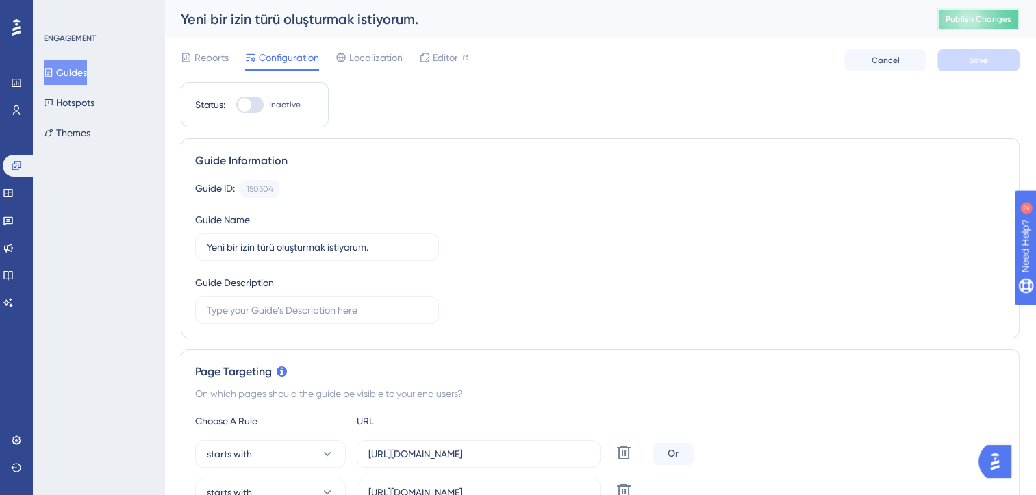
click at [971, 21] on span "Publish Changes" at bounding box center [978, 19] width 66 height 11
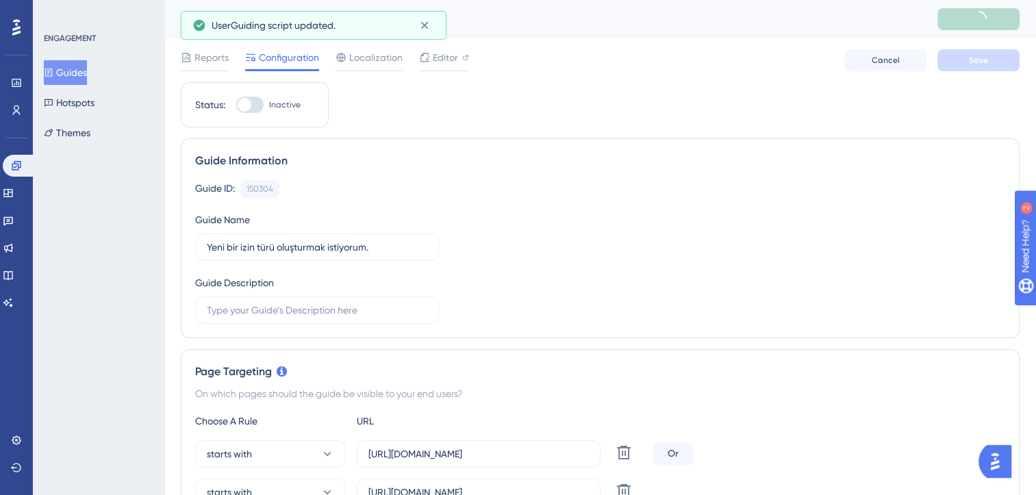
click at [85, 79] on button "Guides" at bounding box center [65, 72] width 43 height 25
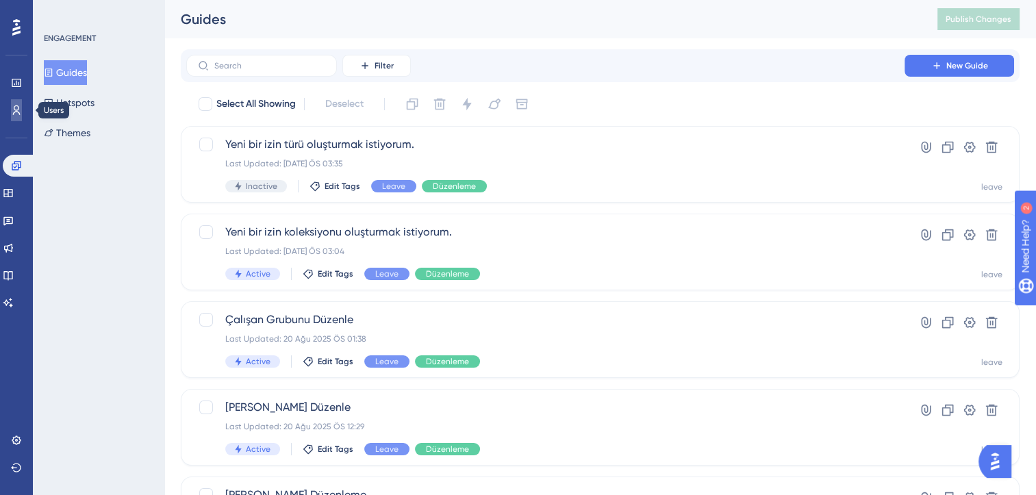
click at [14, 113] on icon at bounding box center [16, 110] width 11 height 11
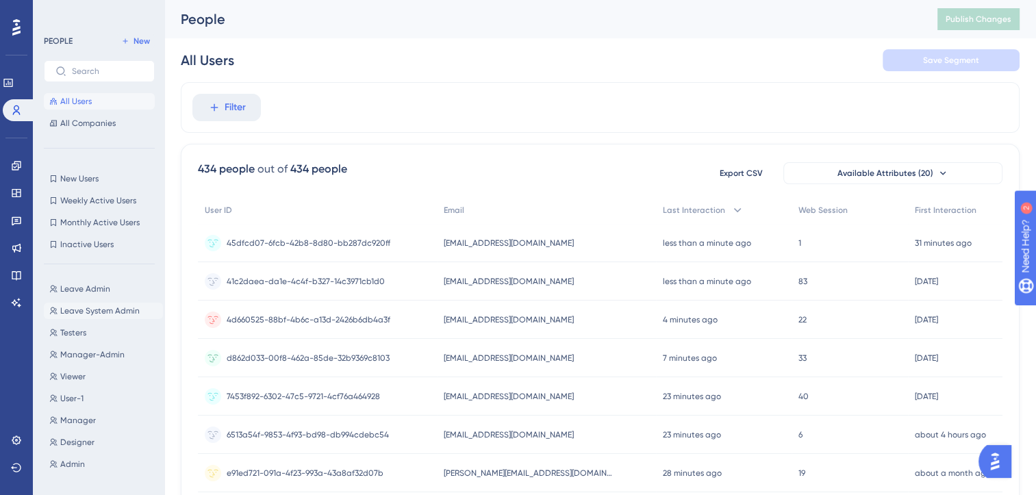
click at [107, 305] on span "Leave System Admin" at bounding box center [99, 310] width 79 height 11
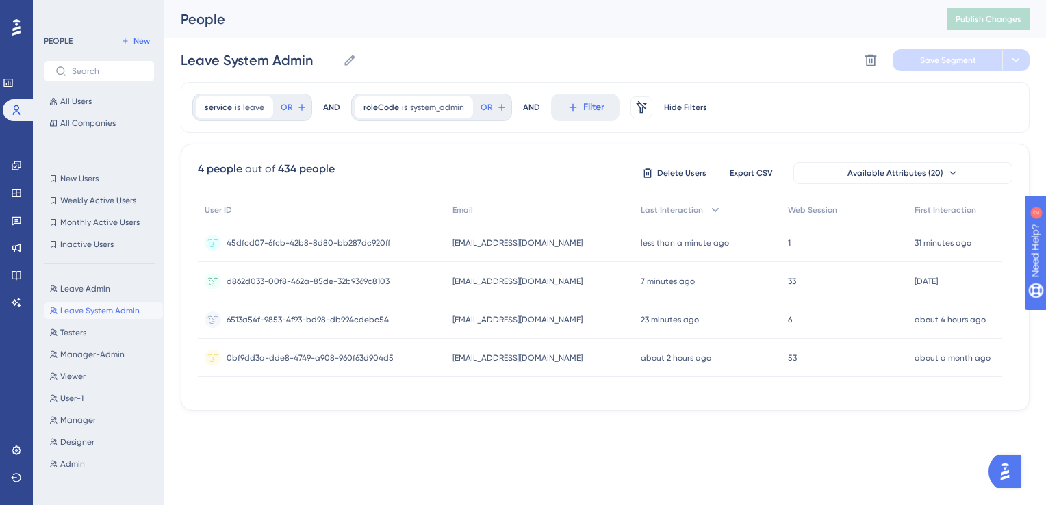
click at [523, 245] on span "root.leave@leavev3-03.com" at bounding box center [517, 243] width 130 height 11
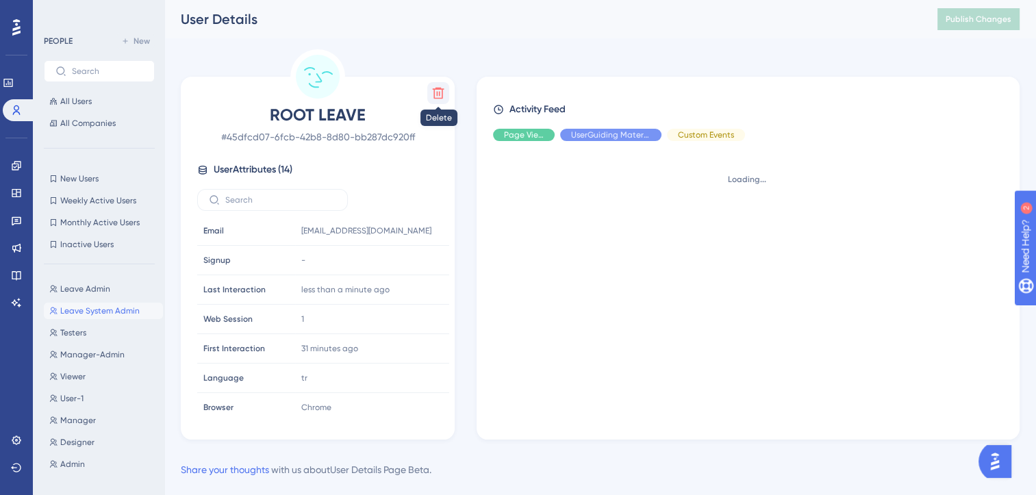
click at [439, 94] on icon at bounding box center [439, 94] width 12 height 12
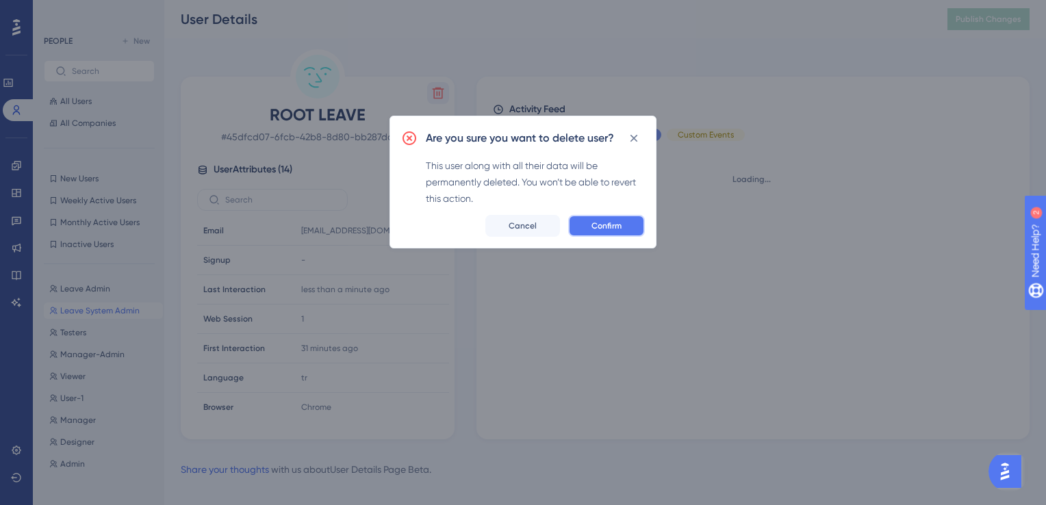
click at [602, 220] on span "Confirm" at bounding box center [606, 225] width 30 height 11
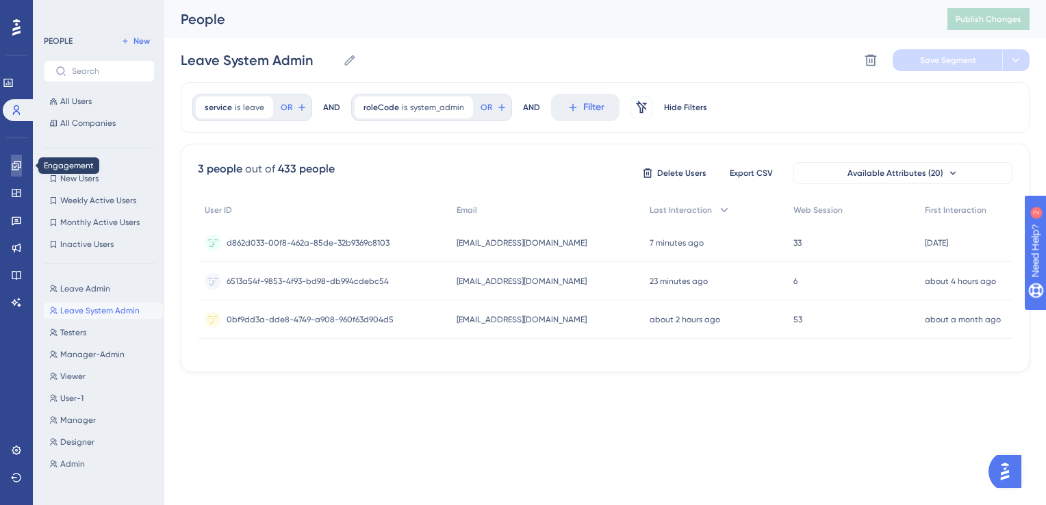
click at [13, 164] on icon at bounding box center [16, 165] width 9 height 9
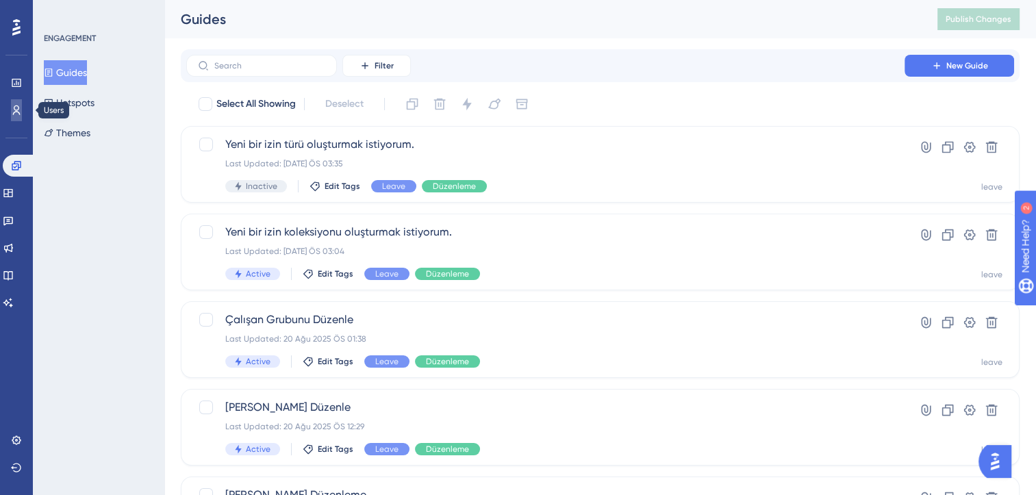
click at [11, 110] on link at bounding box center [16, 110] width 11 height 22
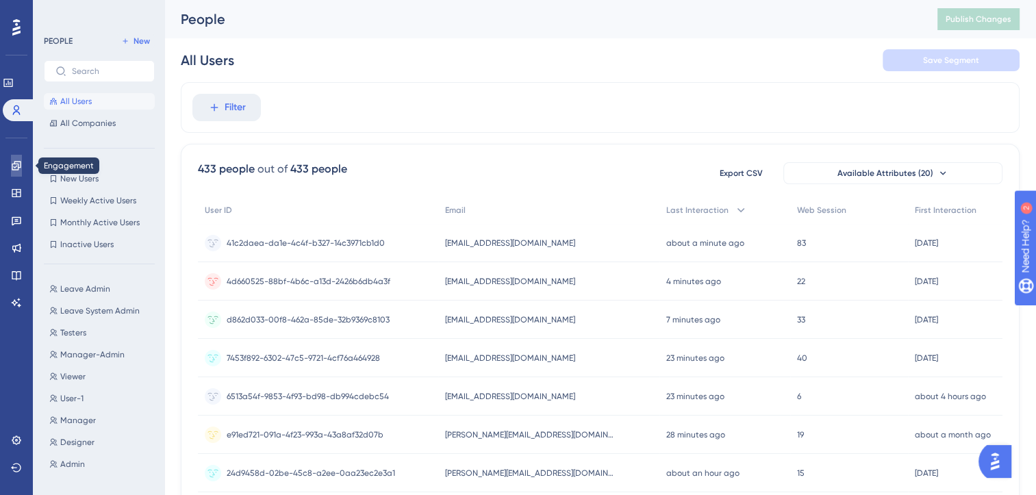
click at [16, 163] on icon at bounding box center [16, 165] width 11 height 11
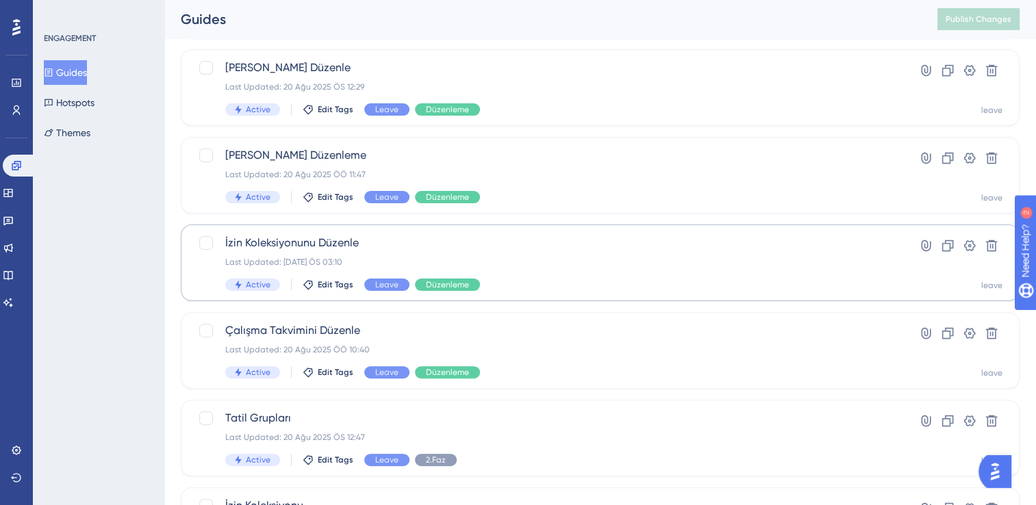
scroll to position [342, 0]
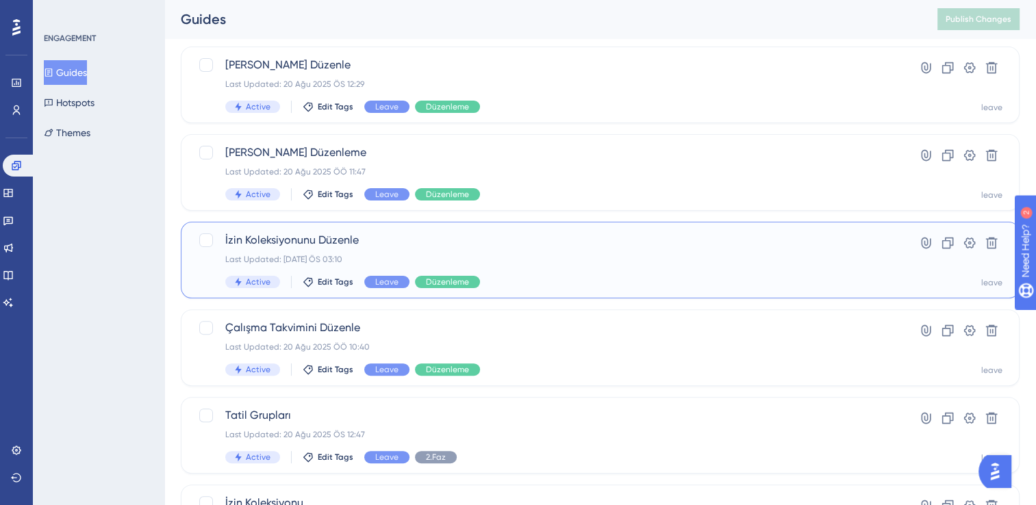
click at [491, 253] on div "İzin Koleksiyonunu Düzenle Last Updated: 20 Ağu 2025 ÖS 03:10 Active Edit Tags …" at bounding box center [545, 260] width 640 height 56
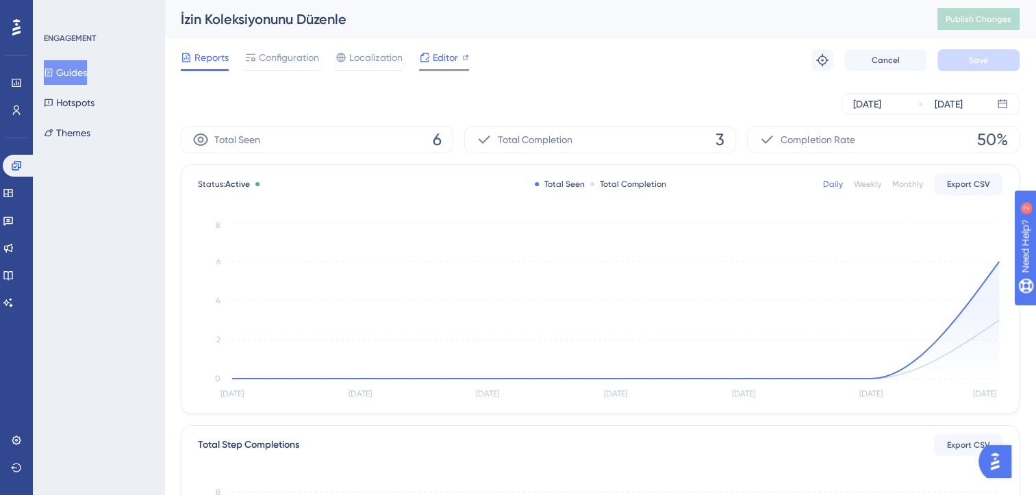
click at [459, 52] on div "Editor" at bounding box center [444, 57] width 50 height 16
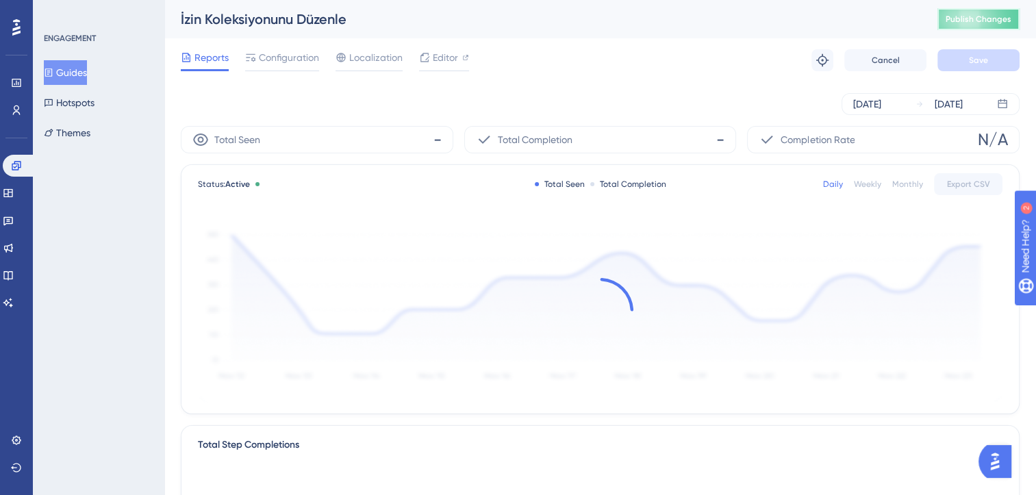
click at [973, 19] on span "Publish Changes" at bounding box center [978, 19] width 66 height 11
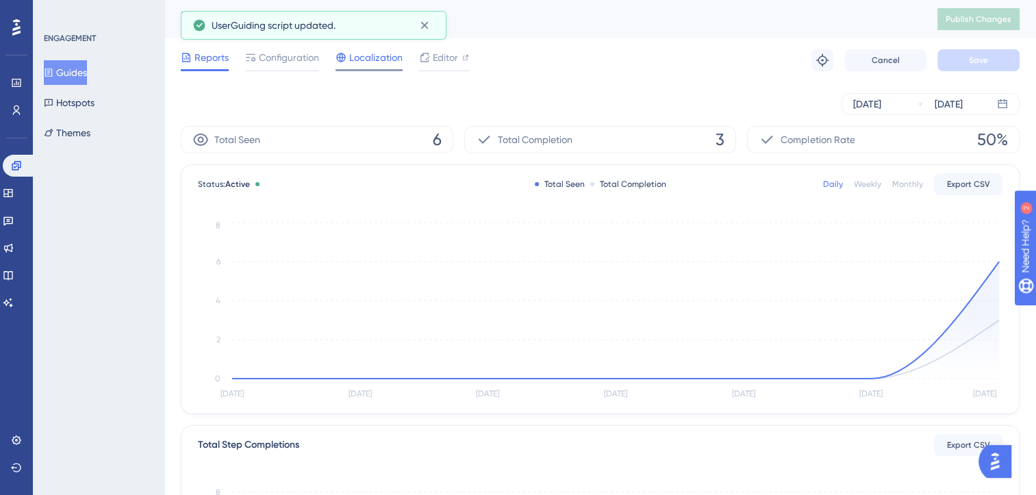
click at [374, 58] on span "Localization" at bounding box center [375, 57] width 53 height 16
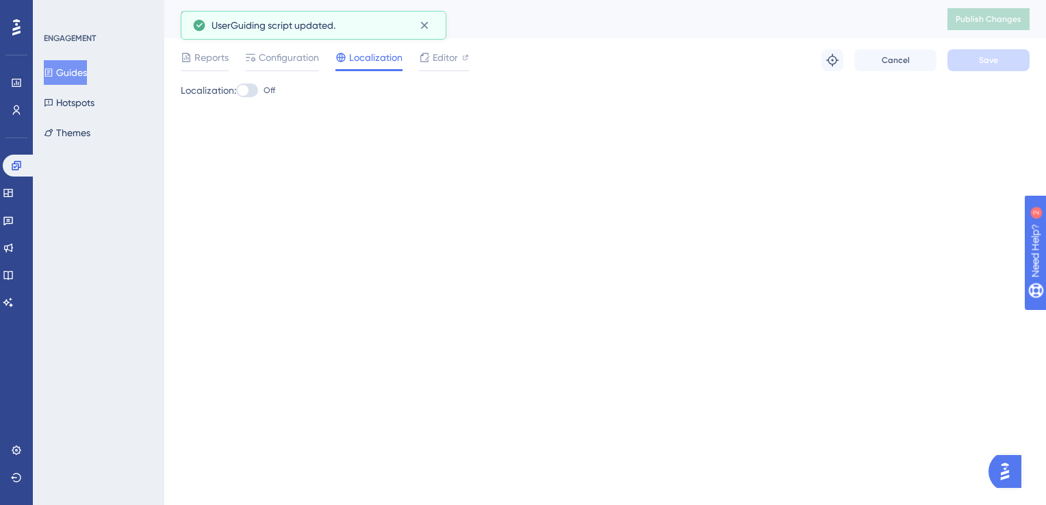
click at [81, 78] on button "Guides" at bounding box center [65, 72] width 43 height 25
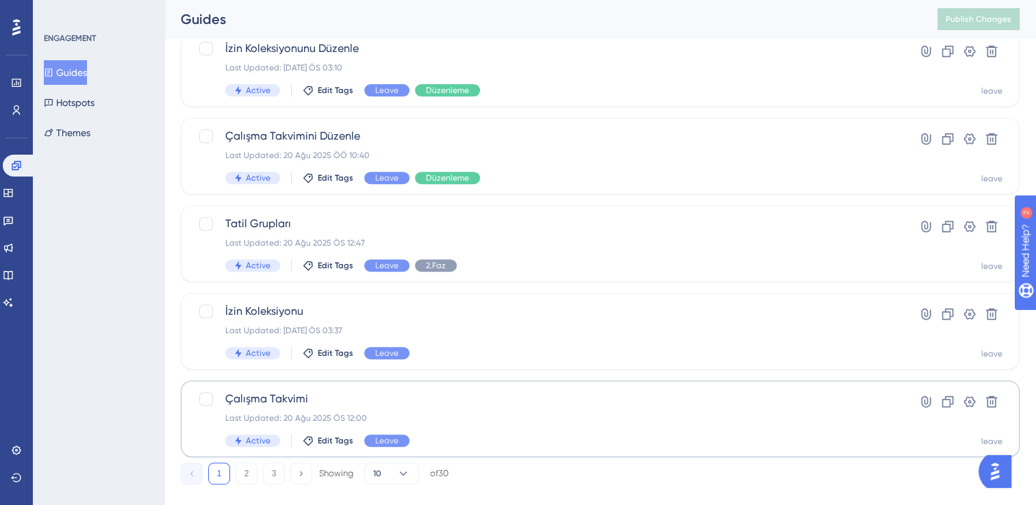
scroll to position [556, 0]
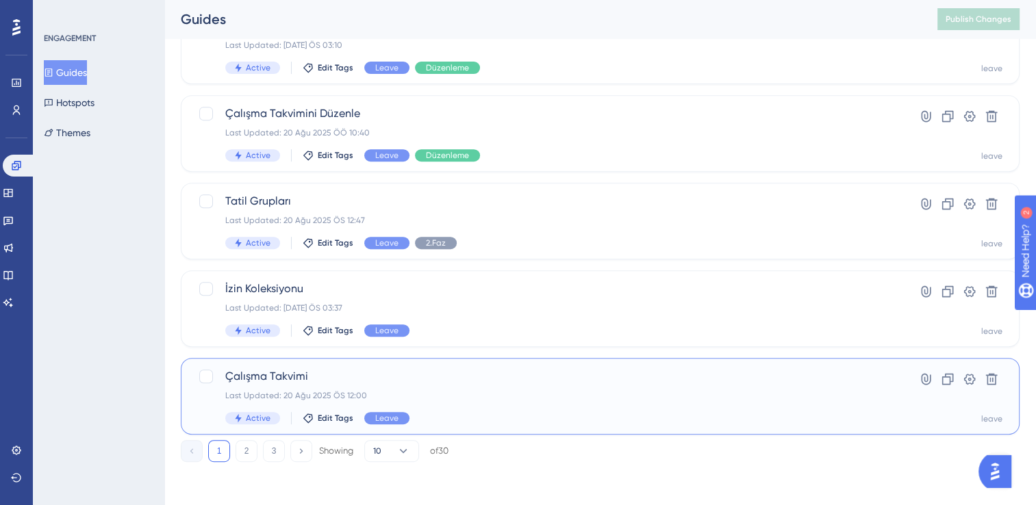
click at [537, 385] on div "Çalışma Takvimi Last Updated: 20 Ağu 2025 ÖS 12:00 Active Edit Tags Leave" at bounding box center [545, 396] width 640 height 56
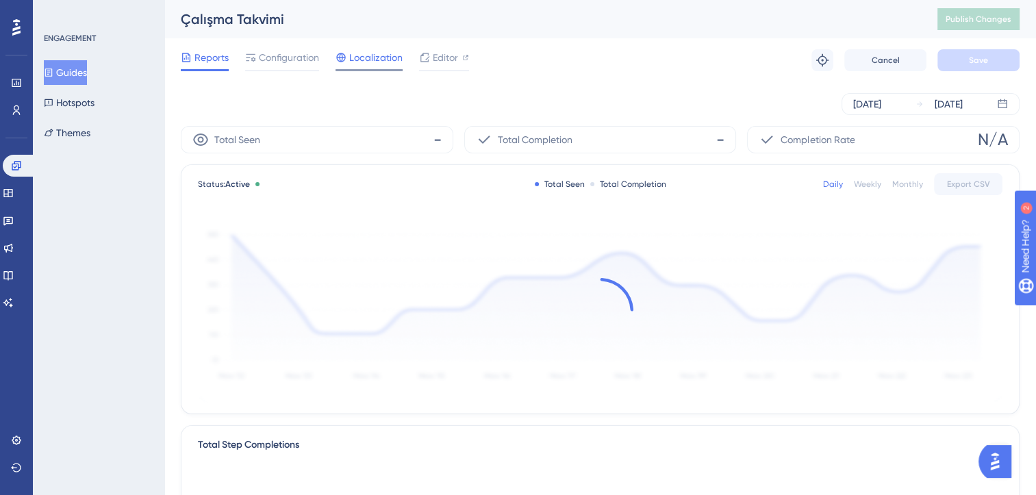
click at [367, 53] on span "Localization" at bounding box center [375, 57] width 53 height 16
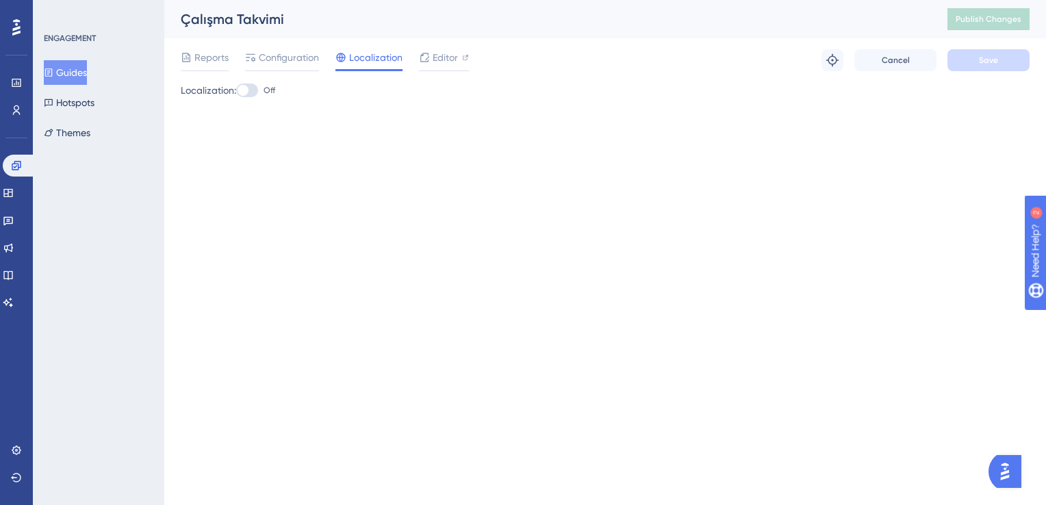
click at [77, 74] on button "Guides" at bounding box center [65, 72] width 43 height 25
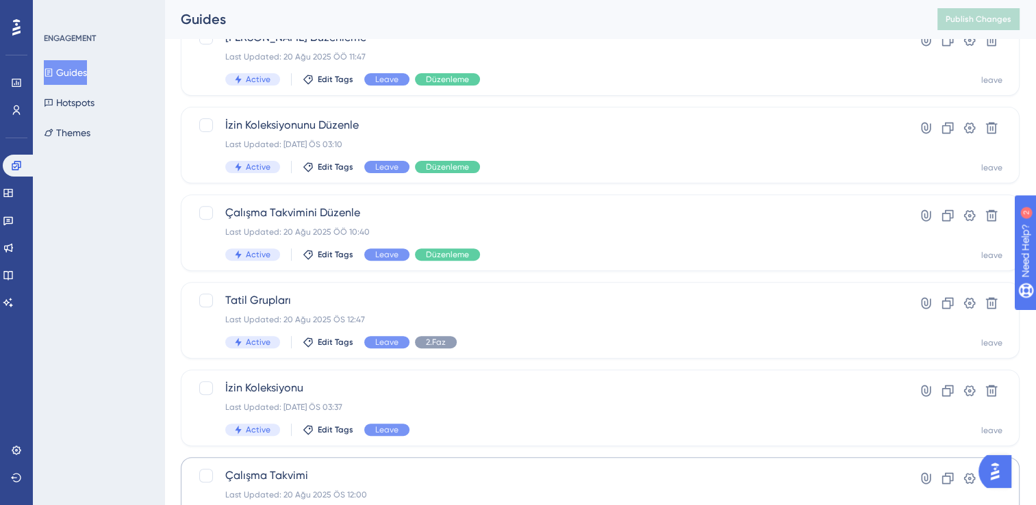
scroll to position [556, 0]
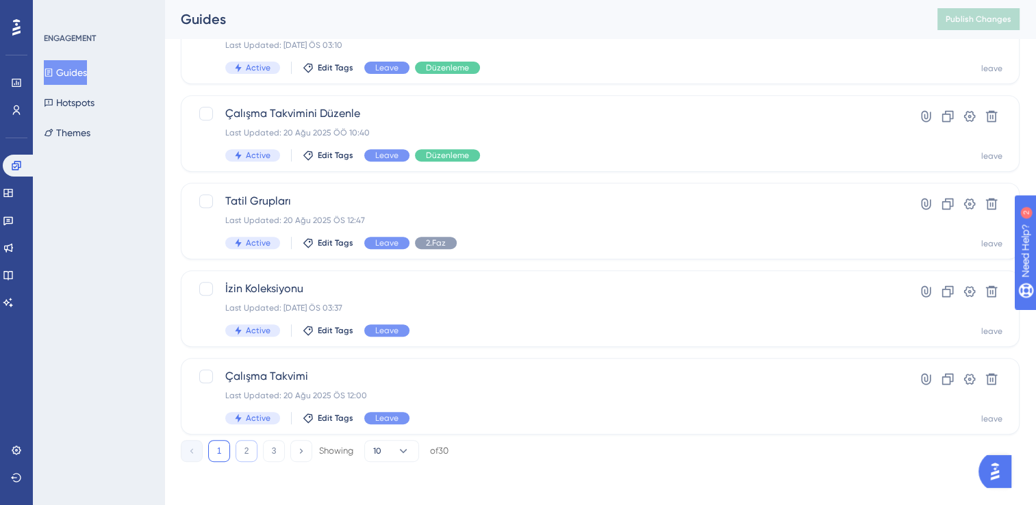
click at [245, 456] on button "2" at bounding box center [246, 451] width 22 height 22
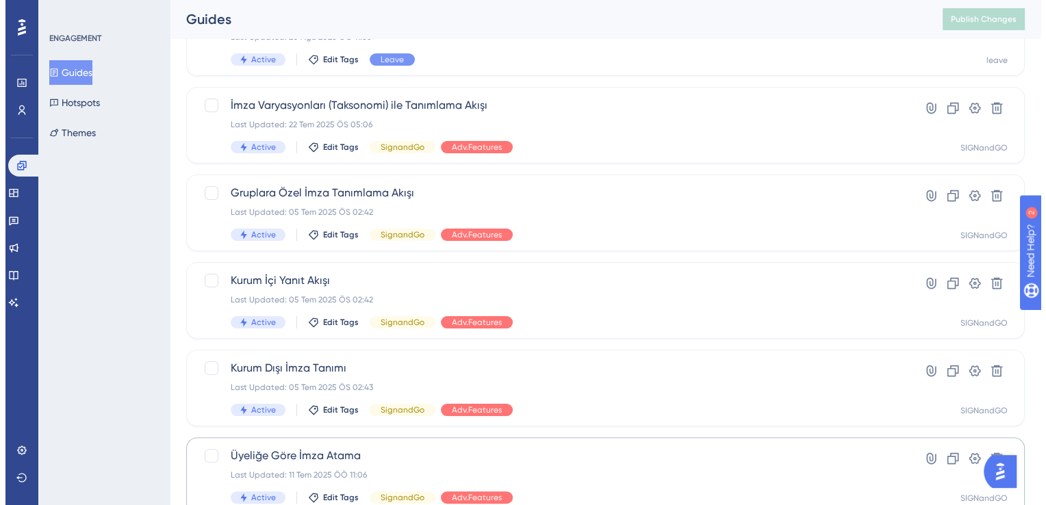
scroll to position [0, 0]
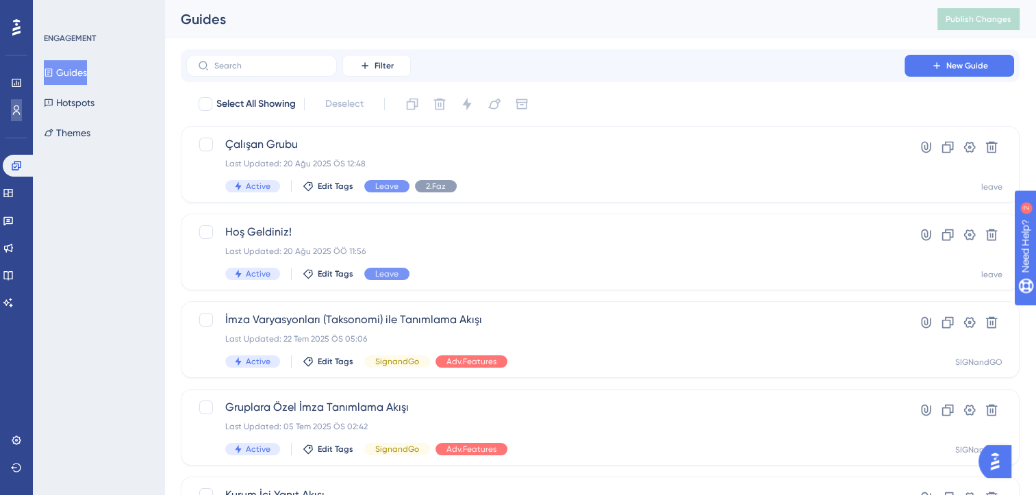
click at [11, 118] on link at bounding box center [16, 110] width 11 height 22
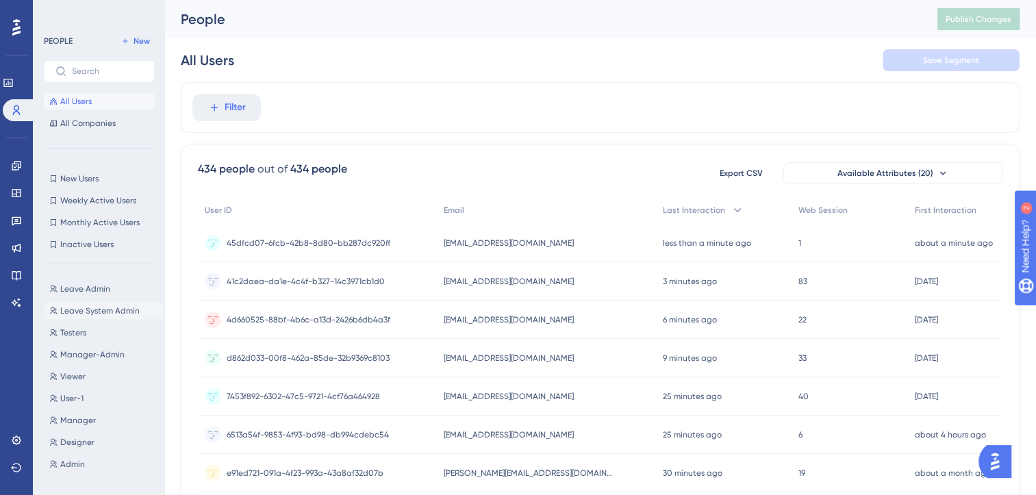
click at [91, 316] on button "Leave System Admin Leave System Admin" at bounding box center [103, 311] width 119 height 16
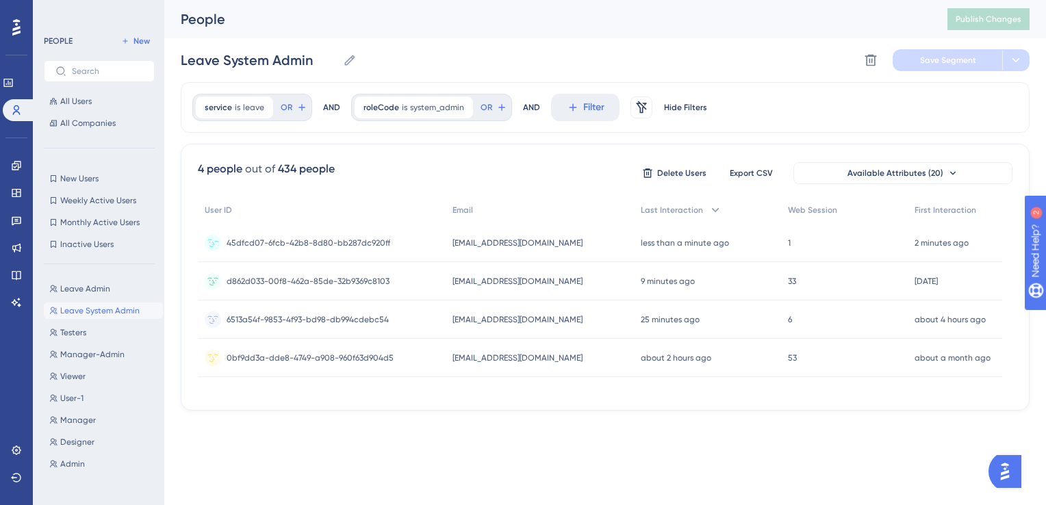
click at [563, 240] on div "root.leave@leavev3-03.com root.leave@leavev3-03.com" at bounding box center [540, 243] width 189 height 38
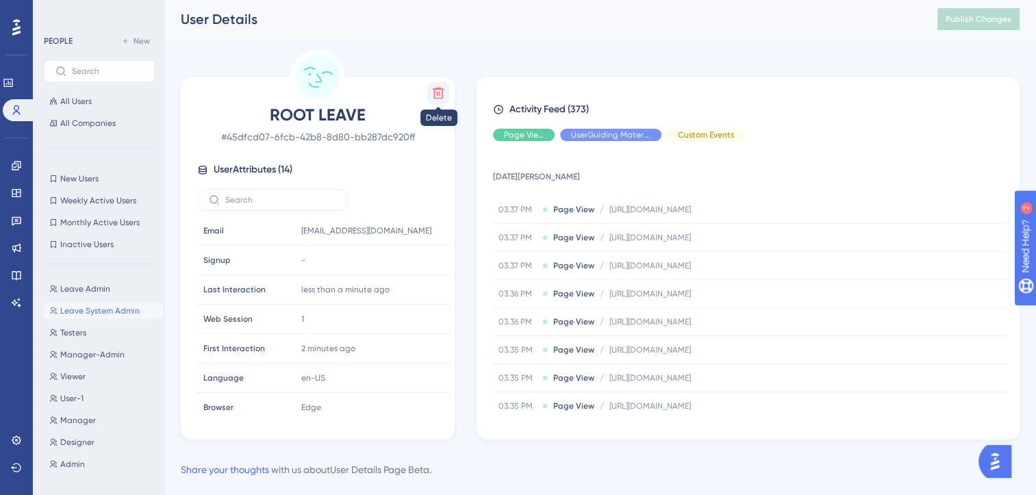
click at [435, 92] on icon at bounding box center [438, 93] width 14 height 14
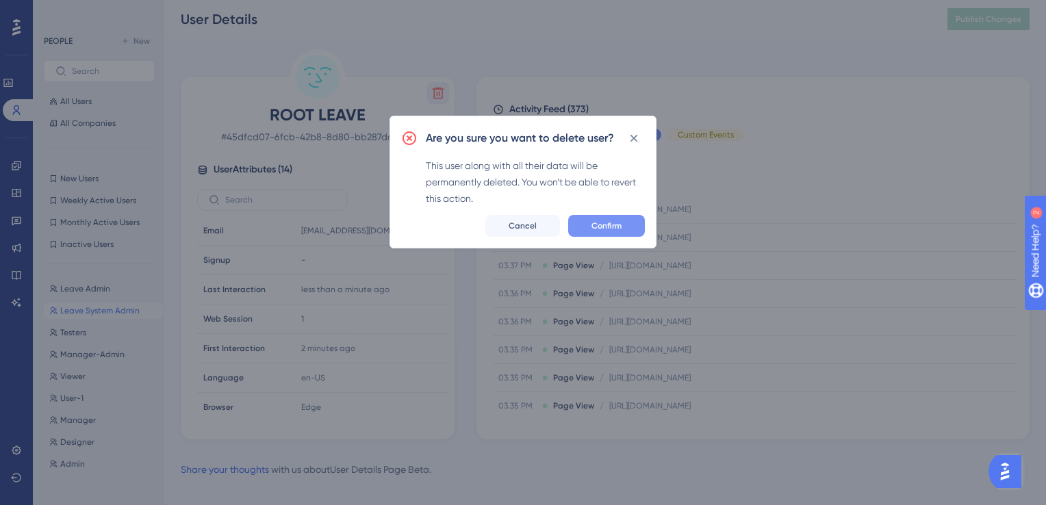
click at [630, 225] on button "Confirm" at bounding box center [606, 226] width 77 height 22
